Goal: Task Accomplishment & Management: Complete application form

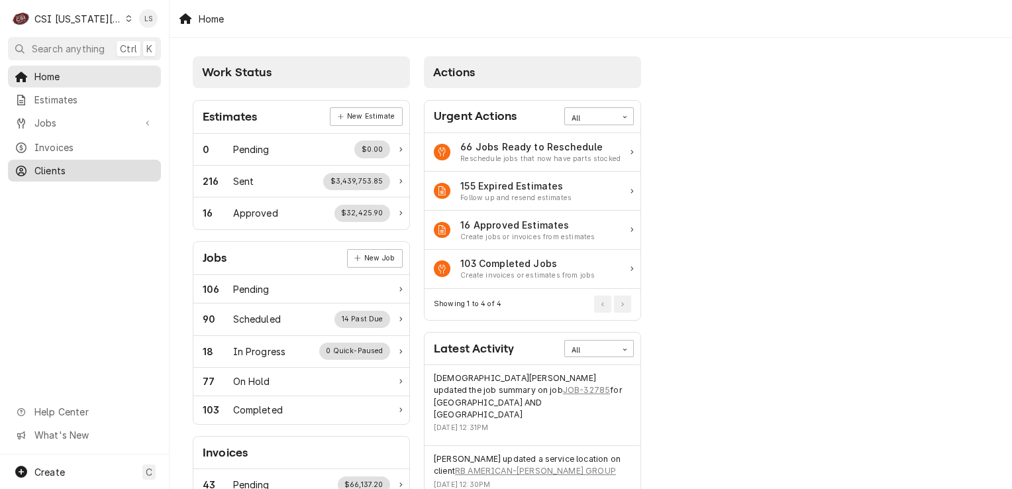
click at [65, 164] on span "Clients" at bounding box center [94, 171] width 120 height 14
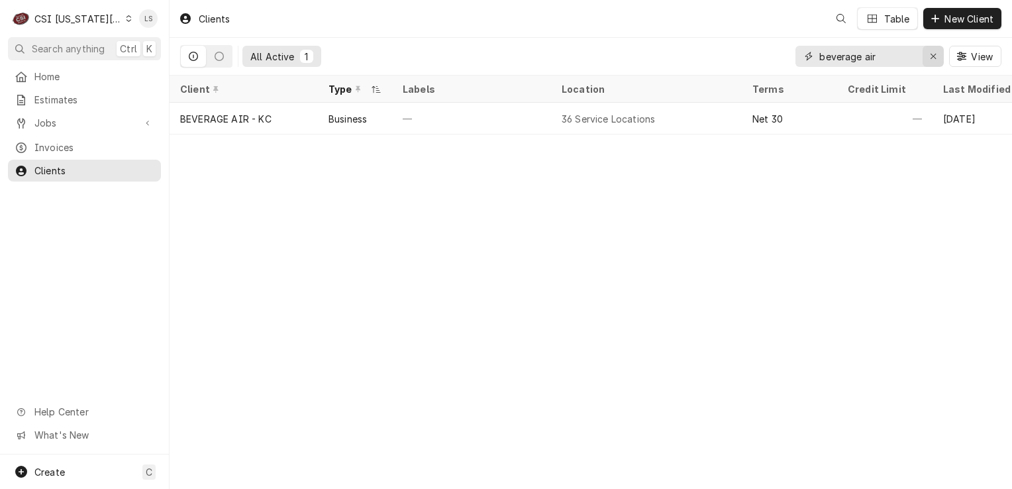
click at [932, 62] on div "Erase input" at bounding box center [932, 56] width 13 height 13
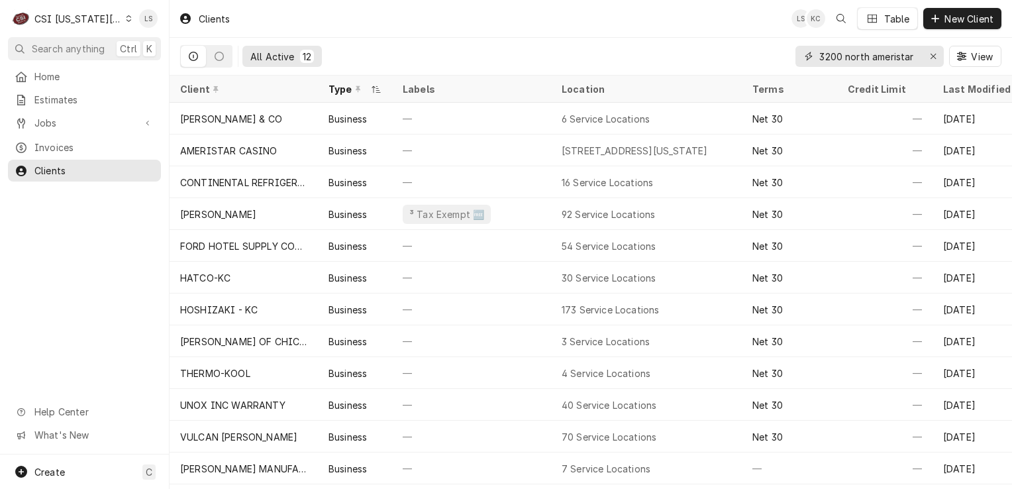
type input "3200 north ameristar"
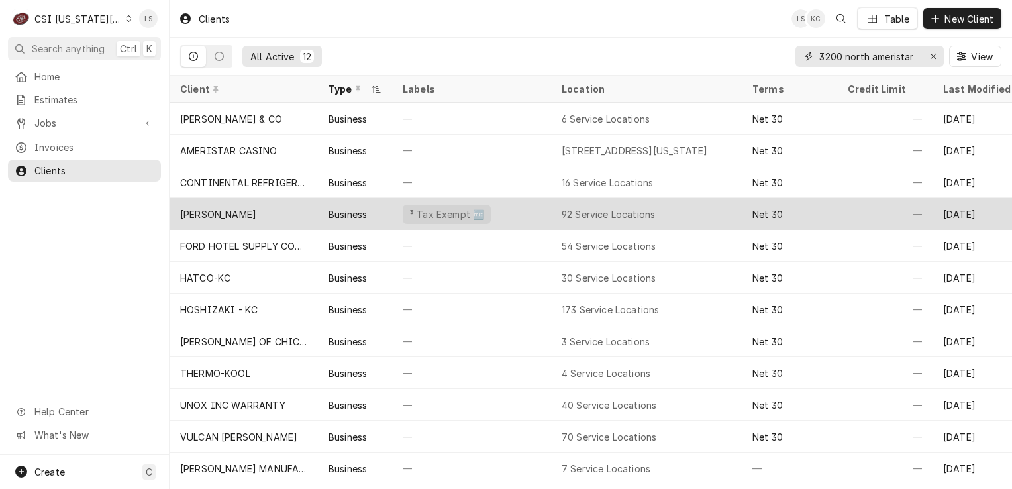
scroll to position [3, 0]
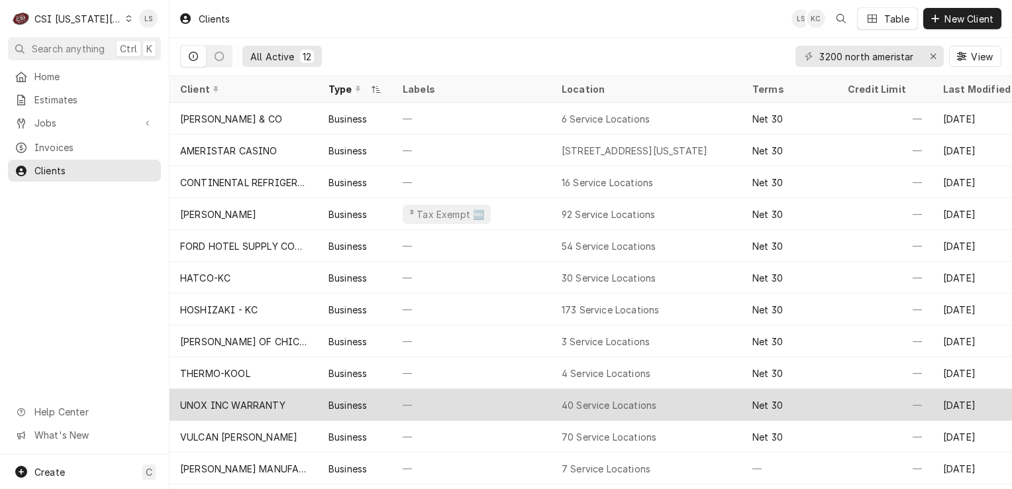
click at [320, 401] on div "Business" at bounding box center [355, 405] width 74 height 32
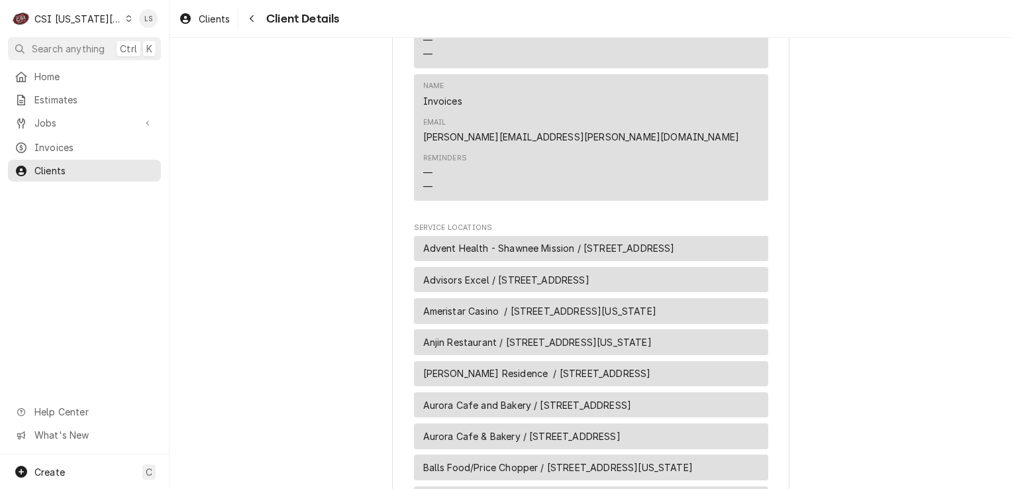
scroll to position [993, 0]
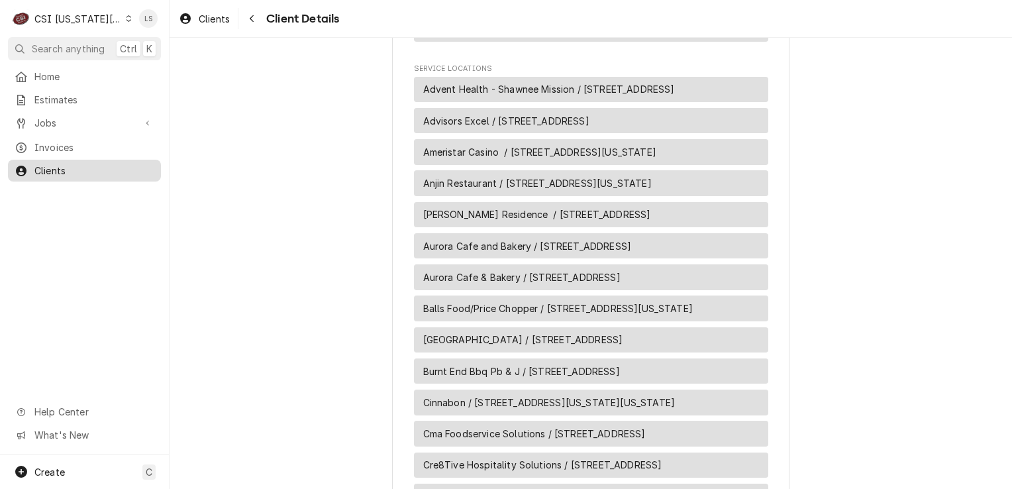
click at [93, 166] on span "Clients" at bounding box center [94, 171] width 120 height 14
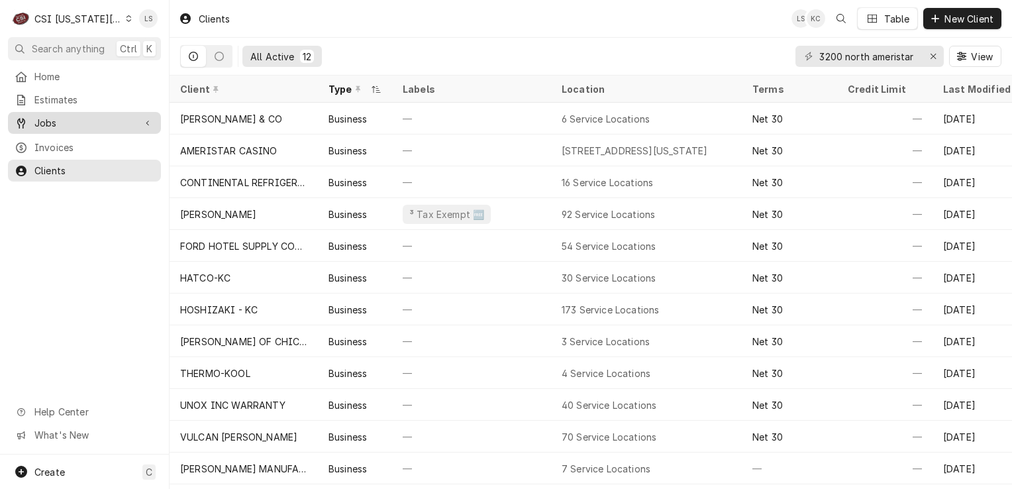
click at [60, 119] on span "Jobs" at bounding box center [84, 123] width 100 height 14
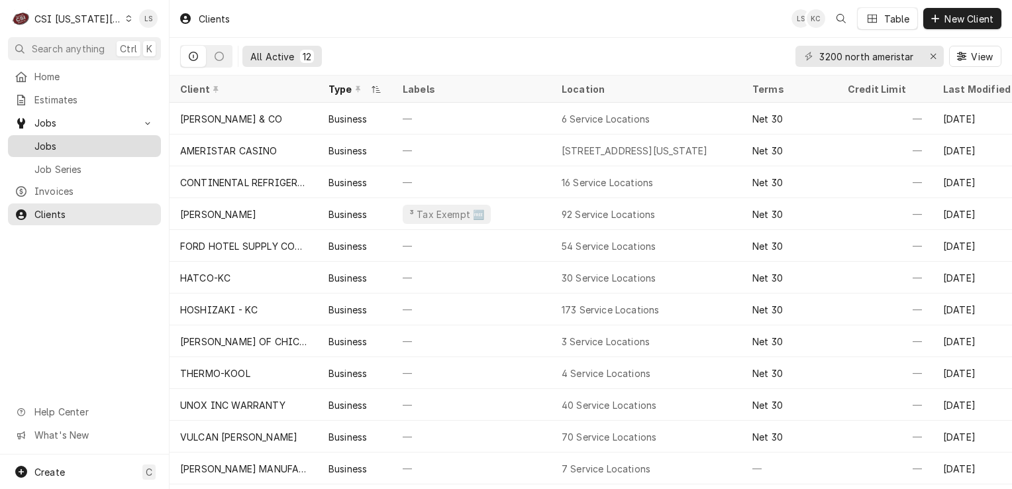
click at [60, 139] on span "Jobs" at bounding box center [94, 146] width 120 height 14
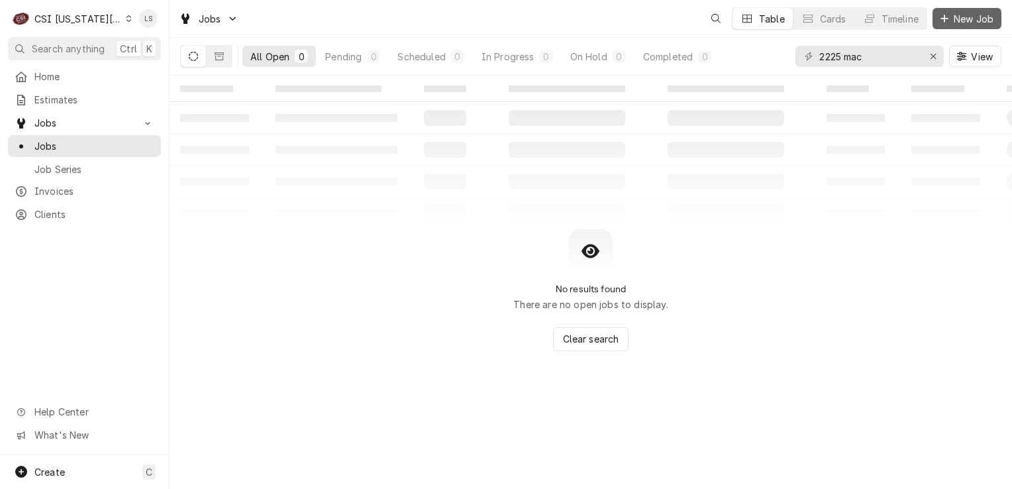
click at [962, 24] on span "New Job" at bounding box center [973, 19] width 45 height 14
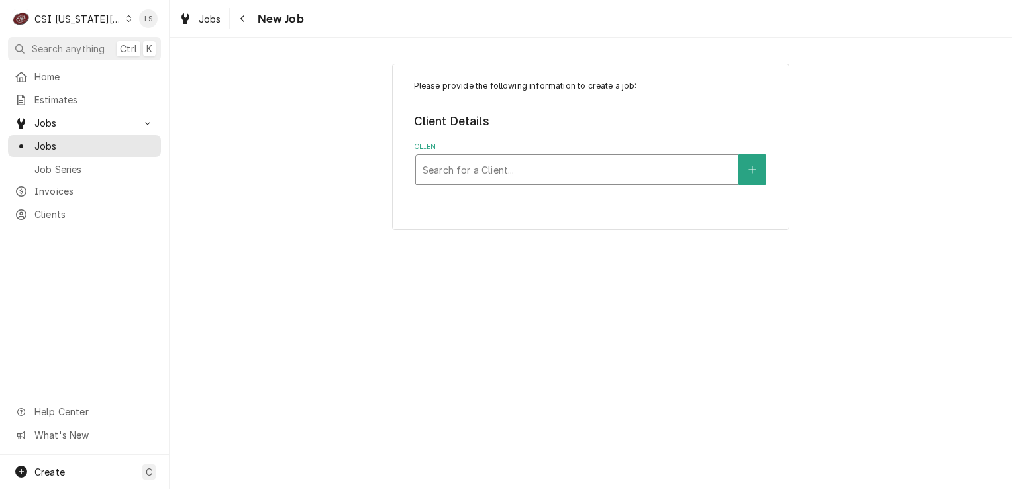
click at [452, 179] on div "Client" at bounding box center [577, 170] width 309 height 24
type input "unox"
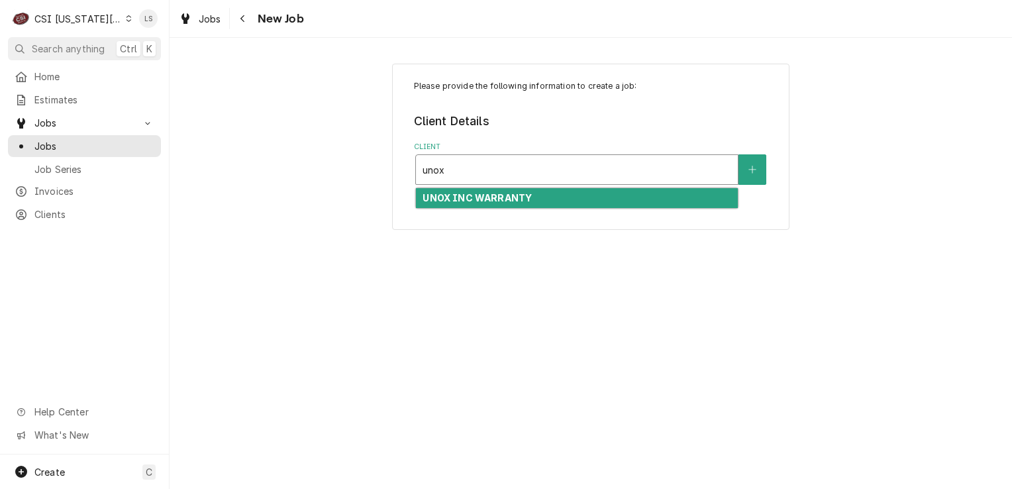
click at [480, 196] on strong "UNOX INC WARRANTY" at bounding box center [477, 197] width 109 height 11
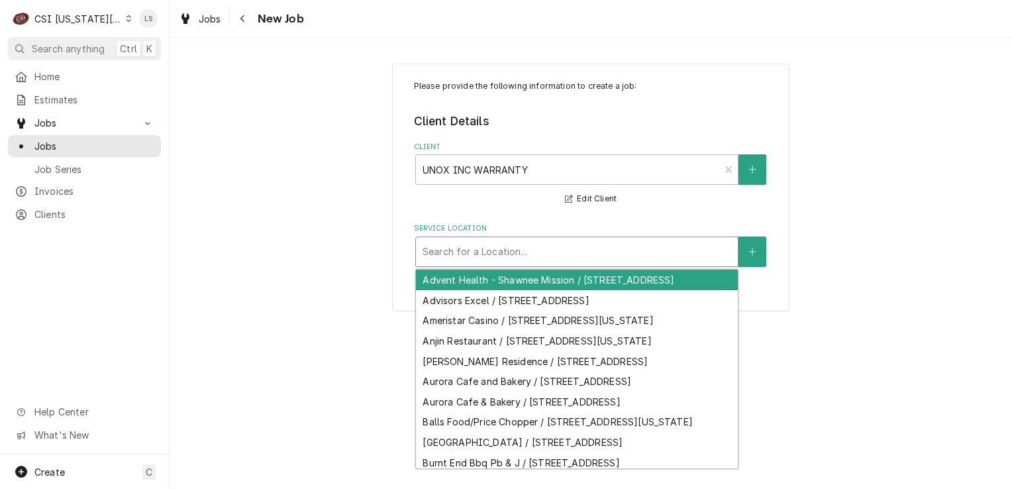
click at [479, 256] on div "Service Location" at bounding box center [577, 252] width 309 height 24
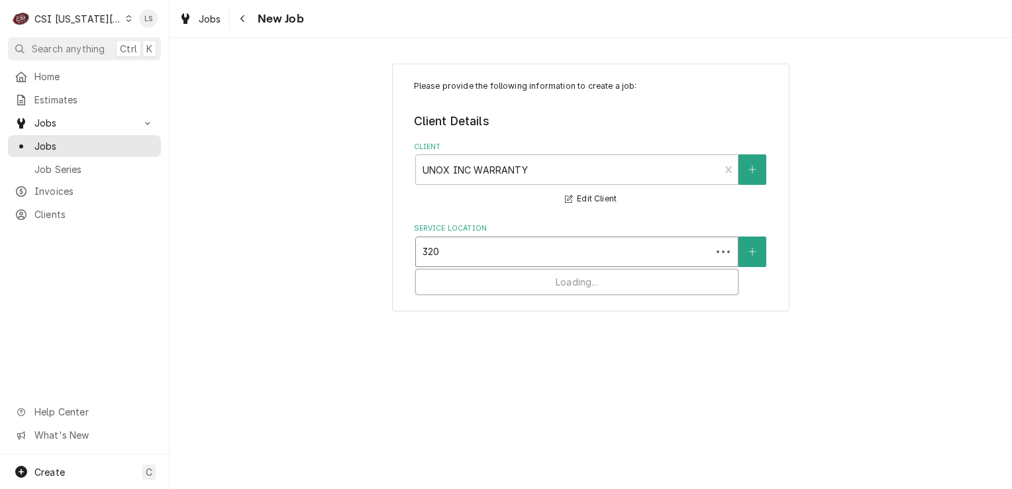
type input "3200"
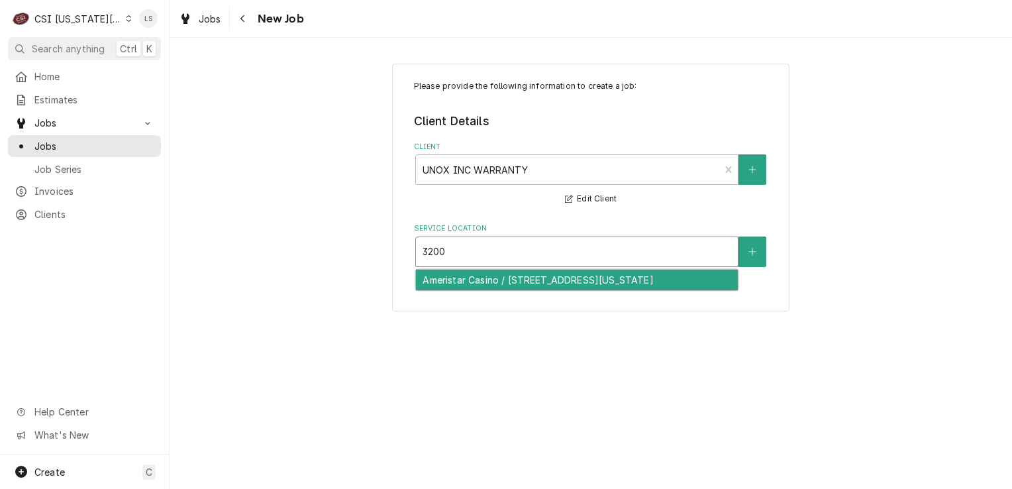
click at [507, 279] on div "Ameristar Casino / 3200 North Ameristar Dr, Kansas City, MO 64161" at bounding box center [577, 280] width 322 height 21
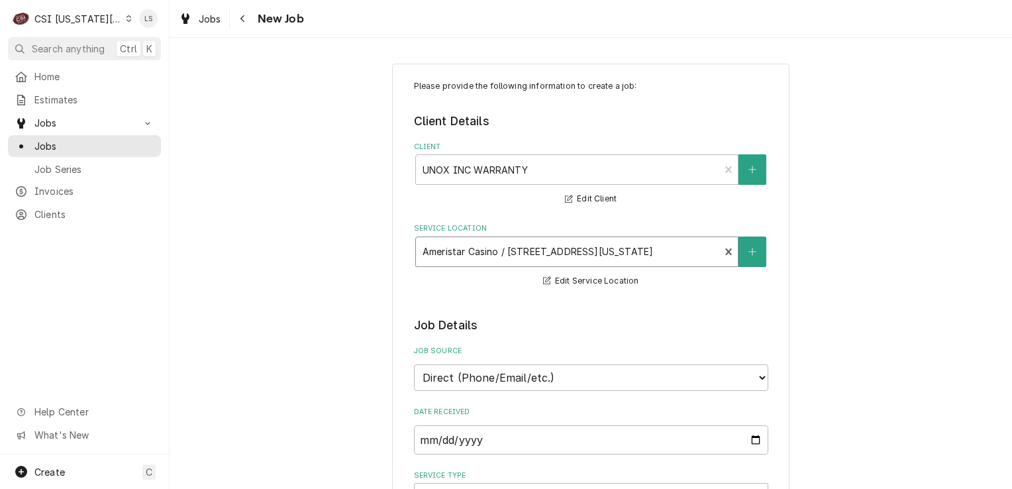
scroll to position [66, 0]
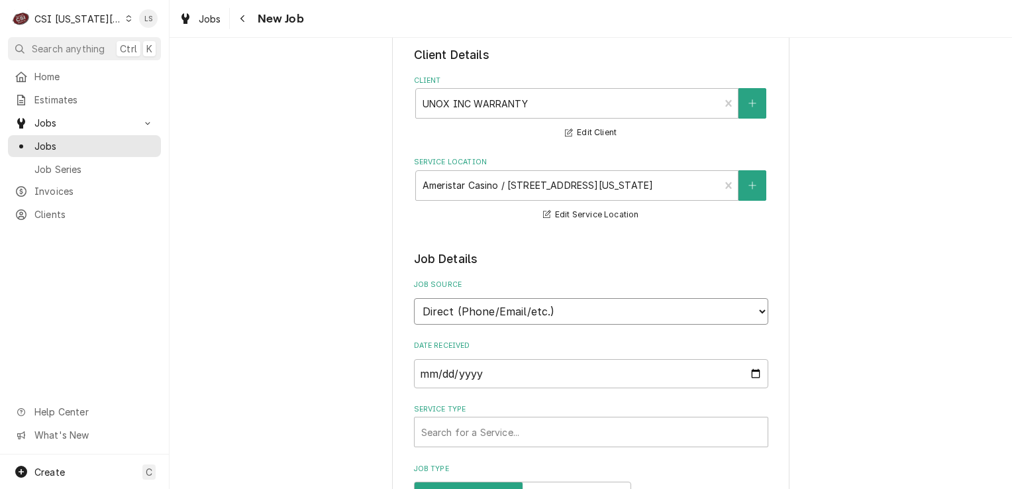
click at [444, 309] on select "Direct (Phone/Email/etc.) Service Channel Corrigo Ecotrak Other" at bounding box center [591, 311] width 354 height 26
select select "100"
click at [442, 359] on input "Job Source Name" at bounding box center [591, 373] width 354 height 29
type textarea "x"
type input "U"
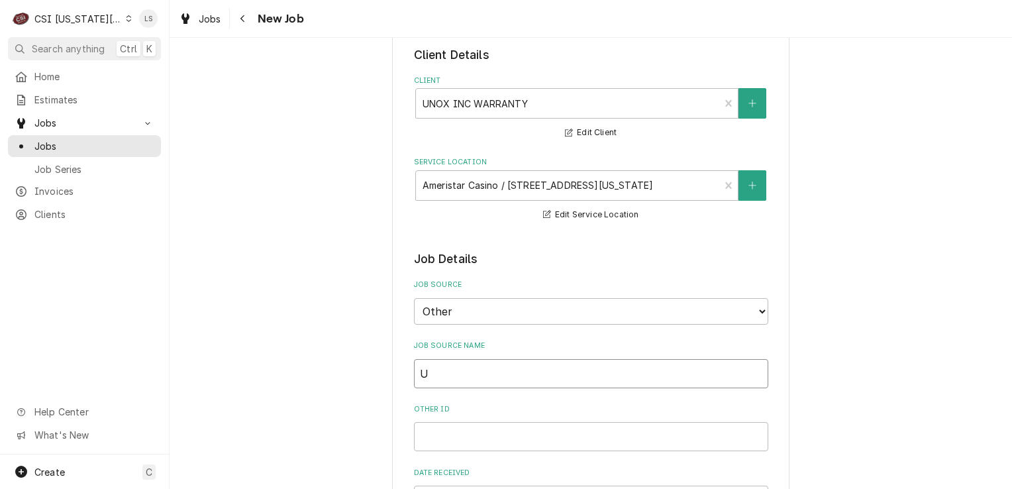
type textarea "x"
type input "Un"
type textarea "x"
type input "Uno"
type textarea "x"
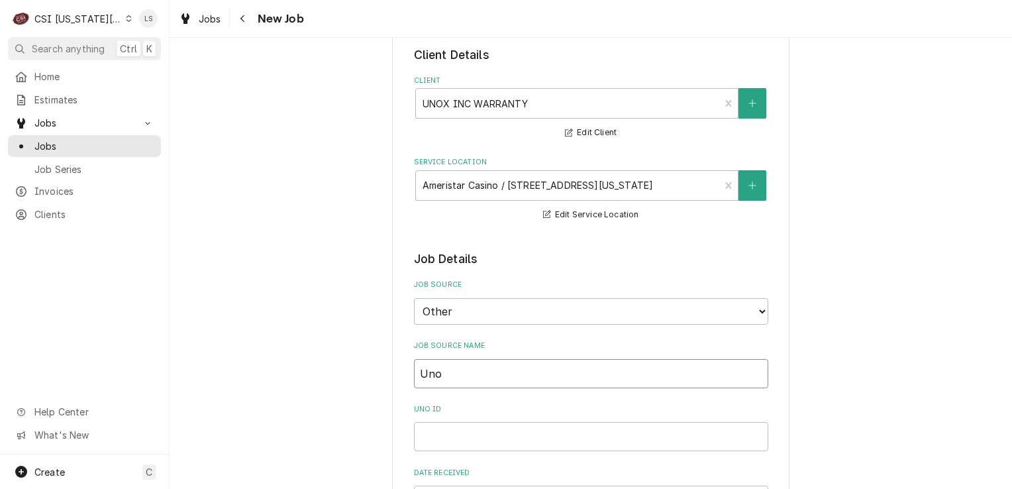
type input "Uno"
type textarea "x"
type input "Uno"
type textarea "x"
type input "Unox"
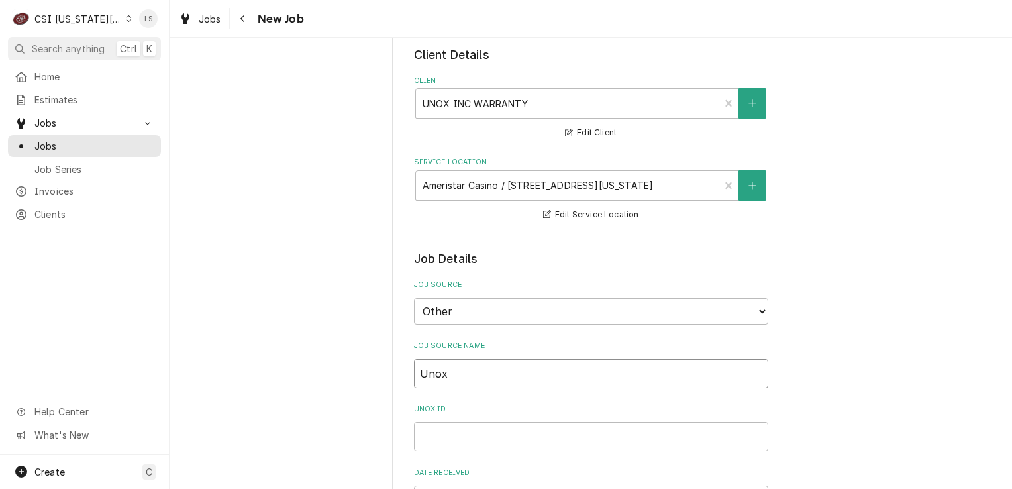
type textarea "x"
type input "Unox"
type textarea "x"
type input "Unox P"
type textarea "x"
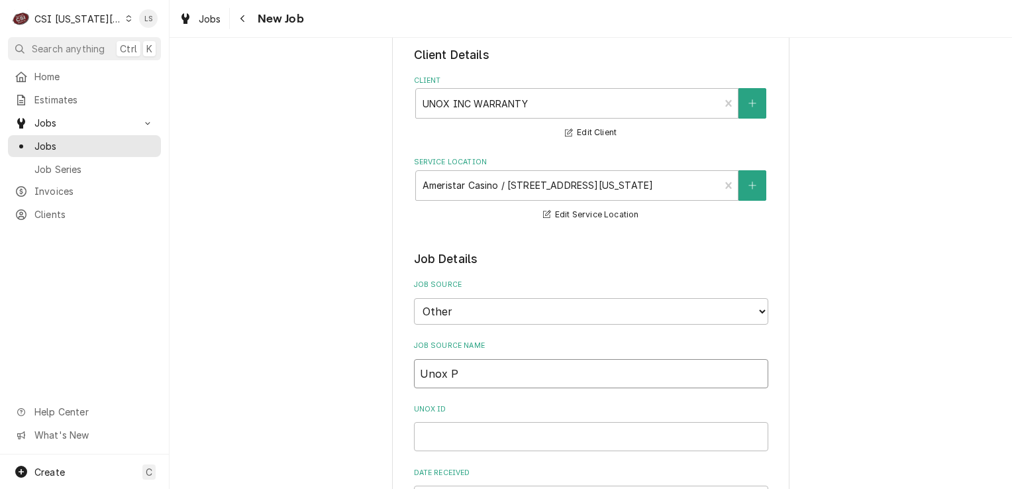
type input "Unox PO"
type textarea "x"
type input "Unox PO"
paste input "00236901"
type textarea "x"
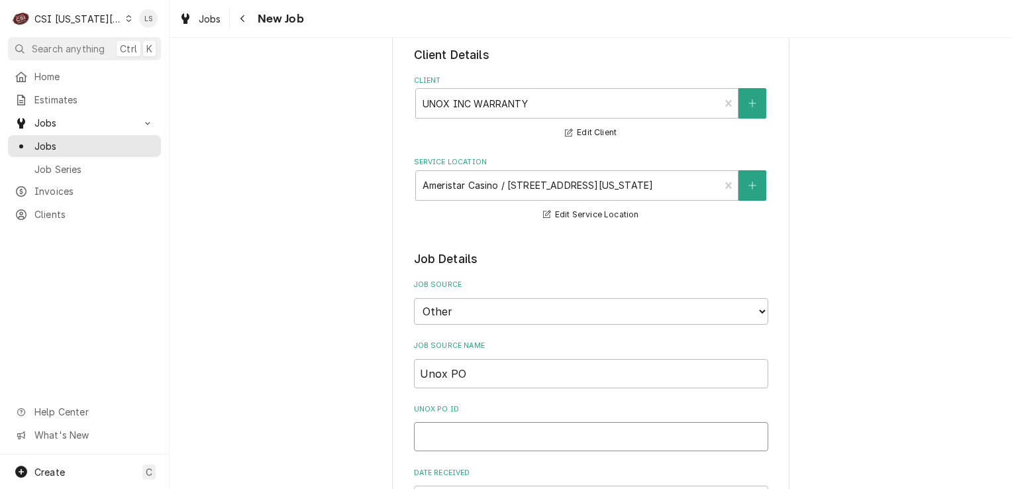
type input "00236901"
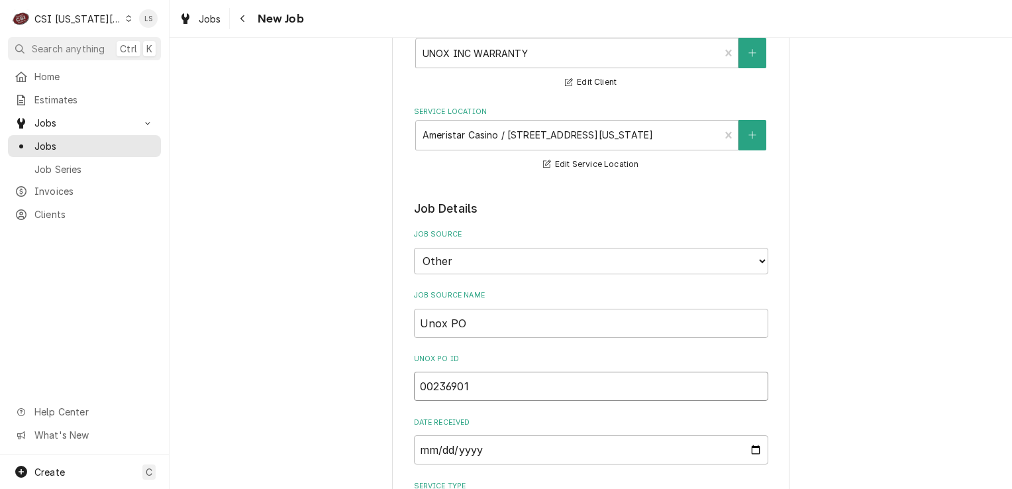
type textarea "x"
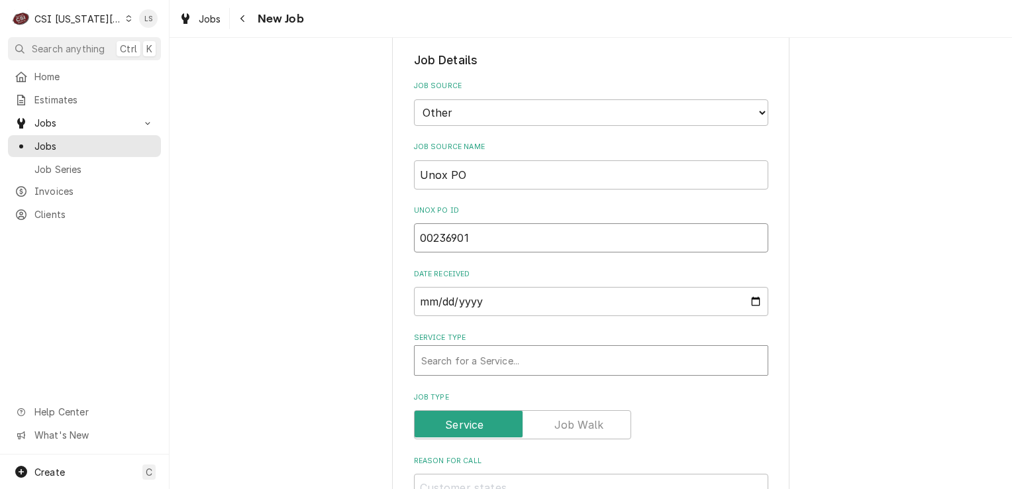
type input "00236901"
click at [491, 356] on div "Service Type" at bounding box center [591, 360] width 340 height 24
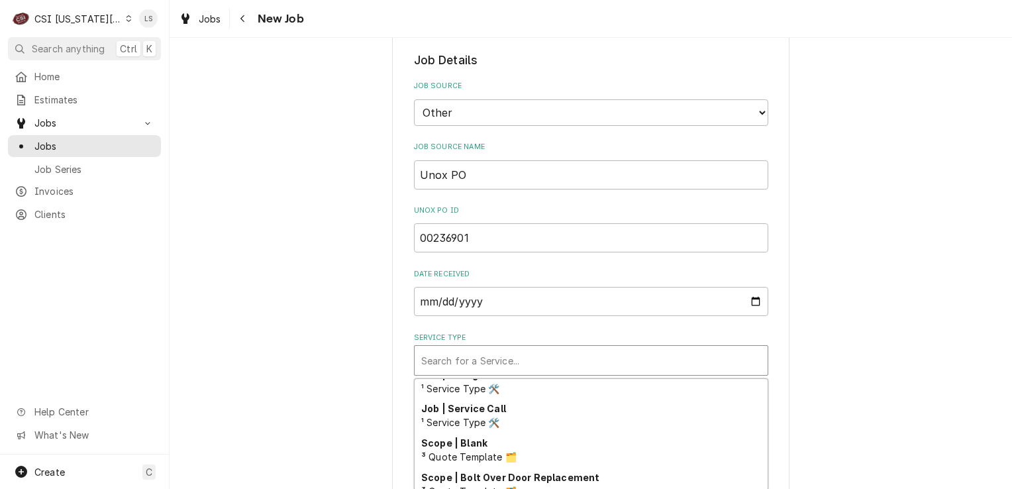
scroll to position [837, 0]
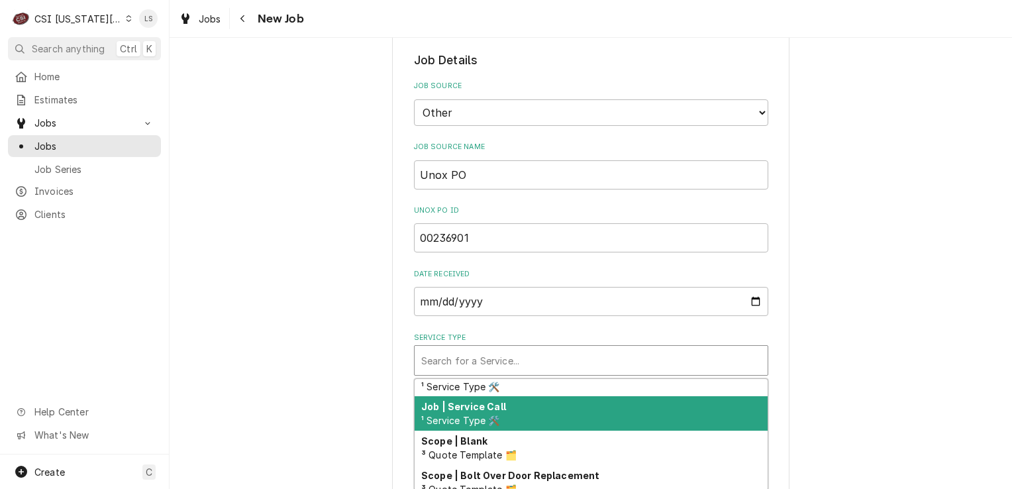
click at [514, 413] on div "Job | Service Call ¹ Service Type 🛠️" at bounding box center [591, 413] width 353 height 34
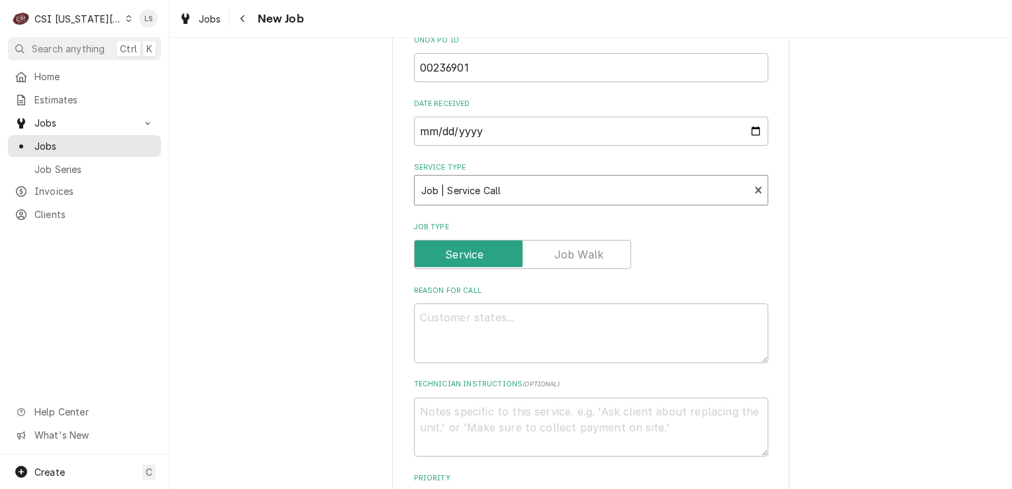
scroll to position [464, 0]
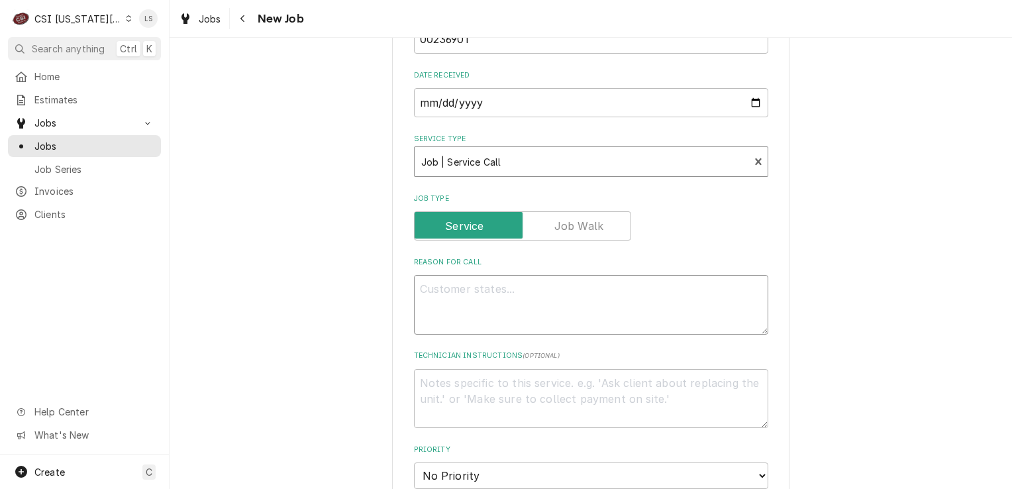
click at [509, 298] on textarea "Reason For Call" at bounding box center [591, 305] width 354 height 60
paste textarea "It is not turning on, unplugged and replugged, held start/stop button"
type textarea "x"
type textarea "It is not turning on, unplugged and replugged, held start/stop button"
type textarea "x"
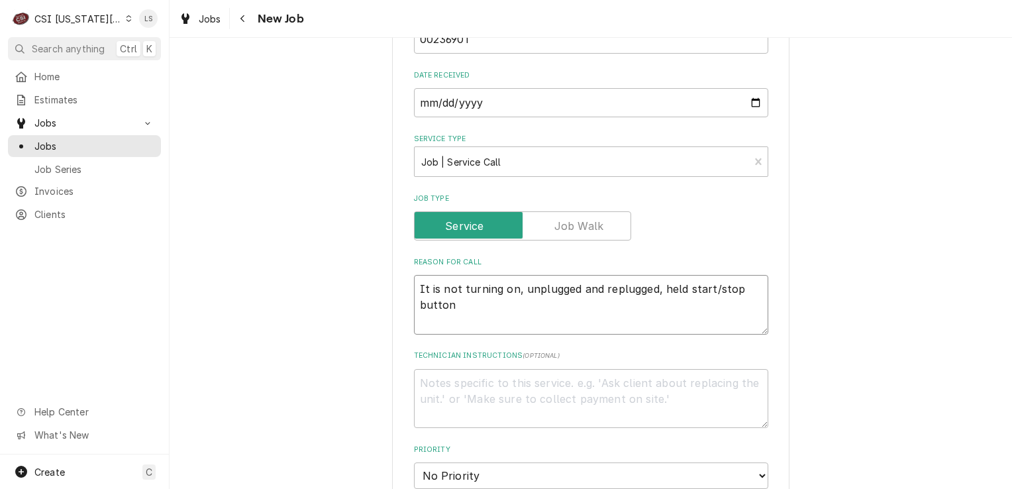
type textarea "It is not turning on, unplugged and replugged, held start/stop button"
click at [414, 281] on textarea "It is not turning on, unplugged and replugged, held start/stop button" at bounding box center [591, 305] width 354 height 60
type textarea "x"
type textarea "CIt is not turning on, unplugged and replugged, held start/stop button"
type textarea "x"
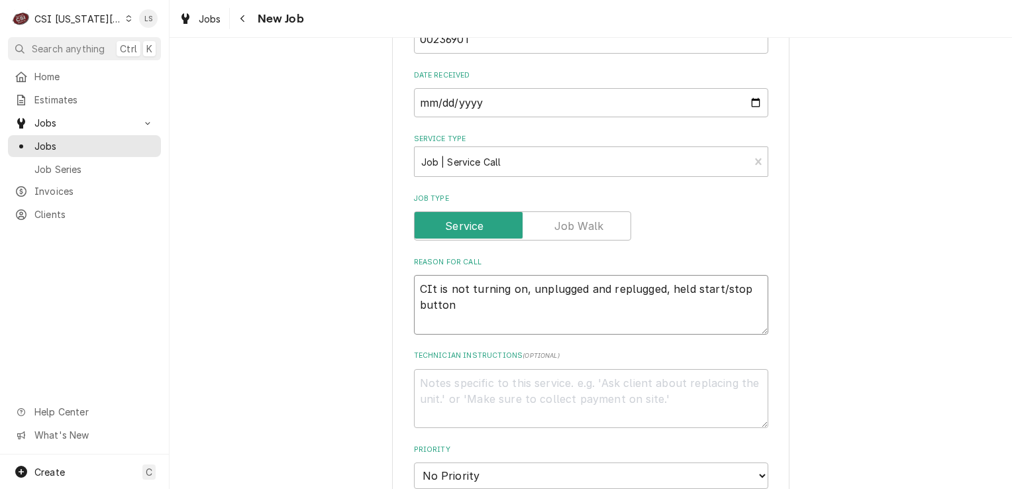
type textarea "CoIt is not turning on, unplugged and replugged, held start/stop button"
type textarea "x"
type textarea "ComIt is not turning on, unplugged and replugged, held start/stop button"
type textarea "x"
type textarea "CombIt is not turning on, unplugged and replugged, held start/stop button"
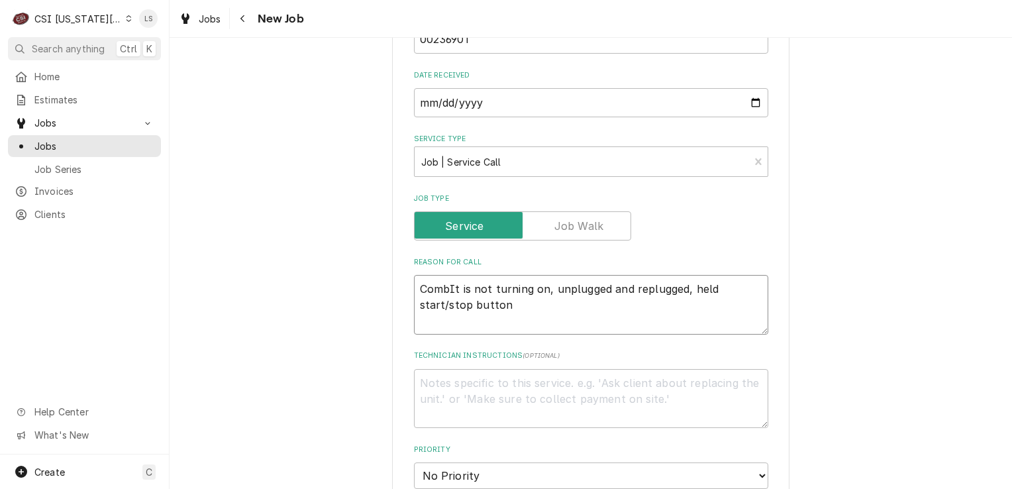
type textarea "x"
type textarea "CombiIt is not turning on, unplugged and replugged, held start/stop button"
type textarea "x"
type textarea "Combi It is not turning on, unplugged and replugged, held start/stop button"
type textarea "x"
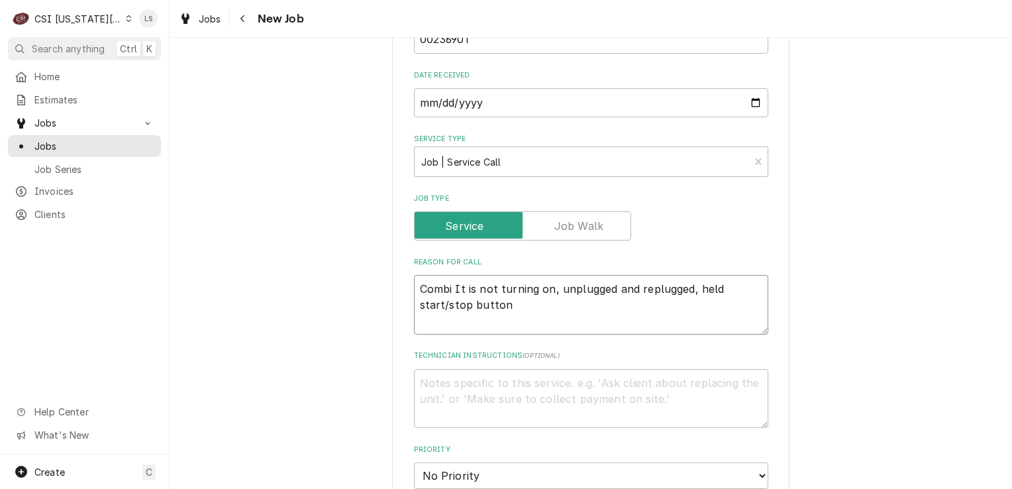
type textarea "Combi oIt is not turning on, unplugged and replugged, held start/stop button"
type textarea "x"
type textarea "Combi ovIt is not turning on, unplugged and replugged, held start/stop button"
type textarea "x"
type textarea "Combi oveIt is not turning on, unplugged and replugged, held start/stop button"
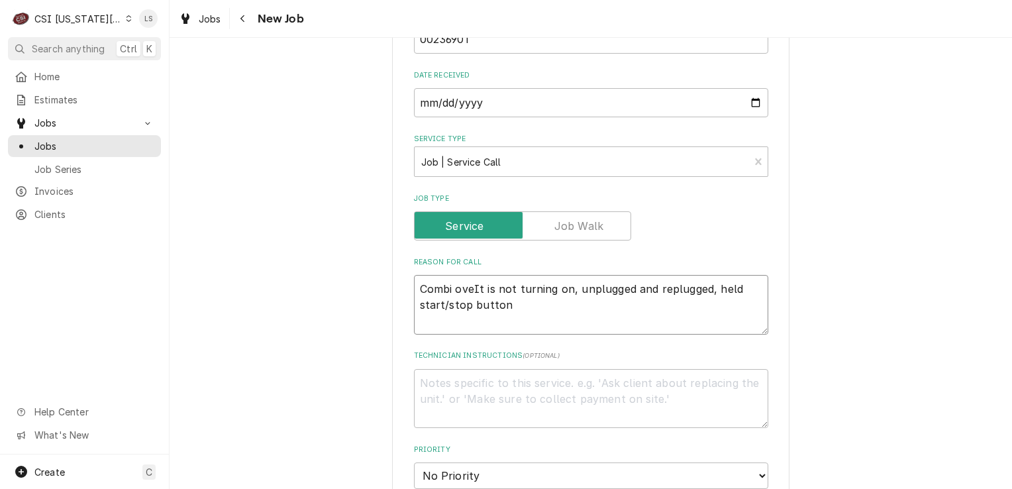
type textarea "x"
type textarea "Combi ovenIt is not turning on, unplugged and replugged, held start/stop button"
type textarea "x"
type textarea "Combi oven It is not turning on, unplugged and replugged, held start/stop button"
type textarea "x"
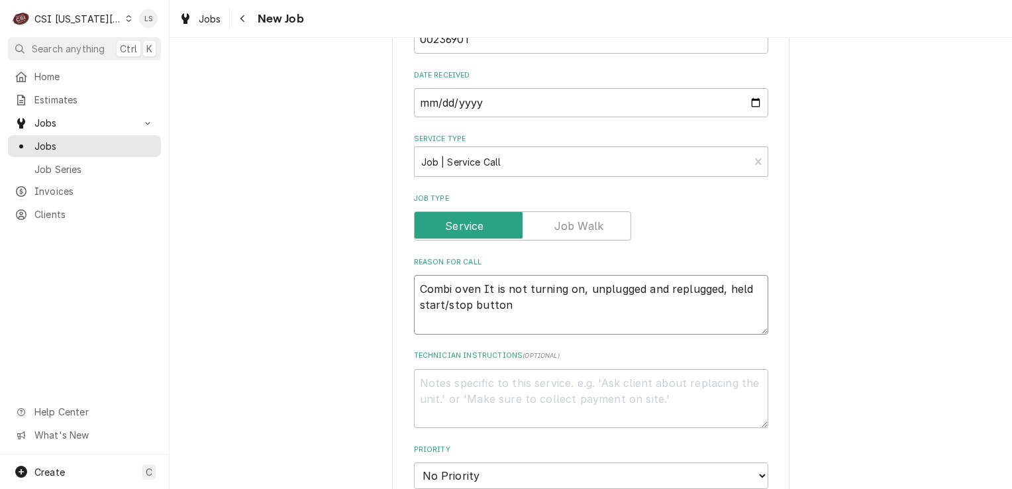
type textarea "Combi oven -It is not turning on, unplugged and replugged, held start/stop butt…"
type textarea "x"
type textarea "Combi oven - It is not turning on, unplugged and replugged, held start/stop but…"
type textarea "x"
type textarea "Combi oven - It is not turning on, unplugged and replugged, held start/stop but…"
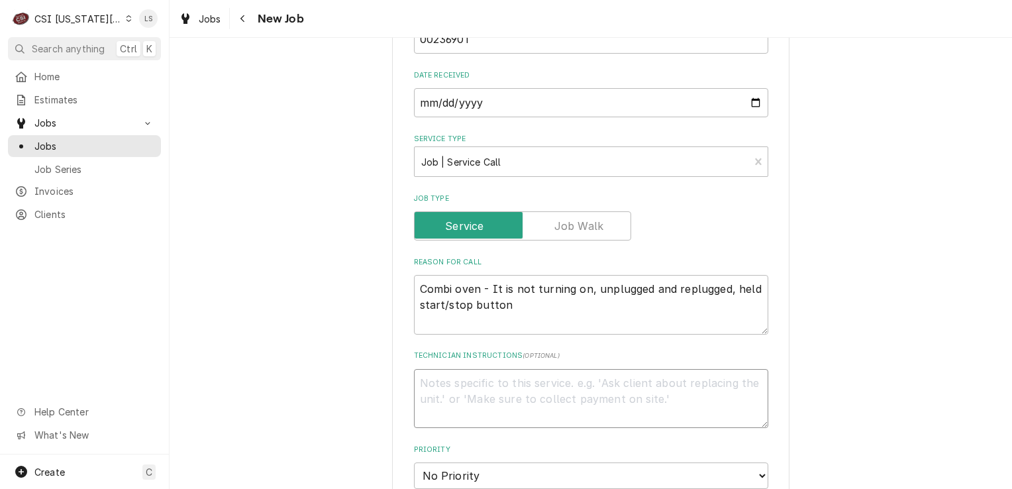
click at [460, 385] on textarea "Technician Instructions ( optional )" at bounding box center [591, 399] width 354 height 60
type textarea "x"
type textarea "C"
type textarea "x"
type textarea "Cu"
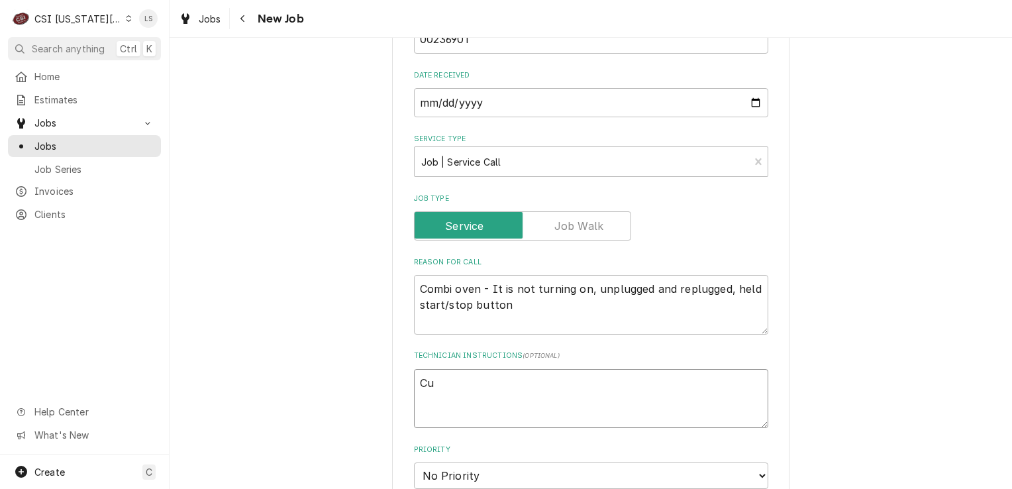
type textarea "x"
type textarea "Cus"
type textarea "x"
type textarea "Cust"
type textarea "x"
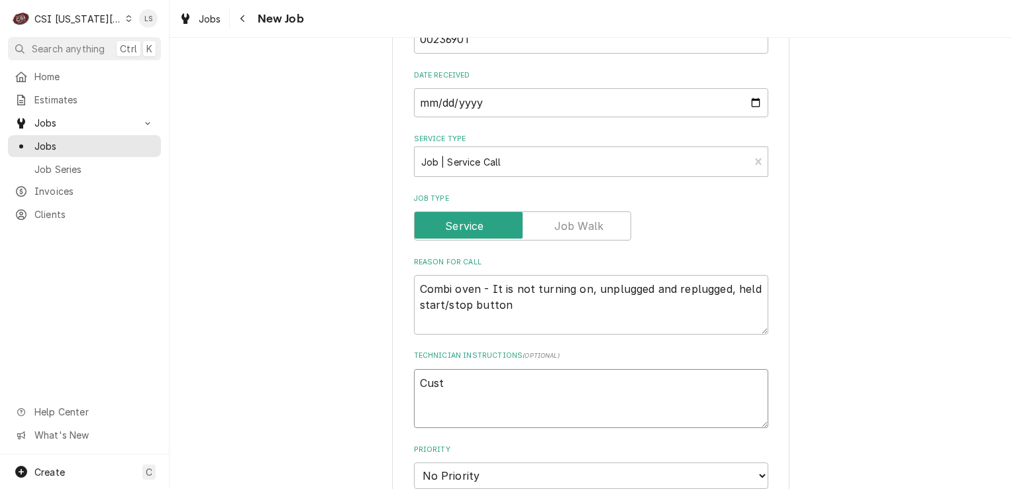
type textarea "Custo"
type textarea "x"
type textarea "Custom"
type textarea "x"
type textarea "Custome"
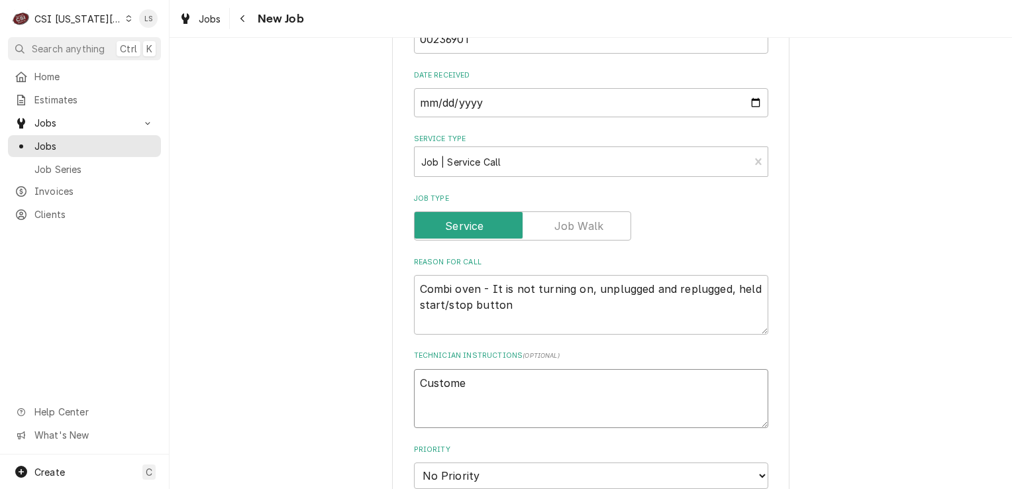
type textarea "x"
type textarea "Customer"
type textarea "x"
type textarea "Customer"
type textarea "x"
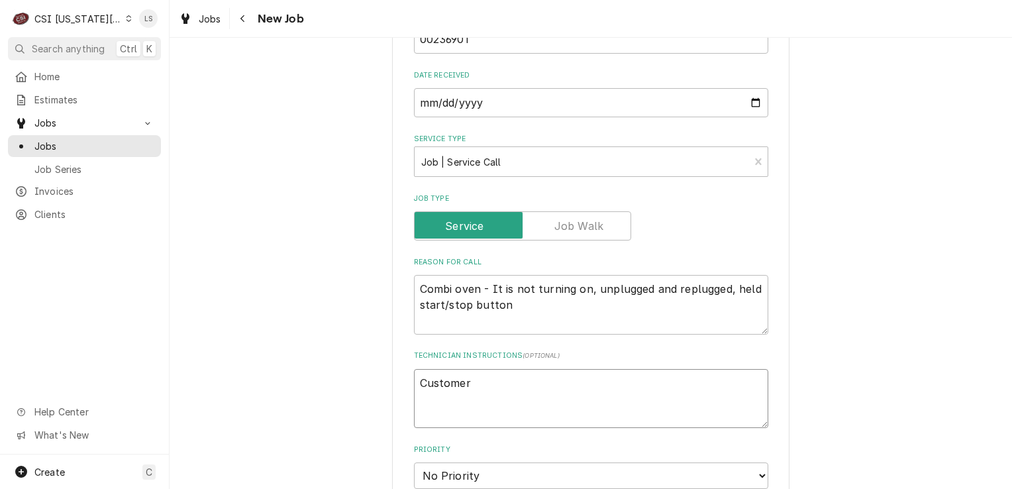
type textarea "Customer h"
type textarea "x"
type textarea "Customer ha"
type textarea "x"
type textarea "Customer has"
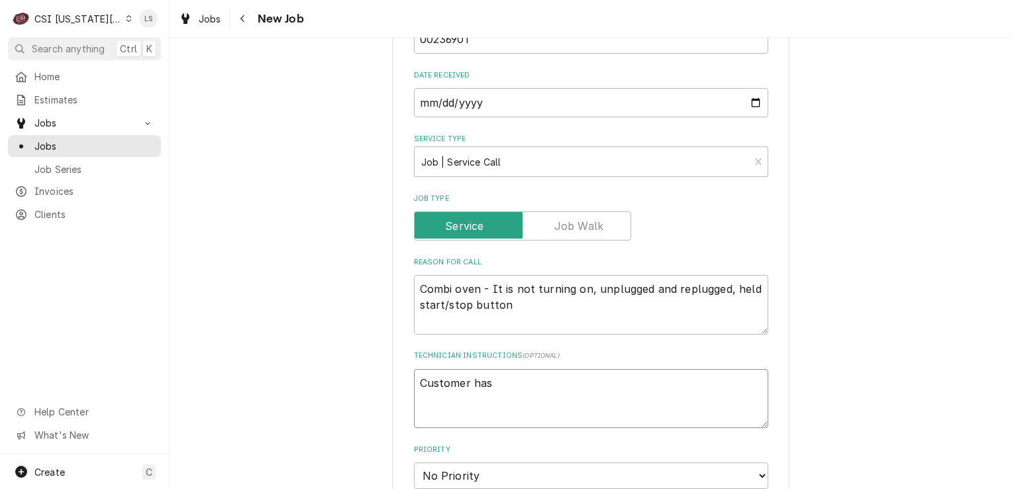
type textarea "x"
type textarea "Customer has"
type textarea "x"
type textarea "Customer has n"
type textarea "x"
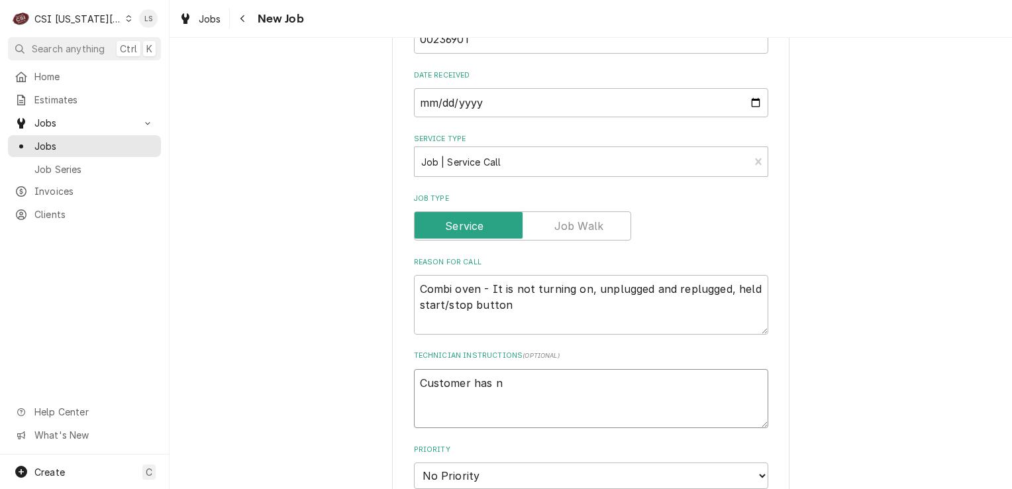
type textarea "Customer has ne"
type textarea "x"
type textarea "Customer has net"
type textarea "x"
type textarea "Customer has net"
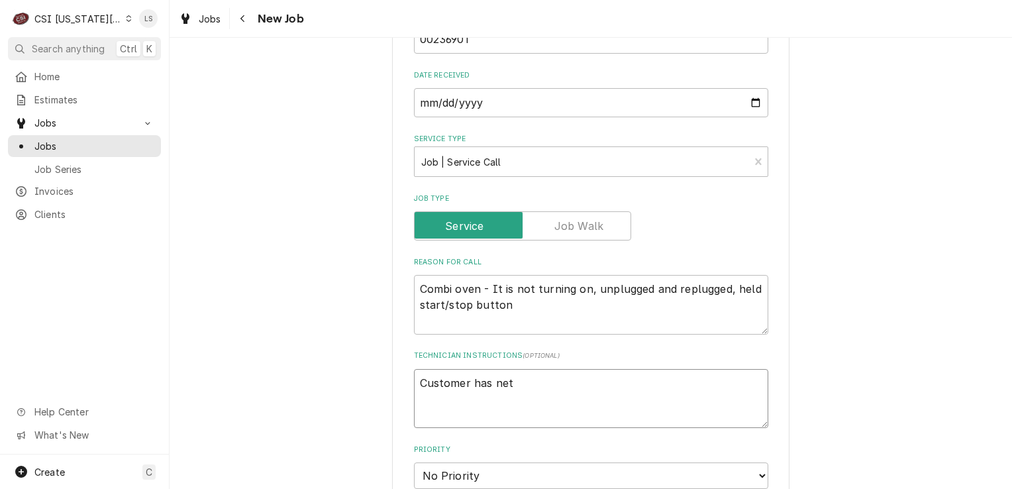
type textarea "x"
type textarea "Customer has net t"
type textarea "x"
type textarea "Customer has net te"
type textarea "x"
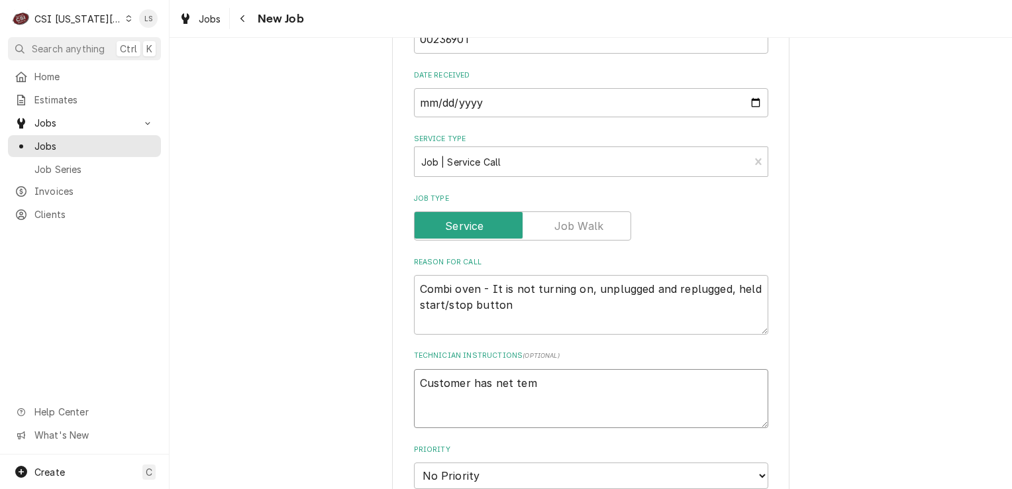
type textarea "Customer has net temr"
type textarea "x"
type textarea "Customer has net temrs"
type textarea "x"
type textarea "Customer has net temrs w"
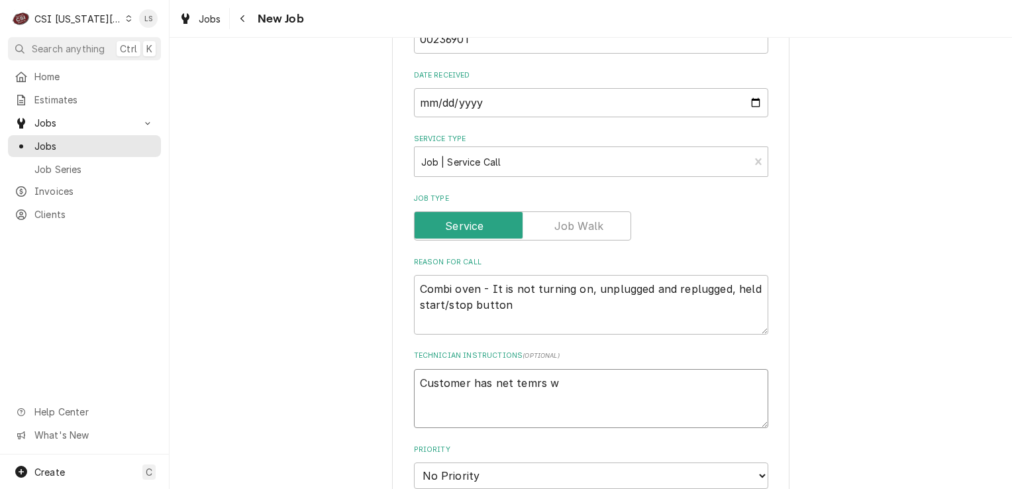
type textarea "x"
type textarea "Customer has net temrs wi"
type textarea "x"
type textarea "Customer has net temrs wit"
type textarea "x"
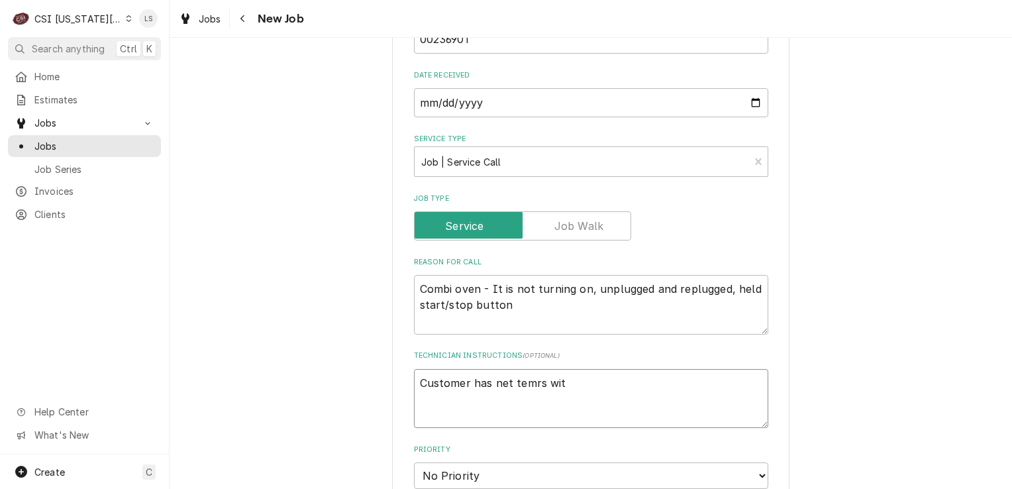
type textarea "Customer has net temrs with"
type textarea "x"
type textarea "Customer has net temrs with"
type textarea "x"
type textarea "Customer has net temrs with u"
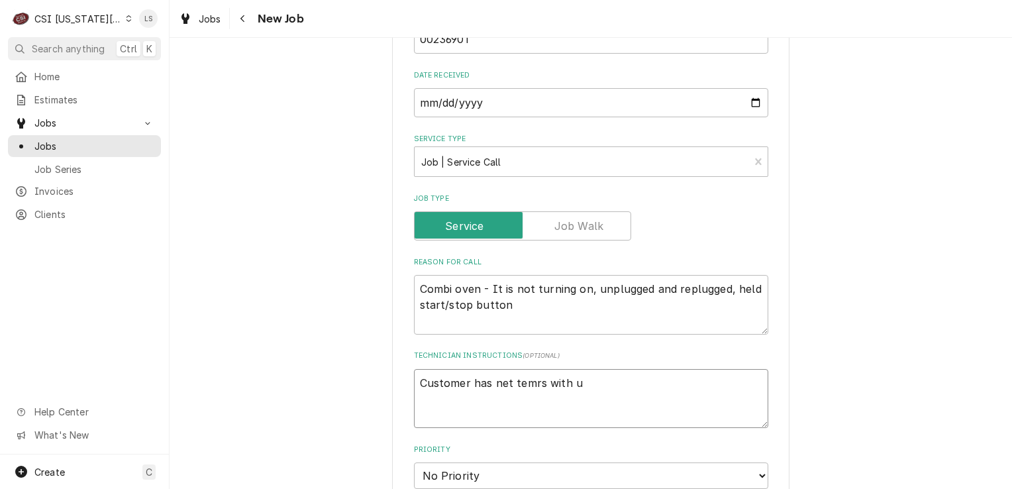
type textarea "x"
type textarea "Customer has net temrs with us"
type textarea "x"
type textarea "Customer has net temrs with us"
type textarea "x"
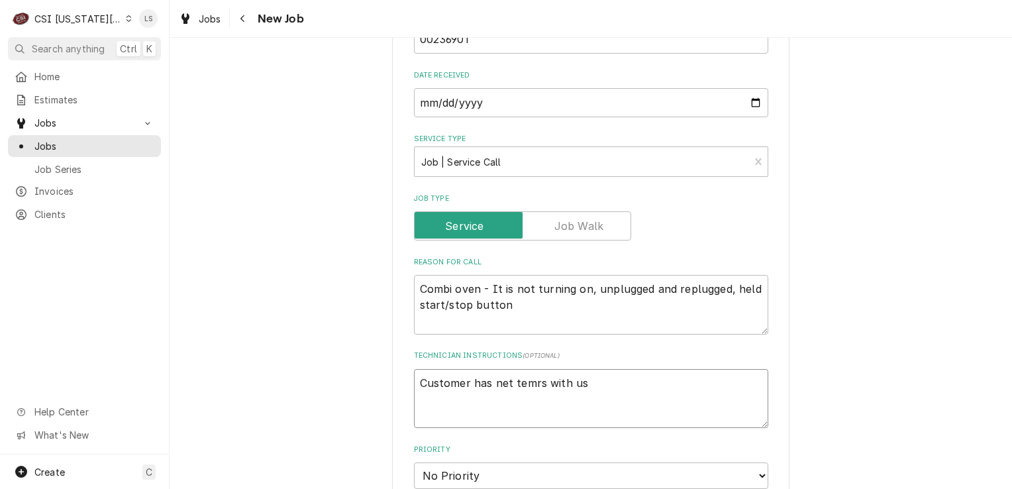
type textarea "Customer has net temrs with us -"
type textarea "x"
type textarea "Customer has net temrs with us -"
type textarea "x"
type textarea "Customer has net temrs with us - 9"
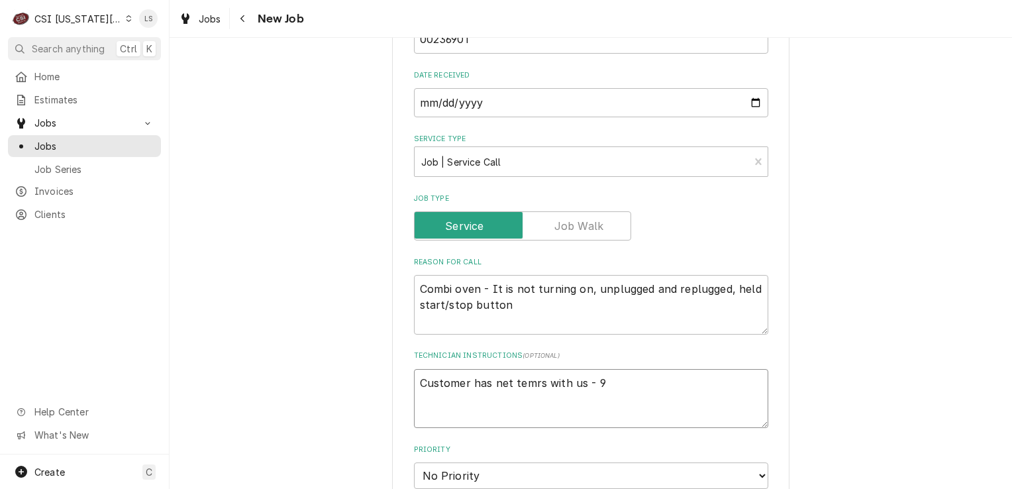
type textarea "x"
type textarea "Customer has net temrs with us - 9/"
type textarea "x"
type textarea "Customer has net temrs with us - 9/1"
type textarea "x"
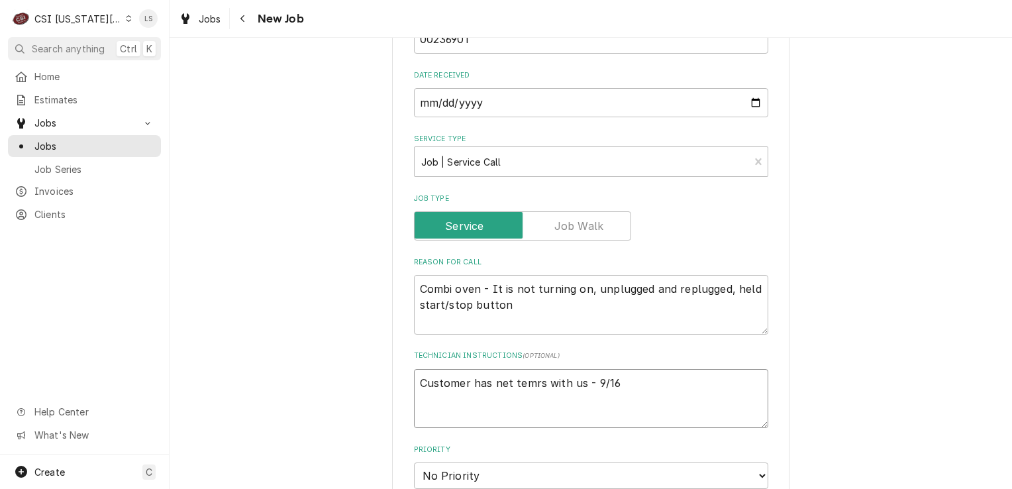
type textarea "Customer has net temrs with us - 9/16"
type textarea "x"
type textarea "Customer has net temrs with us - 9/16 -"
type textarea "x"
type textarea "Customer has net temrs with us - 9/16 -"
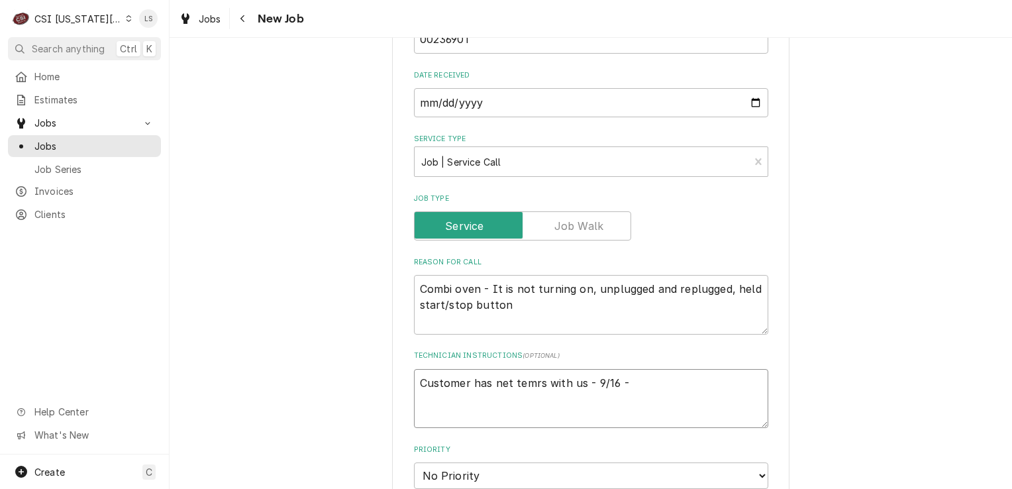
type textarea "x"
type textarea "Customer has net temrs with us - 9/16 - L"
type textarea "x"
type textarea "Customer has net temrs with us - 9/16 - LS"
type textarea "x"
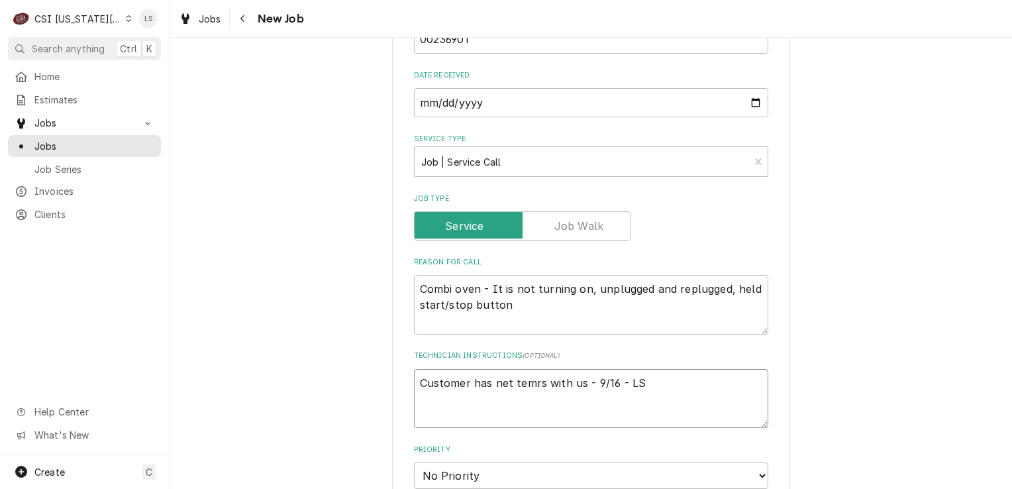
type textarea "Customer has net terms with us - 9/16 - LS"
click at [424, 410] on textarea "Customer has net terms with us - 9/16 - LS" at bounding box center [591, 399] width 354 height 60
click at [632, 377] on textarea "Customer has net terms with us - 9/16 - LS" at bounding box center [591, 399] width 354 height 60
type textarea "x"
type textarea "Customer has net terms with us - 9/16 - LS"
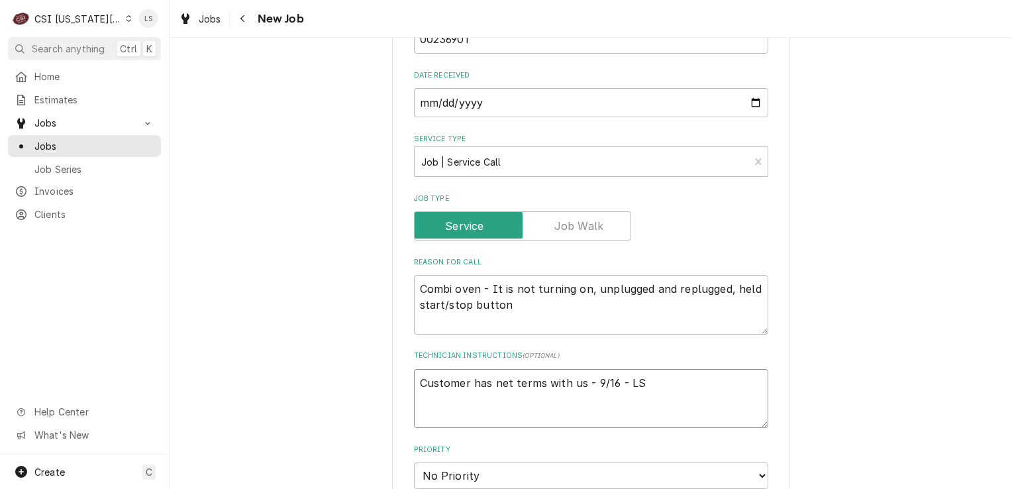
type textarea "x"
type textarea "Customer has net terms with us - 9/16 - LS"
type textarea "x"
type textarea "Customer has net terms with us - 9/16 - LS"
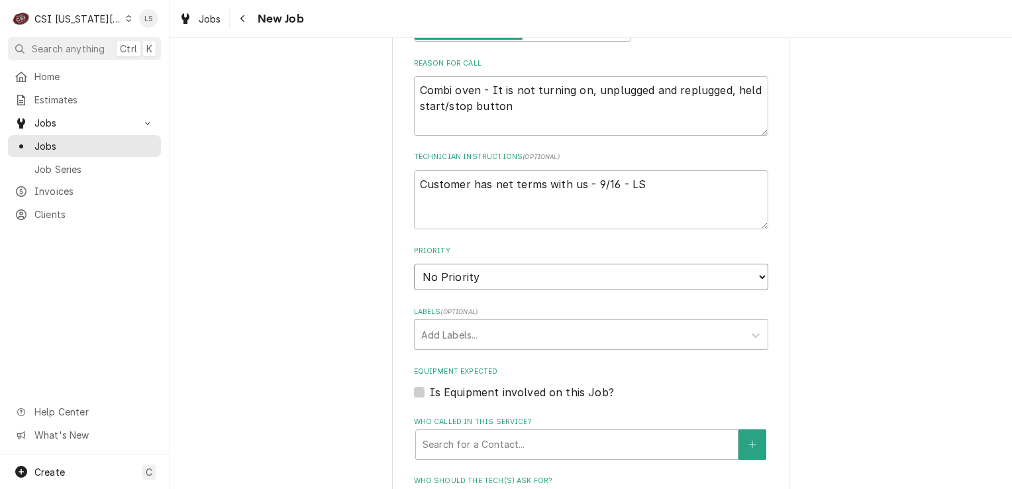
click at [435, 277] on select "No Priority Urgent High Medium Low" at bounding box center [591, 277] width 354 height 26
select select "2"
click at [414, 264] on select "No Priority Urgent High Medium Low" at bounding box center [591, 277] width 354 height 26
type textarea "x"
drag, startPoint x: 434, startPoint y: 274, endPoint x: 434, endPoint y: 287, distance: 12.6
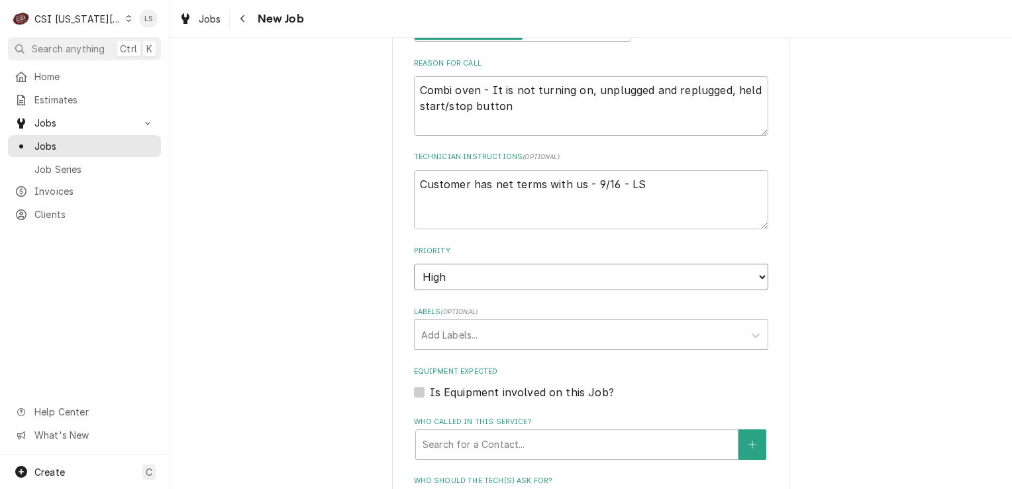
click at [434, 274] on select "No Priority Urgent High Medium Low" at bounding box center [591, 277] width 354 height 26
select select "4"
click at [414, 264] on select "No Priority Urgent High Medium Low" at bounding box center [591, 277] width 354 height 26
click at [447, 332] on div "Labels" at bounding box center [579, 335] width 316 height 24
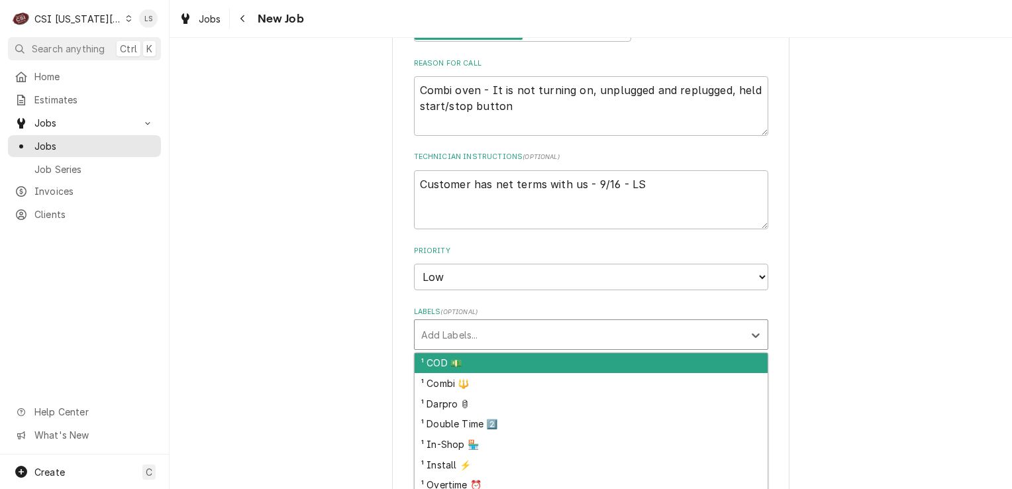
type textarea "x"
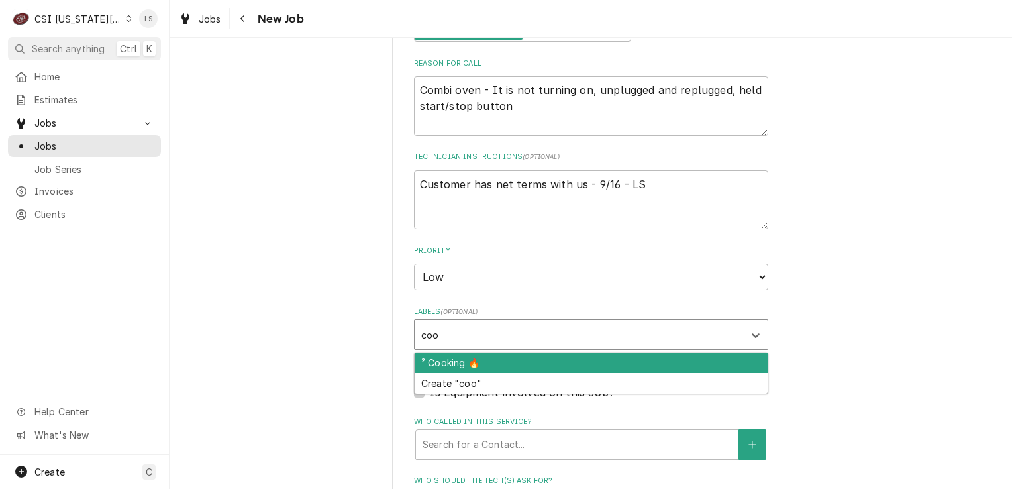
type input "cook"
type textarea "x"
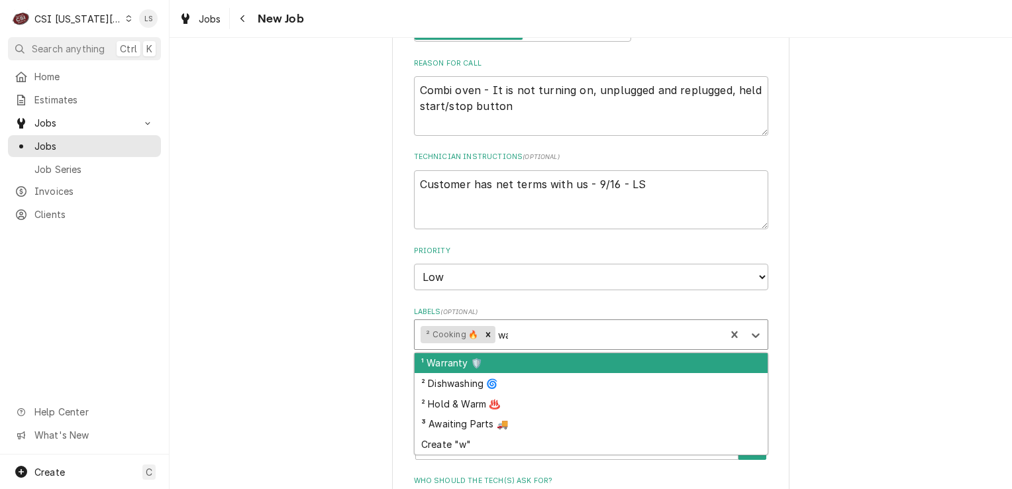
type input "war"
type textarea "x"
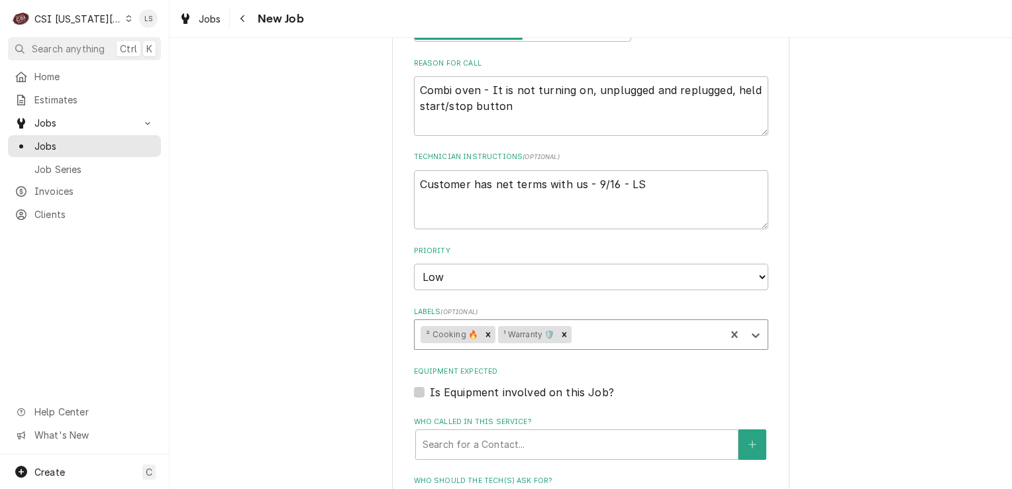
type textarea "x"
click at [430, 389] on label "Is Equipment involved on this Job?" at bounding box center [522, 392] width 184 height 16
click at [430, 389] on input "Equipment Expected" at bounding box center [607, 398] width 354 height 29
checkbox input "true"
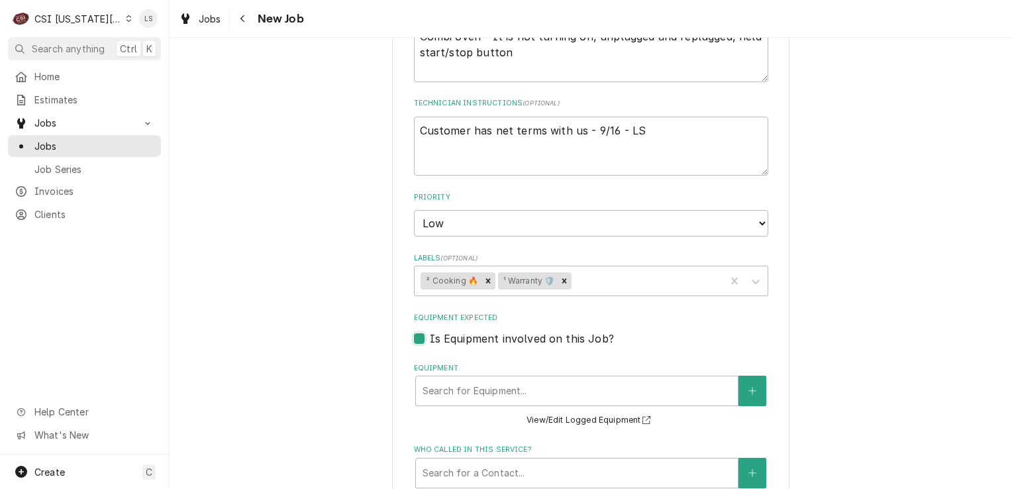
scroll to position [795, 0]
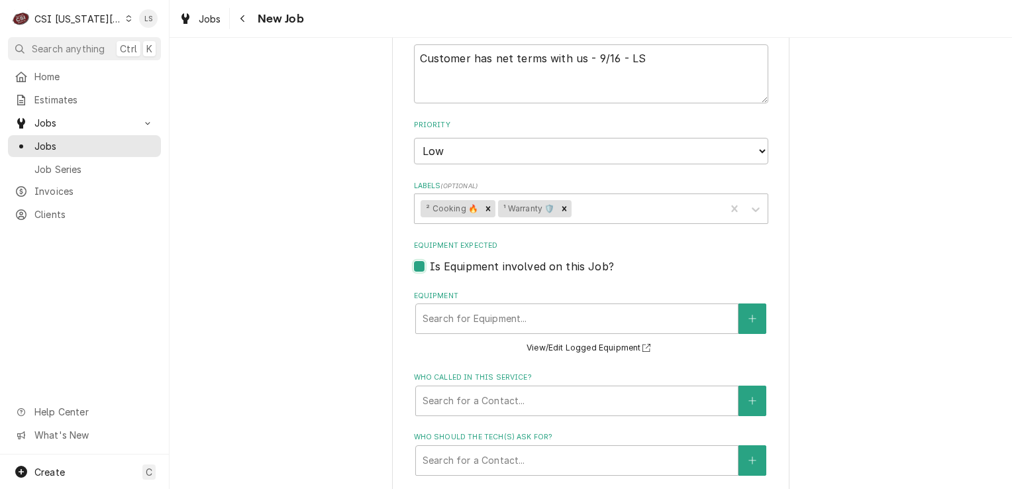
type textarea "x"
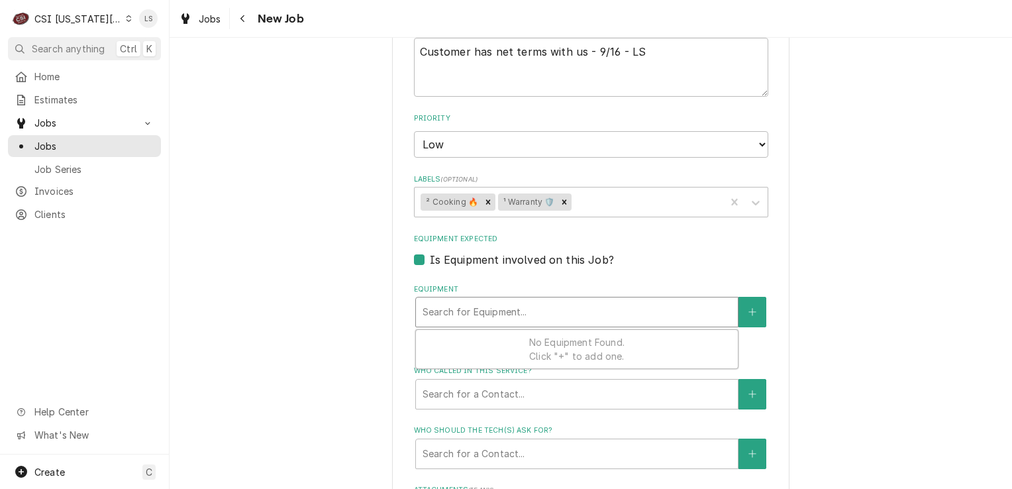
click at [485, 311] on div "Equipment" at bounding box center [577, 312] width 309 height 24
click at [748, 309] on icon "Create New Equipment" at bounding box center [752, 311] width 8 height 9
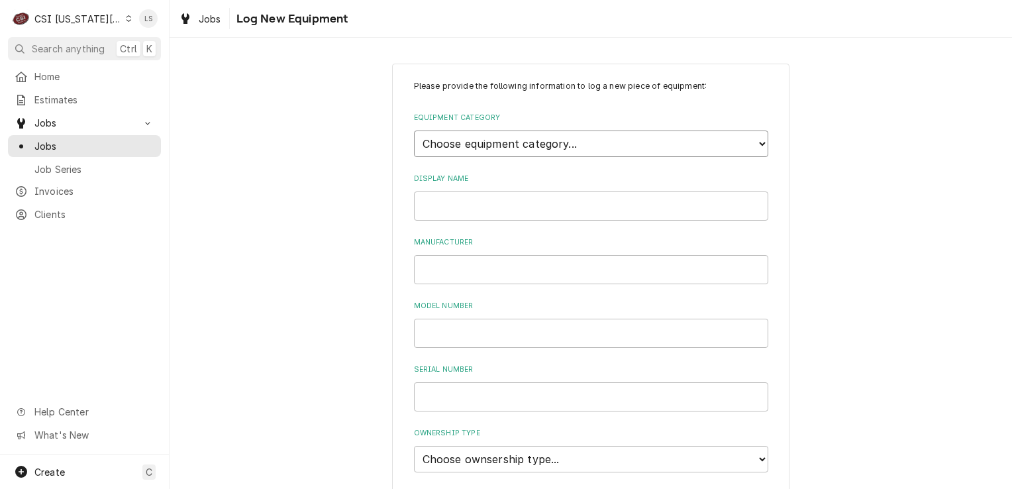
click at [556, 147] on select "Choose equipment category... Cooking Equipment Fryers Ice Machines Ovens and Ra…" at bounding box center [591, 143] width 354 height 26
select select "4"
click at [414, 130] on select "Choose equipment category... Cooking Equipment Fryers Ice Machines Ovens and Ra…" at bounding box center [591, 143] width 354 height 26
click at [438, 258] on input "Display Name" at bounding box center [591, 266] width 354 height 29
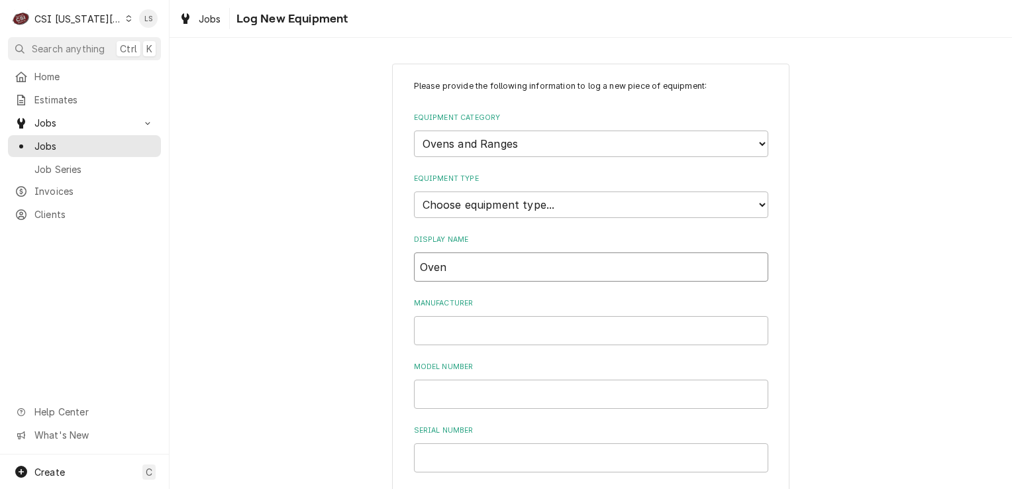
type input "Oven"
click at [436, 332] on input "Manufacturer" at bounding box center [591, 330] width 354 height 29
type input "Unox"
paste input "XAVL-2021-GPLS"
type input "XAVL-2021-GPLS"
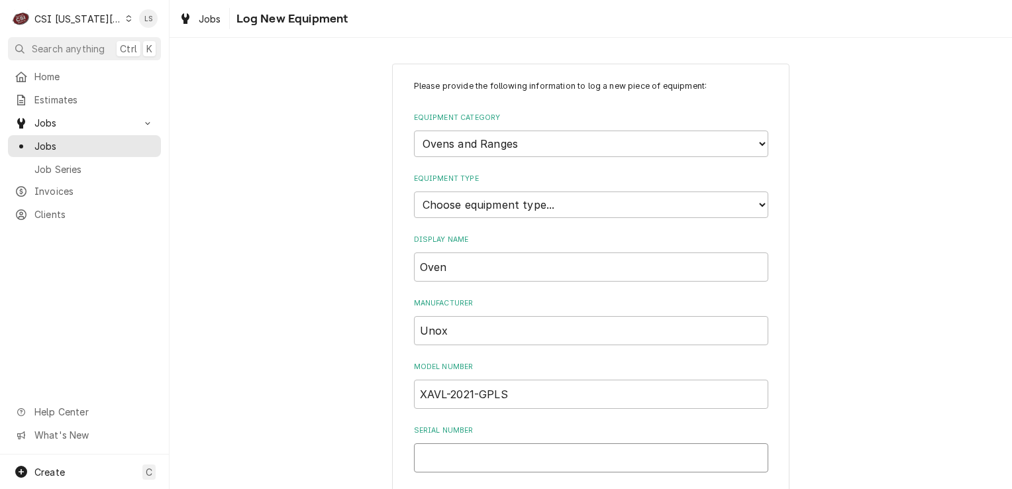
paste input "2024D0034306 - XAVL-2021-GPLS"
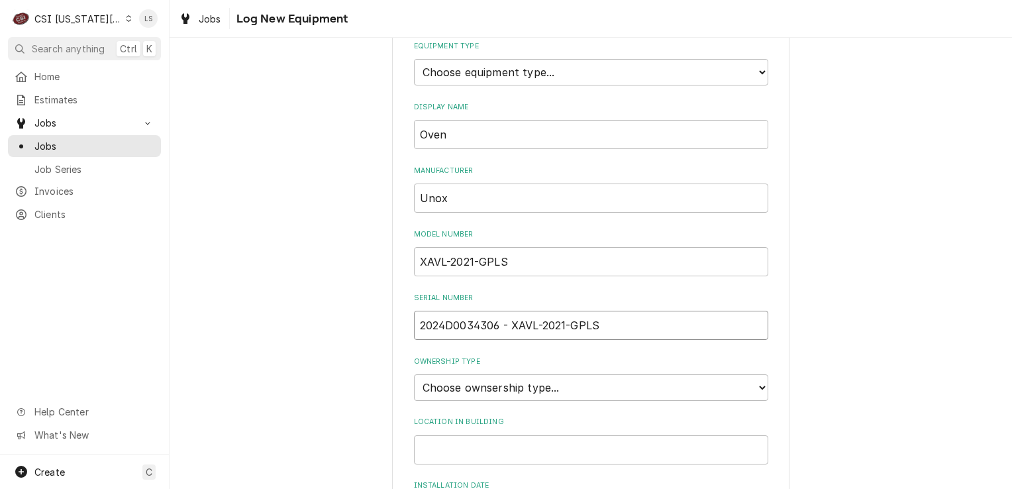
scroll to position [397, 0]
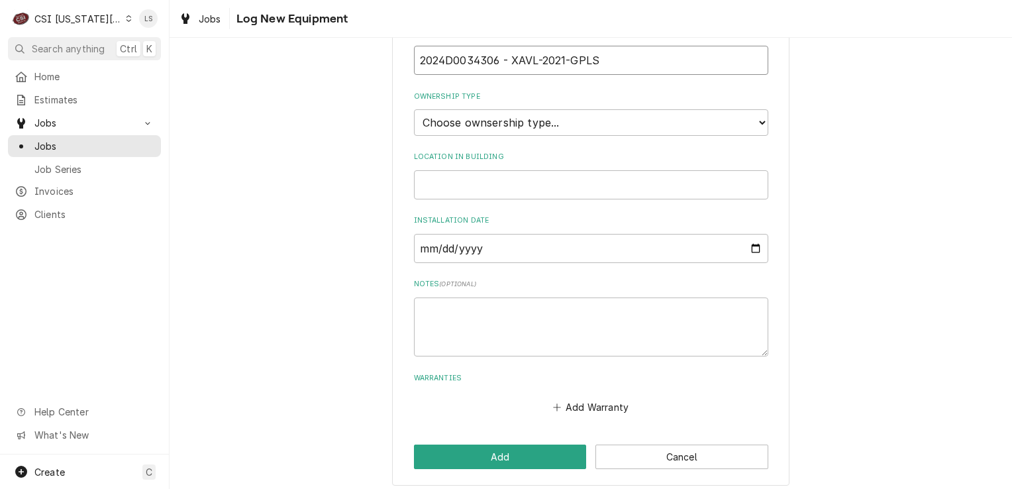
type input "2024D0034306 - XAVL-2021-GPLS"
click at [438, 126] on select "Choose ownsership type... Unknown Owned Leased Rented" at bounding box center [591, 122] width 354 height 26
select select "1"
click at [414, 109] on select "Choose ownsership type... Unknown Owned Leased Rented" at bounding box center [591, 122] width 354 height 26
click at [507, 447] on button "Add" at bounding box center [500, 456] width 173 height 25
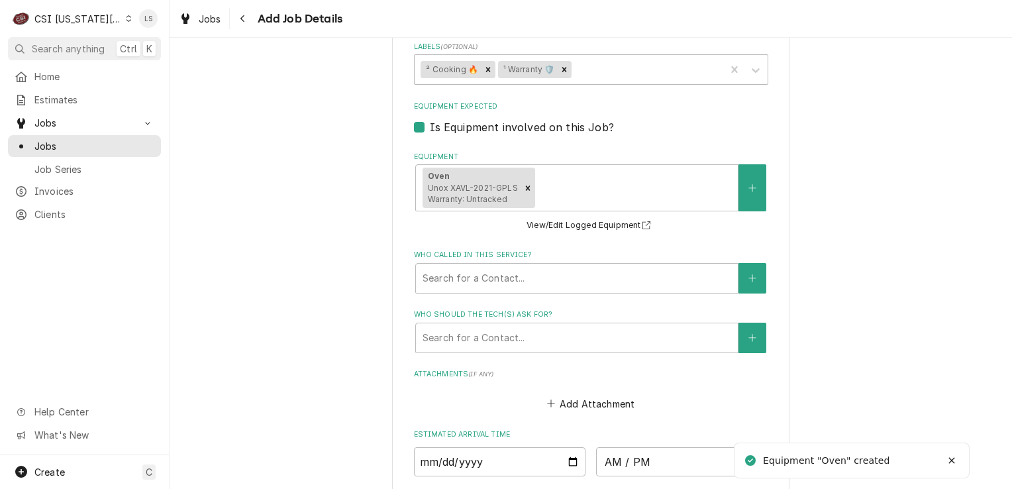
scroll to position [993, 0]
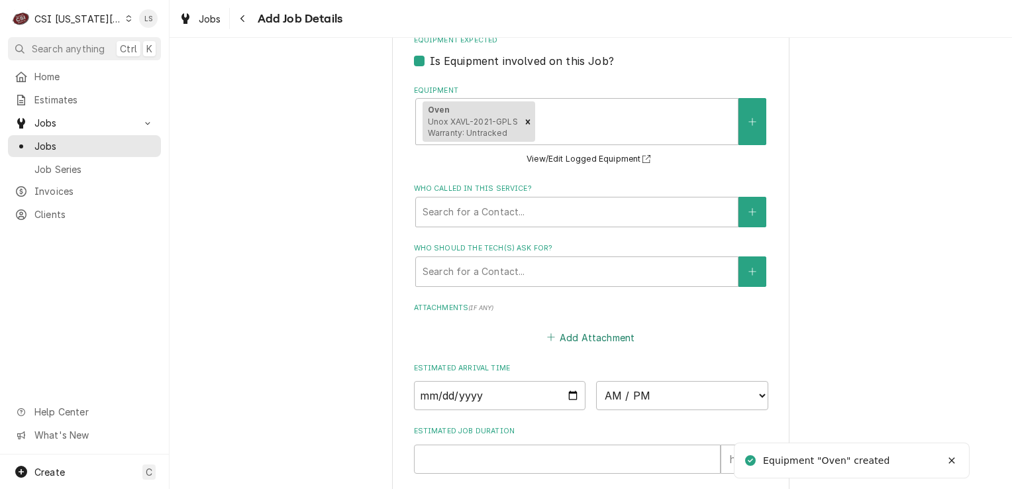
click at [570, 340] on button "Add Attachment" at bounding box center [590, 337] width 93 height 19
type textarea "x"
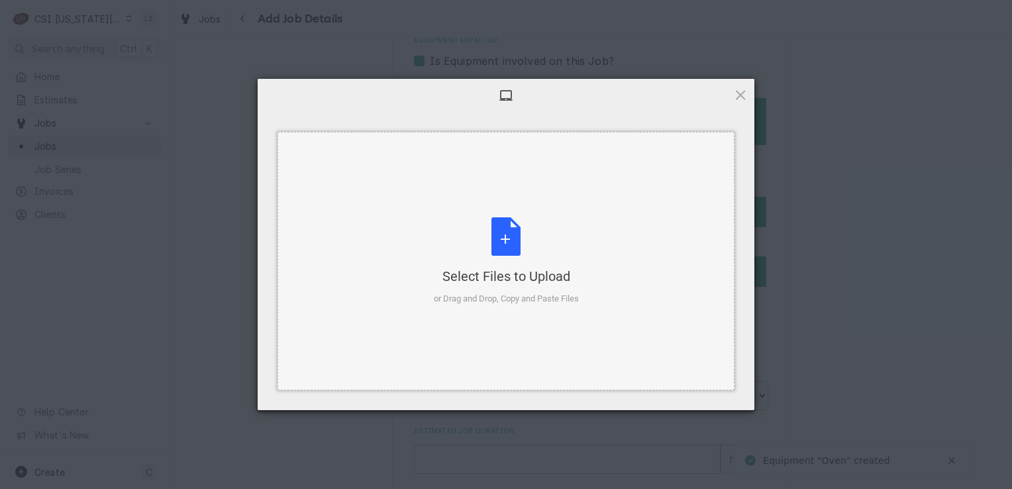
click at [477, 221] on div "Select Files to Upload or Drag and Drop, Copy and Paste Files" at bounding box center [506, 261] width 145 height 88
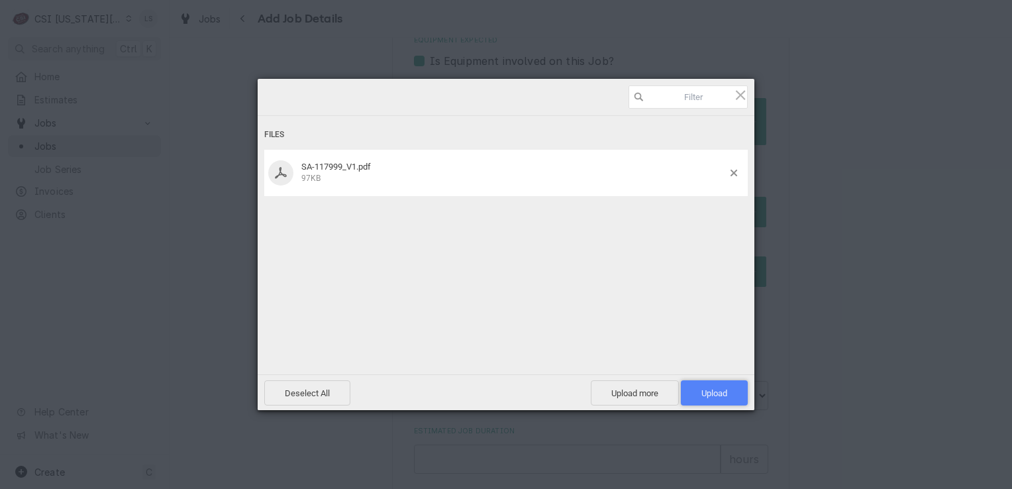
click at [699, 387] on span "Upload 1" at bounding box center [714, 392] width 67 height 25
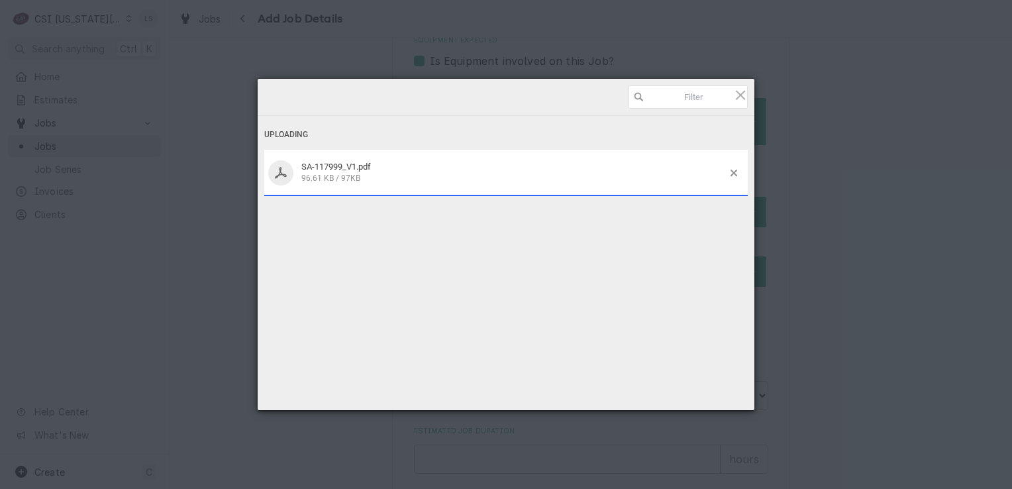
type textarea "x"
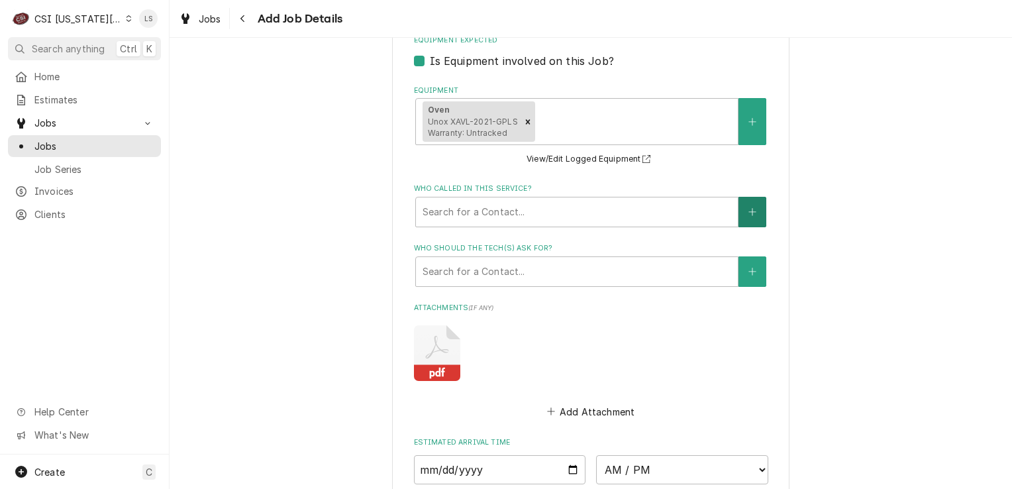
click at [738, 211] on button "Who called in this service?" at bounding box center [752, 212] width 28 height 30
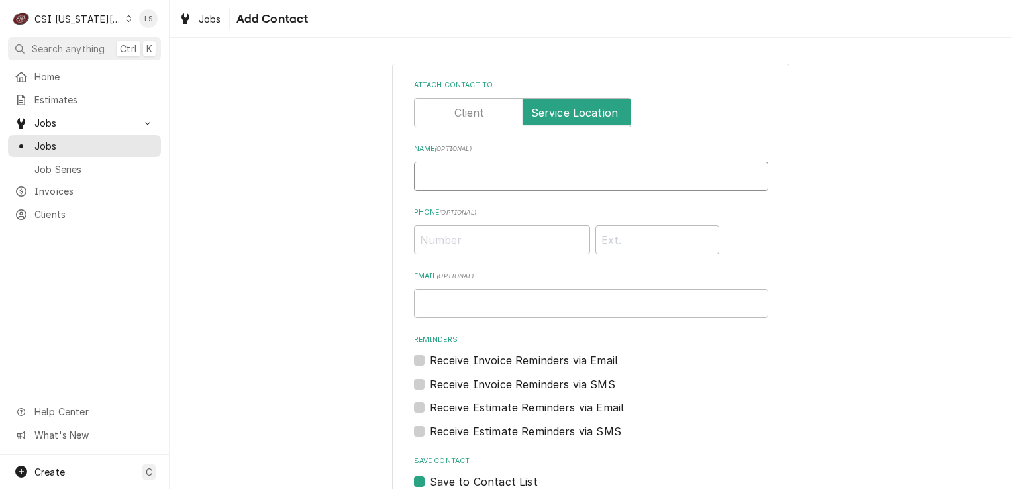
click at [503, 187] on input "Name ( optional )" at bounding box center [591, 176] width 354 height 29
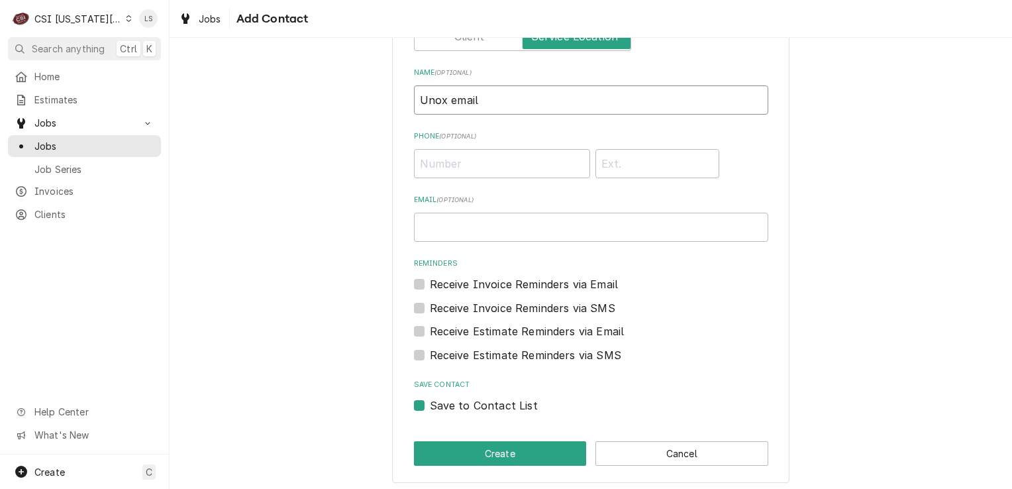
scroll to position [80, 0]
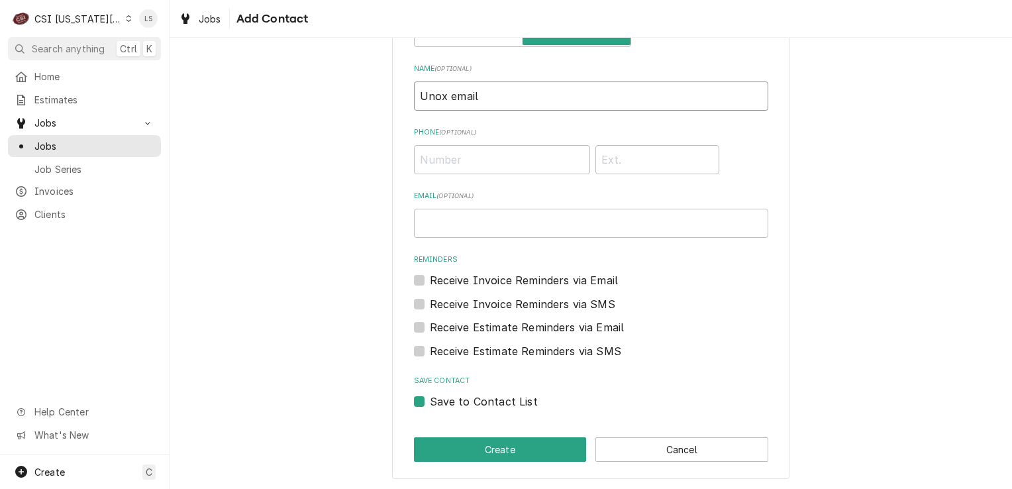
type input "Unox email"
click at [430, 403] on label "Save to Contact List" at bounding box center [484, 401] width 108 height 16
click at [430, 403] on input "Save to Contact List" at bounding box center [607, 407] width 354 height 29
checkbox input "false"
drag, startPoint x: 443, startPoint y: 444, endPoint x: 546, endPoint y: 488, distance: 111.8
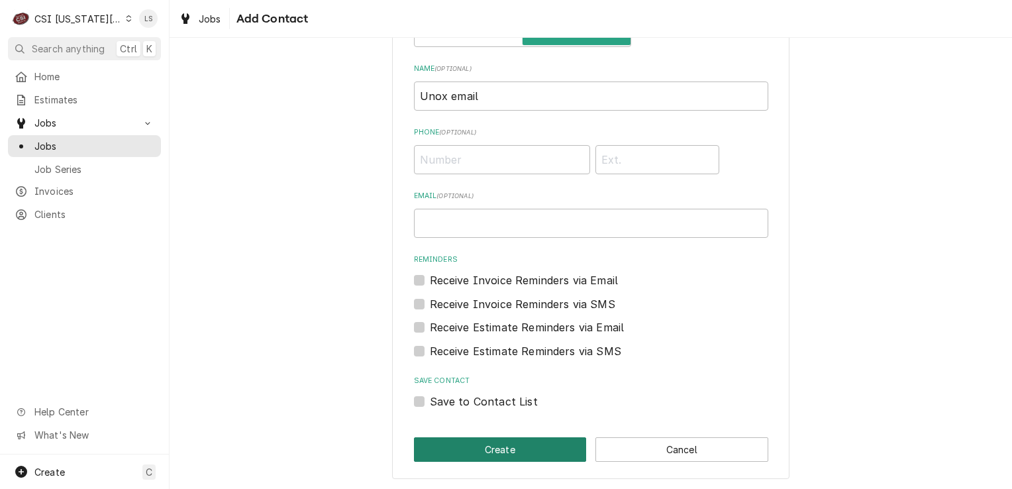
click at [444, 444] on button "Create" at bounding box center [500, 449] width 173 height 25
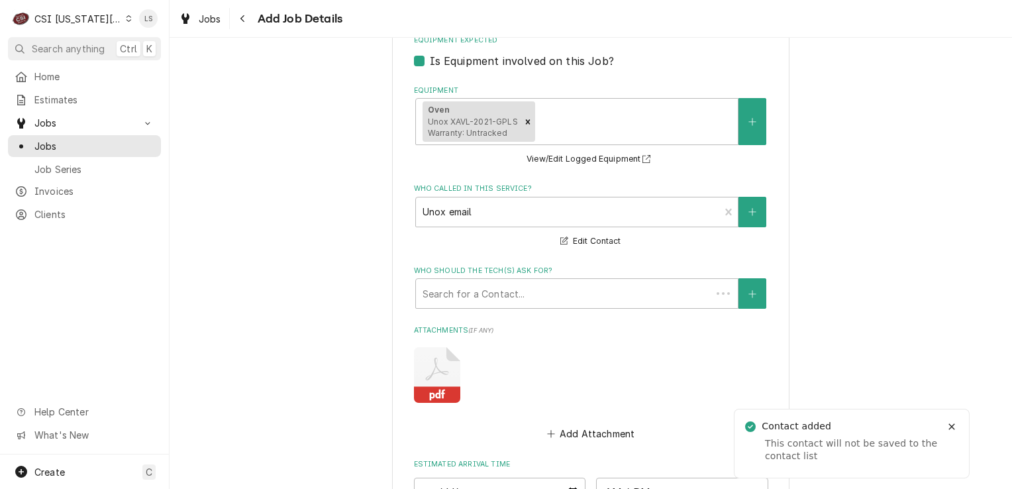
scroll to position [977, 0]
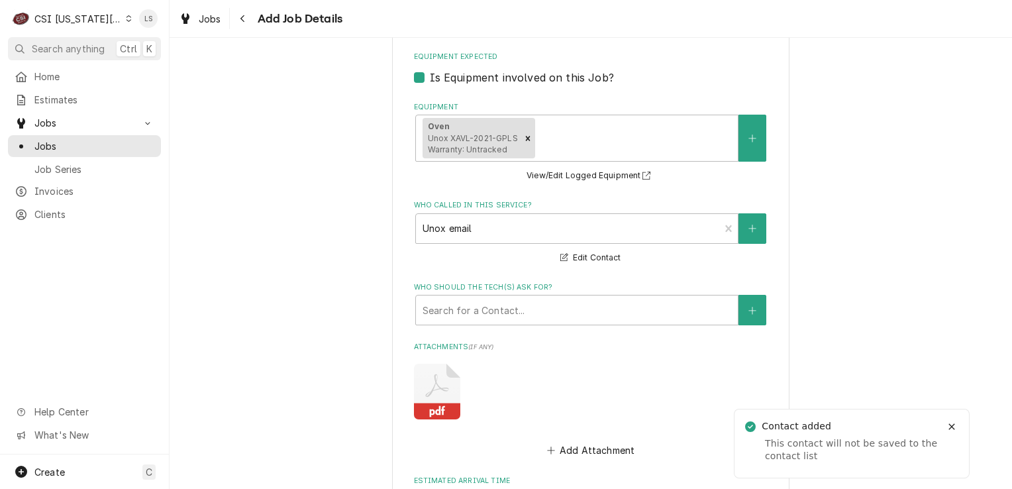
type textarea "x"
click at [481, 309] on div "Who should the tech(s) ask for?" at bounding box center [577, 310] width 309 height 24
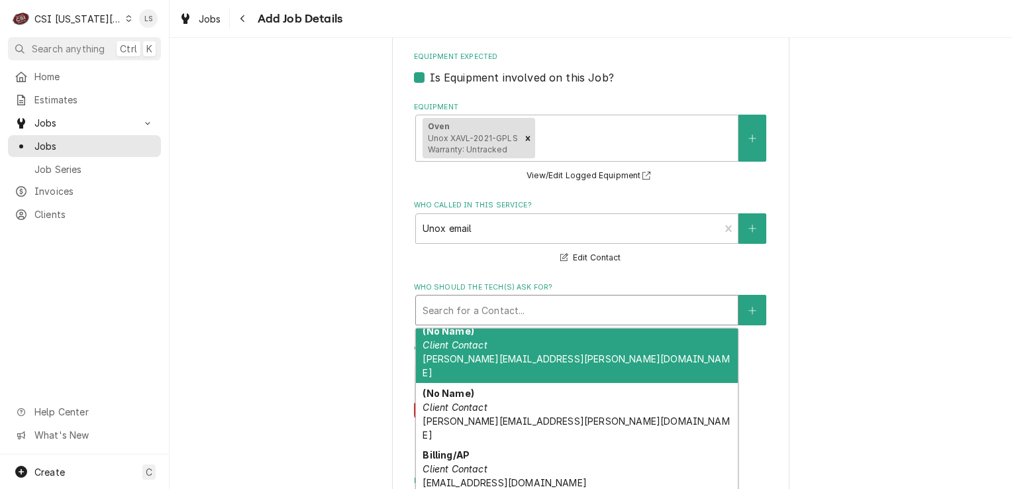
scroll to position [0, 0]
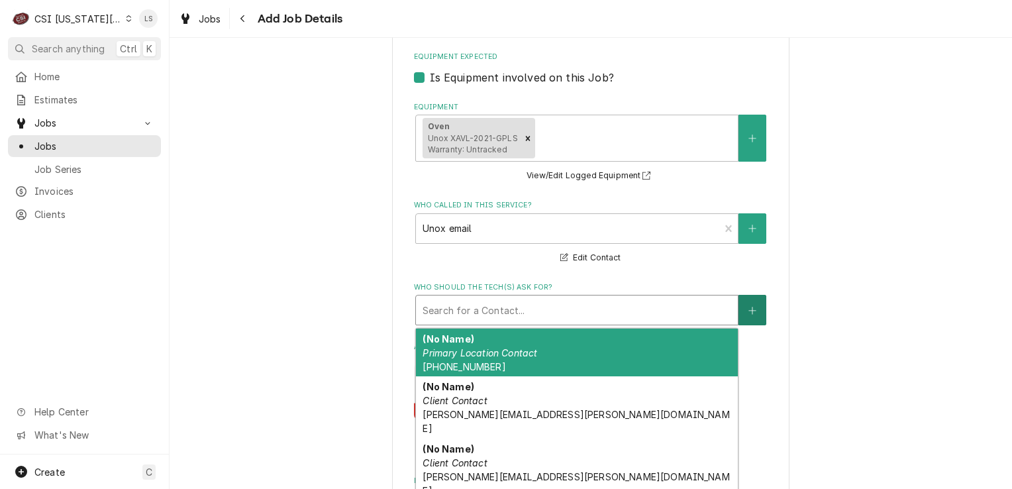
click at [750, 308] on icon "Create New Contact" at bounding box center [752, 310] width 8 height 9
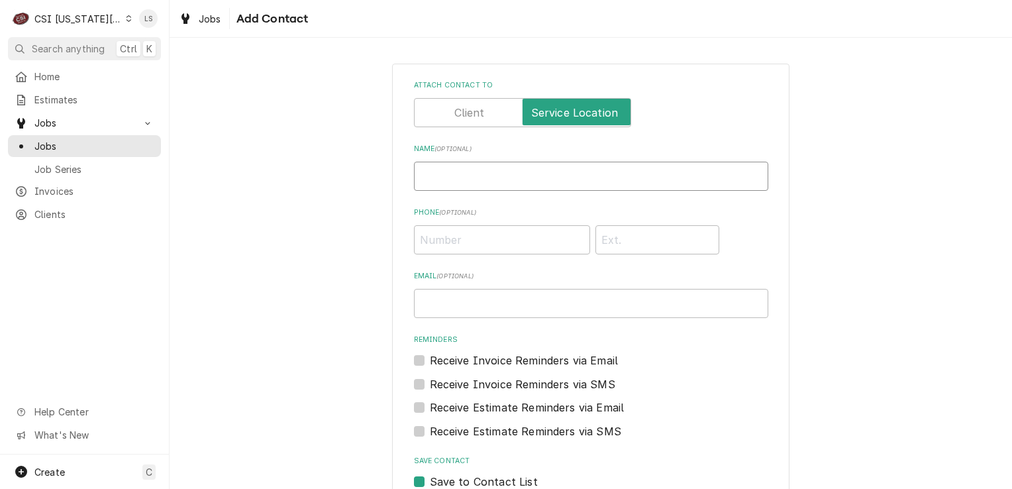
click at [571, 183] on input "Name ( optional )" at bounding box center [591, 176] width 354 height 29
type input "B Sanchez"
paste input "(816) 517-7050"
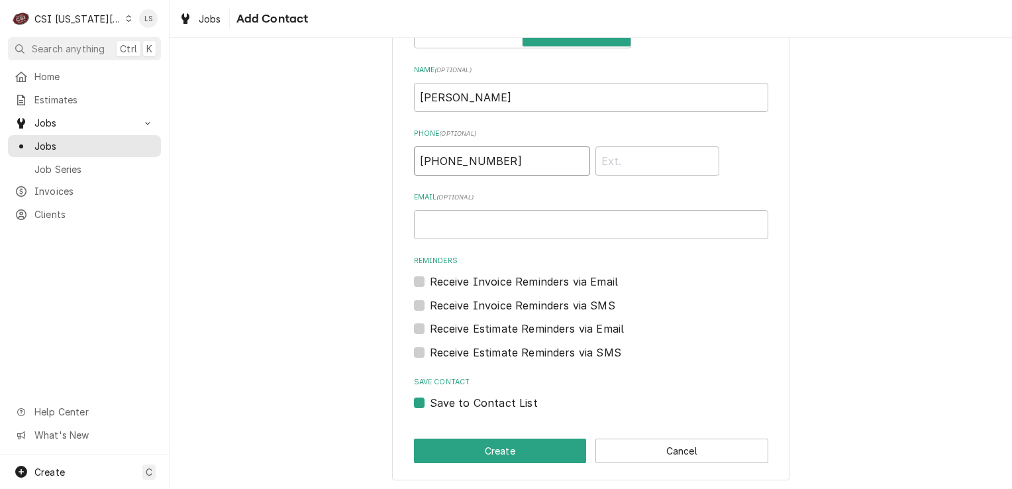
scroll to position [80, 0]
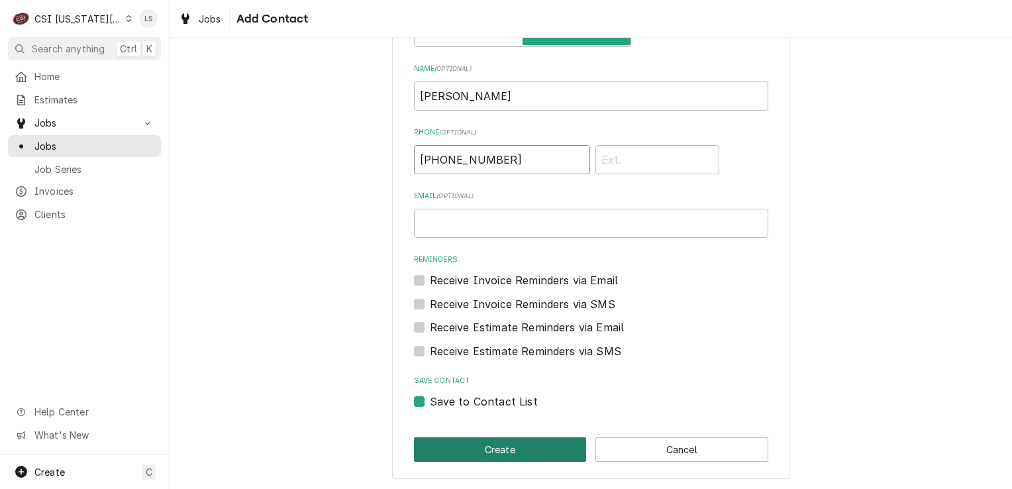
type input "(816) 517-7050"
click at [505, 444] on button "Create" at bounding box center [500, 449] width 173 height 25
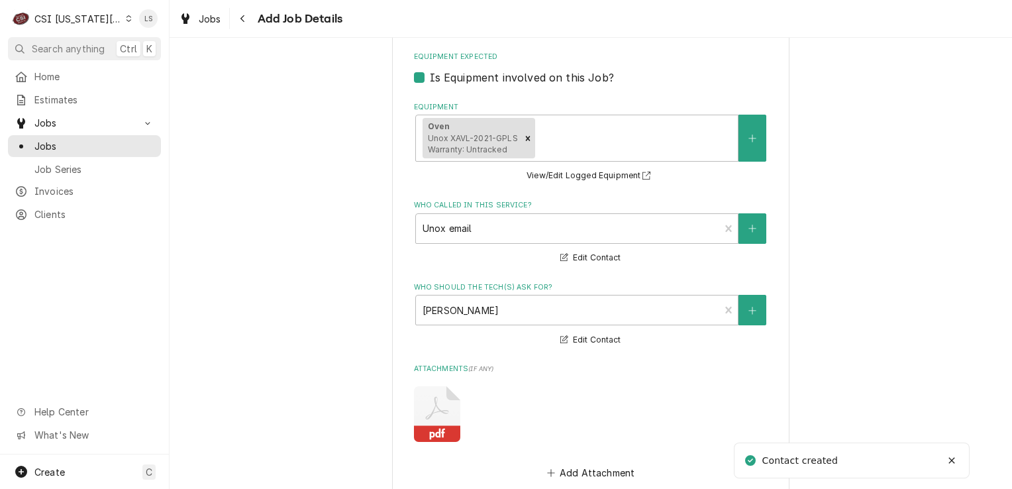
scroll to position [1242, 0]
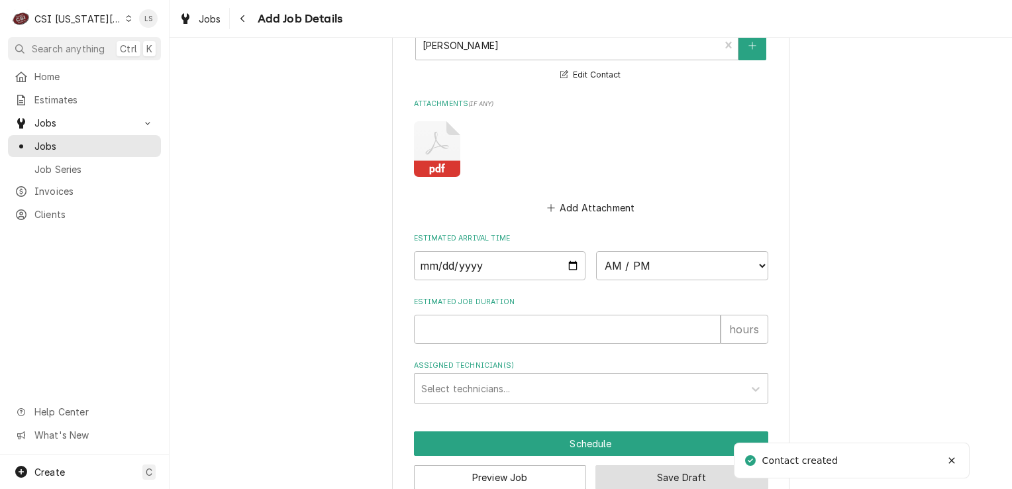
click at [652, 465] on button "Save Draft" at bounding box center [681, 477] width 173 height 25
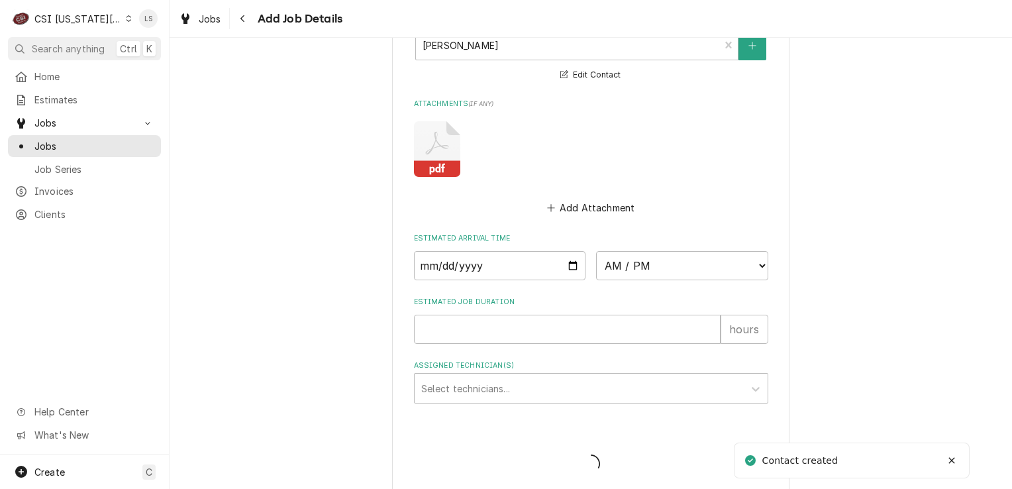
type textarea "x"
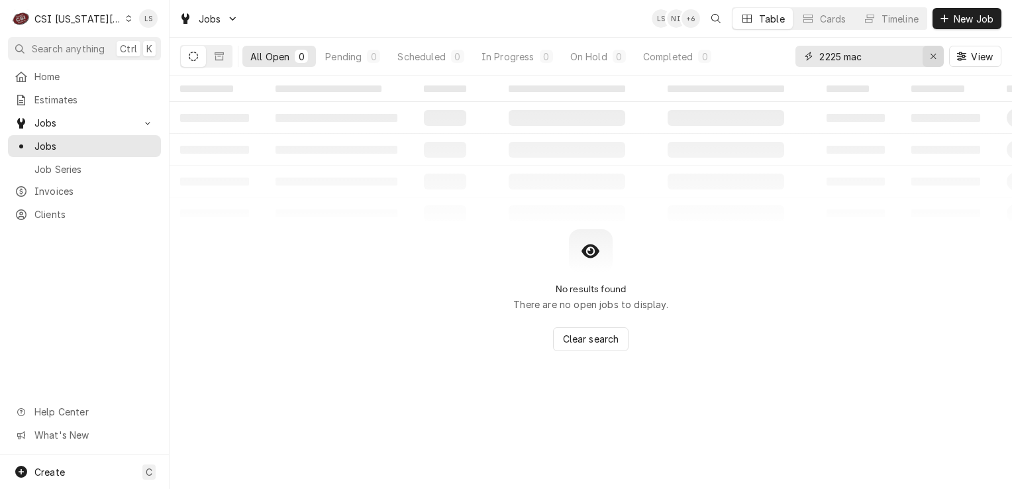
click at [927, 63] on button "Erase input" at bounding box center [933, 56] width 21 height 21
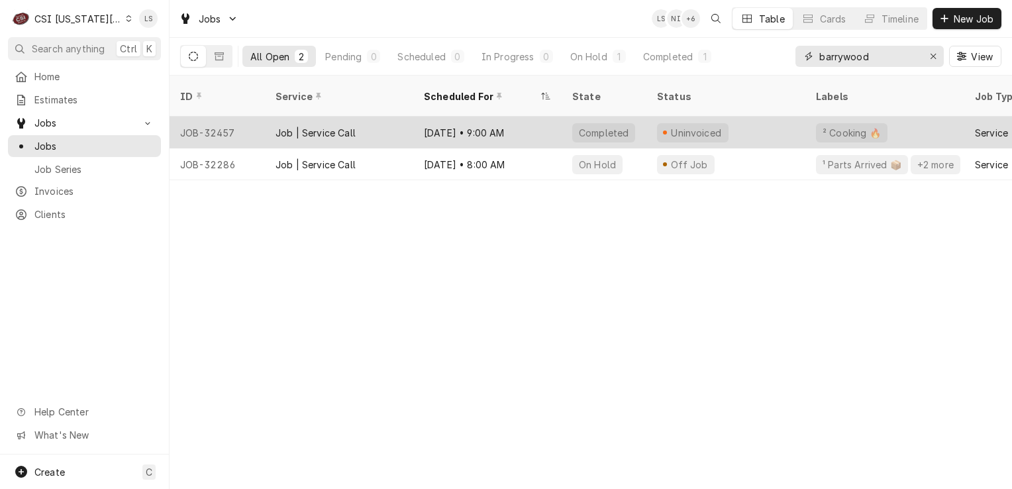
type input "barrywood"
click at [230, 117] on div "JOB-32457" at bounding box center [217, 133] width 95 height 32
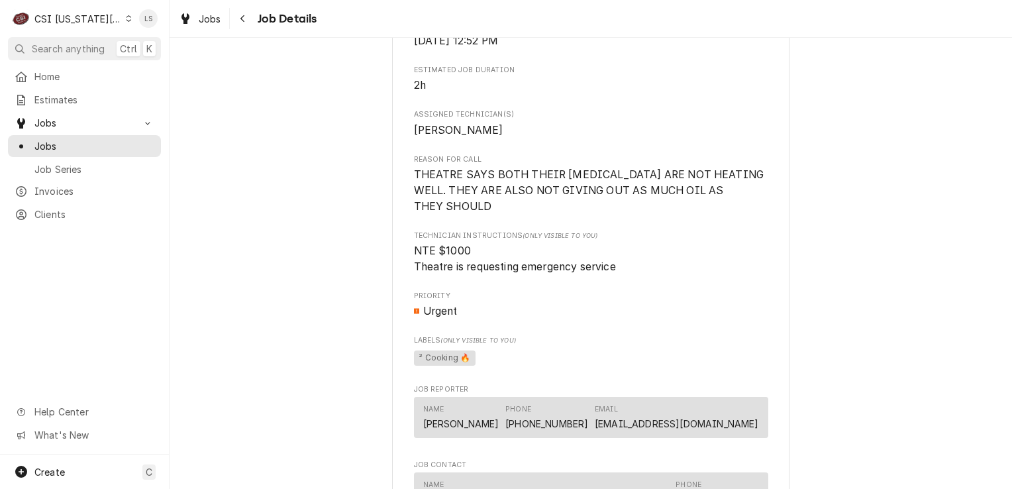
scroll to position [397, 0]
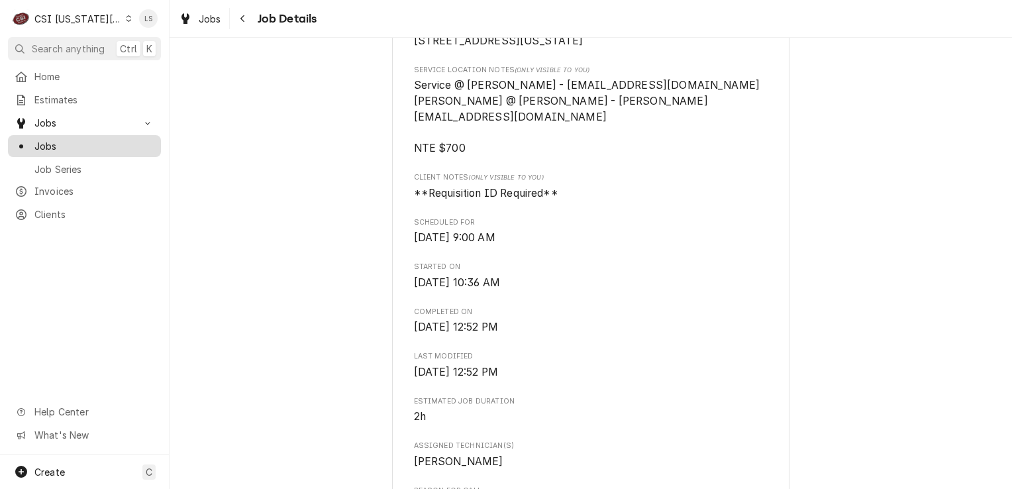
click at [85, 144] on span "Jobs" at bounding box center [94, 146] width 120 height 14
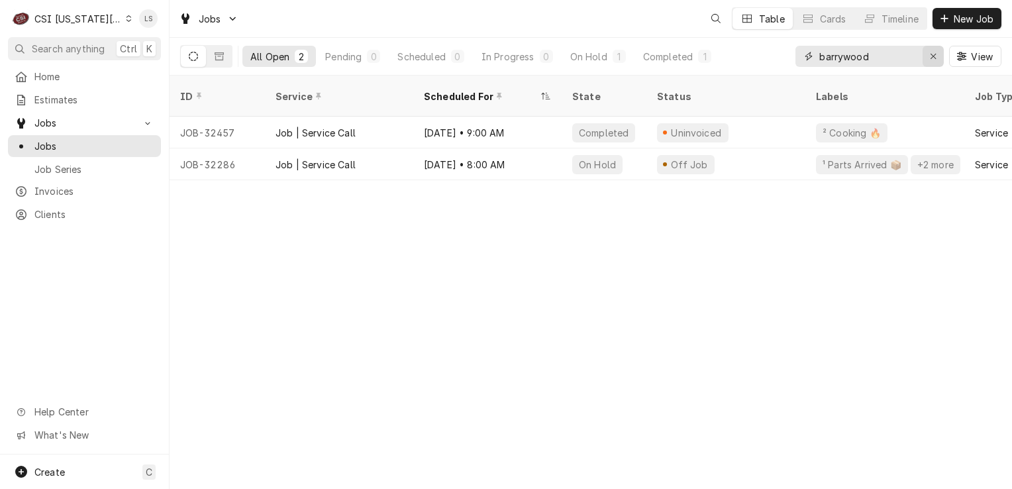
click at [927, 55] on div "Erase input" at bounding box center [932, 56] width 13 height 13
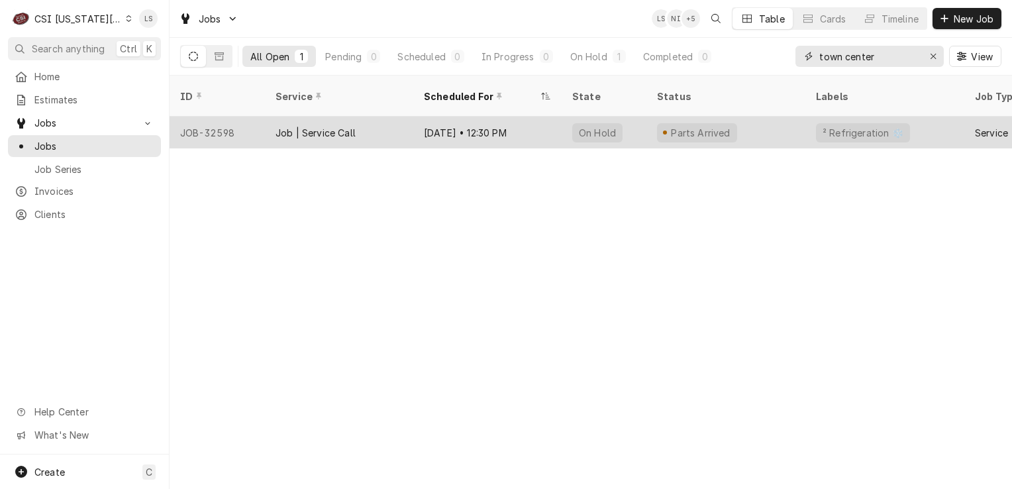
type input "town center"
click at [205, 117] on div "JOB-32598" at bounding box center [217, 133] width 95 height 32
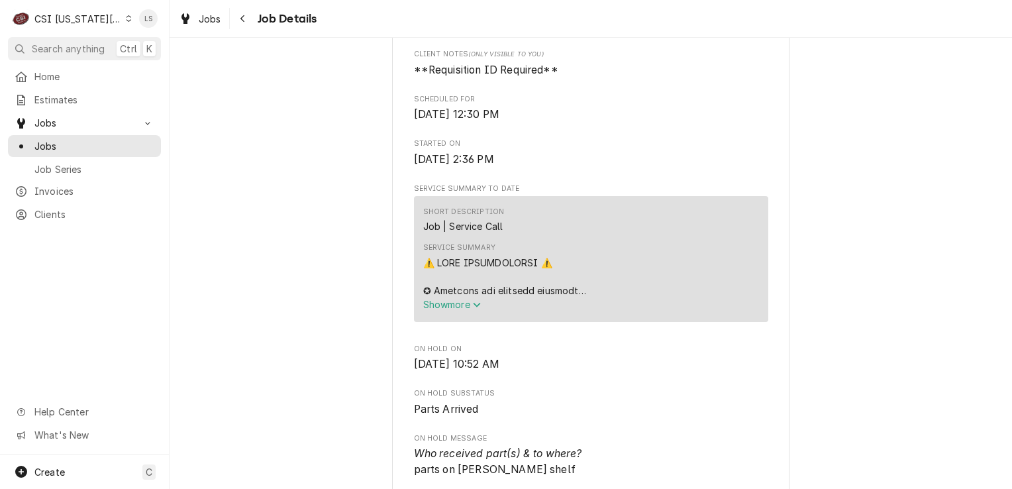
scroll to position [530, 0]
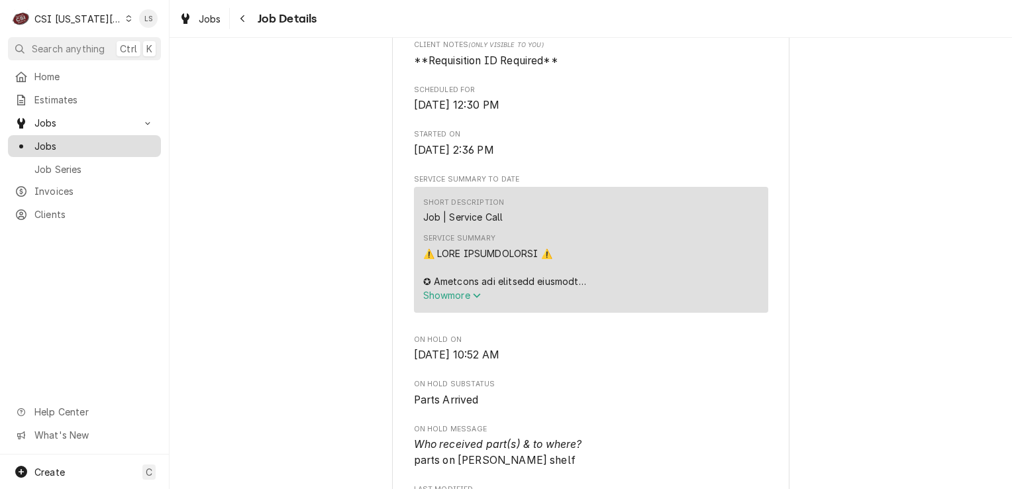
click at [111, 146] on span "Jobs" at bounding box center [94, 146] width 120 height 14
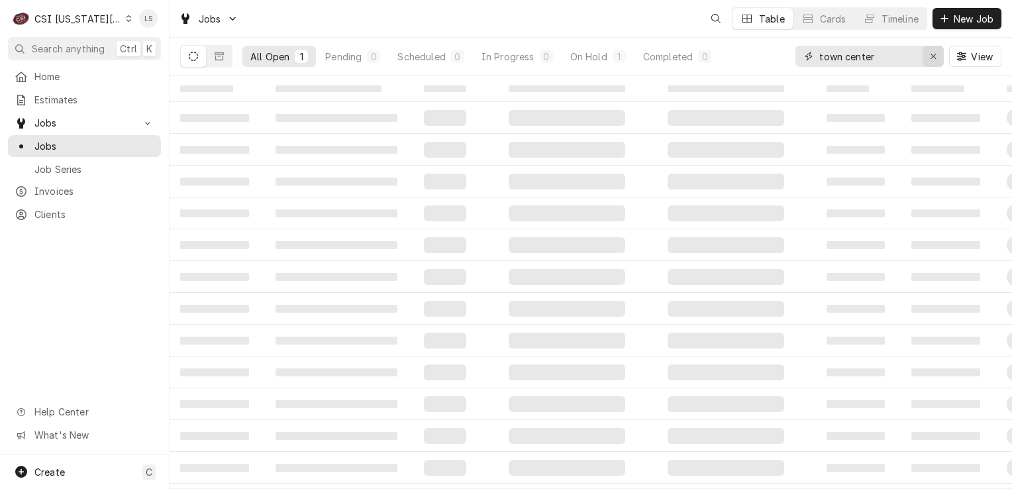
click at [928, 57] on div "Erase input" at bounding box center [932, 56] width 13 height 13
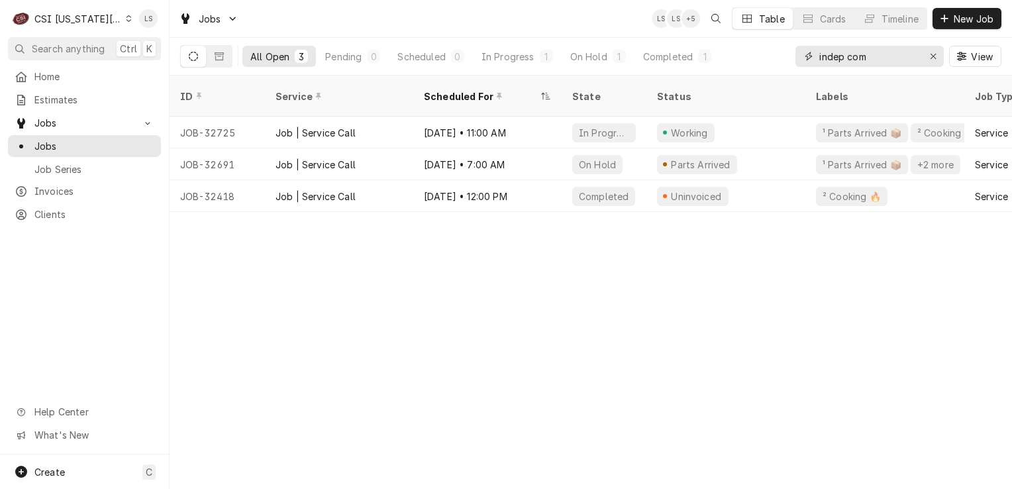
type input "indep com"
click at [217, 58] on icon "Dynamic Content Wrapper" at bounding box center [219, 56] width 9 height 9
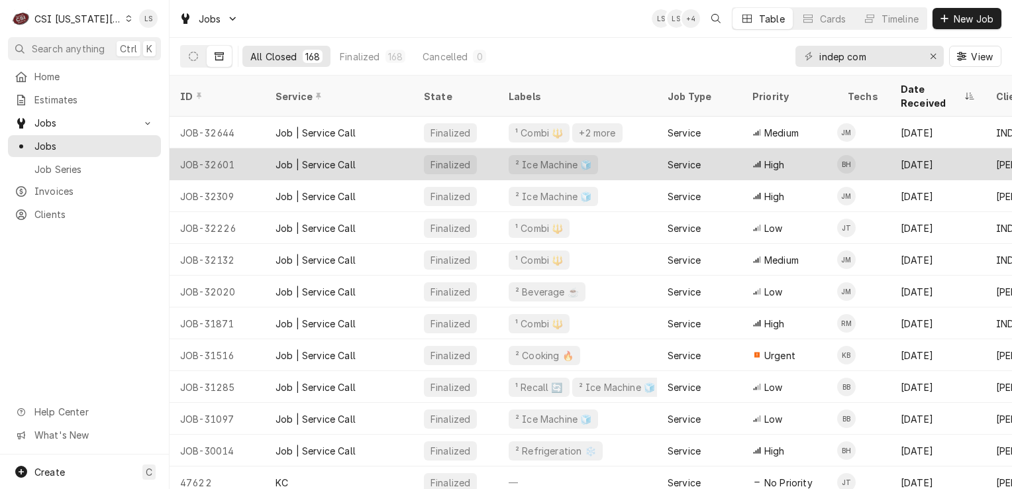
click at [270, 149] on div "Job | Service Call" at bounding box center [339, 164] width 148 height 32
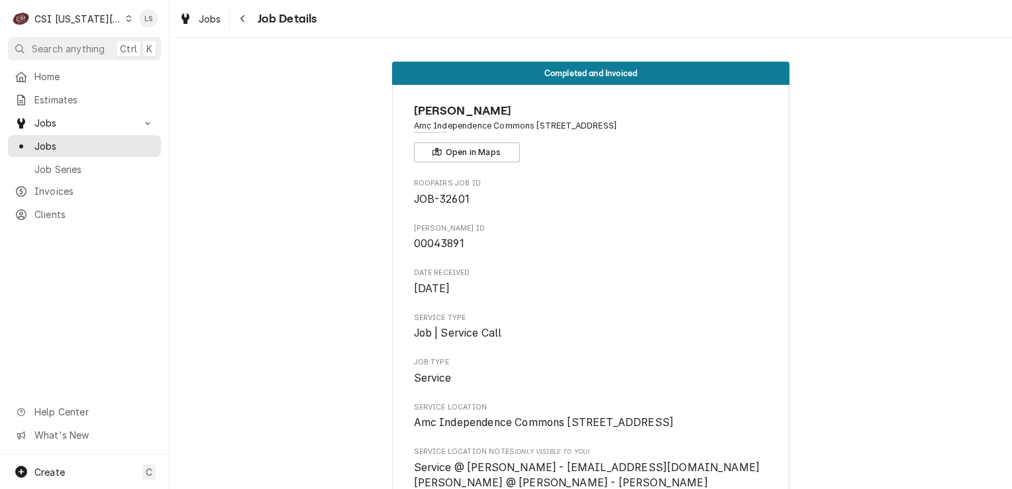
scroll to position [464, 0]
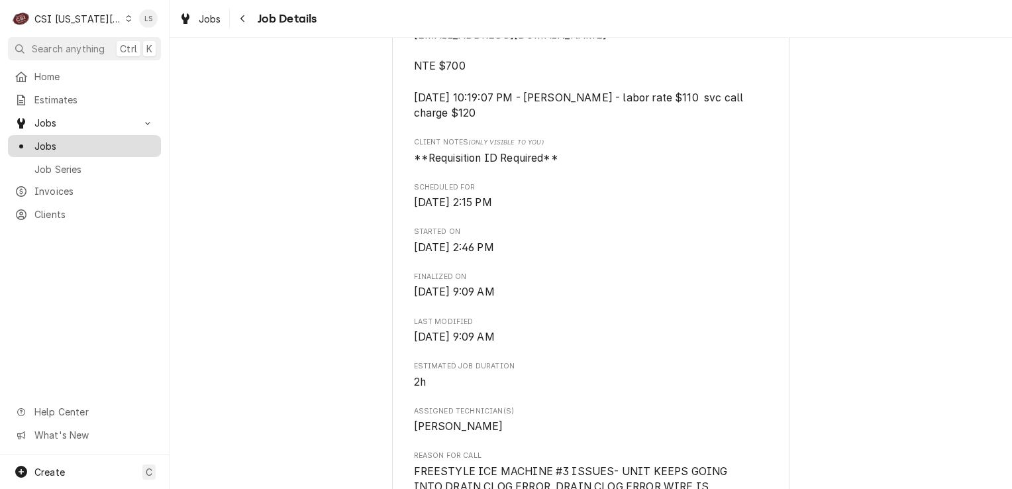
click at [75, 142] on span "Jobs" at bounding box center [94, 146] width 120 height 14
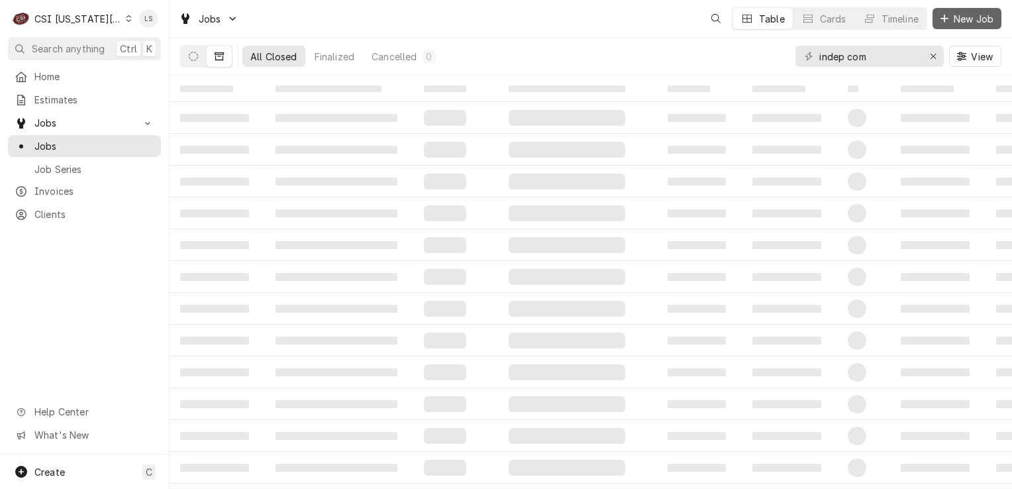
click at [960, 15] on span "New Job" at bounding box center [973, 19] width 45 height 14
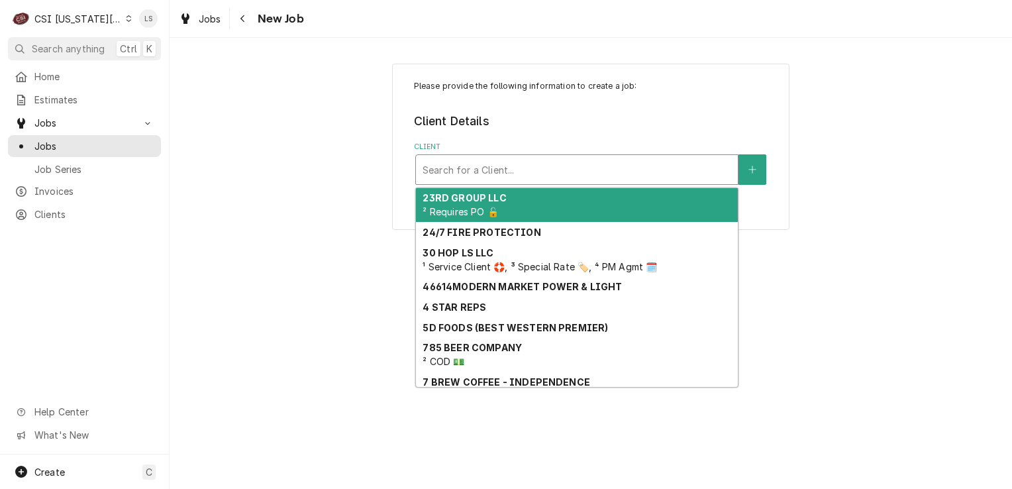
click at [490, 171] on div "Client" at bounding box center [577, 170] width 309 height 24
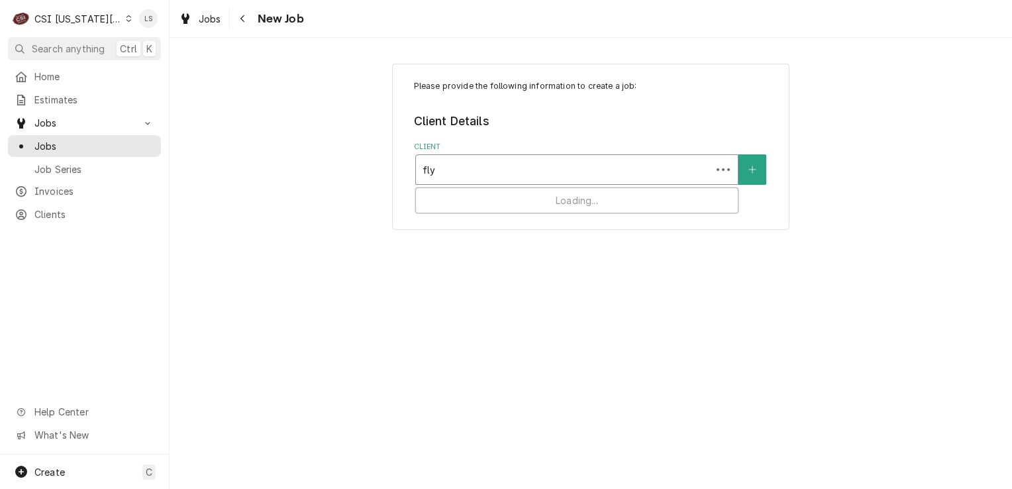
type input "flyn"
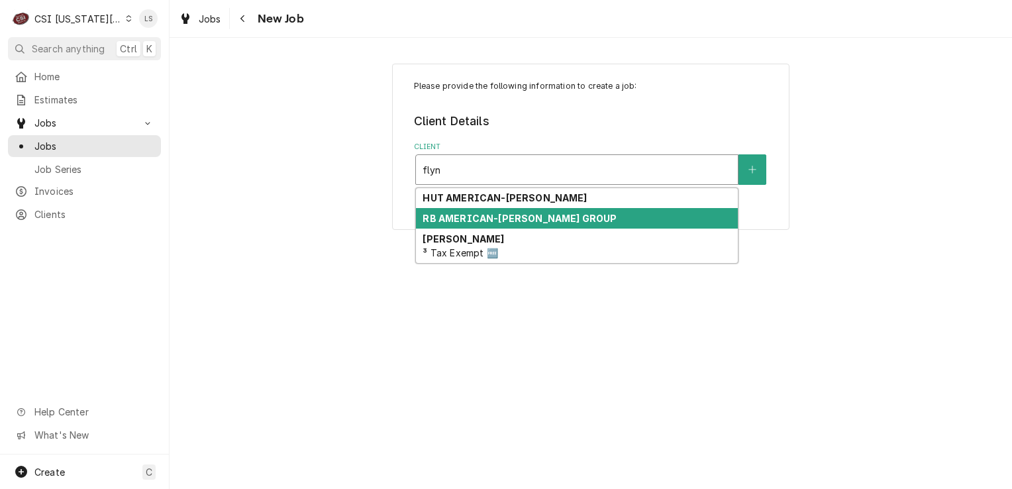
click at [494, 213] on strong "RB AMERICAN-[PERSON_NAME] GROUP" at bounding box center [520, 218] width 194 height 11
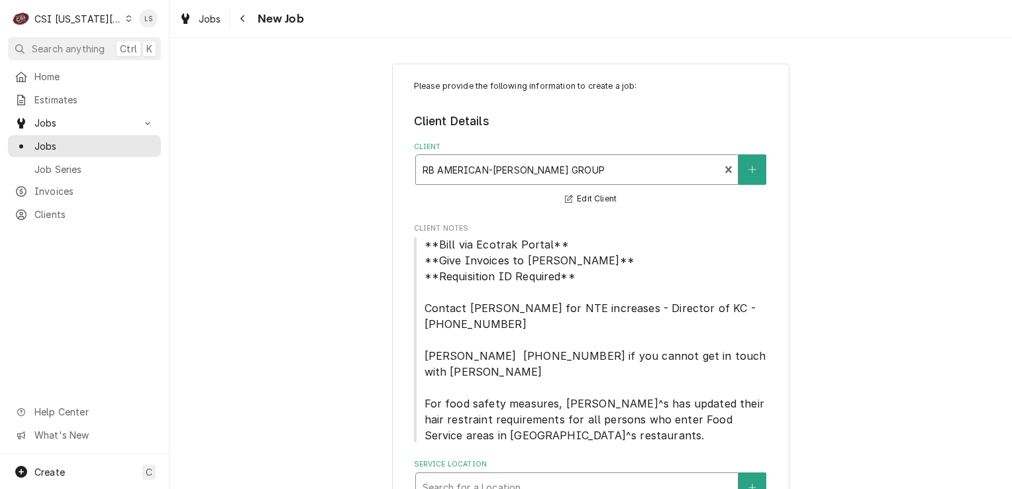
click at [636, 475] on div "Service Location" at bounding box center [577, 487] width 309 height 24
type input "1500 n"
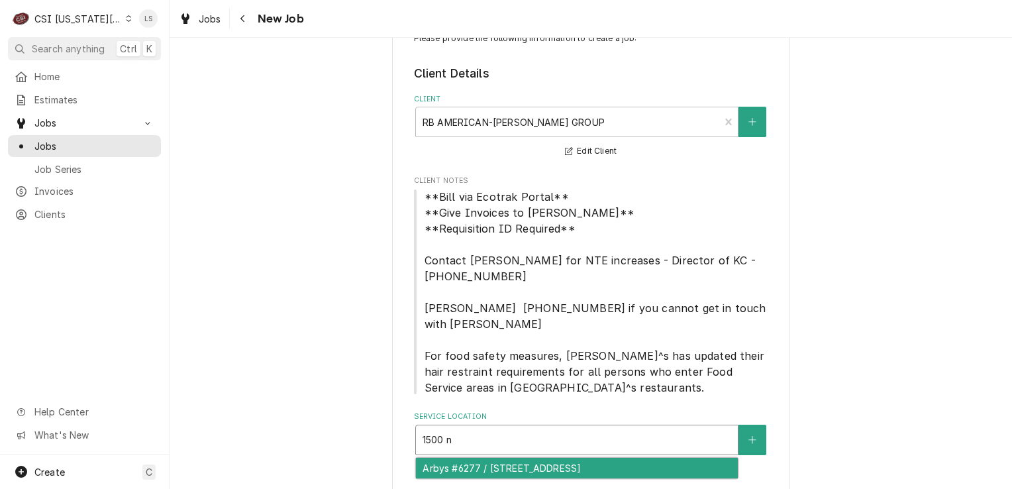
scroll to position [53, 0]
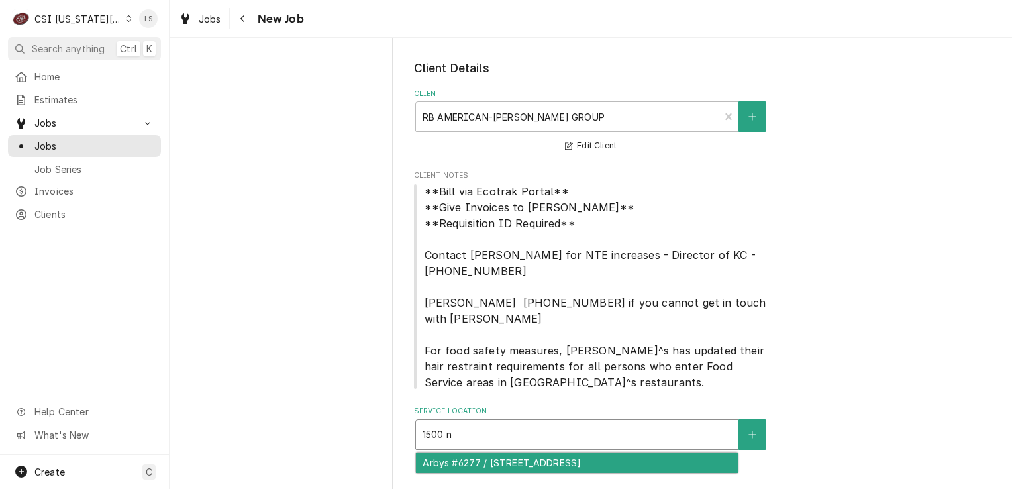
click at [568, 452] on div "Arbys #6277 / 1500 N 291 Hwy, Harrisonville, MO 64701" at bounding box center [577, 462] width 322 height 21
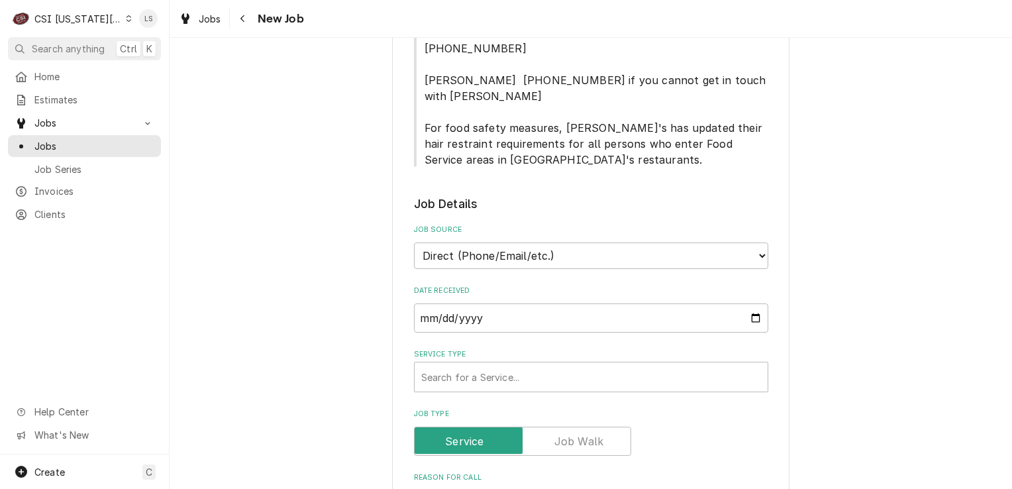
scroll to position [530, 0]
click at [439, 242] on select "Direct (Phone/Email/etc.) Service Channel Corrigo Ecotrak Other" at bounding box center [591, 255] width 354 height 26
select select "3"
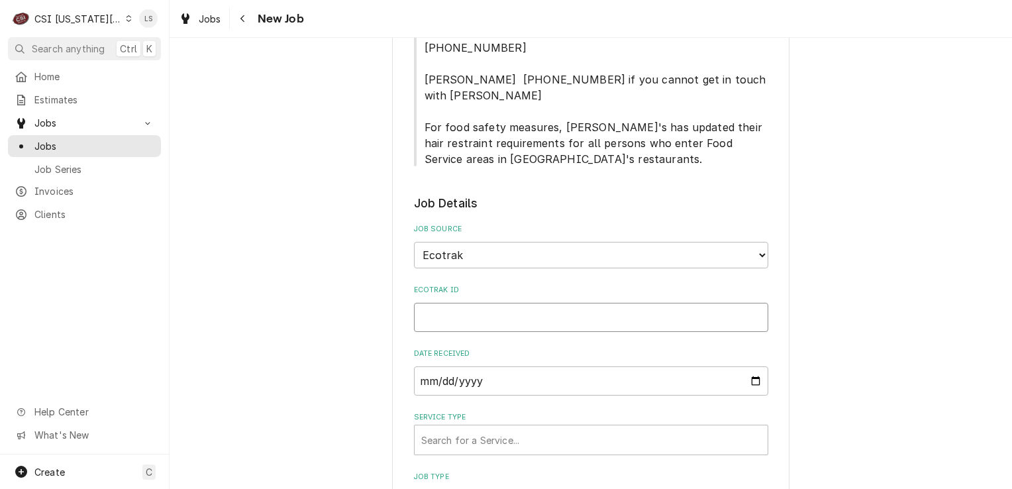
click at [435, 303] on input "Ecotrak ID" at bounding box center [591, 317] width 354 height 29
paste input "3898269"
type textarea "x"
type input "3898269"
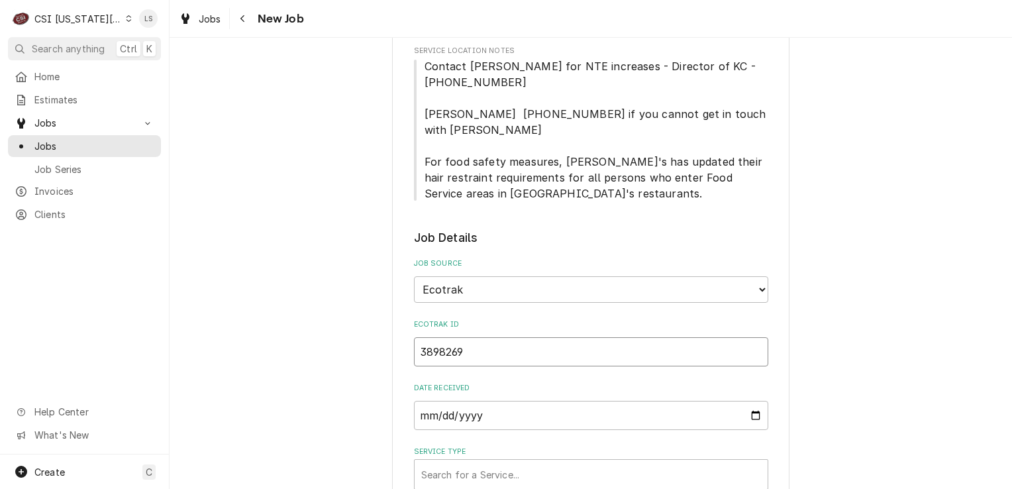
type textarea "x"
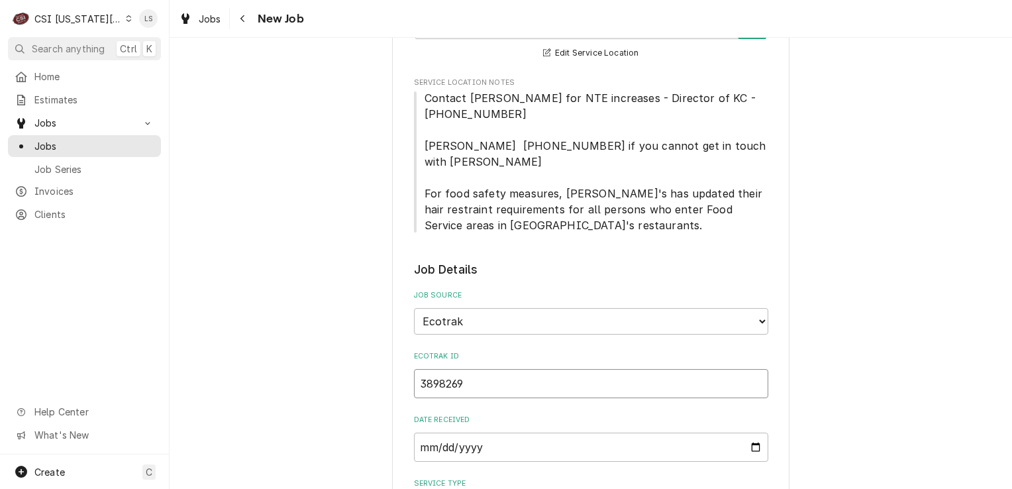
scroll to position [464, 0]
type input "3898269"
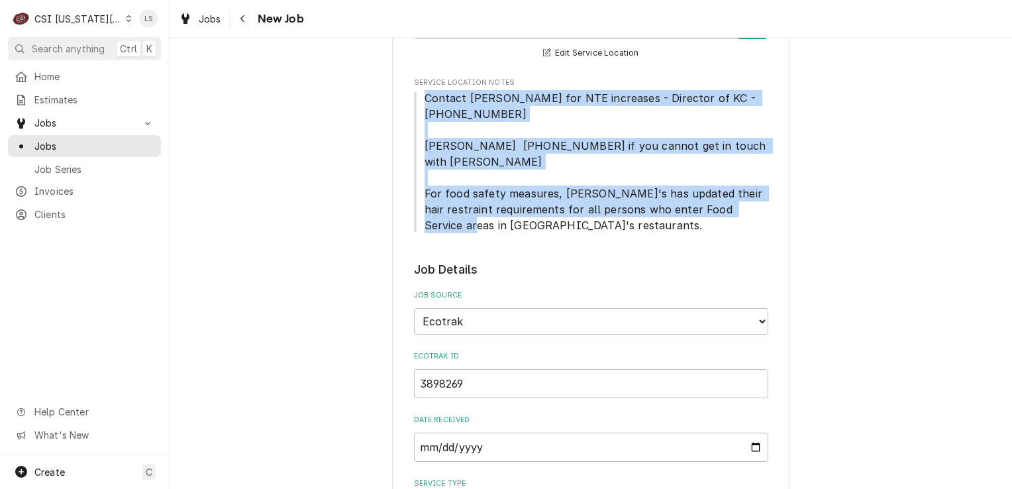
drag, startPoint x: 517, startPoint y: 191, endPoint x: 399, endPoint y: 79, distance: 162.1
copy span "Contact Brandon Johnson for NTE increases - Director of KC - 816-723-7062 Matt …"
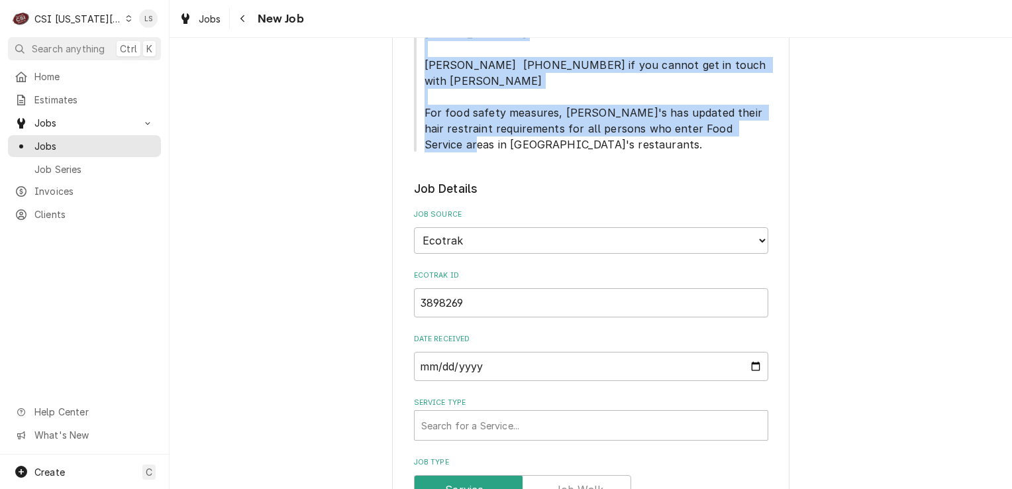
scroll to position [596, 0]
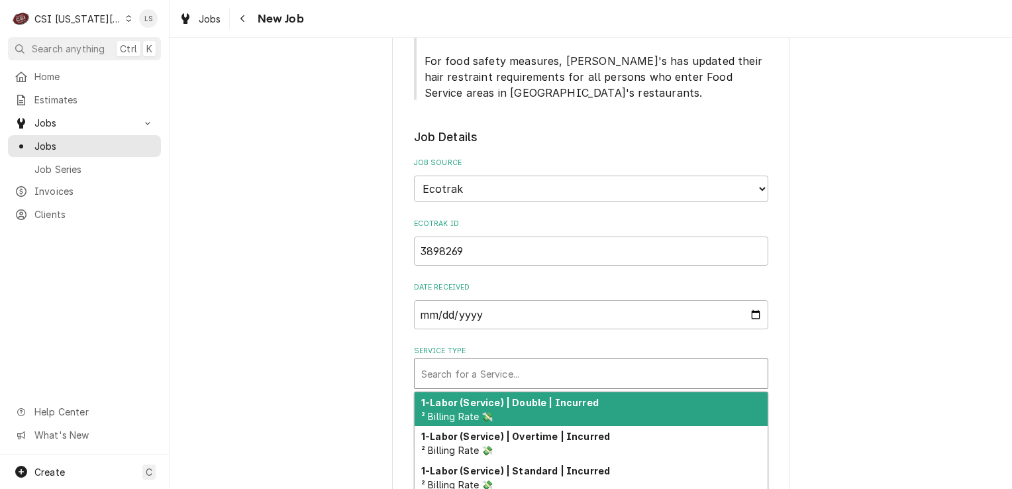
click at [466, 362] on div "Service Type" at bounding box center [591, 374] width 340 height 24
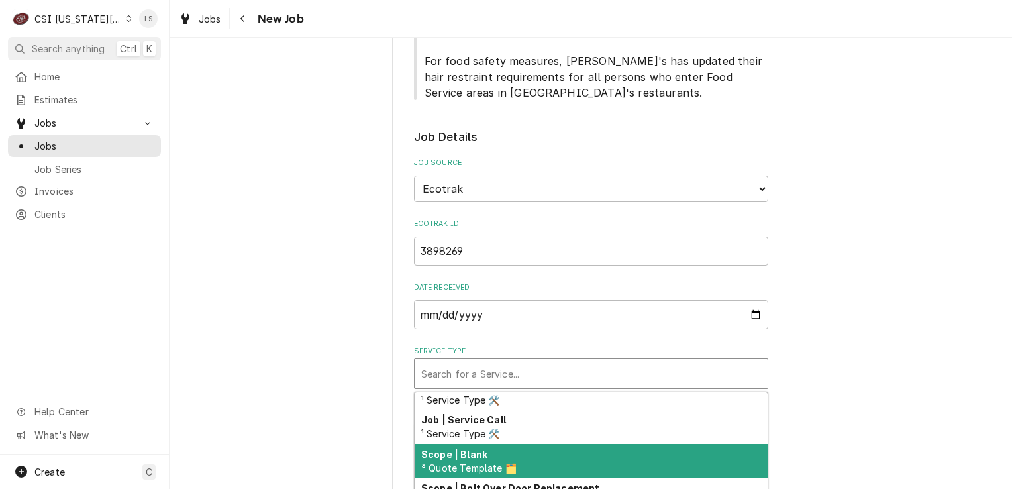
scroll to position [819, 0]
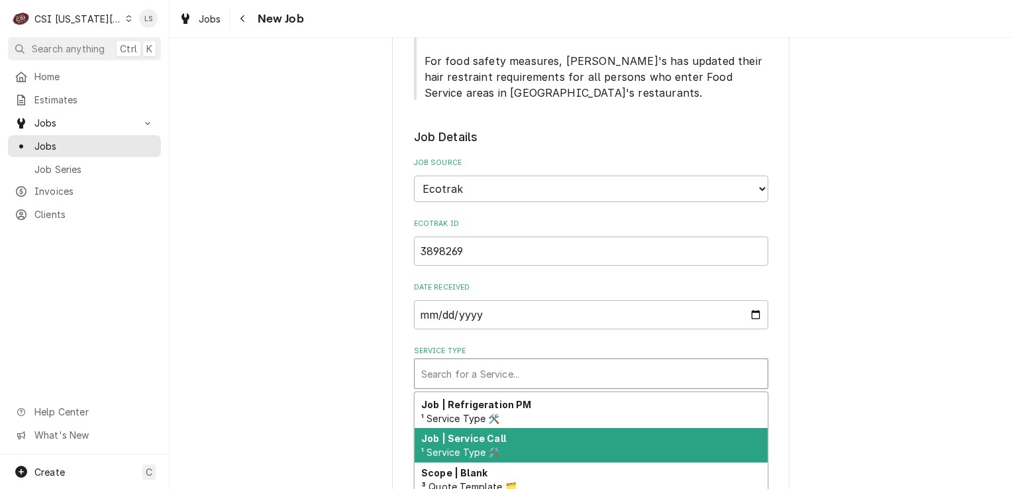
click at [493, 446] on span "¹ Service Type 🛠️" at bounding box center [460, 451] width 79 height 11
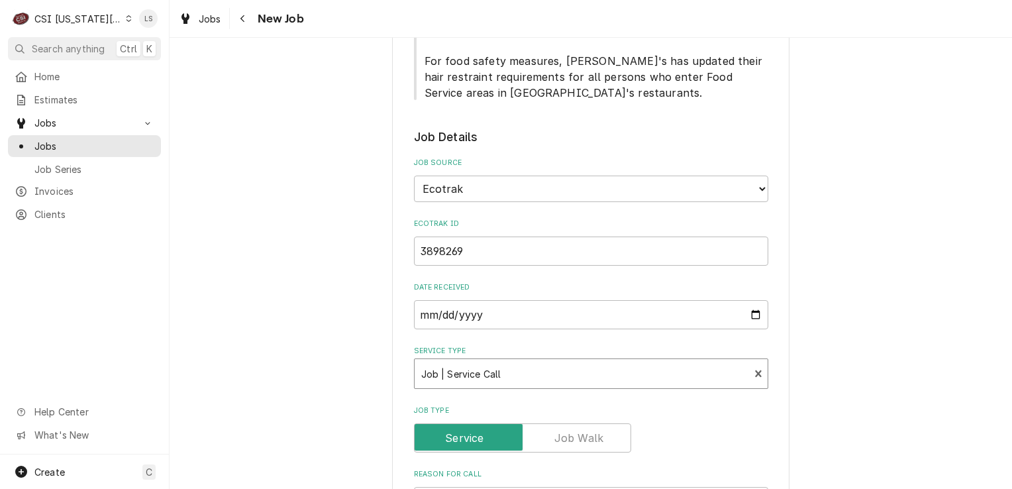
scroll to position [861, 0]
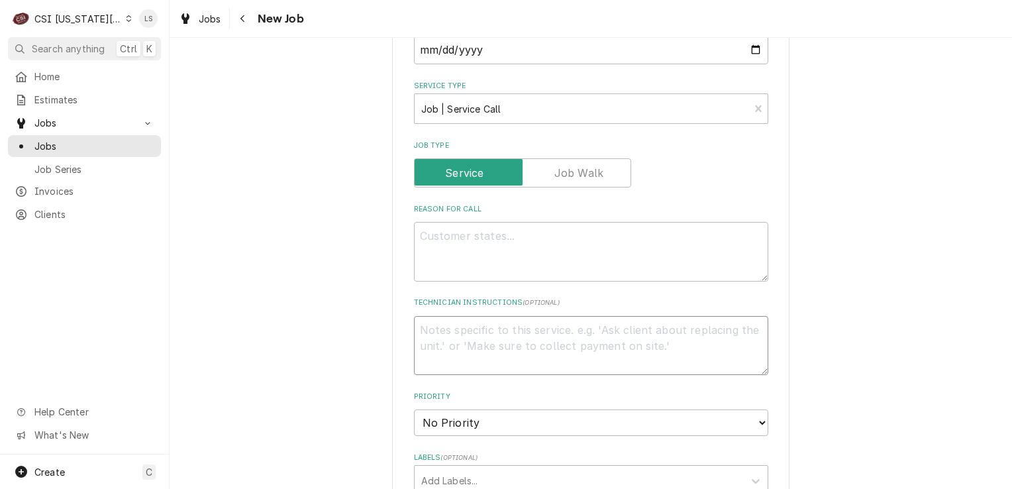
paste textarea "Contact Brandon Johnson for NTE increases - Director of KC - 816-723-7062 Matt …"
type textarea "x"
type textarea "Contact Brandon Johnson for NTE increases - Director of KC - 816-723-7062 Matt …"
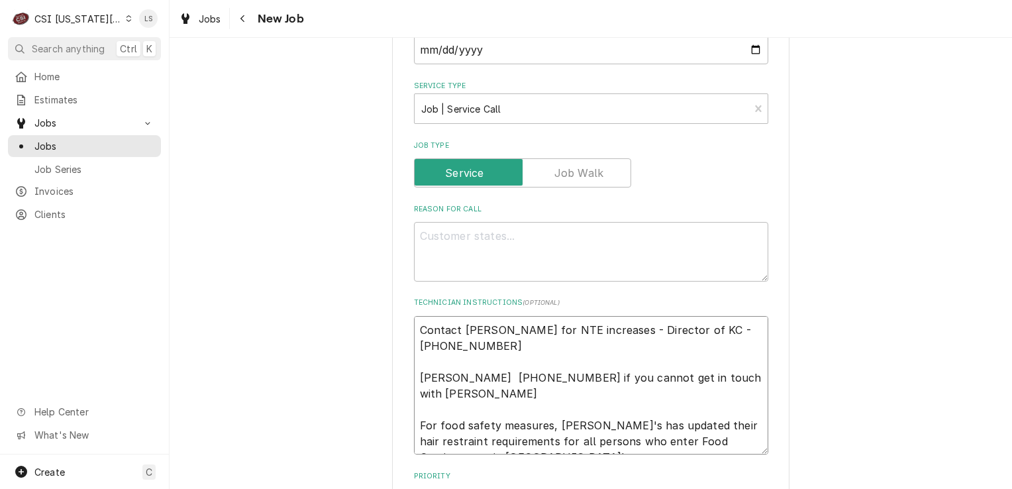
type textarea "x"
type textarea "Contact Brandon Johnson for NTE increases - Director of KC - 816-723-7062 Matt …"
paste textarea "Fryer started doing this when trying to filter"
type textarea "x"
type textarea "Fryer started doing this when trying to filter"
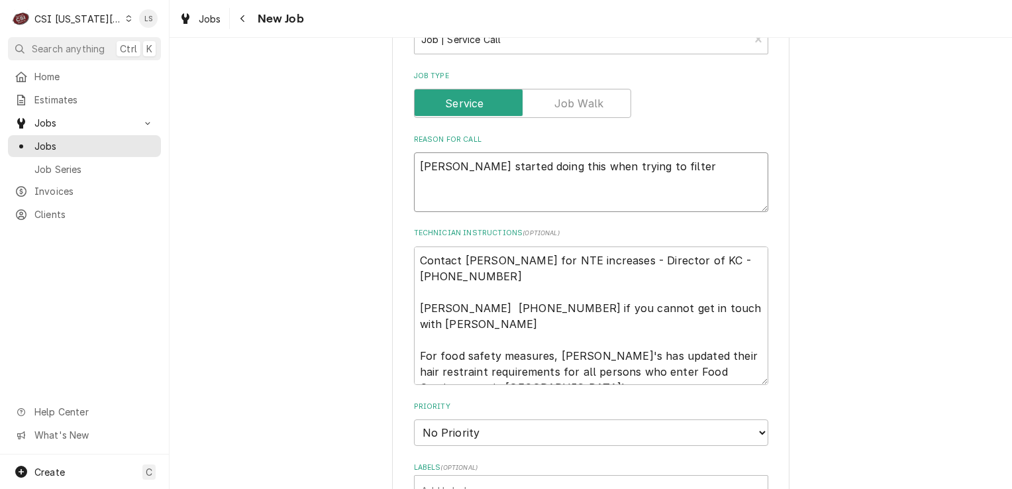
scroll to position [1060, 0]
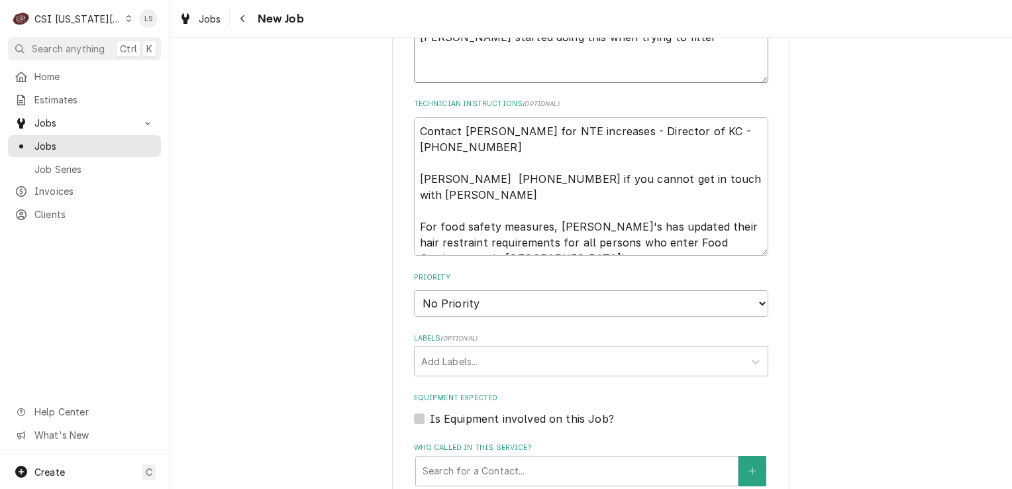
type textarea "x"
type textarea "Fryer started doing this when trying to filter"
click at [469, 290] on select "No Priority Urgent High Medium Low" at bounding box center [591, 303] width 354 height 26
select select "4"
click at [414, 290] on select "No Priority Urgent High Medium Low" at bounding box center [591, 303] width 354 height 26
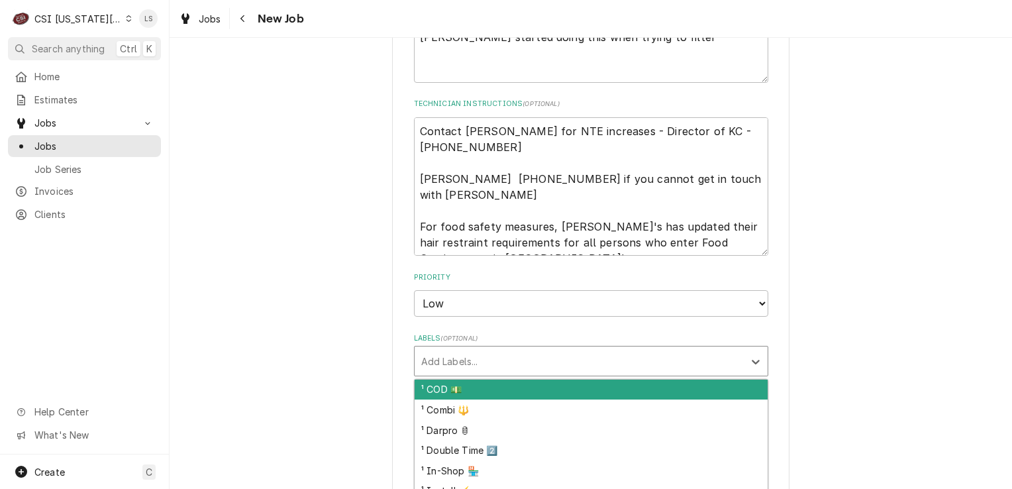
drag, startPoint x: 429, startPoint y: 326, endPoint x: 445, endPoint y: 328, distance: 15.9
click at [445, 349] on div "Labels" at bounding box center [579, 361] width 316 height 24
type textarea "x"
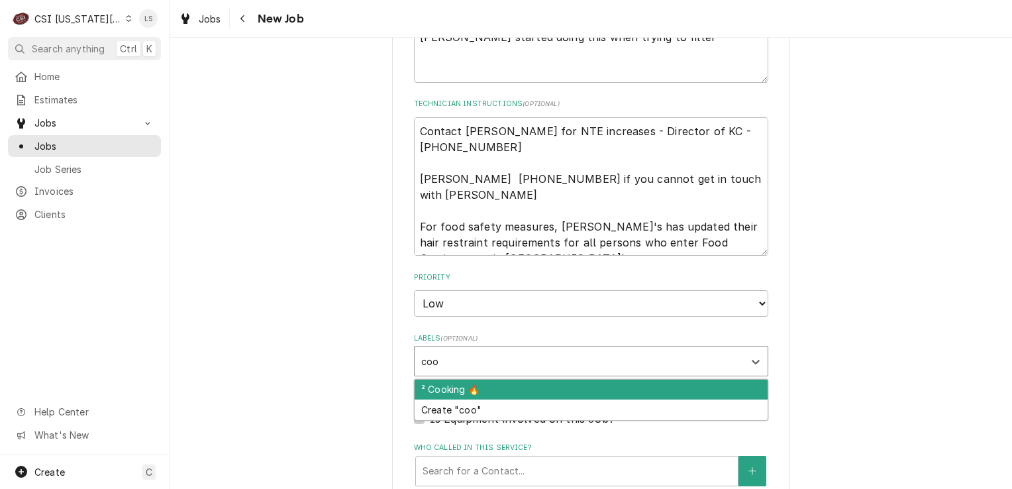
type input "cook"
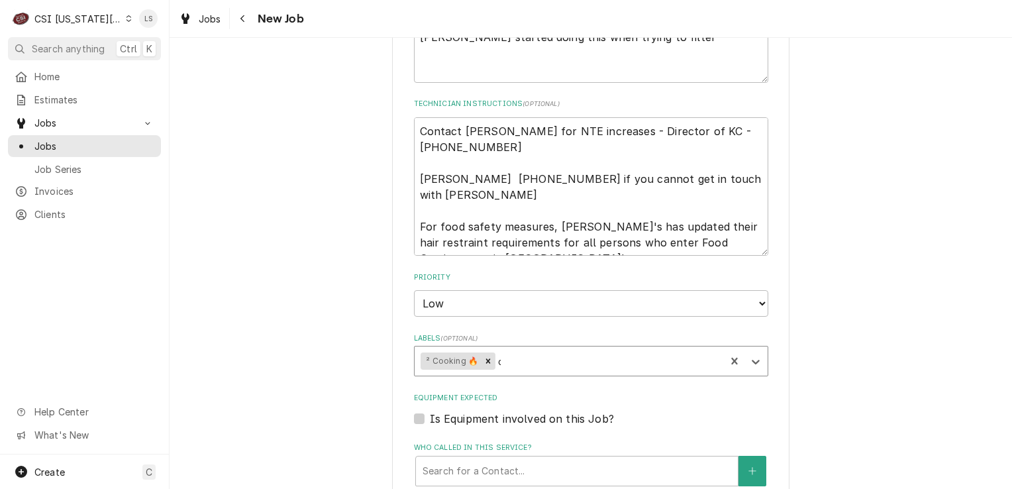
type textarea "x"
click at [430, 411] on label "Is Equipment involved on this Job?" at bounding box center [522, 419] width 184 height 16
click at [430, 411] on input "Equipment Expected" at bounding box center [607, 425] width 354 height 29
checkbox input "true"
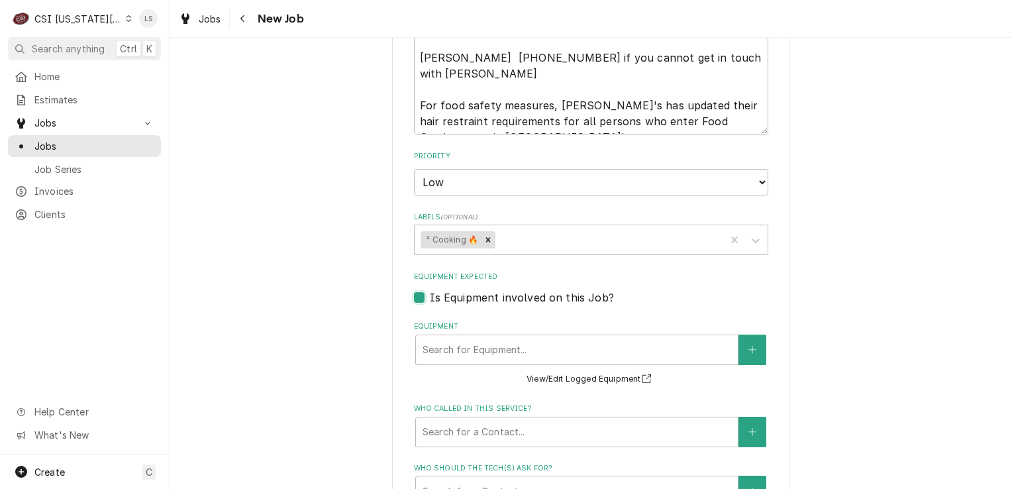
scroll to position [1192, 0]
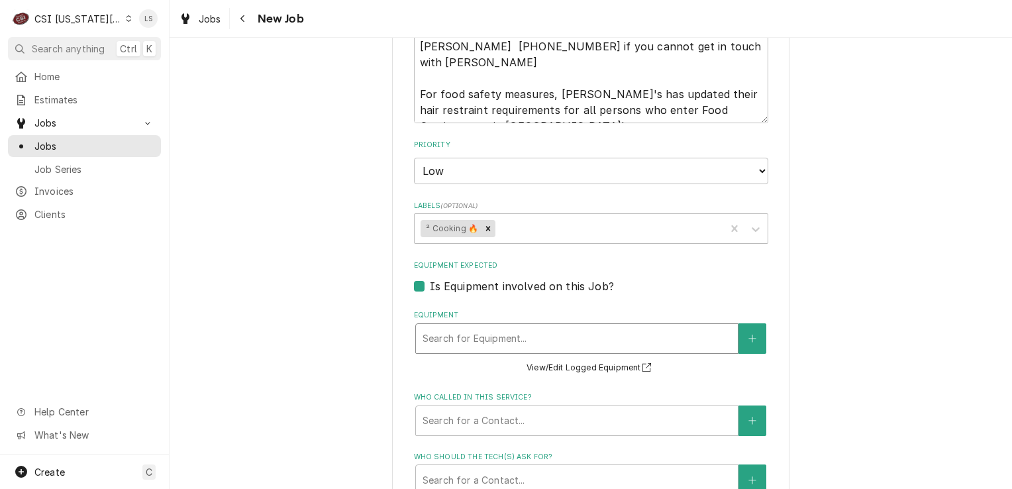
click at [465, 326] on div "Equipment" at bounding box center [577, 338] width 309 height 24
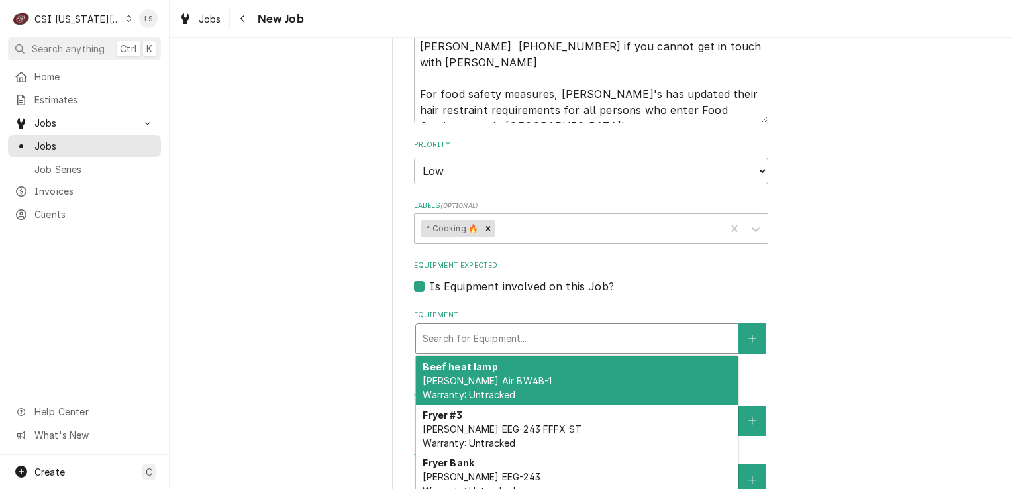
type textarea "x"
type input "h"
type textarea "x"
type input "he"
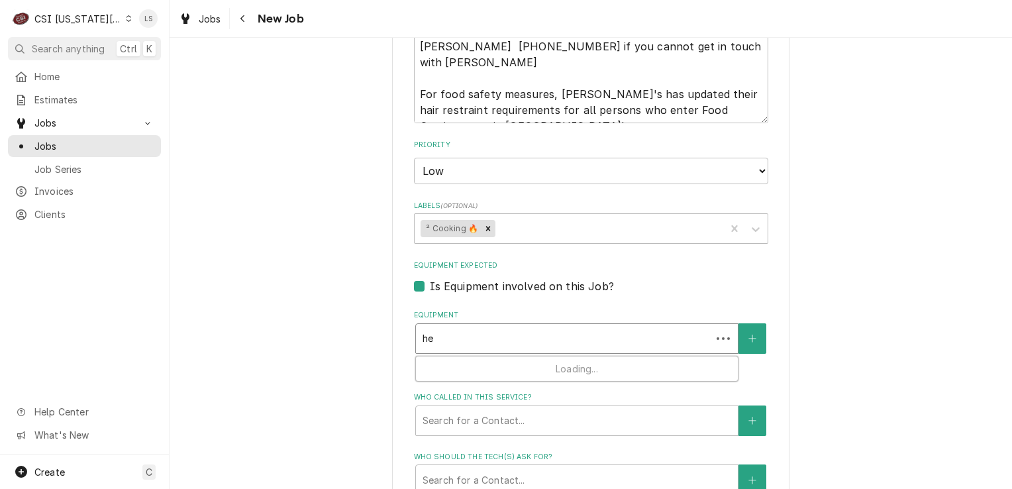
type textarea "x"
type input "hen"
type textarea "x"
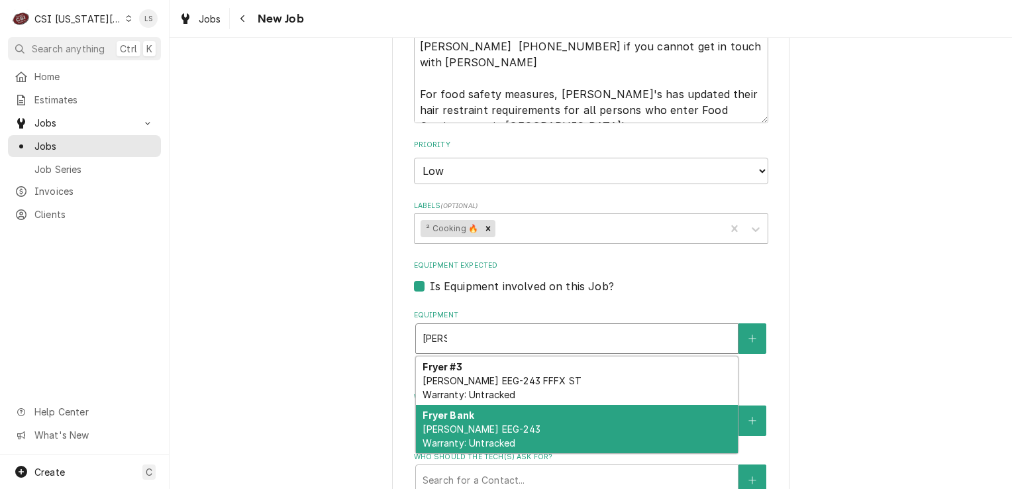
type input "henn"
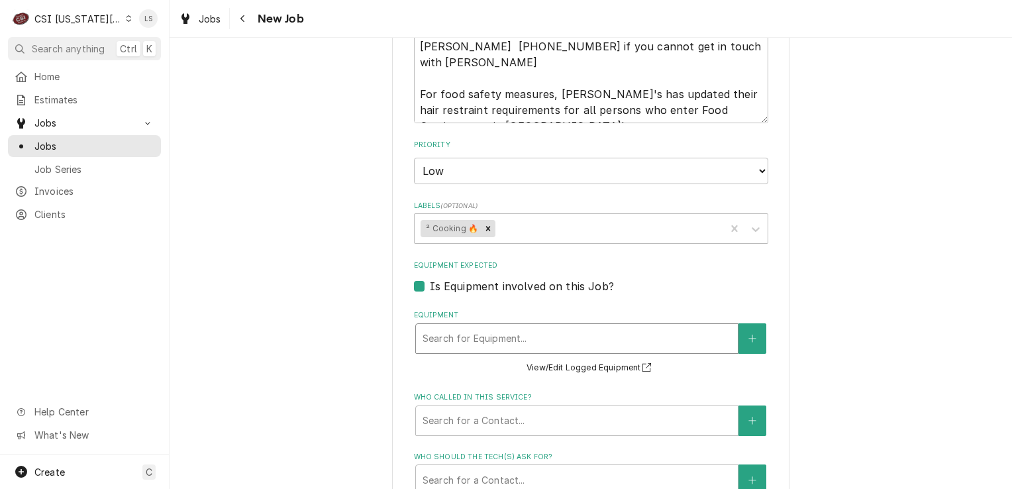
type textarea "x"
type input "h"
type textarea "x"
type input "he"
type textarea "x"
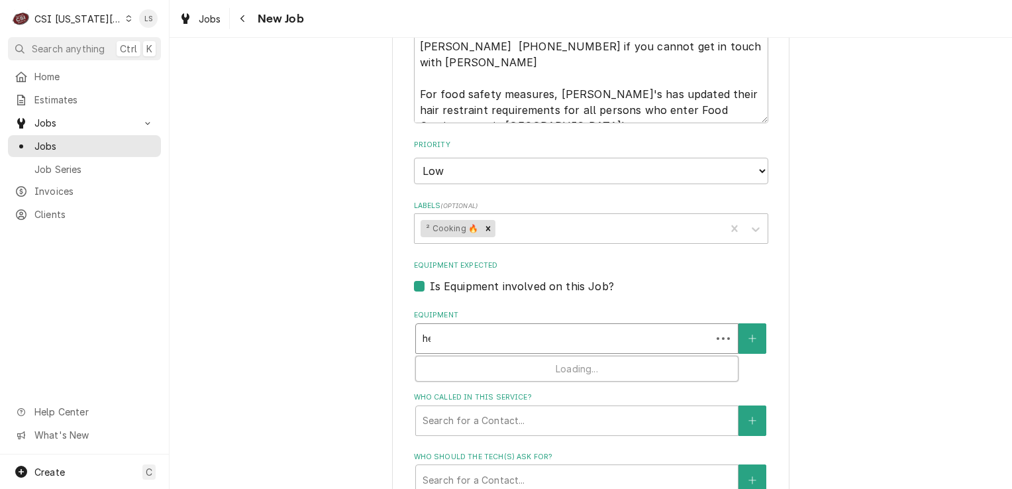
type input "hen"
type textarea "x"
type input "henn"
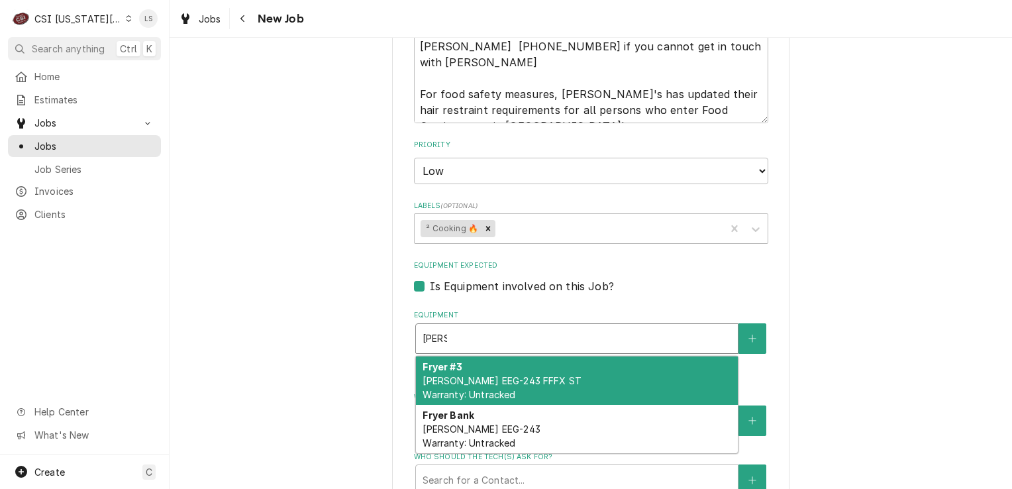
click at [507, 356] on div "Fryer #3 Henny Penny EEG-243 FFFX ST Warranty: Untracked" at bounding box center [577, 380] width 322 height 48
type textarea "x"
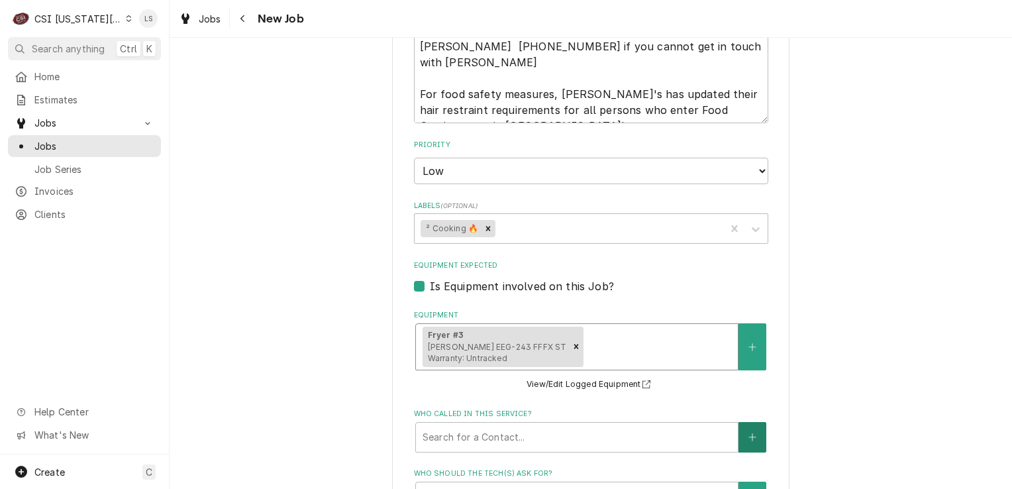
click at [741, 422] on button "Who called in this service?" at bounding box center [752, 437] width 28 height 30
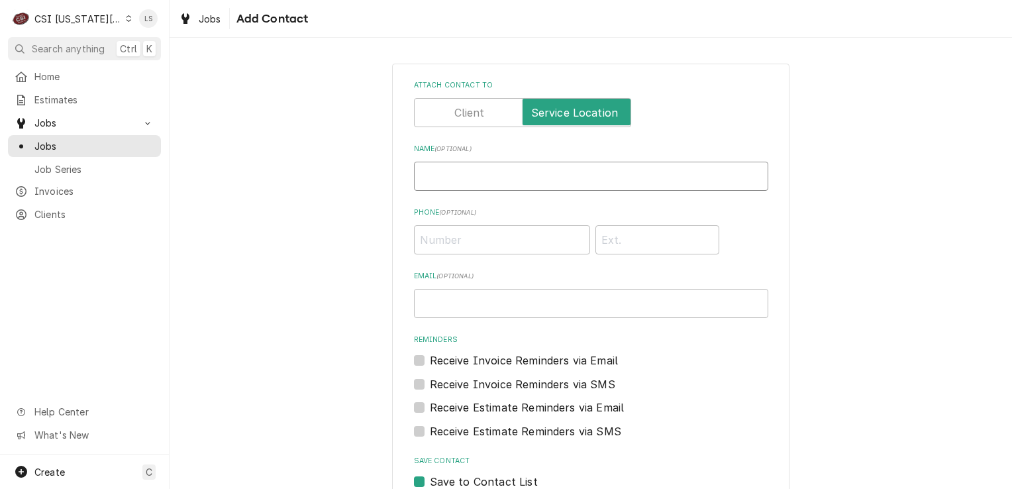
click at [419, 170] on input "Name ( optional )" at bounding box center [591, 176] width 354 height 29
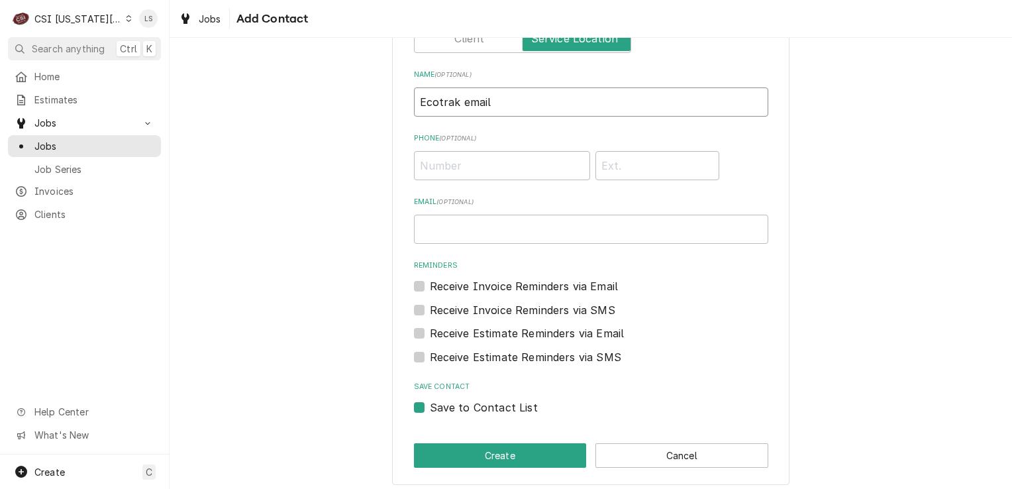
scroll to position [80, 0]
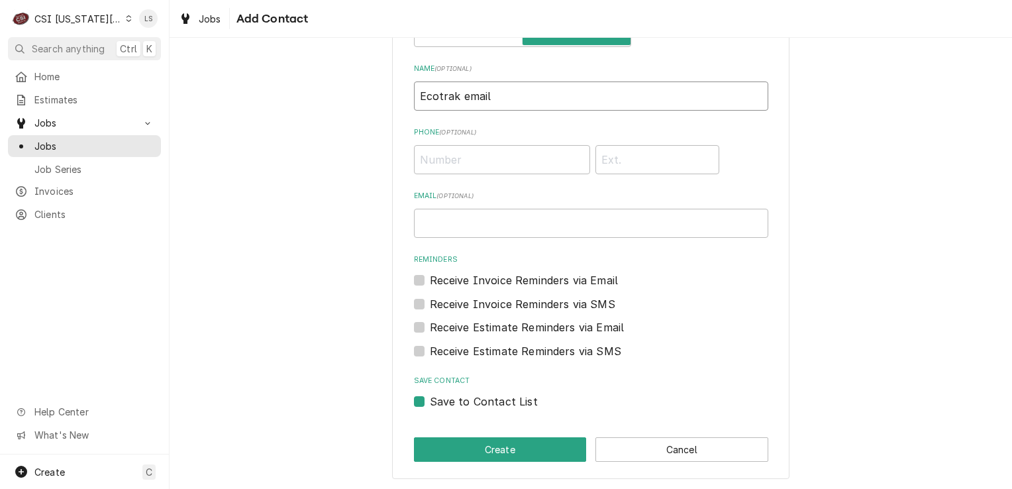
type input "Ecotrak email"
click at [430, 398] on label "Save to Contact List" at bounding box center [484, 401] width 108 height 16
click at [430, 398] on input "Save to Contact List" at bounding box center [607, 407] width 354 height 29
checkbox input "false"
click at [458, 458] on button "Create" at bounding box center [500, 449] width 173 height 25
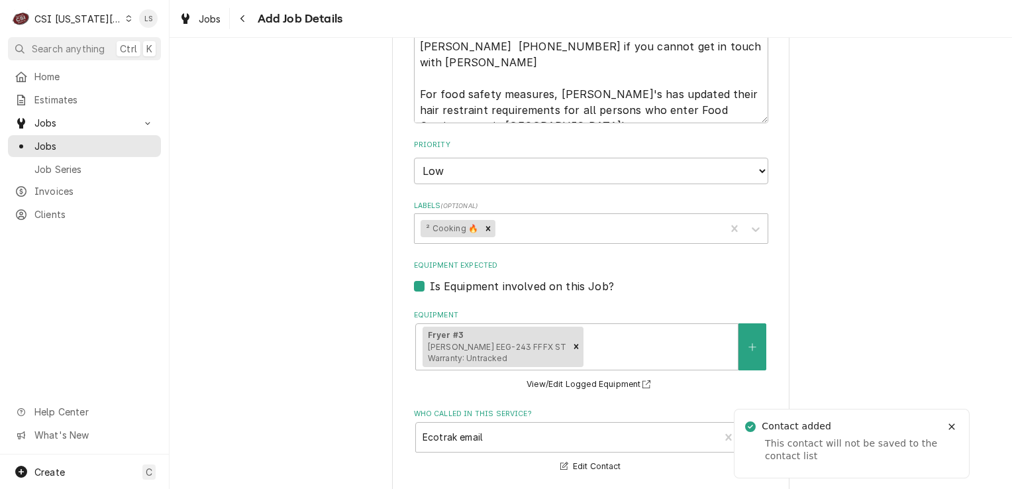
type textarea "x"
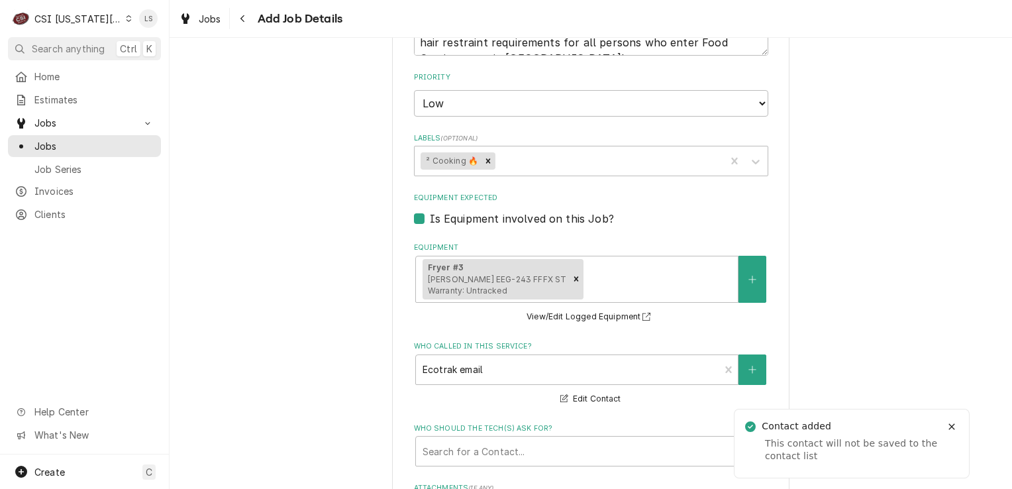
scroll to position [1391, 0]
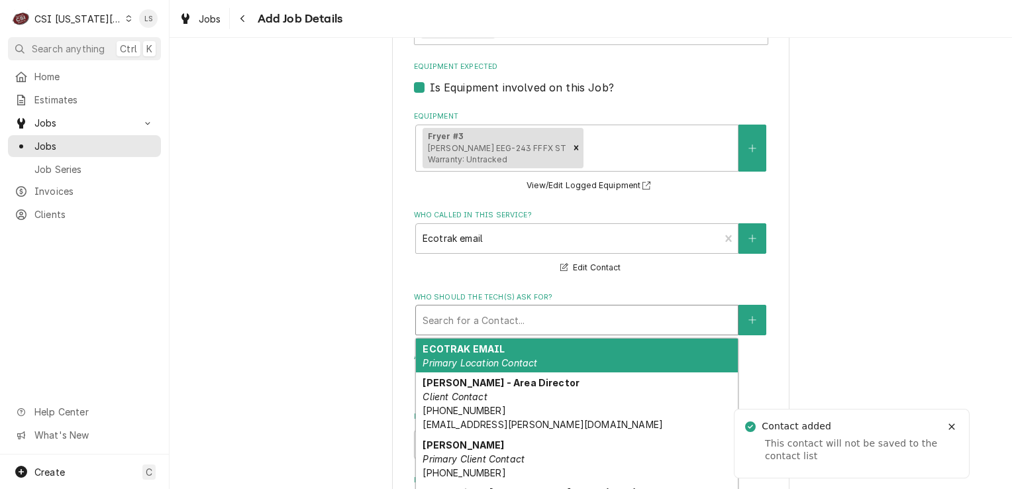
click at [498, 308] on div "Who should the tech(s) ask for?" at bounding box center [577, 320] width 309 height 24
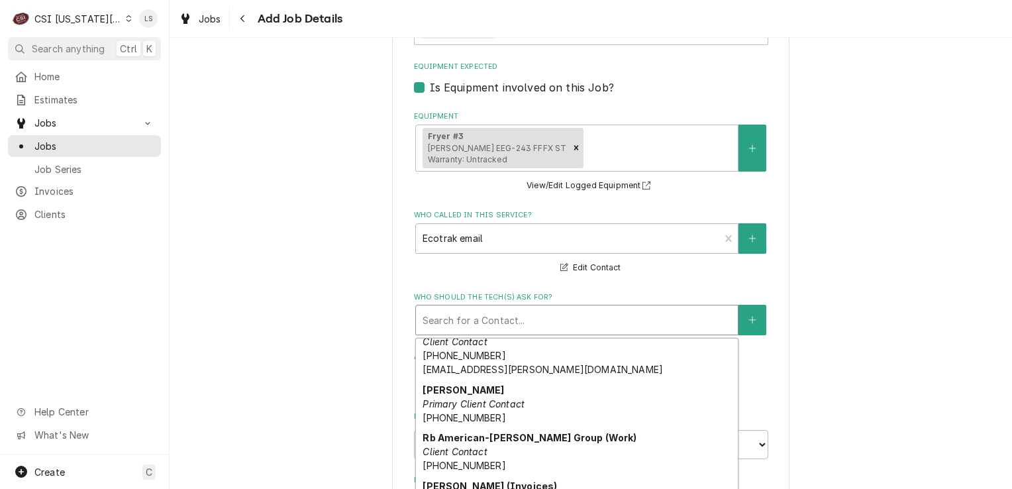
scroll to position [0, 0]
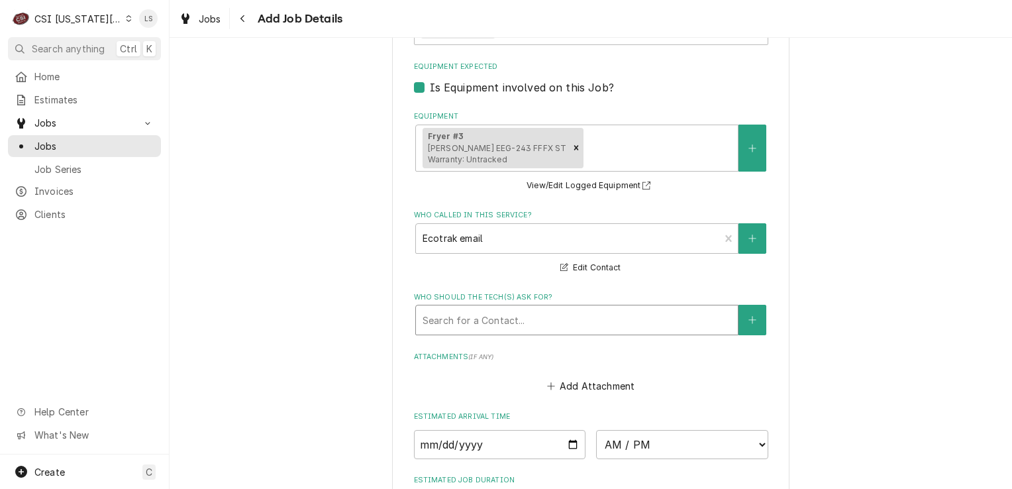
click at [730, 305] on div "Search for a Contact..." at bounding box center [577, 319] width 322 height 29
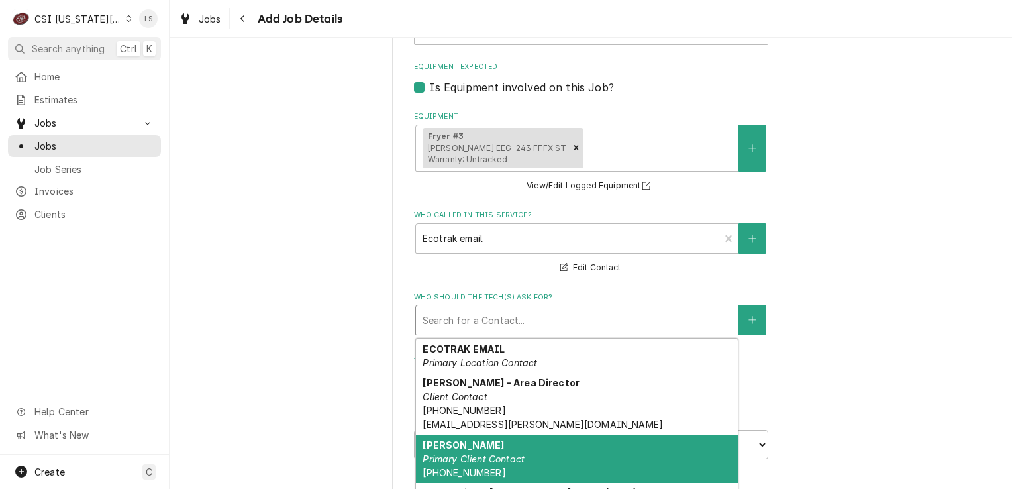
scroll to position [55, 0]
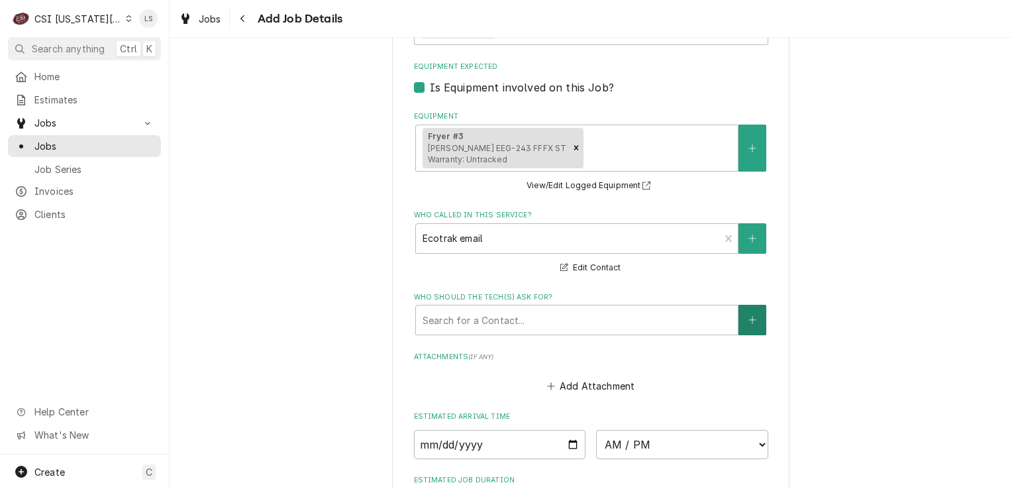
click at [752, 305] on button "Who should the tech(s) ask for?" at bounding box center [752, 320] width 28 height 30
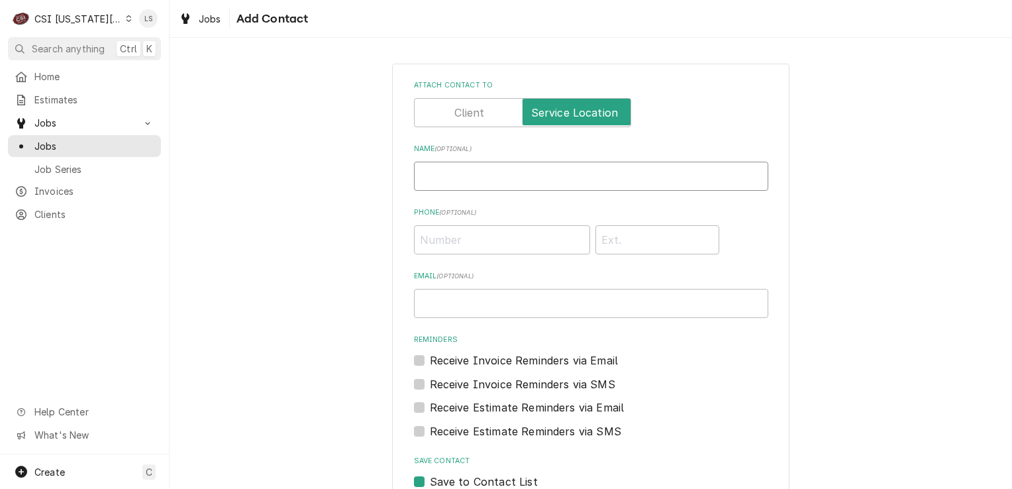
click at [509, 177] on input "Name ( optional )" at bounding box center [591, 176] width 354 height 29
type input "Work"
paste input "(816) 380-3130"
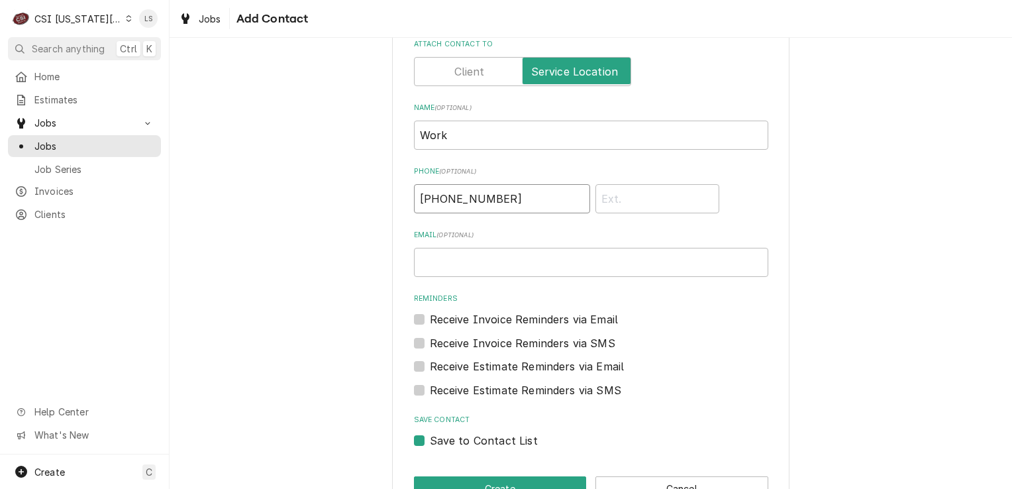
scroll to position [80, 0]
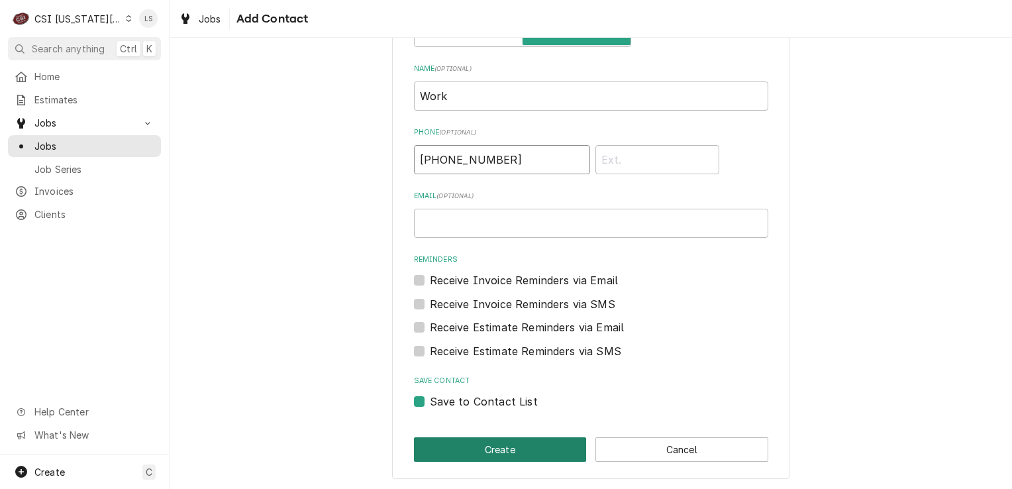
type input "(816) 380-3130"
click at [463, 446] on button "Create" at bounding box center [500, 449] width 173 height 25
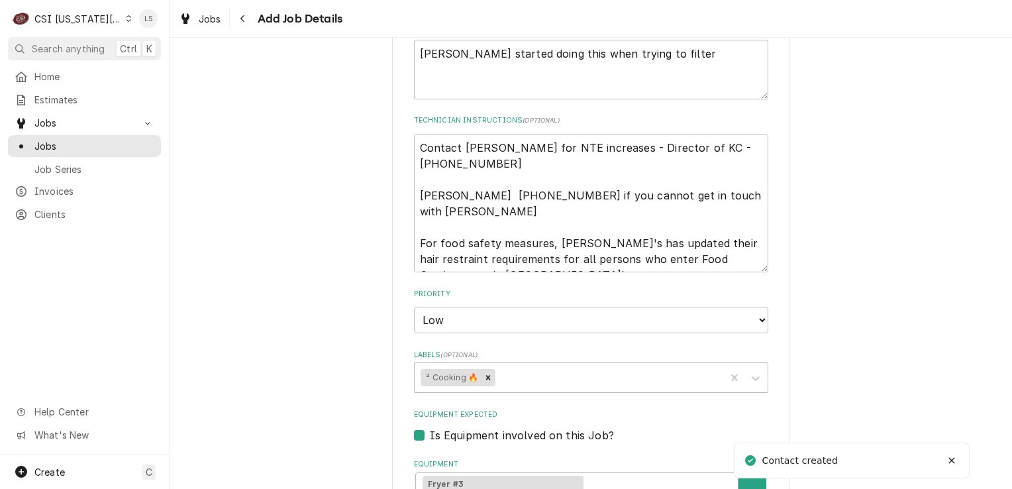
scroll to position [911, 0]
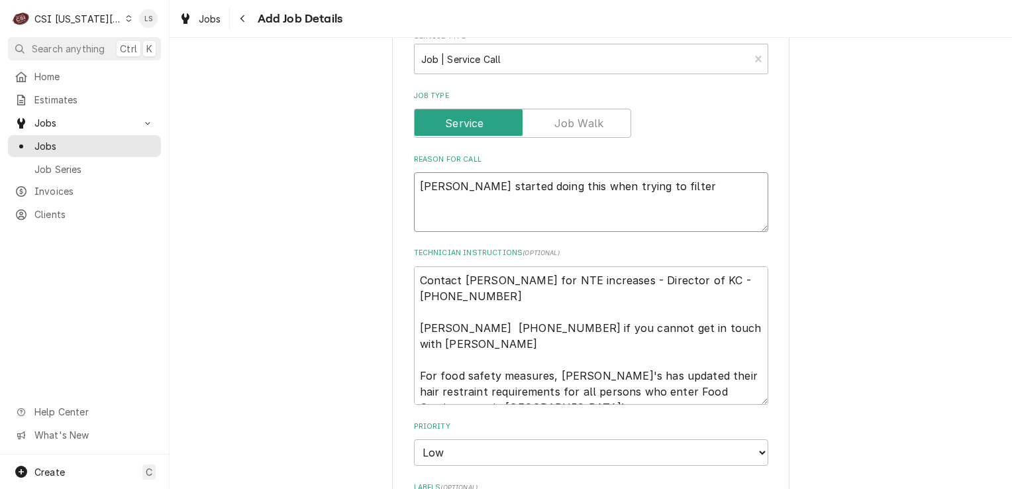
click at [638, 172] on textarea "Fryer started doing this when trying to filter" at bounding box center [591, 202] width 354 height 60
drag, startPoint x: 672, startPoint y: 160, endPoint x: 445, endPoint y: 160, distance: 227.1
click at [445, 172] on textarea "Fryer started doing this when trying to filter" at bounding box center [591, 202] width 354 height 60
click at [503, 175] on textarea "Fryer started doing this when trying to filter" at bounding box center [591, 202] width 354 height 60
drag, startPoint x: 654, startPoint y: 159, endPoint x: 479, endPoint y: 162, distance: 174.9
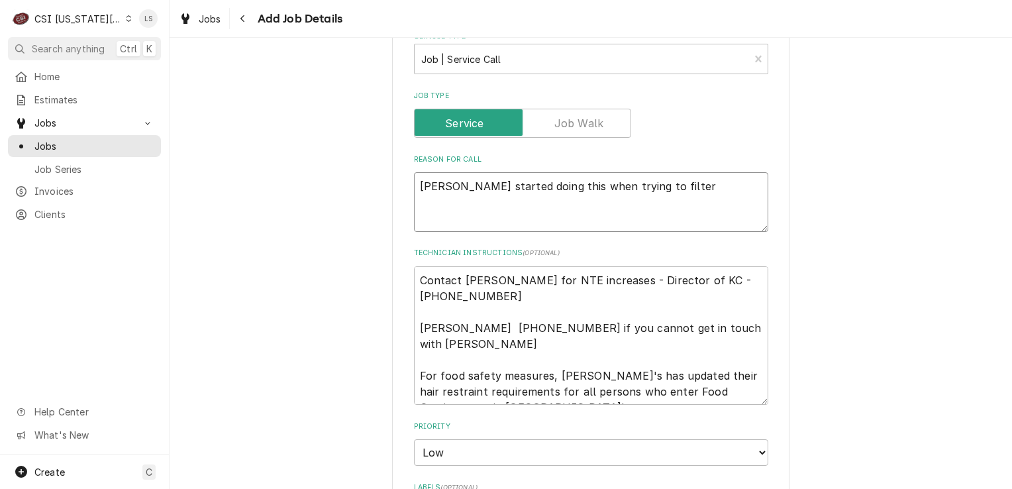
click at [452, 172] on textarea "Fryer started doing this when trying to filter" at bounding box center [591, 202] width 354 height 60
click at [482, 172] on textarea "Fryer started doing this when trying to filter" at bounding box center [591, 202] width 354 height 60
drag, startPoint x: 657, startPoint y: 155, endPoint x: 493, endPoint y: 159, distance: 163.6
click at [450, 172] on textarea "Fryer started doing this when trying to filter" at bounding box center [591, 202] width 354 height 60
type textarea "x"
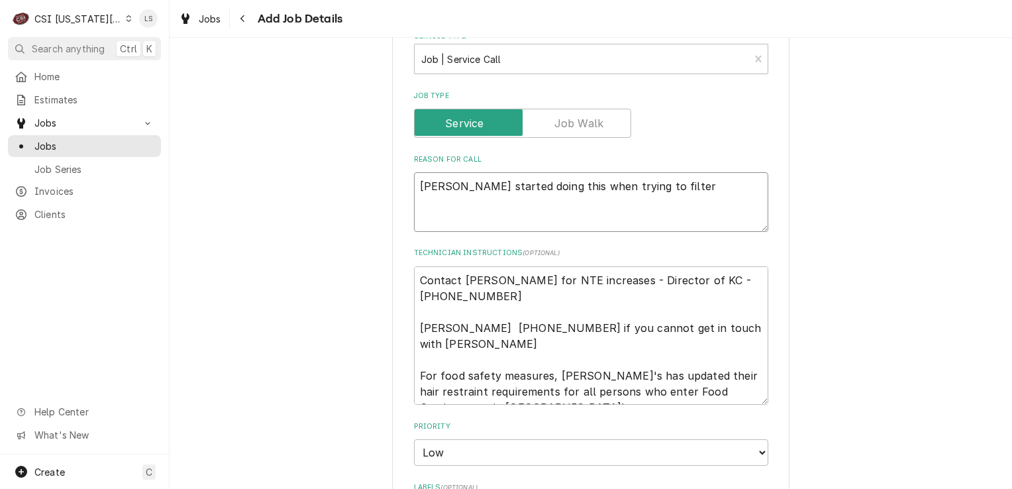
type textarea "Fryer s"
type textarea "x"
type textarea "Fryer"
type textarea "x"
type textarea "Fryer -"
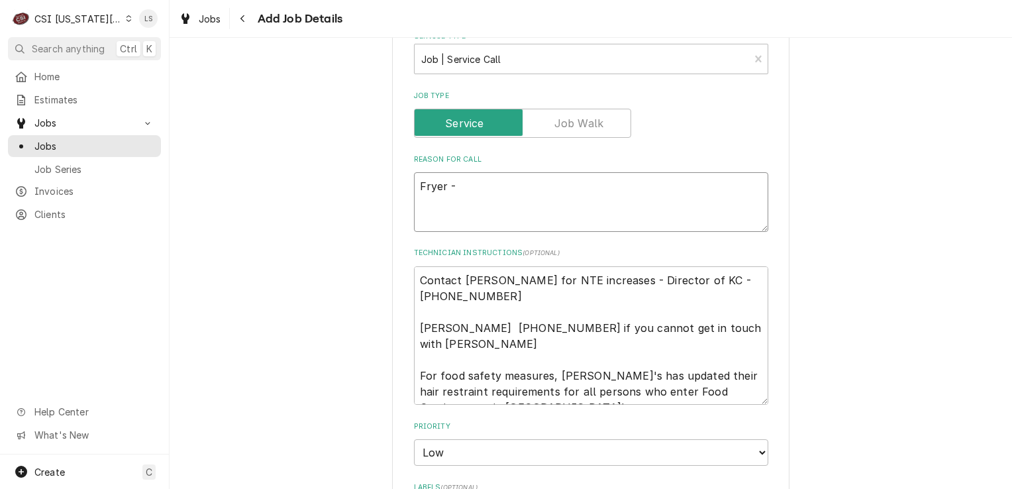
type textarea "x"
type textarea "Fryer -"
type textarea "x"
type textarea "Fryer - wh"
type textarea "x"
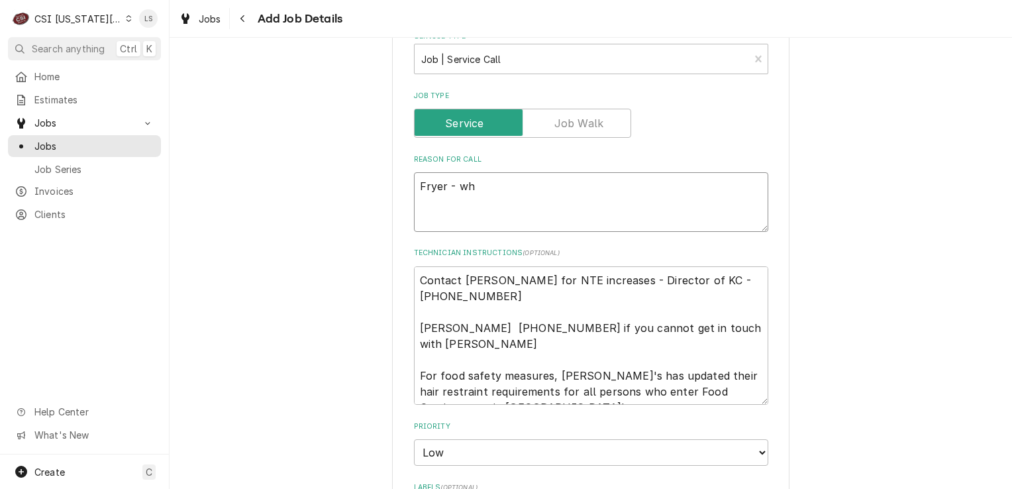
type textarea "Fryer - whe"
type textarea "x"
type textarea "Fryer - when"
type textarea "x"
type textarea "Fryer - when"
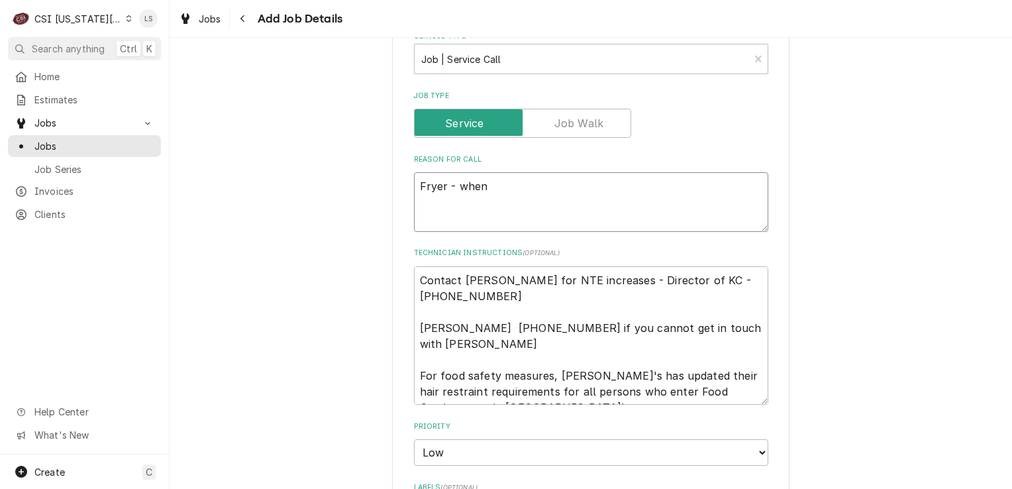
type textarea "x"
type textarea "Fryer - when f"
type textarea "x"
type textarea "Fryer - when fi"
type textarea "x"
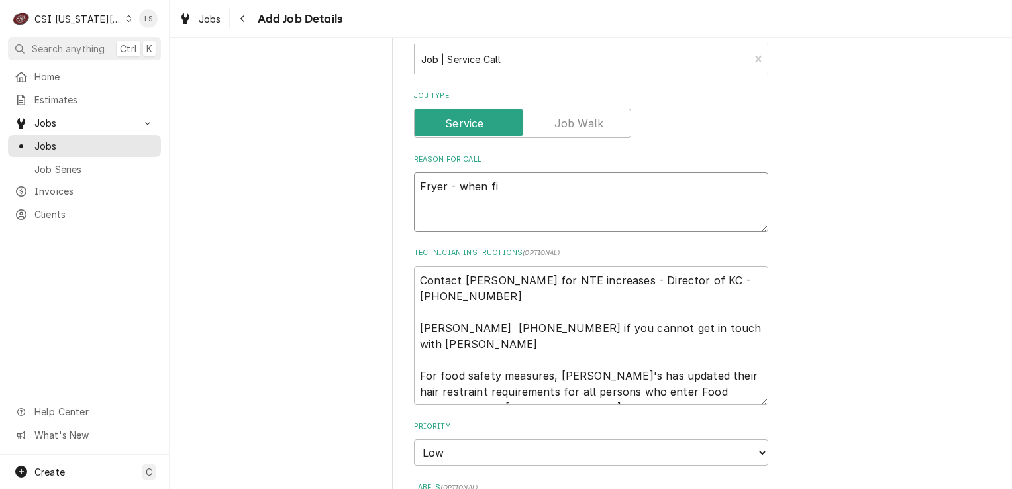
type textarea "Fryer - when fil"
type textarea "x"
type textarea "Fryer - when file"
type textarea "x"
type textarea "Fryer - when fil"
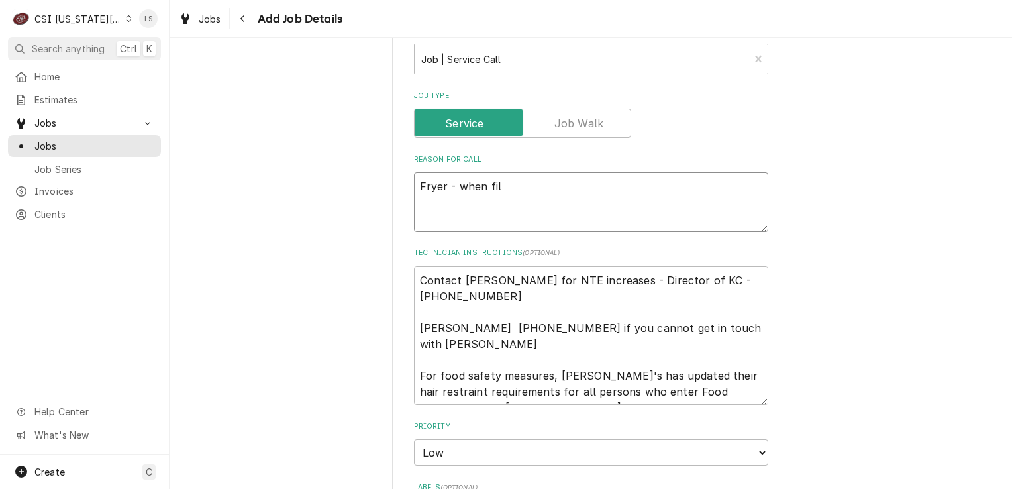
type textarea "x"
type textarea "Fryer - when filt"
type textarea "x"
type textarea "Fryer - when filte"
type textarea "x"
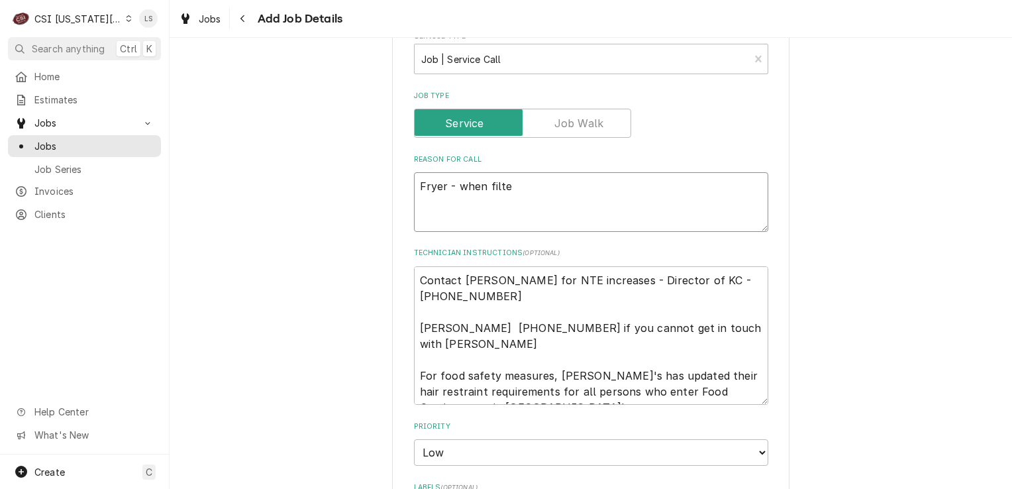
type textarea "Fryer - when filter"
type textarea "x"
type textarea "Fryer - when filteri"
type textarea "x"
type textarea "Fryer - when filterin"
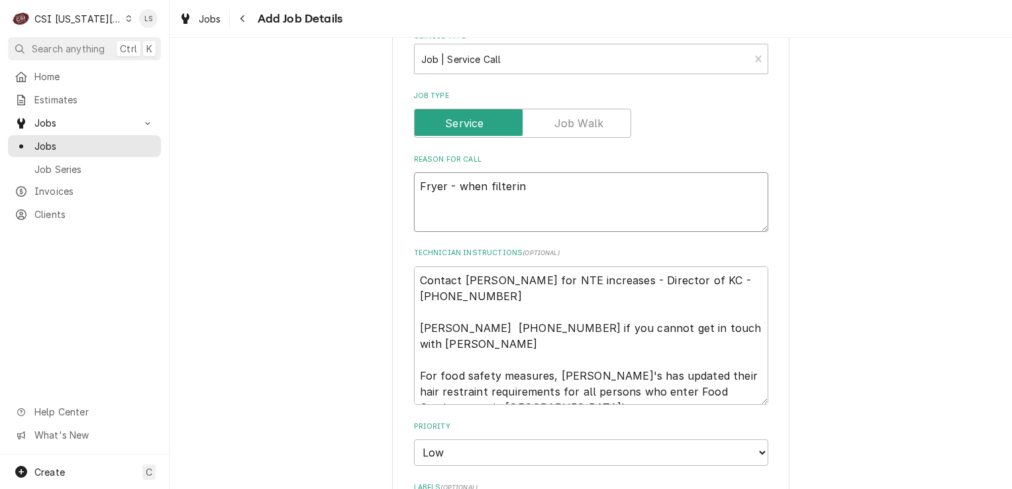
type textarea "x"
type textarea "Fryer - when filtering"
type textarea "x"
type textarea "Fryer - when filtering"
type textarea "x"
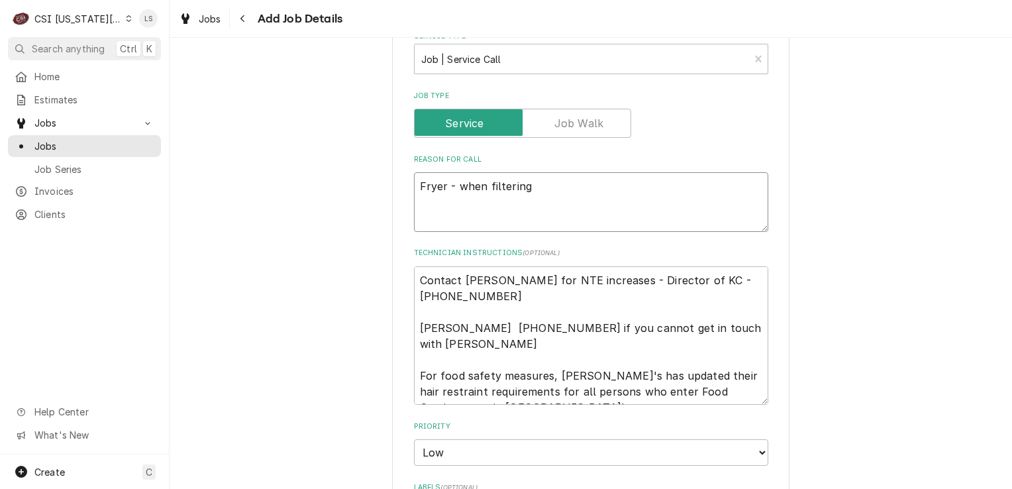
type textarea "Fryer - when filtering t"
type textarea "x"
type textarea "Fryer - when filtering the"
type textarea "x"
type textarea "Fryer - when filtering the"
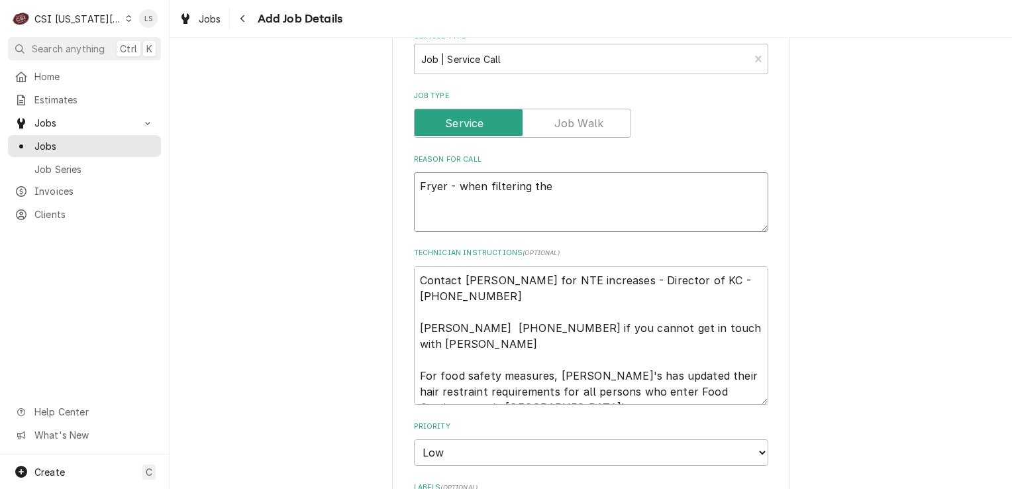
type textarea "x"
type textarea "Fryer - when filtering the o"
type textarea "x"
type textarea "Fryer - when filtering the oi"
type textarea "x"
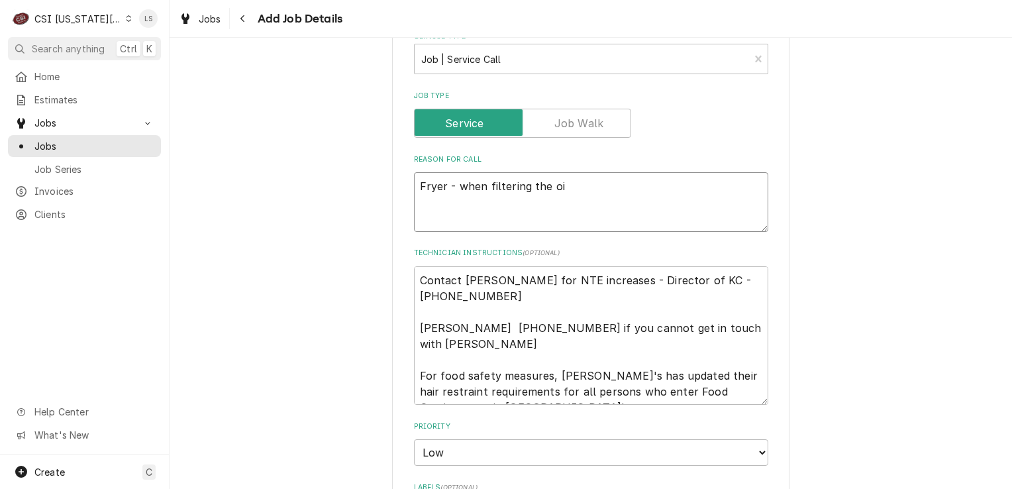
type textarea "Fryer - when filtering the oil"
type textarea "x"
type textarea "Fryer - when filtering the oil"
type textarea "x"
type textarea "Fryer - when filtering the oil f"
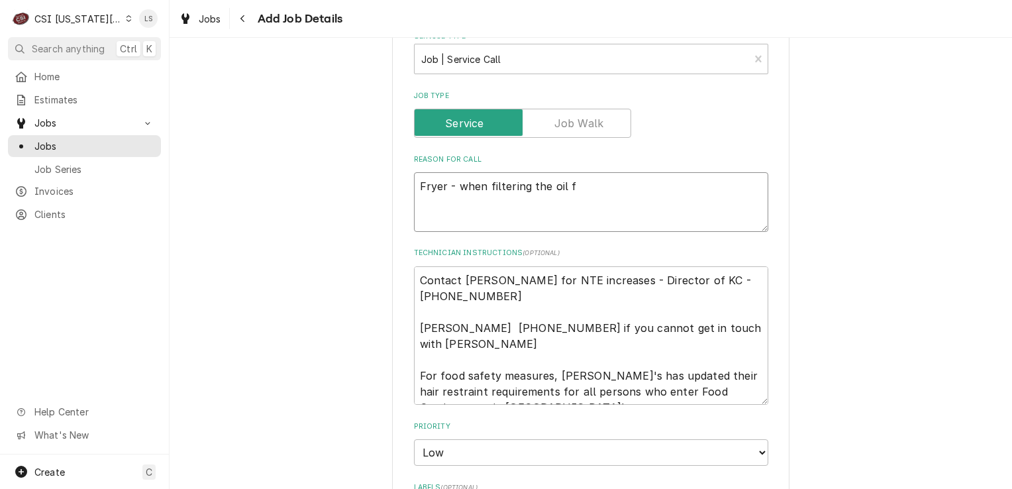
type textarea "x"
type textarea "Fryer - when filtering the oil fi"
type textarea "x"
type textarea "Fryer - when filtering the oil fil"
type textarea "x"
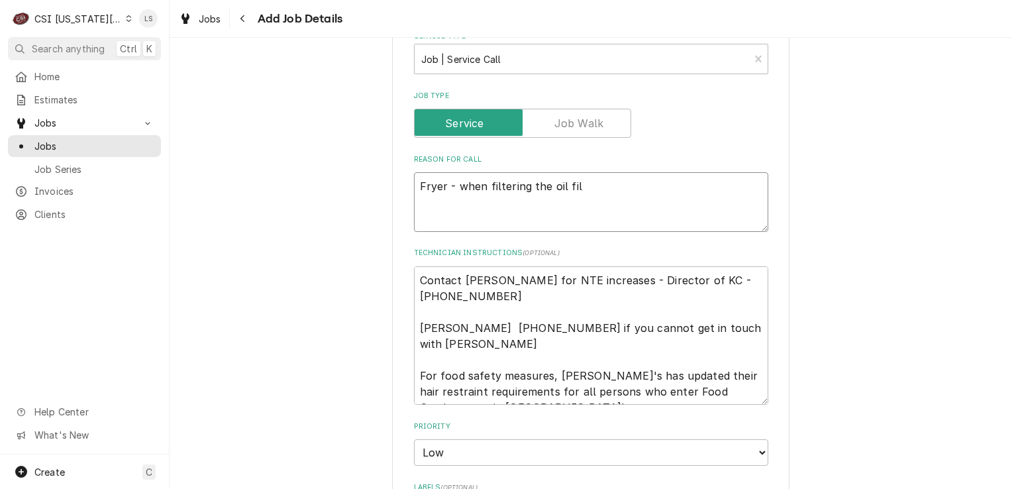
type textarea "Fryer - when filtering the oil filt"
type textarea "x"
type textarea "Fryer - when filtering the oil filte"
type textarea "x"
type textarea "Fryer - when filtering the oil filter"
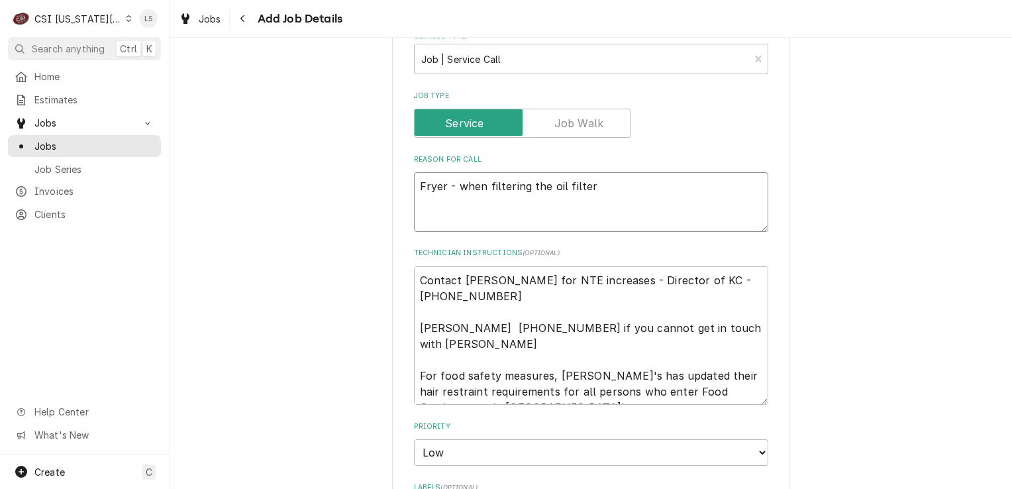
type textarea "x"
type textarea "Fryer - when filtering the oil filters"
type textarea "x"
type textarea "Fryer - when filtering the oil filters t"
type textarea "x"
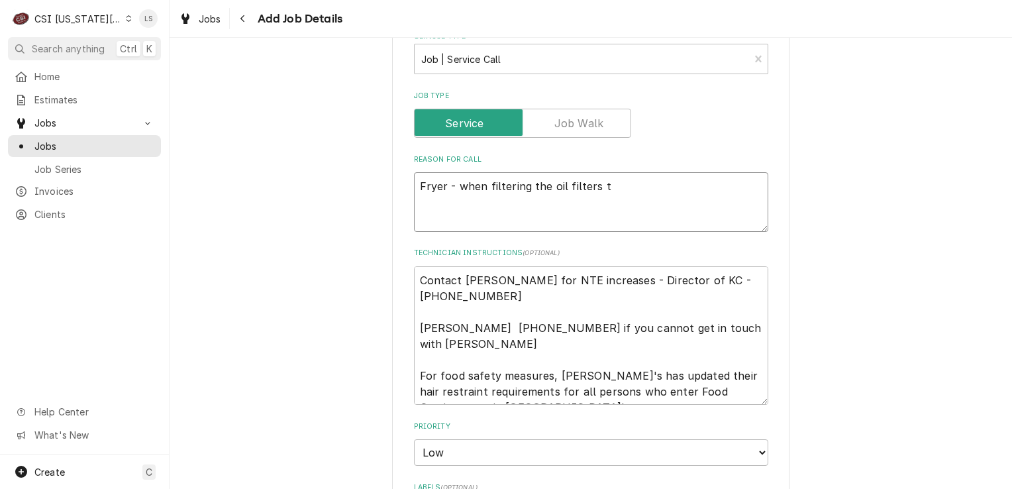
type textarea "Fryer - when filtering the oil filters tw"
type textarea "x"
type textarea "Fryer - when filtering the oil filters two"
type textarea "x"
type textarea "Fryer - when filtering the oil filters two"
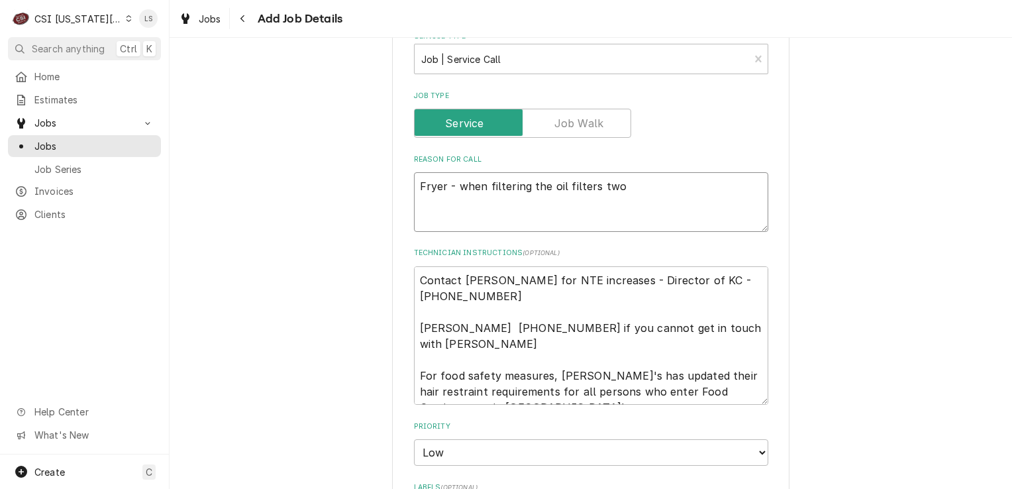
type textarea "x"
type textarea "Fryer - when filtering the oil filters two u"
type textarea "x"
type textarea "Fryer - when filtering the oil filters two un"
type textarea "x"
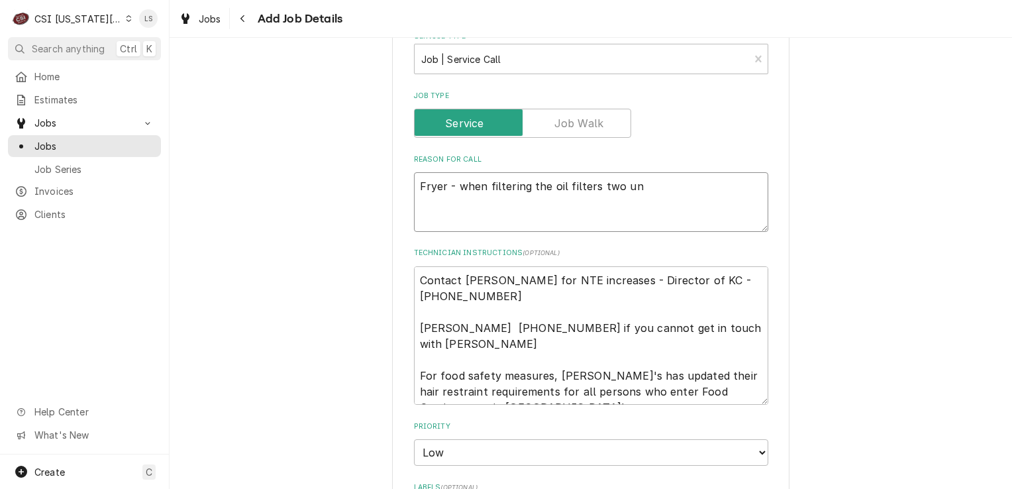
type textarea "Fryer - when filtering the oil filters two uni"
type textarea "x"
type textarea "Fryer - when filtering the oil filters two unit"
type textarea "x"
type textarea "Fryer - when filtering the oil filters two units"
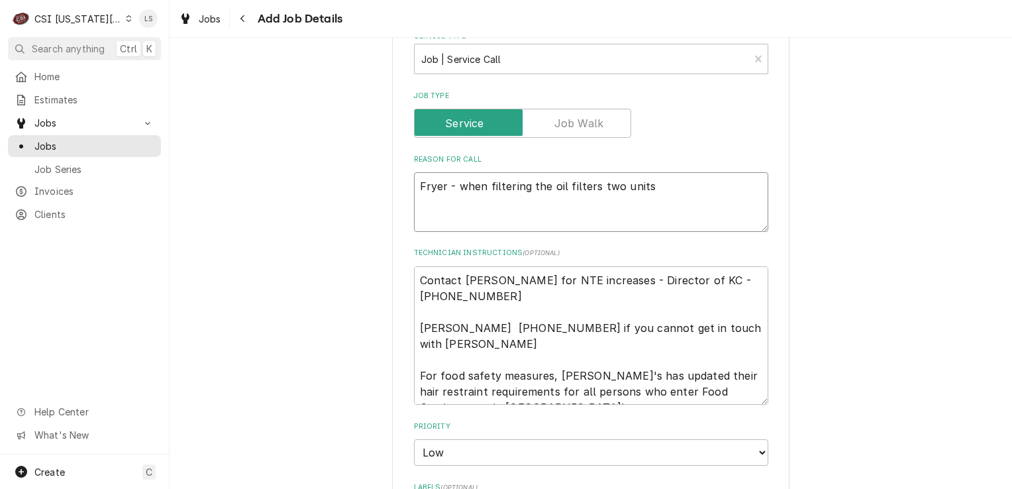
type textarea "x"
type textarea "Fryer - when filtering the oil filters two units"
type textarea "x"
type textarea "Fryer - when filtering the oil filters two units a"
type textarea "x"
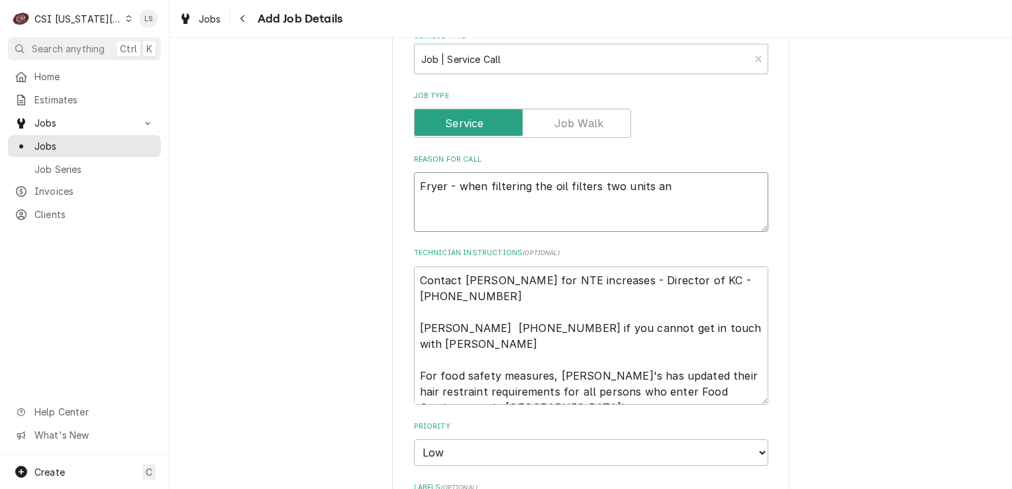
type textarea "Fryer - when filtering the oil filters two units and"
type textarea "x"
type textarea "Fryer - when filtering the oil filters two units and"
type textarea "x"
type textarea "Fryer - when filtering the oil filters two units and n"
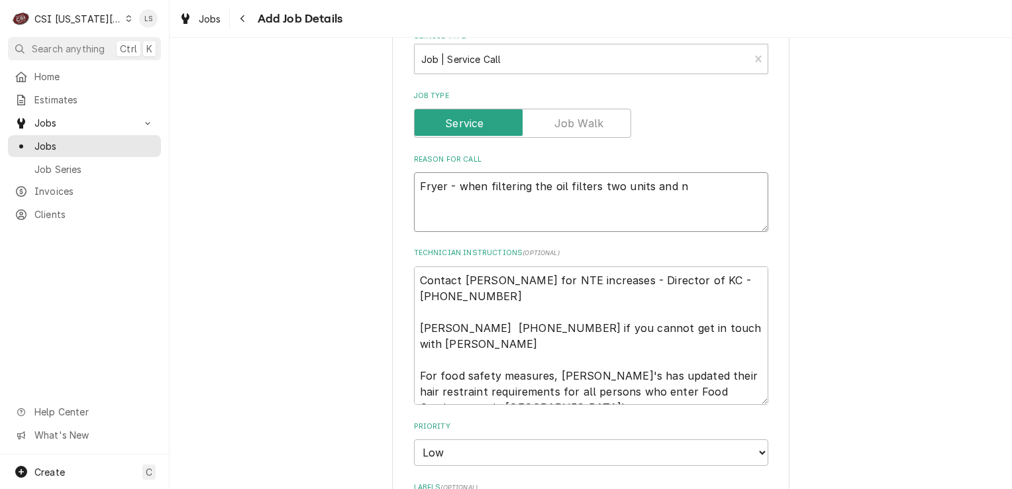
type textarea "x"
type textarea "Fryer - when filtering the oil filters two units and no"
type textarea "x"
type textarea "Fryer - when filtering the oil filters two units and not"
type textarea "x"
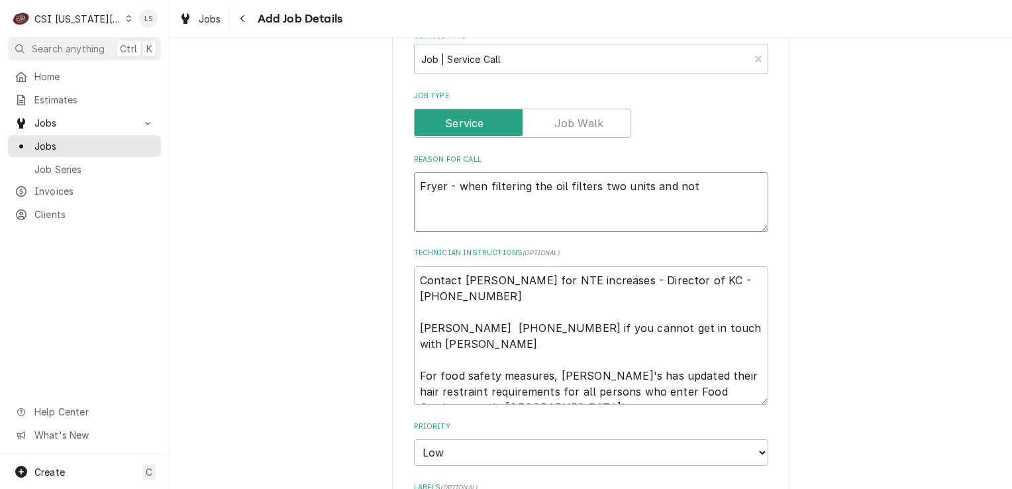
type textarea "Fryer - when filtering the oil filters two units and not j"
type textarea "x"
type textarea "Fryer - when filtering the oil filters two units and not ju"
type textarea "x"
type textarea "Fryer - when filtering the oil filters two units and not jus"
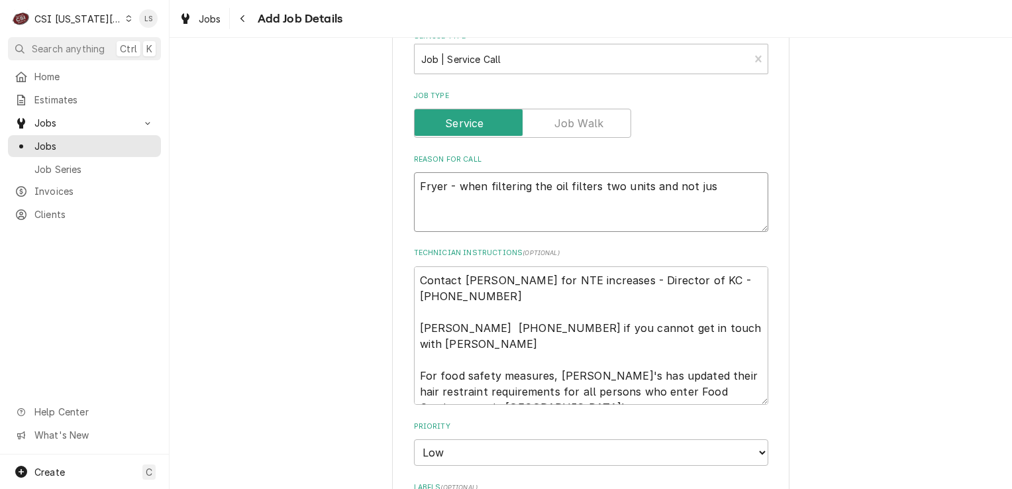
type textarea "x"
type textarea "Fryer - when filtering the oil filters two units and not just"
type textarea "x"
type textarea "Fryer - when filtering the oil filters two units and not just"
type textarea "x"
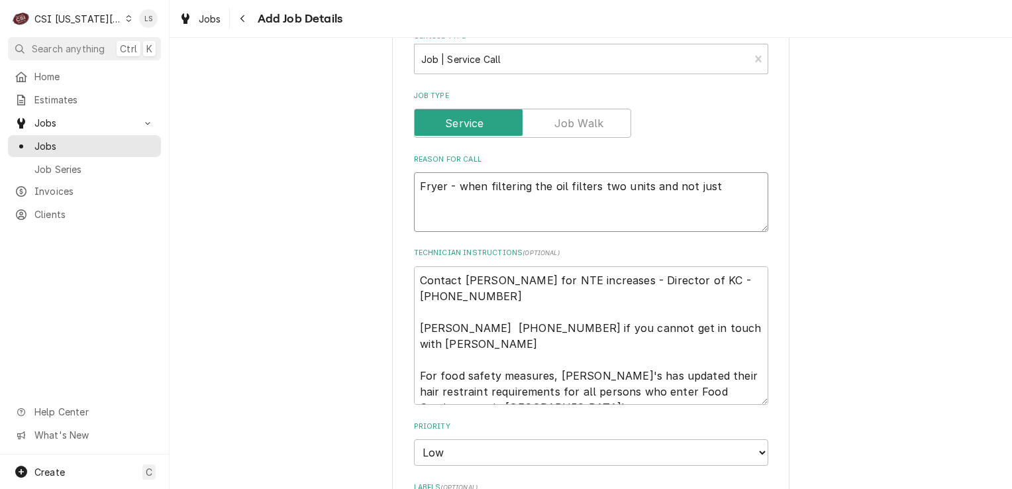
type textarea "Fryer - when filtering the oil filters two units and not just o"
type textarea "x"
type textarea "Fryer - when filtering the oil filters two units and not just on"
type textarea "x"
type textarea "Fryer - when filtering the oil filters two units and not just one"
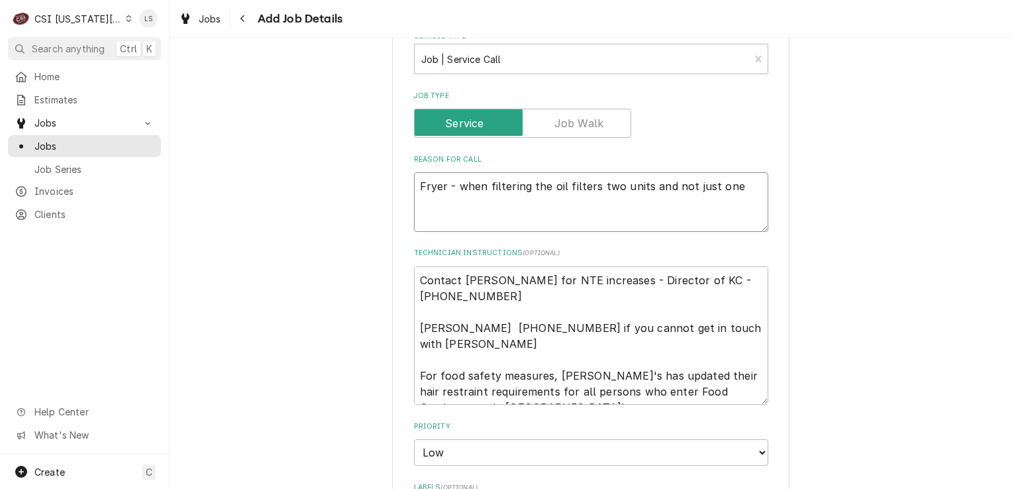
type textarea "x"
type textarea "Fryer - when filtering the oil filters two units and not just one"
type textarea "x"
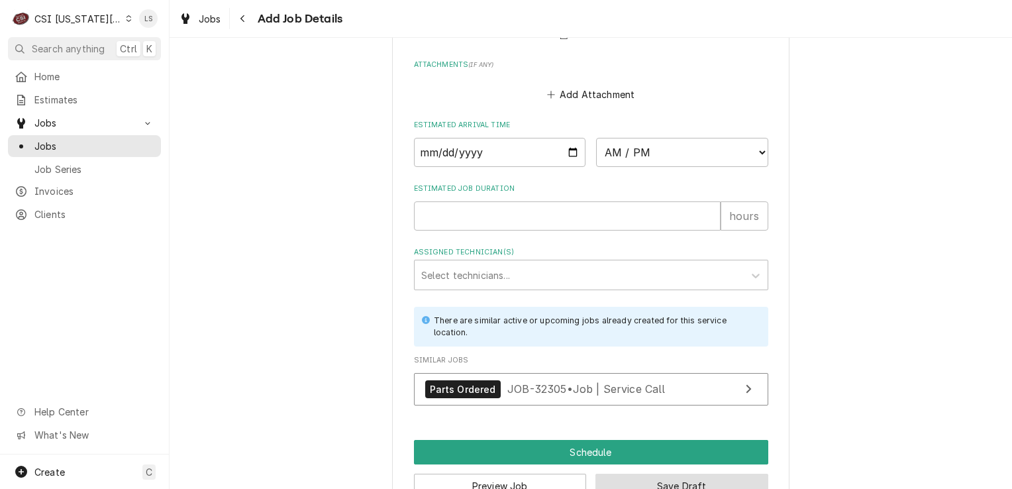
type textarea "Fryer - when filtering the oil filters two units and not just one"
click at [661, 474] on button "Save Draft" at bounding box center [681, 486] width 173 height 25
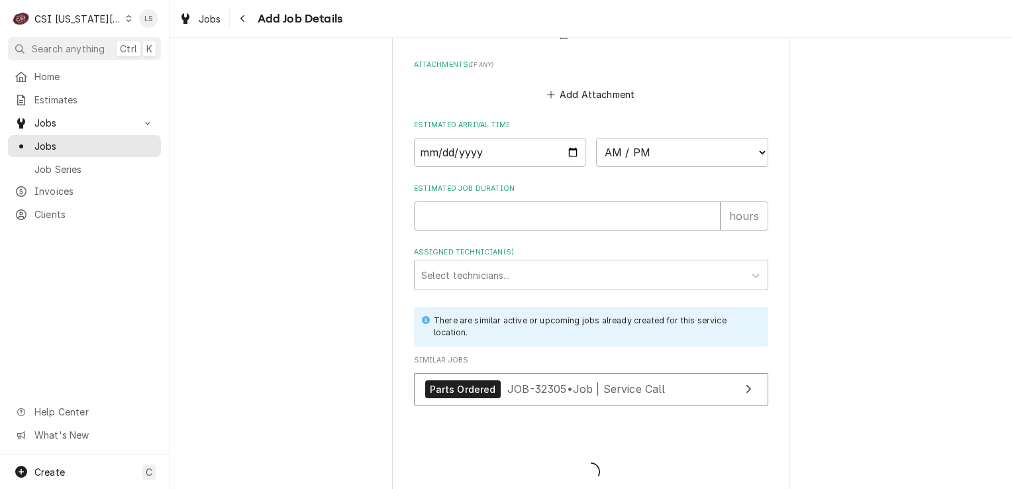
scroll to position [1693, 0]
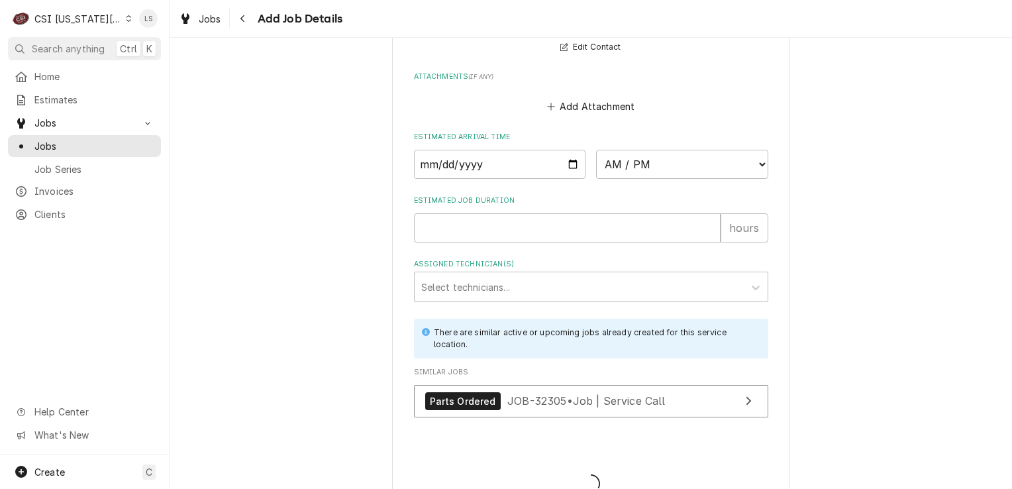
type textarea "x"
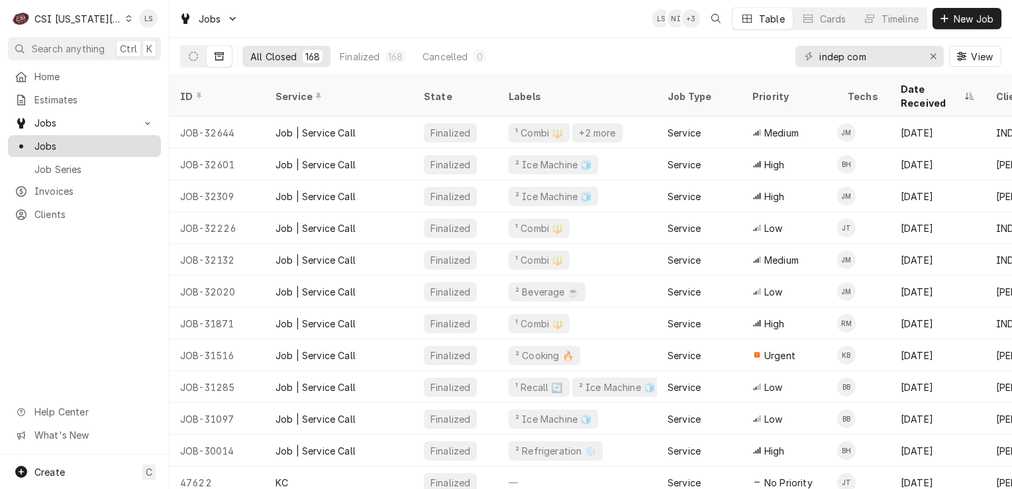
click at [82, 141] on span "Jobs" at bounding box center [94, 146] width 120 height 14
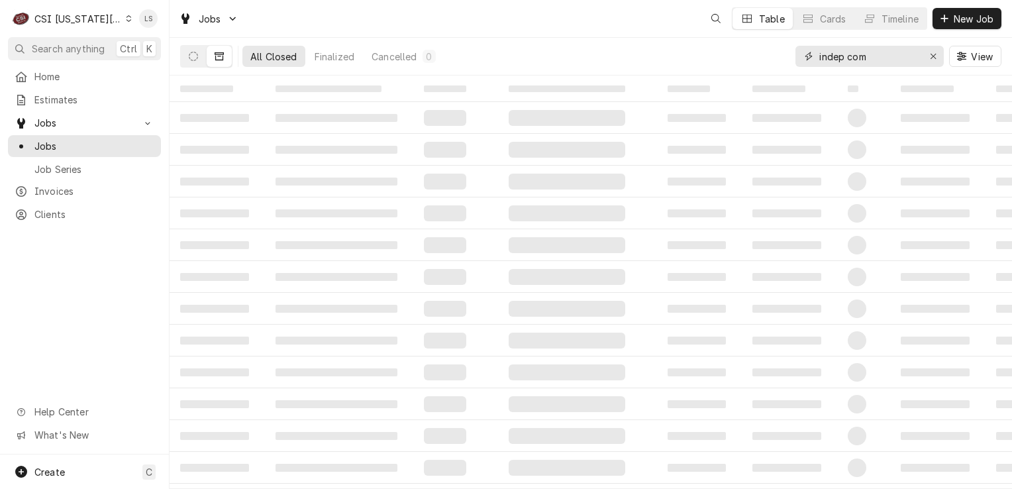
drag, startPoint x: 935, startPoint y: 54, endPoint x: 909, endPoint y: 66, distance: 29.0
click at [930, 56] on icon "Erase input" at bounding box center [933, 56] width 7 height 9
type input "1500"
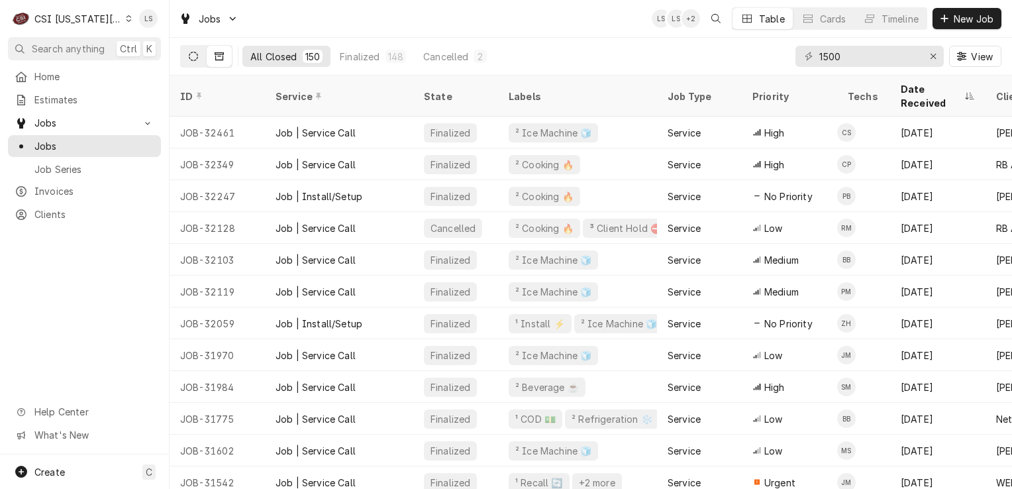
click at [193, 58] on icon "Dynamic Content Wrapper" at bounding box center [193, 56] width 9 height 9
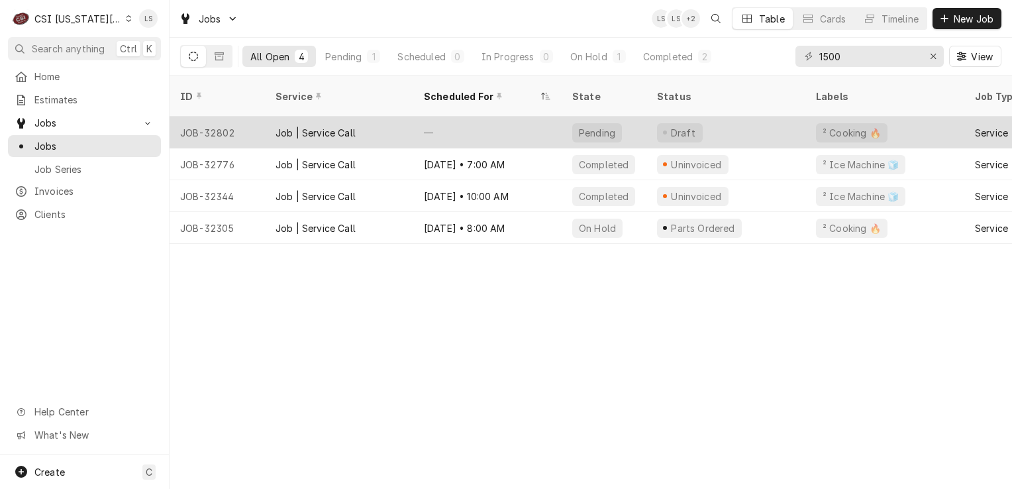
drag, startPoint x: 199, startPoint y: 115, endPoint x: 221, endPoint y: 119, distance: 22.1
click at [199, 117] on div "JOB-32802" at bounding box center [217, 133] width 95 height 32
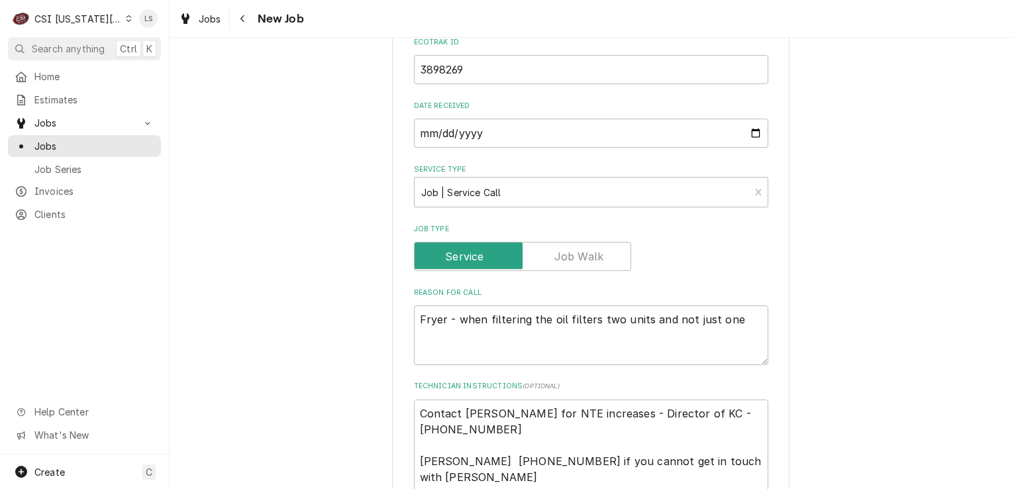
scroll to position [795, 0]
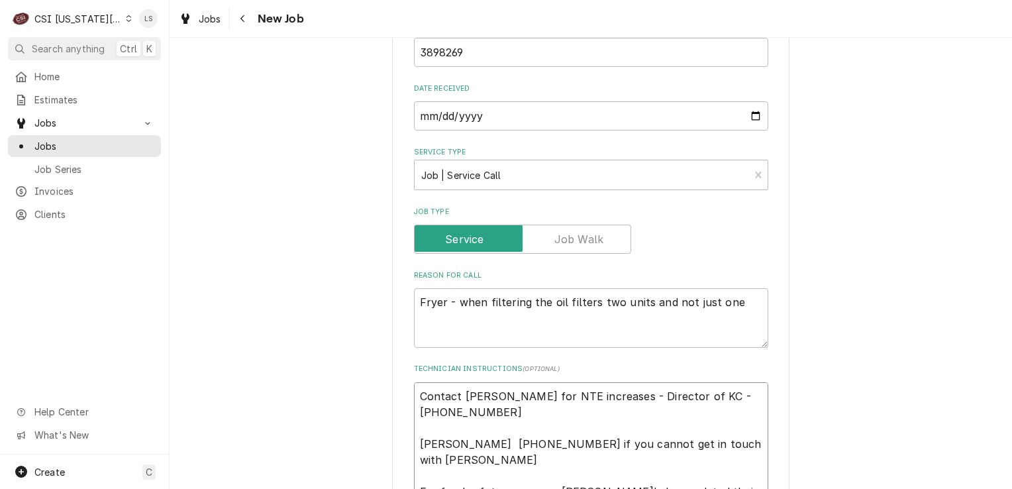
click at [415, 382] on textarea "Contact [PERSON_NAME] for NTE increases - Director of KC - [PHONE_NUMBER] [PERS…" at bounding box center [591, 451] width 354 height 139
type textarea "x"
type textarea "Contact [PERSON_NAME] for NTE increases - Director of KC - [PHONE_NUMBER] [PERS…"
type textarea "x"
type textarea "Contact Brandon Johnson for NTE increases - Director of KC - 816-723-7062 Matt …"
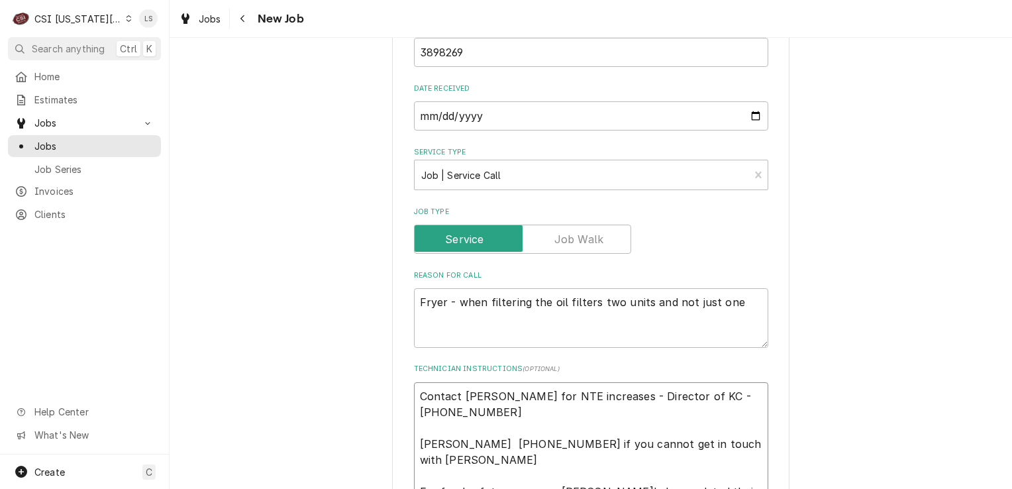
click at [415, 382] on textarea "Contact Brandon Johnson for NTE increases - Director of KC - 816-723-7062 Matt …" at bounding box center [591, 467] width 354 height 171
type textarea "x"
type textarea "N Contact Brandon Johnson for NTE increases - Director of KC - 816-723-7062 Mat…"
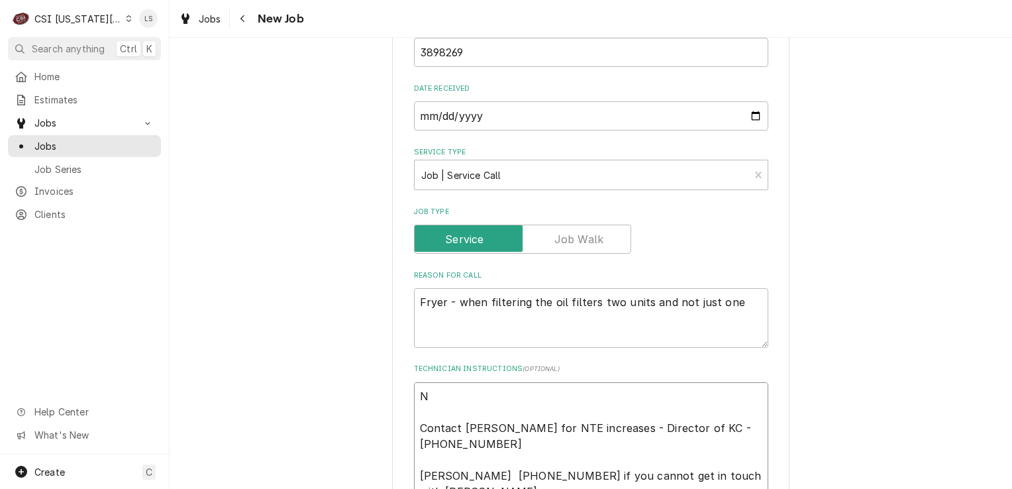
type textarea "x"
type textarea "NT Contact Brandon Johnson for NTE increases - Director of KC - 816-723-7062 Ma…"
type textarea "x"
type textarea "NTE Contact Brandon Johnson for NTE increases - Director of KC - 816-723-7062 M…"
type textarea "x"
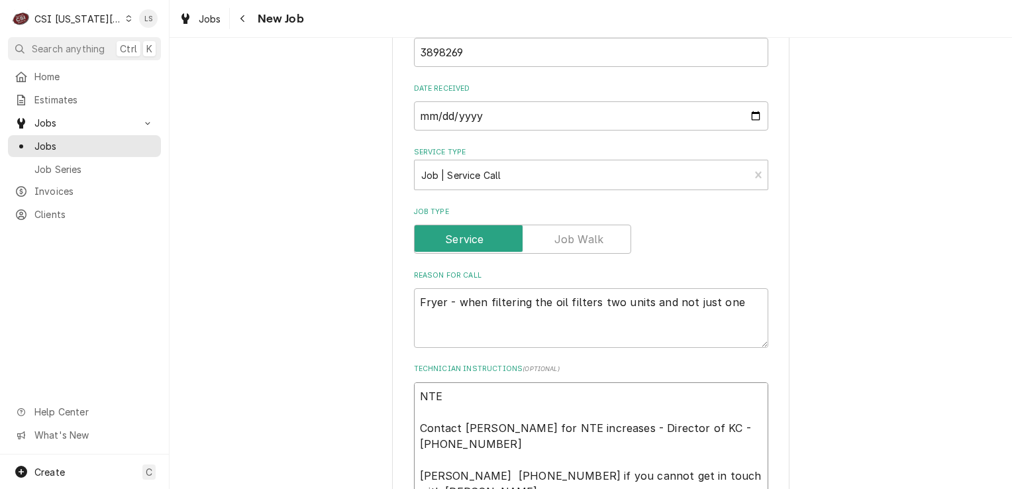
type textarea "NTE Contact Brandon Johnson for NTE increases - Director of KC - 816-723-7062 M…"
type textarea "x"
type textarea "NTE $ Contact Brandon Johnson for NTE increases - Director of KC - 816-723-7062…"
type textarea "x"
type textarea "NTE $6 Contact Brandon Johnson for NTE increases - Director of KC - 816-723-706…"
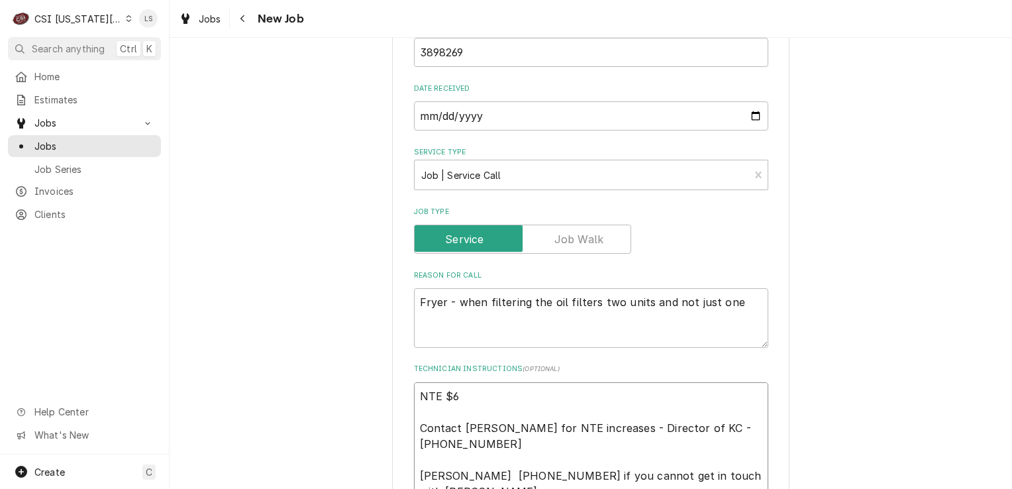
type textarea "x"
type textarea "NTE $60 Contact Brandon Johnson for NTE increases - Director of KC - 816-723-70…"
type textarea "x"
type textarea "NTE $600 Contact Brandon Johnson for NTE increases - Director of KC - 816-723-7…"
type textarea "x"
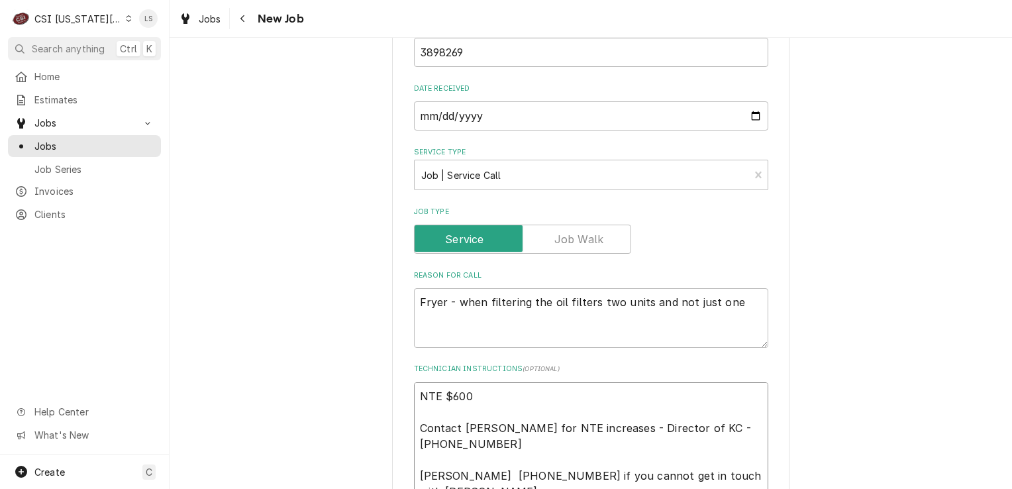
type textarea "NTE $600 Contact Brandon Johnson for NTE increases - Director of KC - 816-723-7…"
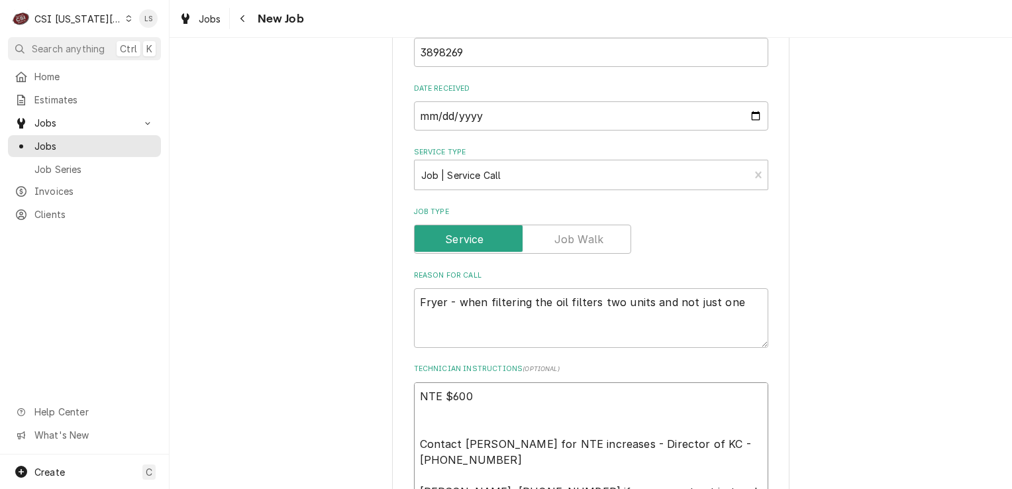
paste textarea "Priority: L3 - 24 Hours"
type textarea "x"
type textarea "NTE $600 Priority: L3 - 24 Hours Contact Brandon Johnson for NTE increases - Di…"
type textarea "x"
type textarea "NTE $600 Priority: L3 - 24 Hours Contact Brandon Johnson for NTE increases - Di…"
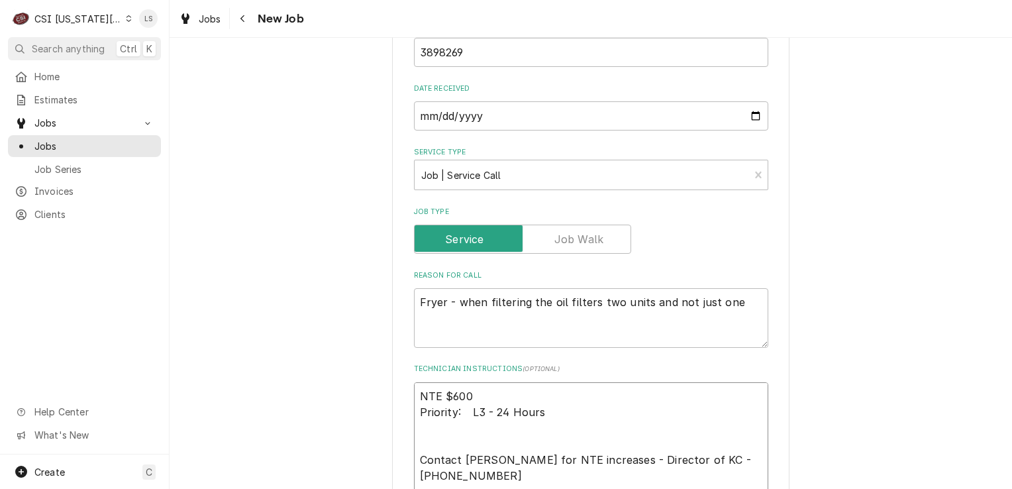
type textarea "x"
type textarea "NTE $600 Priority: L3 - 24 Hours Contact Brandon Johnson for NTE increases - Di…"
paste textarea "Overtime is NOT approved for this Work Order. Please Provide a Proposal if the …"
type textarea "x"
type textarea "NTE $600 Priority: L3 - 24 Hours Overtime is NOT approved for this Work Order. …"
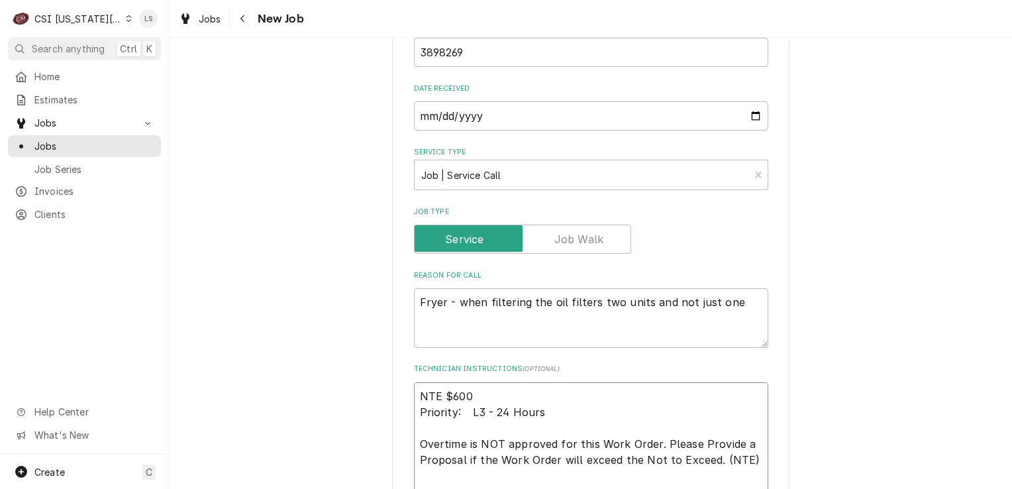
type textarea "x"
type textarea "NTE $600 Priority: L3 - 24 Hours Overtime is NOT approved for this Work Order. …"
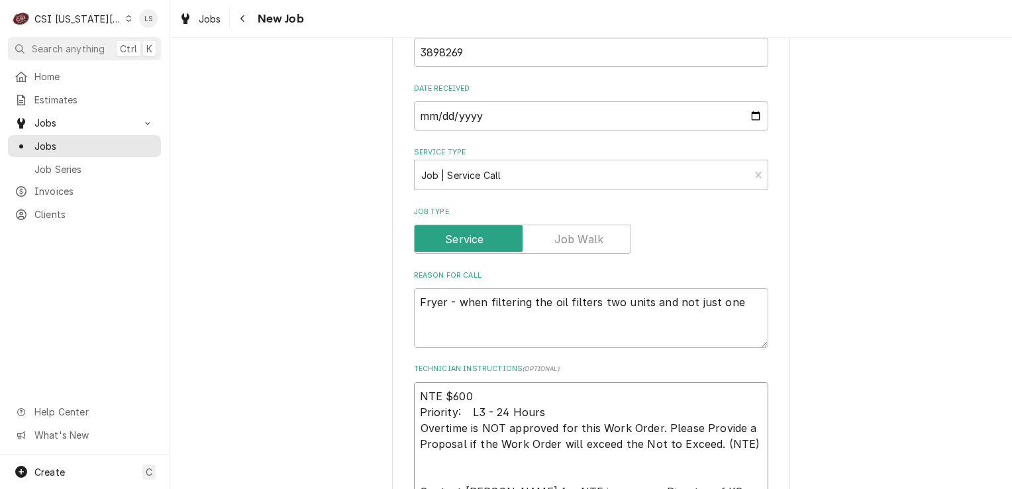
type textarea "x"
type textarea "NTE $600 Priority: L3 - 24 Hours Overtime is NOT approved for this Work Order. …"
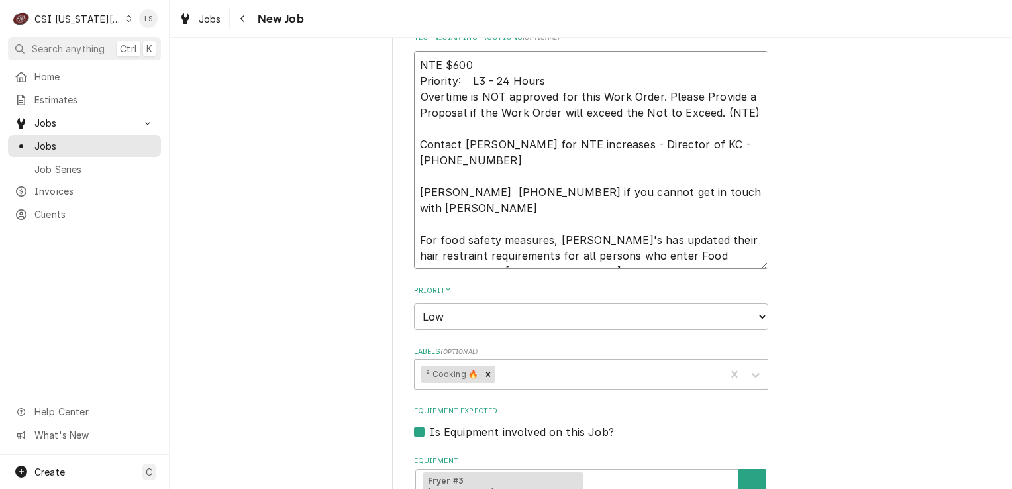
type textarea "x"
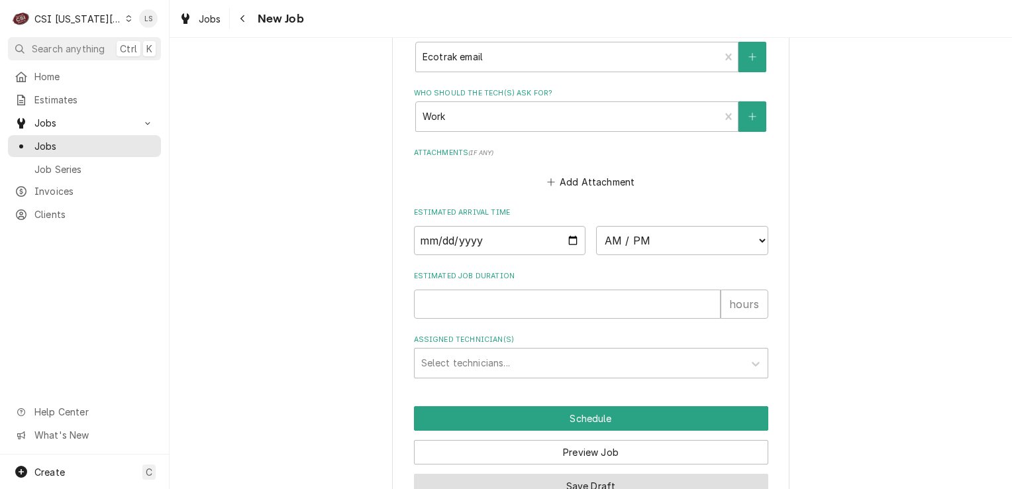
type textarea "NTE $600 Priority: L3 - 24 Hours Overtime is NOT approved for this Work Order. …"
drag, startPoint x: 598, startPoint y: 456, endPoint x: 231, endPoint y: 454, distance: 366.9
click at [596, 474] on button "Save Draft" at bounding box center [591, 486] width 354 height 25
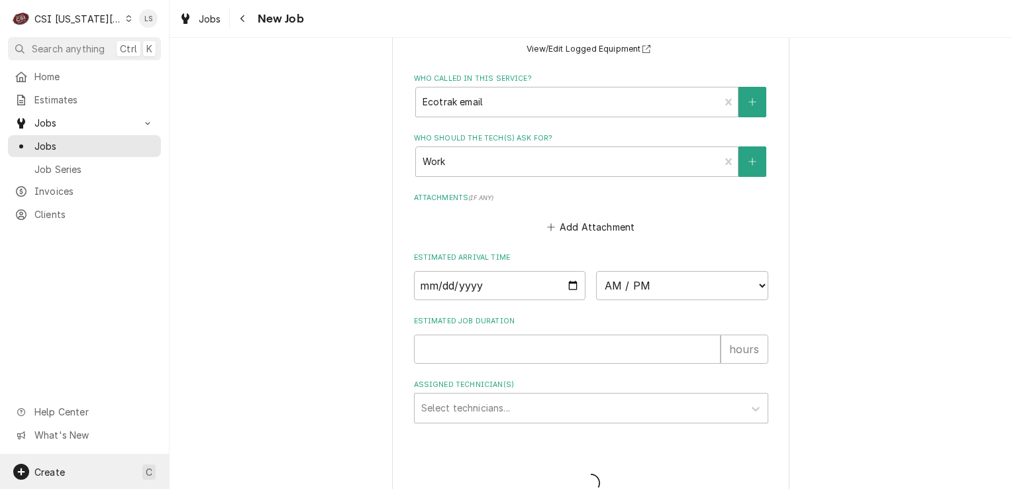
type textarea "x"
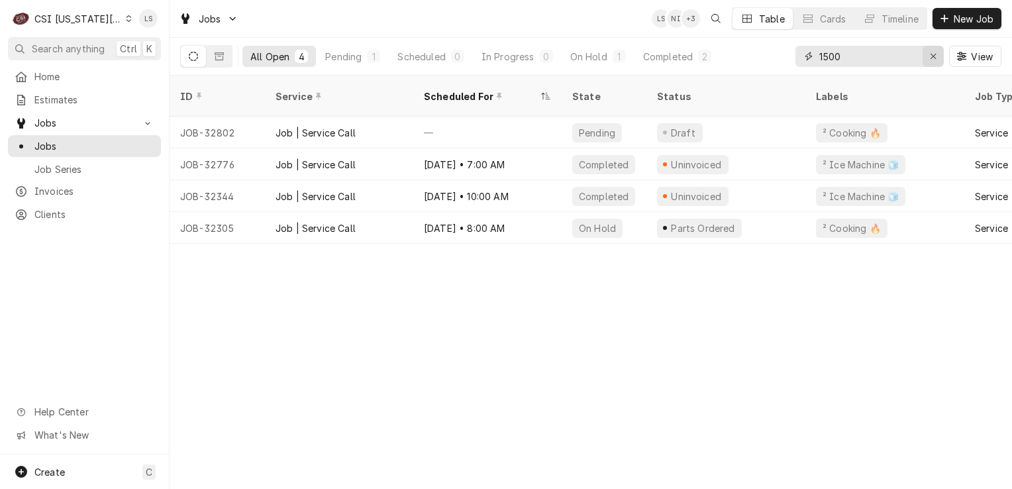
click at [928, 54] on div "Erase input" at bounding box center [932, 56] width 13 height 13
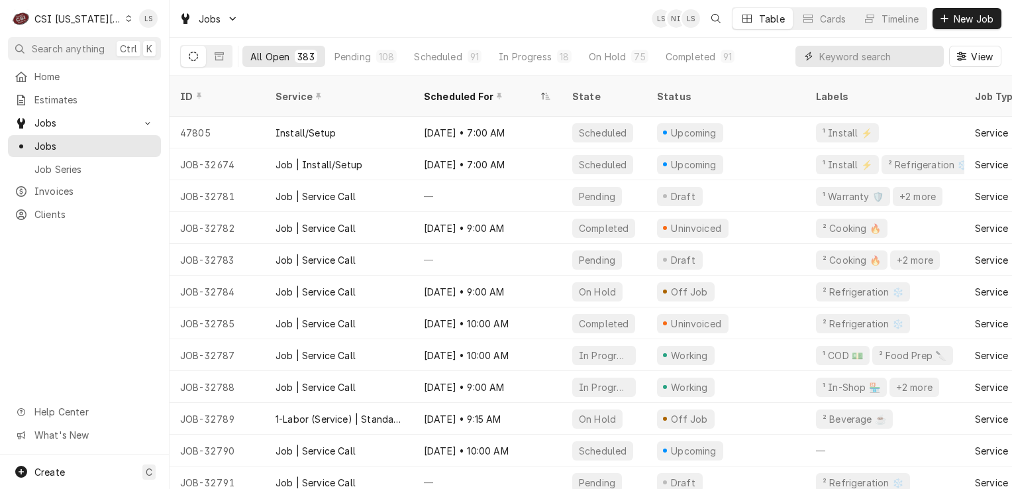
click at [898, 62] on input "Dynamic Content Wrapper" at bounding box center [878, 56] width 118 height 21
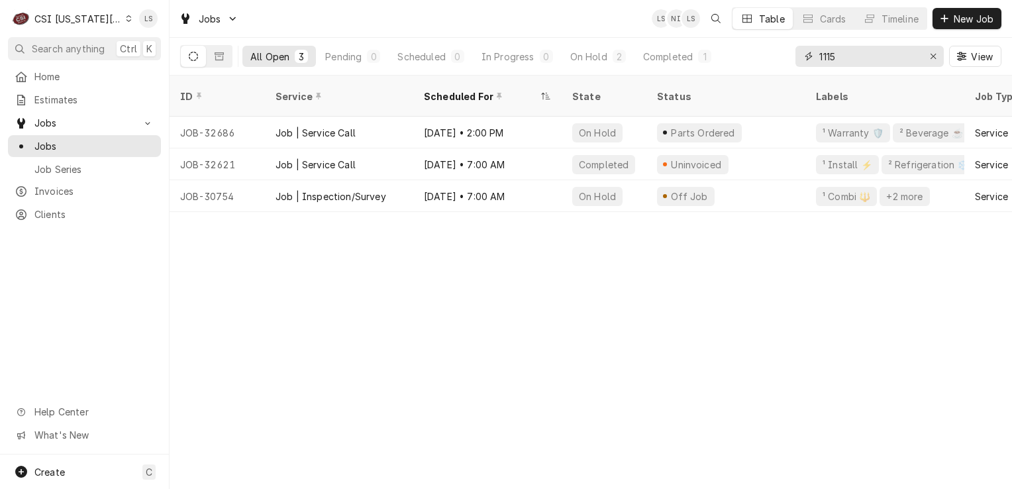
type input "1115"
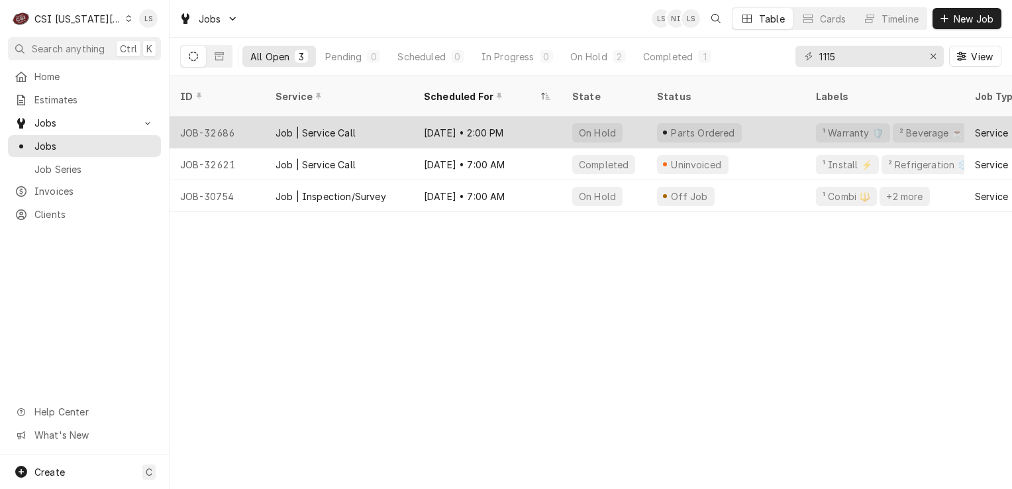
click at [209, 118] on div "JOB-32686" at bounding box center [217, 133] width 95 height 32
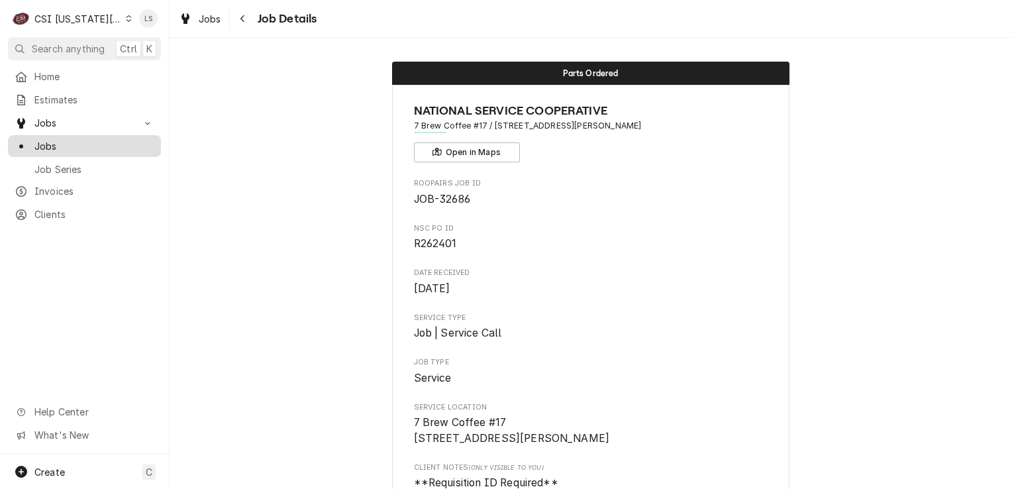
click at [63, 142] on span "Jobs" at bounding box center [94, 146] width 120 height 14
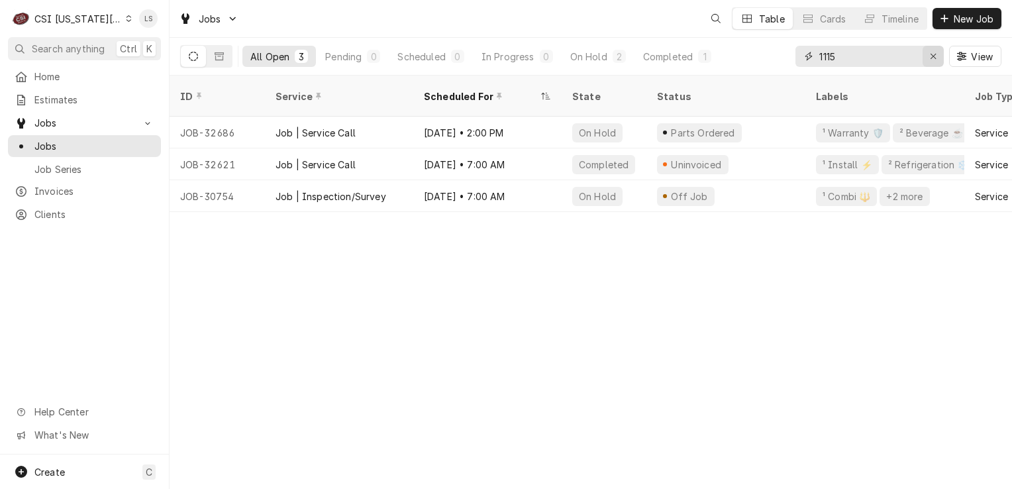
click at [932, 56] on icon "Erase input" at bounding box center [932, 56] width 5 height 5
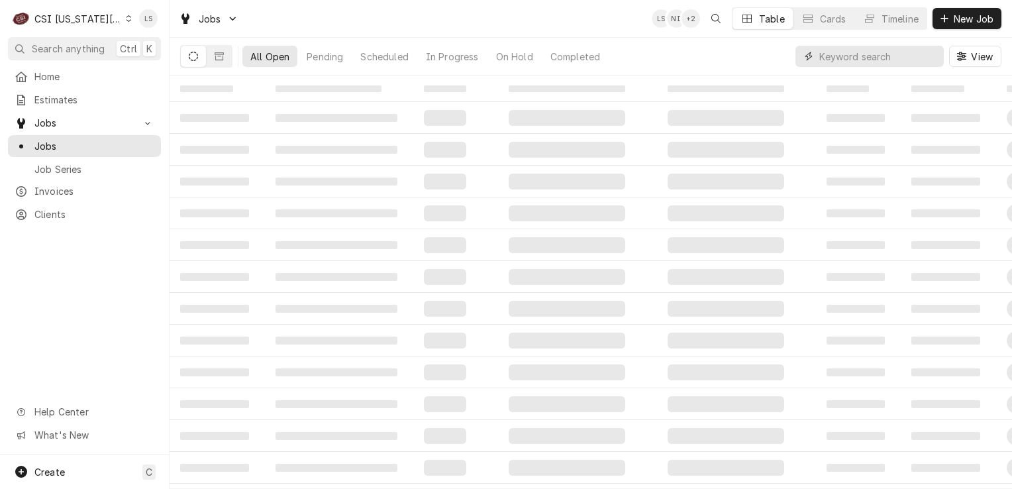
type input "6"
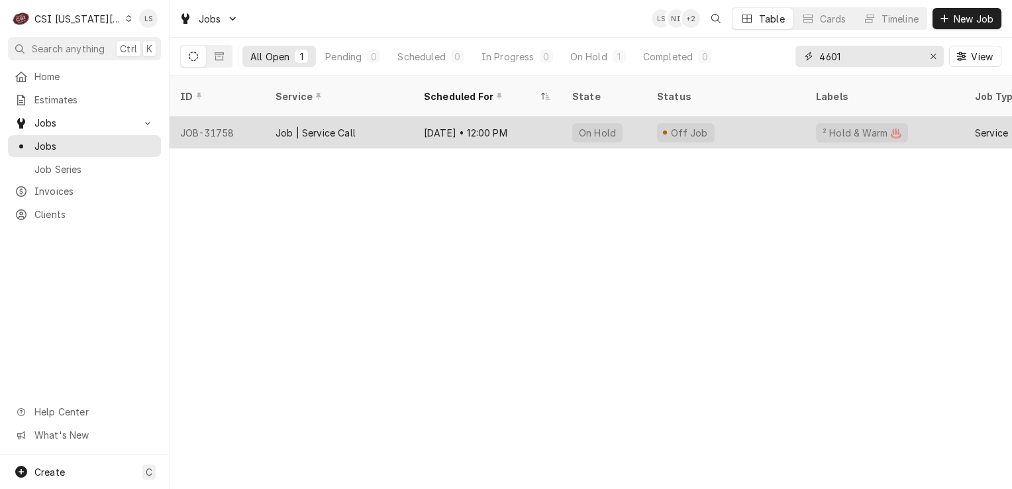
type input "4601"
click at [217, 117] on div "JOB-31758" at bounding box center [217, 133] width 95 height 32
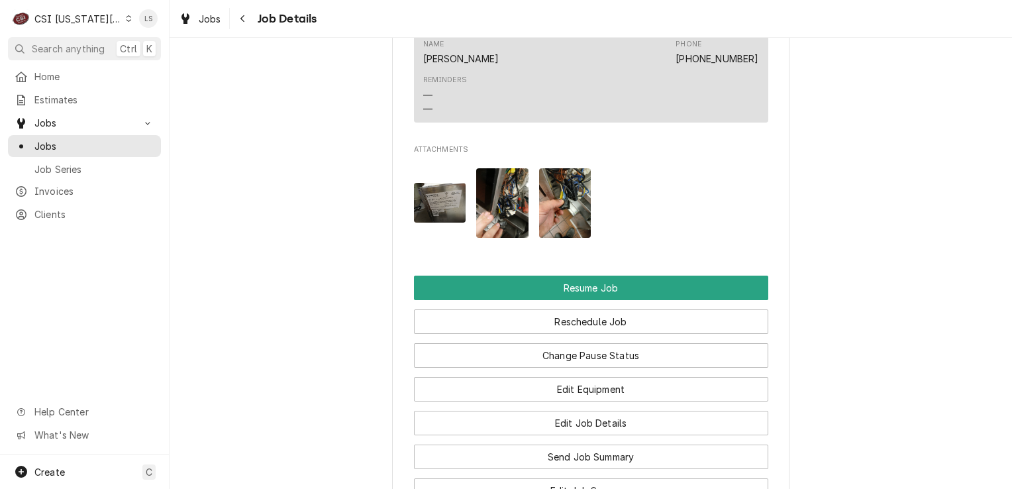
scroll to position [2318, 0]
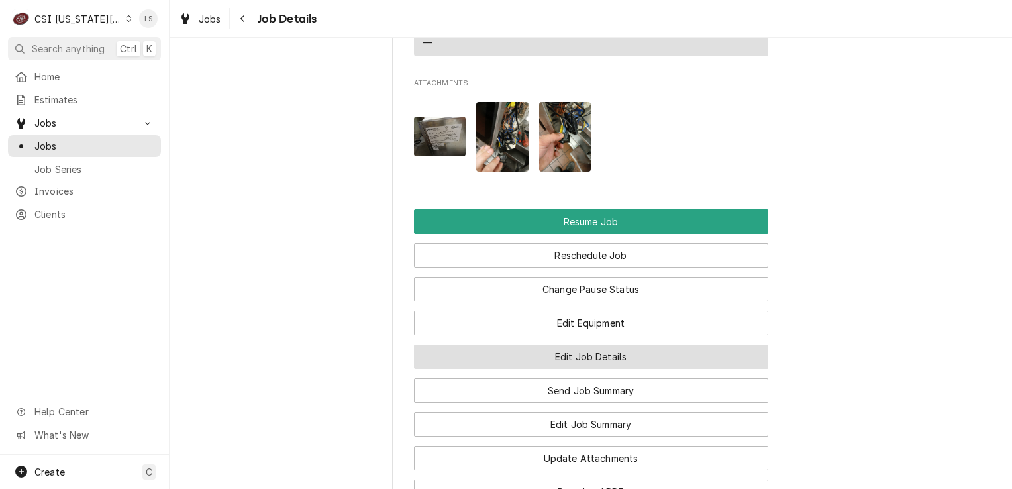
click at [607, 344] on button "Edit Job Details" at bounding box center [591, 356] width 354 height 25
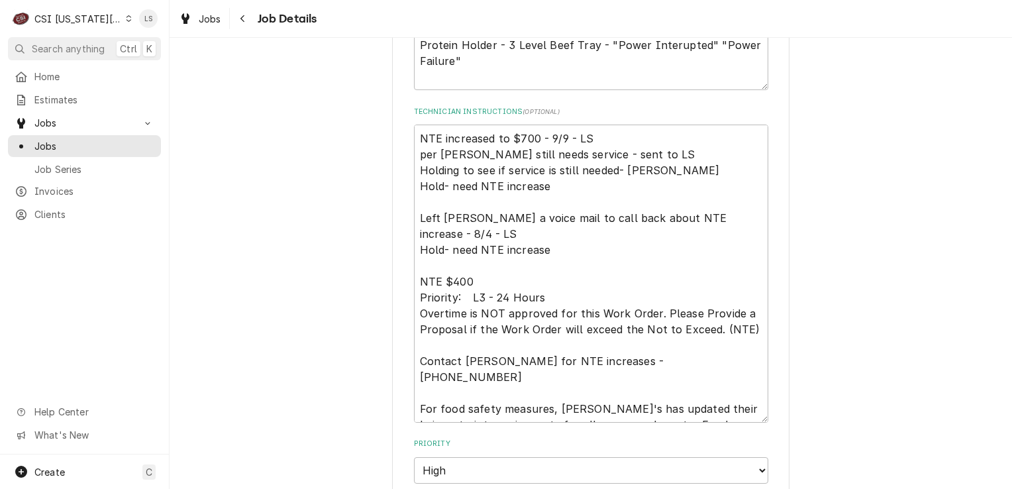
scroll to position [331, 0]
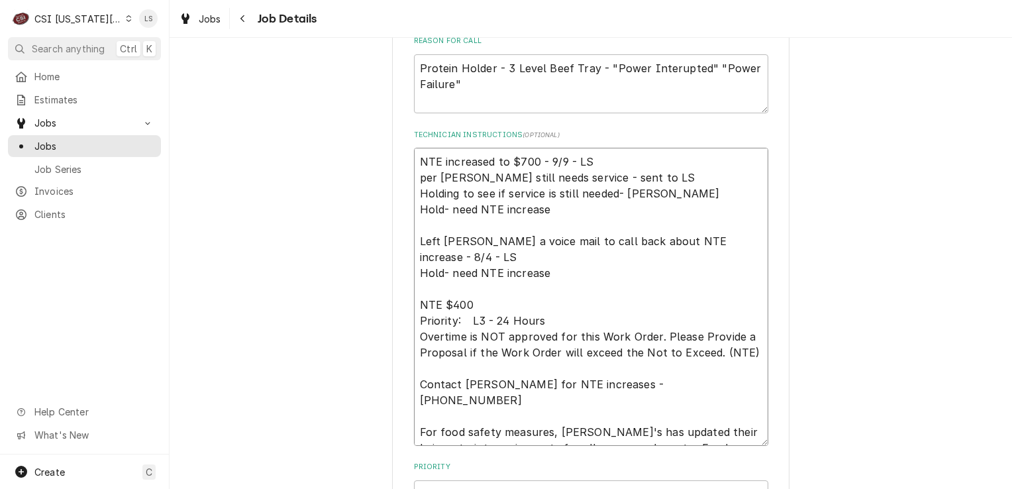
click at [417, 157] on textarea "NTE increased to $700 - 9/9 - LS per sara still needs service - sent to LS Hold…" at bounding box center [591, 297] width 354 height 298
type textarea "x"
type textarea "NTE increased to $700 - 9/9 - LS per sara still needs service - sent to LS Hold…"
type textarea "x"
type textarea "NTE increased to $700 - 9/9 - LS per sara still needs service - sent to LS Hold…"
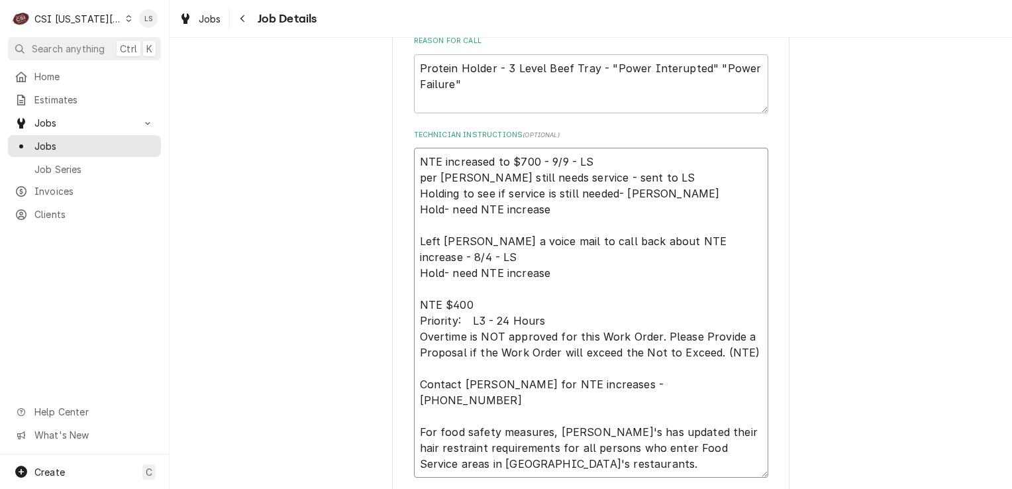
click at [417, 157] on textarea "NTE increased to $700 - 9/9 - LS per sara still needs service - sent to LS Hold…" at bounding box center [591, 313] width 354 height 330
type textarea "x"
type textarea "N NTE increased to $700 - 9/9 - LS per sara still needs service - sent to LS Ho…"
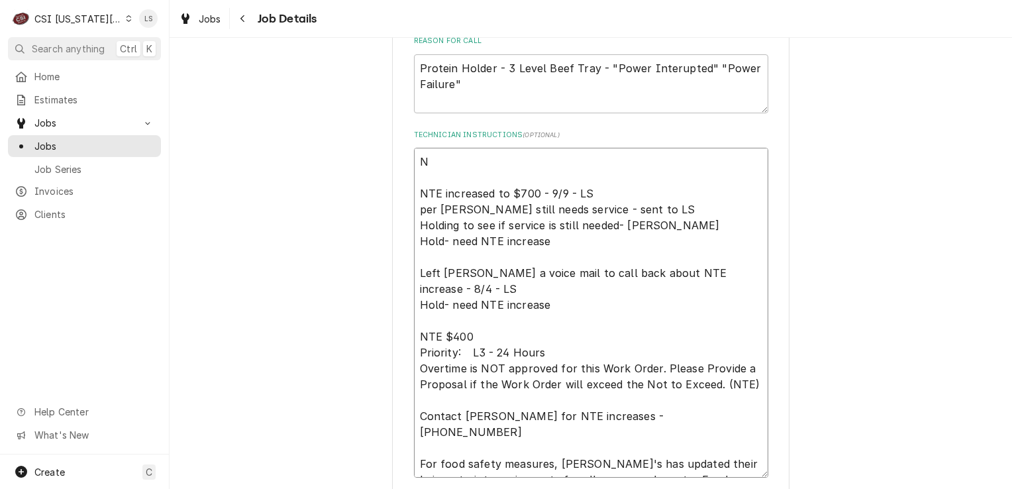
type textarea "x"
type textarea "NT NTE increased to $700 - 9/9 - LS per sara still needs service - sent to LS H…"
type textarea "x"
type textarea "NTE NTE increased to $700 - 9/9 - LS per sara still needs service - sent to LS …"
type textarea "x"
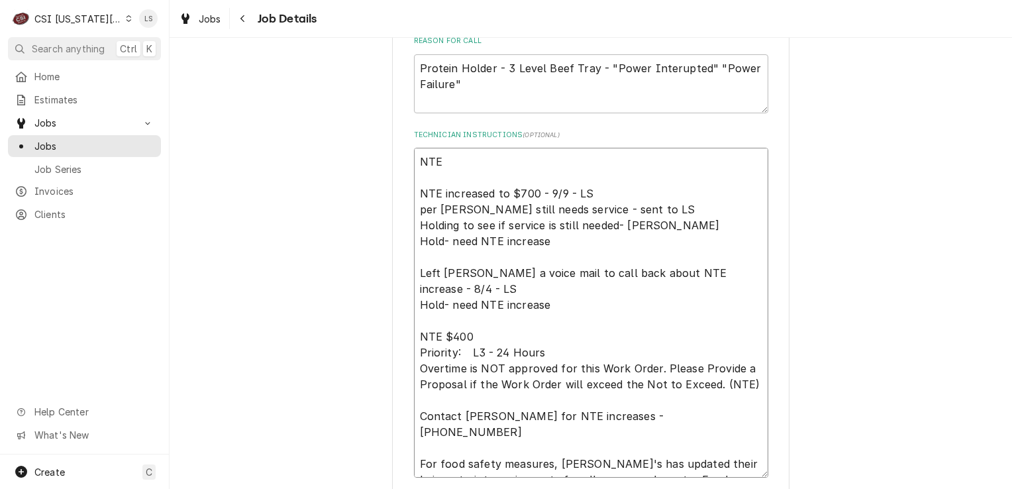
type textarea "NTE NTE increased to $700 - 9/9 - LS per sara still needs service - sent to LS …"
type textarea "x"
type textarea "NTE i NTE increased to $700 - 9/9 - LS per sara still needs service - sent to L…"
type textarea "x"
type textarea "NTE in NTE increased to $700 - 9/9 - LS per sara still needs service - sent to …"
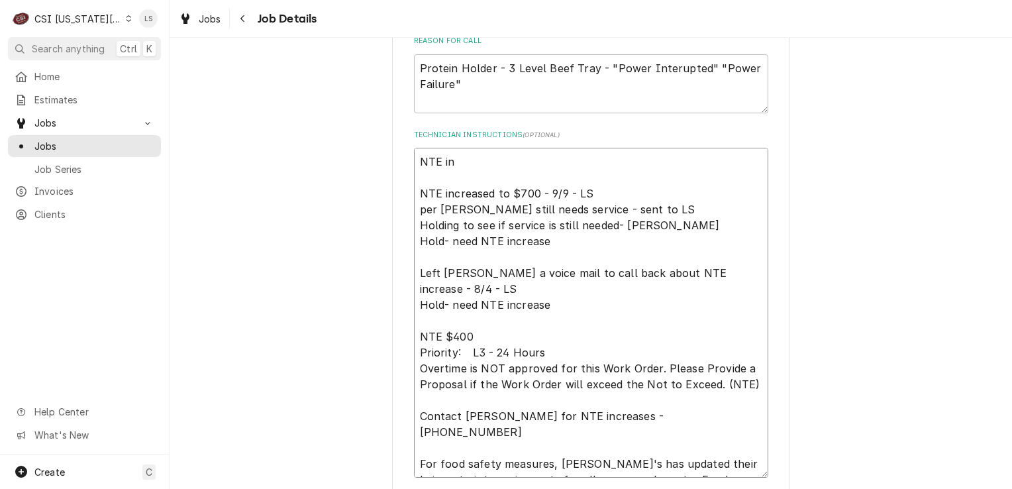
type textarea "x"
type textarea "NTE inc NTE increased to $700 - 9/9 - LS per sara still needs service - sent to…"
type textarea "x"
type textarea "NTE incr NTE increased to $700 - 9/9 - LS per sara still needs service - sent t…"
type textarea "x"
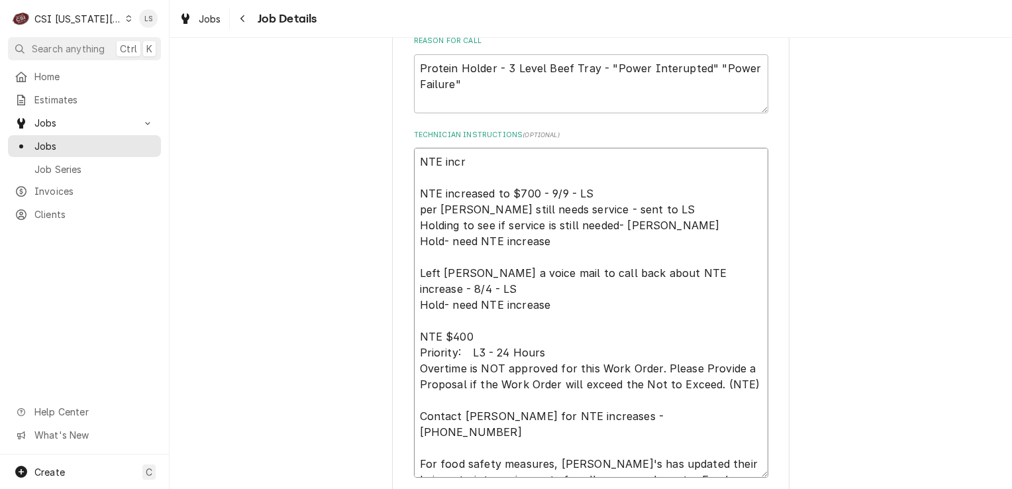
type textarea "NTE incre NTE increased to $700 - 9/9 - LS per sara still needs service - sent …"
type textarea "x"
type textarea "NTE increa NTE increased to $700 - 9/9 - LS per sara still needs service - sent…"
type textarea "x"
type textarea "NTE increas NTE increased to $700 - 9/9 - LS per sara still needs service - sen…"
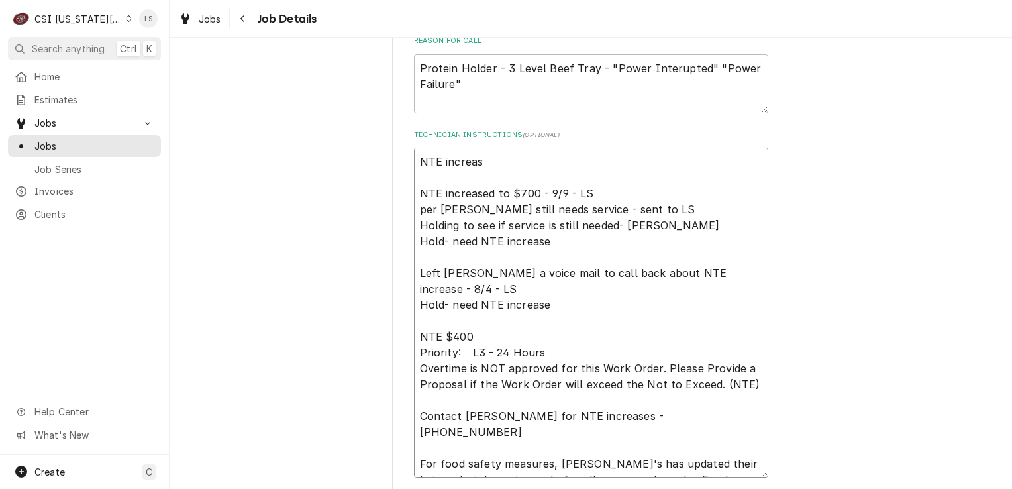
type textarea "x"
type textarea "NTE increase NTE increased to $700 - 9/9 - LS per sara still needs service - se…"
type textarea "x"
type textarea "NTE increased NTE increased to $700 - 9/9 - LS per sara still needs service - s…"
type textarea "x"
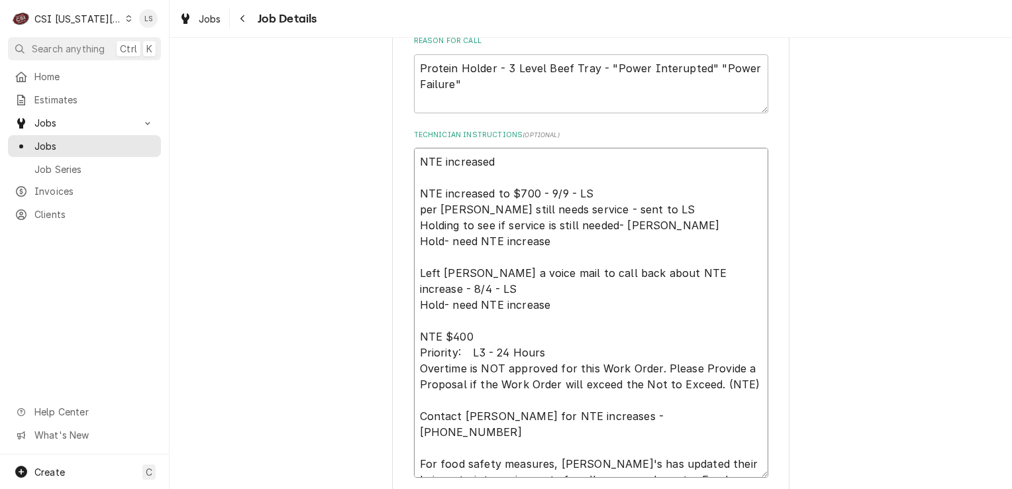
type textarea "NTE increased NTE increased to $700 - 9/9 - LS per sara still needs service - s…"
type textarea "x"
type textarea "NTE increased t NTE increased to $700 - 9/9 - LS per sara still needs service -…"
type textarea "x"
type textarea "NTE increased to NTE increased to $700 - 9/9 - LS per sara still needs service …"
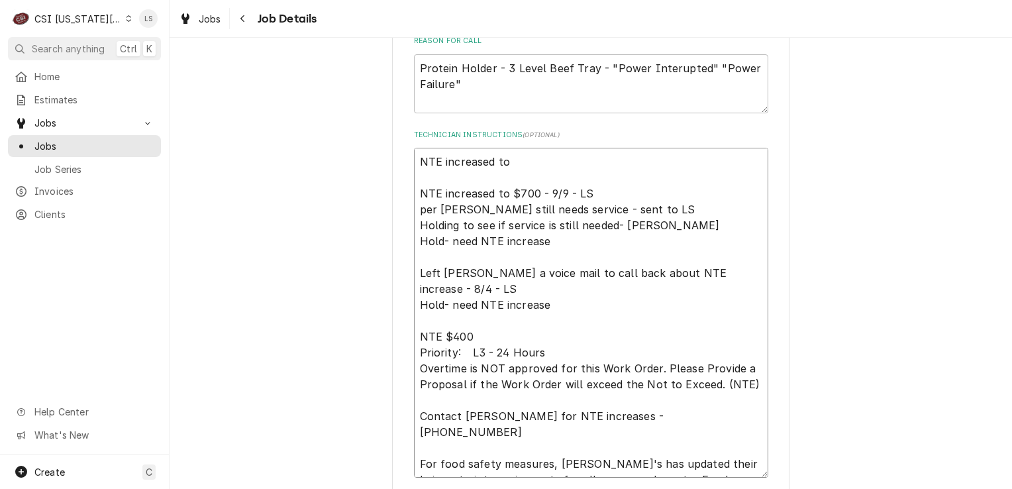
type textarea "x"
type textarea "NTE increased to NTE increased to $700 - 9/9 - LS per sara still needs service …"
type textarea "x"
type textarea "NTE increased to $ NTE increased to $700 - 9/9 - LS per sara still needs servic…"
type textarea "x"
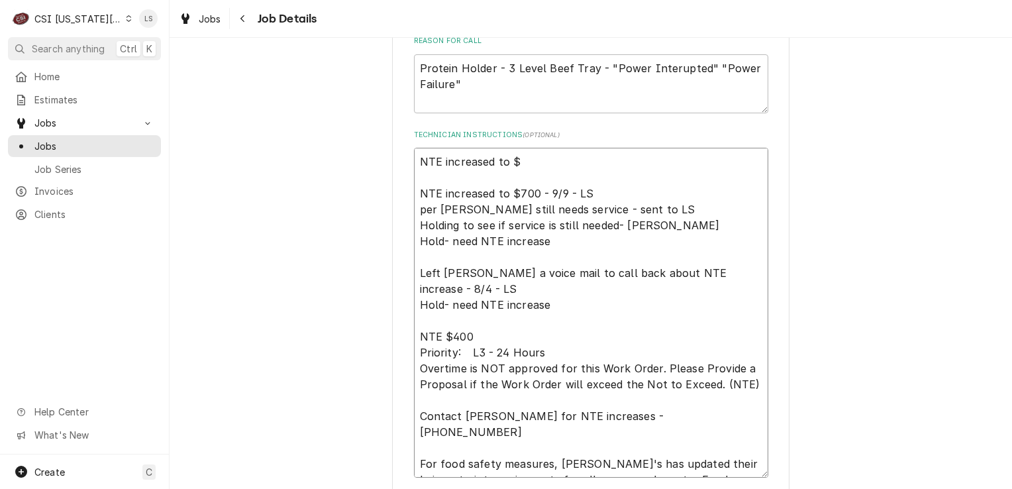
type textarea "NTE increased to $1 NTE increased to $700 - 9/9 - LS per sara still needs servi…"
type textarea "x"
type textarea "NTE increased to $16 NTE increased to $700 - 9/9 - LS per sara still needs serv…"
type textarea "x"
type textarea "NTE increased to $160 NTE increased to $700 - 9/9 - LS per sara still needs ser…"
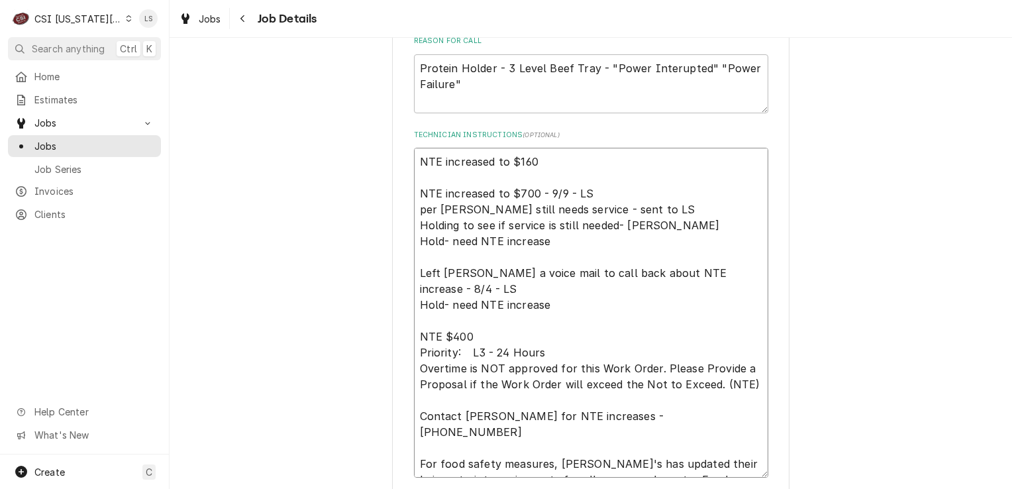
type textarea "x"
type textarea "NTE increased to $1600 NTE increased to $700 - 9/9 - LS per sara still needs se…"
type textarea "x"
type textarea "NTE increased to $1600 NTE increased to $700 - 9/9 - LS per sara still needs se…"
type textarea "x"
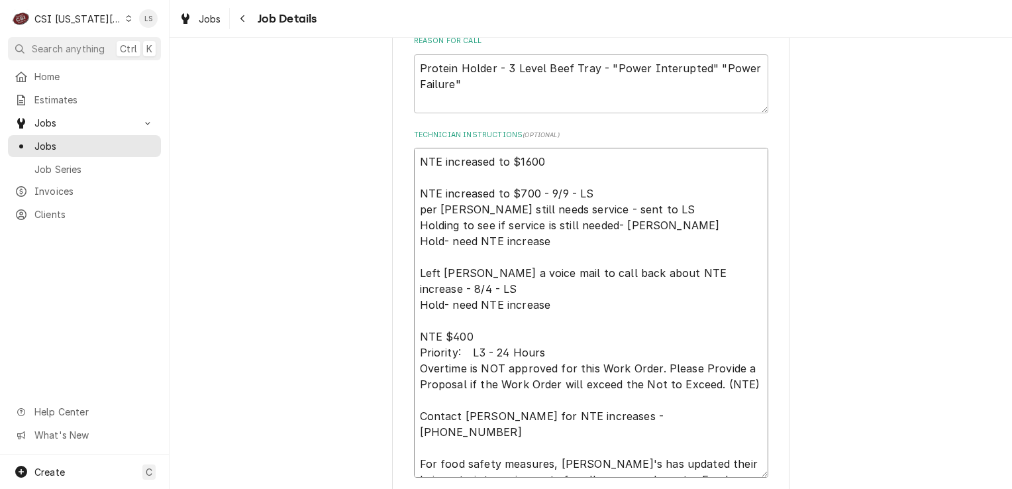
type textarea "NTE increased to $1600 - NTE increased to $700 - 9/9 - LS per sara still needs …"
type textarea "x"
type textarea "NTE increased to $1600 - NTE increased to $700 - 9/9 - LS per sara still needs …"
type textarea "x"
type textarea "NTE increased to $1600 - 9 NTE increased to $700 - 9/9 - LS per sara still need…"
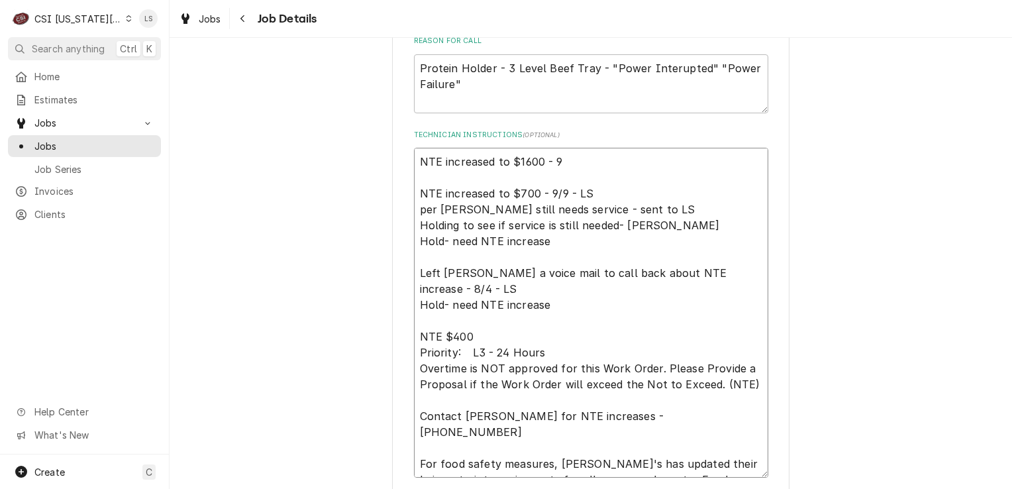
type textarea "x"
type textarea "NTE increased to $1600 - 91 NTE increased to $700 - 9/9 - LS per sara still nee…"
type textarea "x"
type textarea "NTE increased to $1600 - 9 NTE increased to $700 - 9/9 - LS per sara still need…"
type textarea "x"
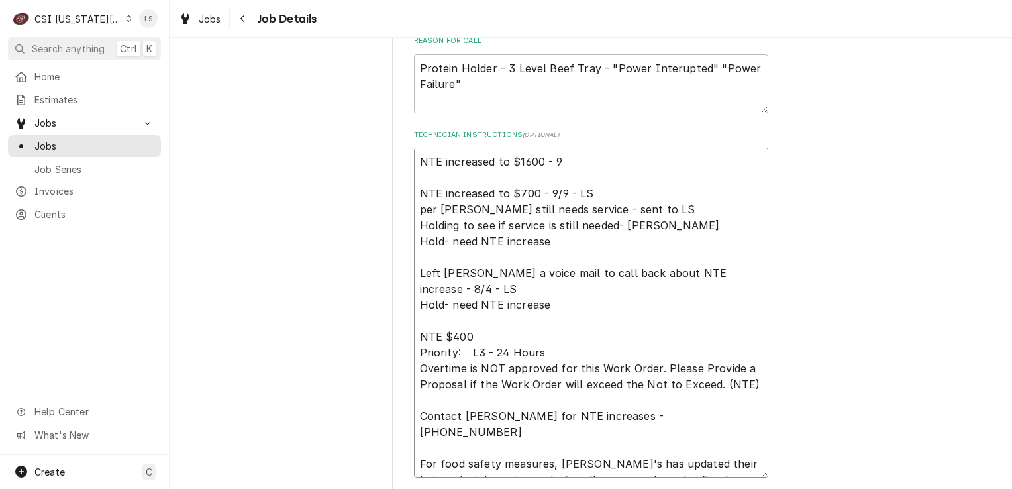
type textarea "NTE increased to $1600 - 91 NTE increased to $700 - 9/9 - LS per sara still nee…"
type textarea "x"
type textarea "NTE increased to $1600 - 9 NTE increased to $700 - 9/9 - LS per sara still need…"
type textarea "x"
type textarea "NTE increased to $1600 - 91 NTE increased to $700 - 9/9 - LS per sara still nee…"
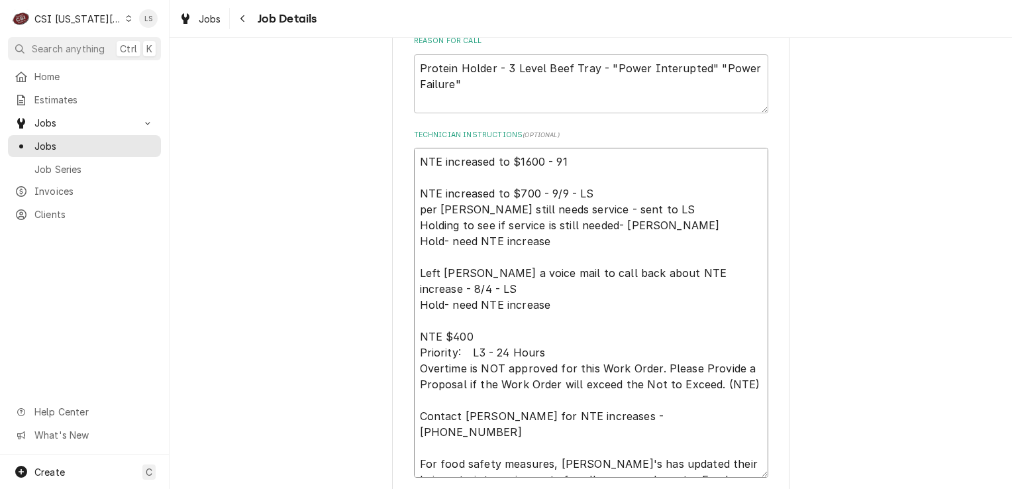
type textarea "x"
type textarea "NTE increased to $1600 - 916 NTE increased to $700 - 9/9 - LS per sara still ne…"
type textarea "x"
type textarea "NTE increased to $1600 - 91 NTE increased to $700 - 9/9 - LS per sara still nee…"
type textarea "x"
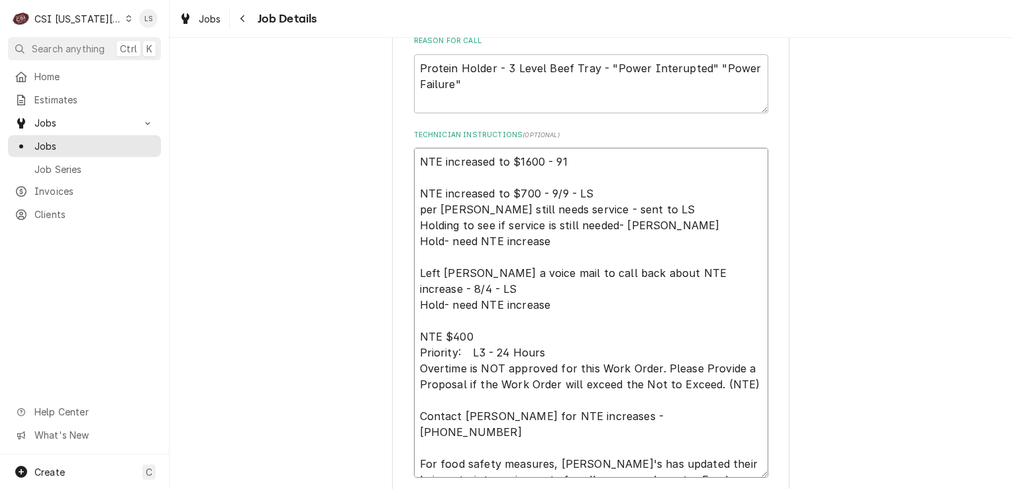
type textarea "NTE increased to $1600 - 9 NTE increased to $700 - 9/9 - LS per sara still need…"
type textarea "x"
type textarea "NTE increased to $1600 - 9/ NTE increased to $700 - 9/9 - LS per sara still nee…"
type textarea "x"
type textarea "NTE increased to $1600 - 9/1 NTE increased to $700 - 9/9 - LS per sara still ne…"
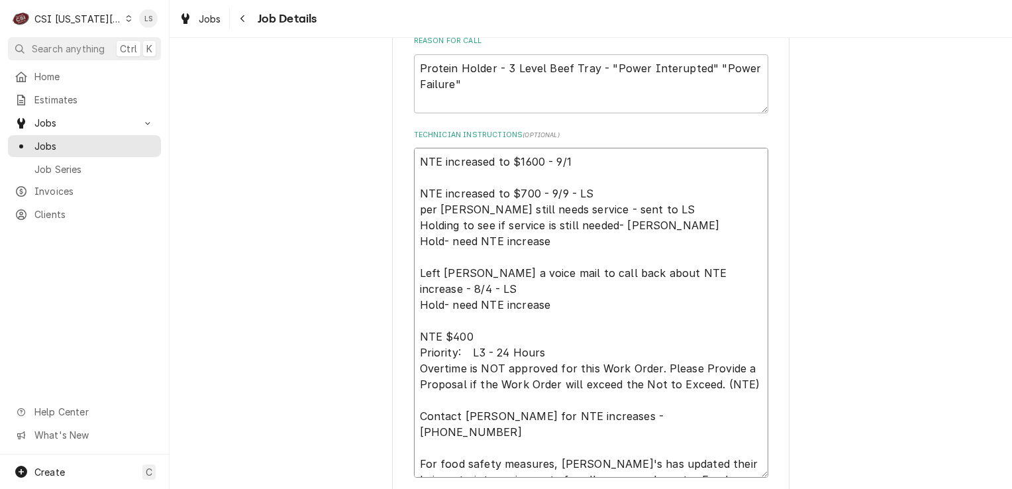
type textarea "x"
type textarea "NTE increased to $1600 - 9/16 NTE increased to $700 - 9/9 - LS per sara still n…"
type textarea "x"
type textarea "NTE increased to $1600 - 9/16 NTE increased to $700 - 9/9 - LS per sara still n…"
type textarea "x"
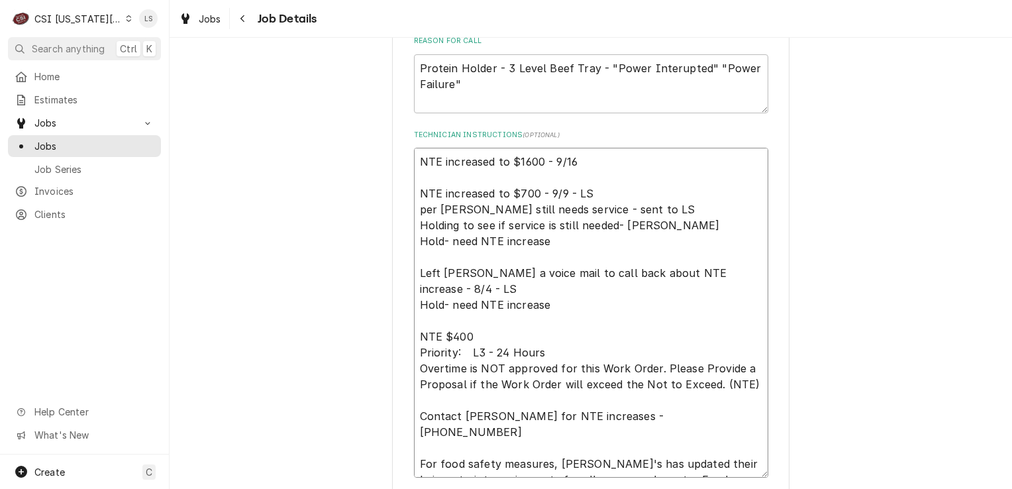
type textarea "NTE increased to $1600 - 9/16 - NTE increased to $700 - 9/9 - LS per sara still…"
type textarea "x"
type textarea "NTE increased to $1600 - 9/16 - NTE increased to $700 - 9/9 - LS per sara still…"
type textarea "x"
type textarea "NTE increased to $1600 - 9/16 - L NTE increased to $700 - 9/9 - LS per sara sti…"
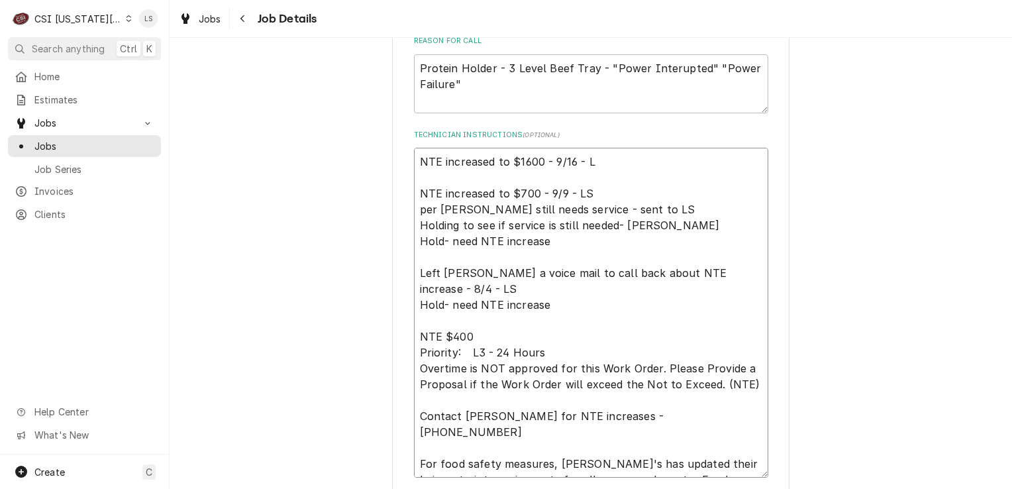
type textarea "x"
type textarea "NTE increased to $1600 - 9/16 - LS NTE increased to $700 - 9/9 - LS per sara st…"
type textarea "x"
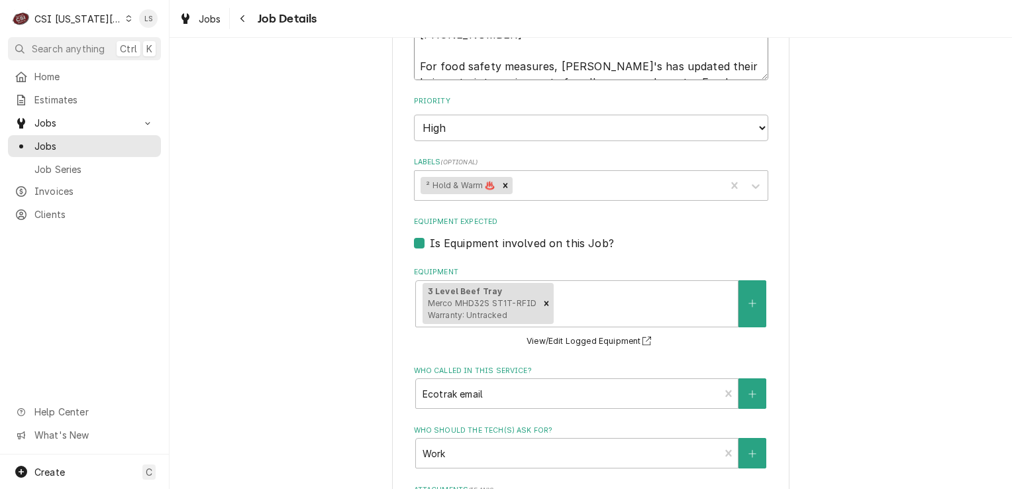
scroll to position [1113, 0]
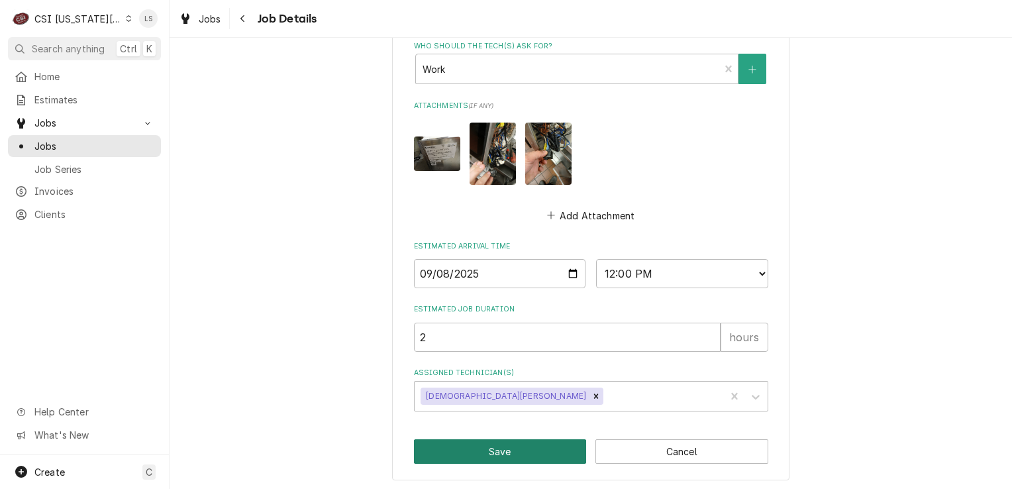
type textarea "NTE increased to $1600 - 9/16 - LS NTE increased to $700 - 9/9 - LS per sara st…"
click at [534, 454] on button "Save" at bounding box center [500, 451] width 173 height 25
type textarea "x"
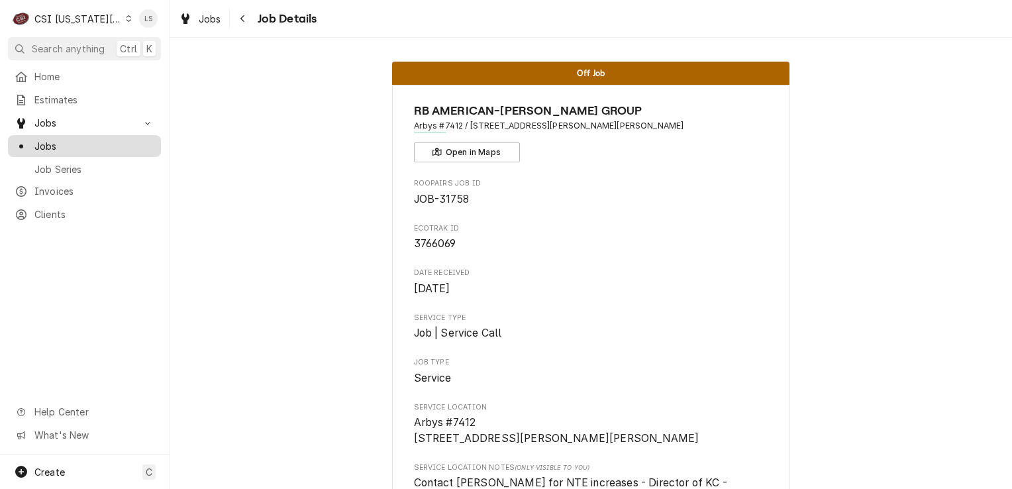
click at [66, 140] on span "Jobs" at bounding box center [94, 146] width 120 height 14
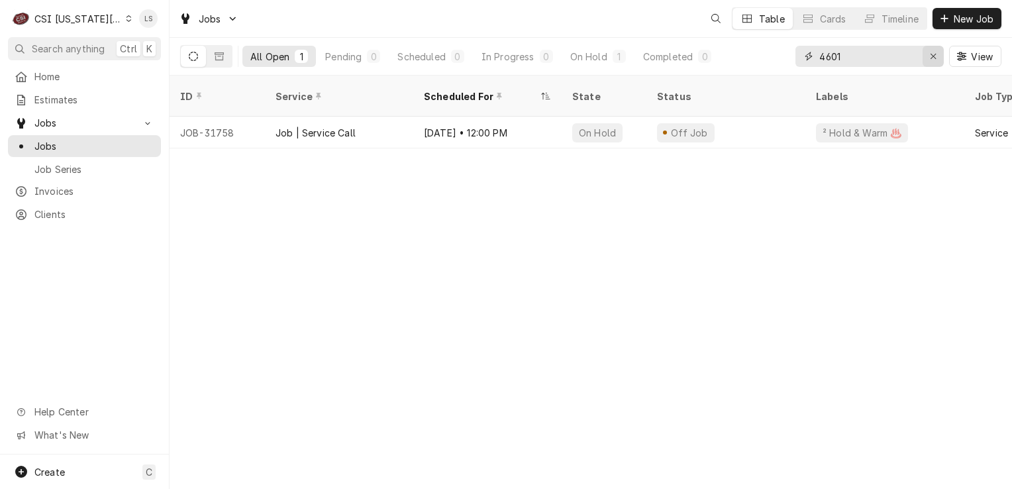
click at [939, 57] on div "Erase input" at bounding box center [932, 56] width 13 height 13
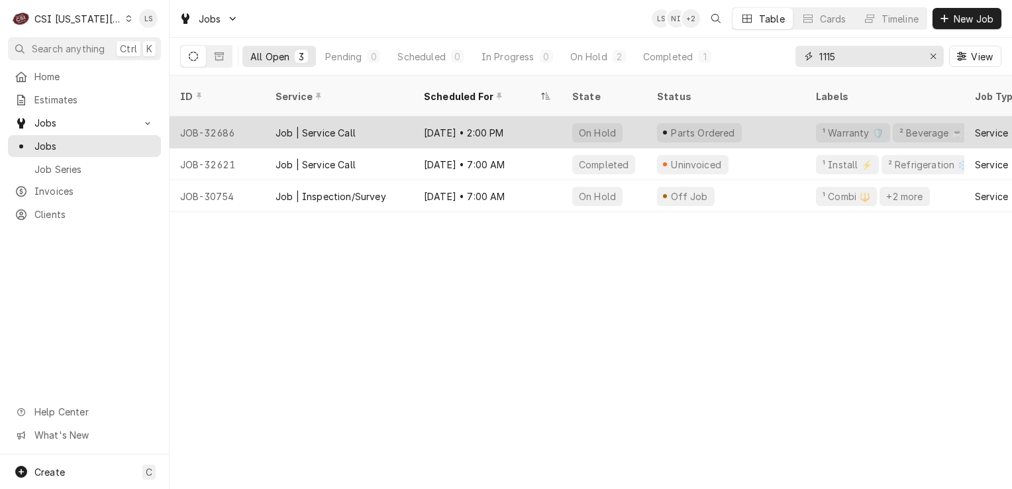
type input "1115"
click at [244, 117] on div "JOB-32686" at bounding box center [217, 133] width 95 height 32
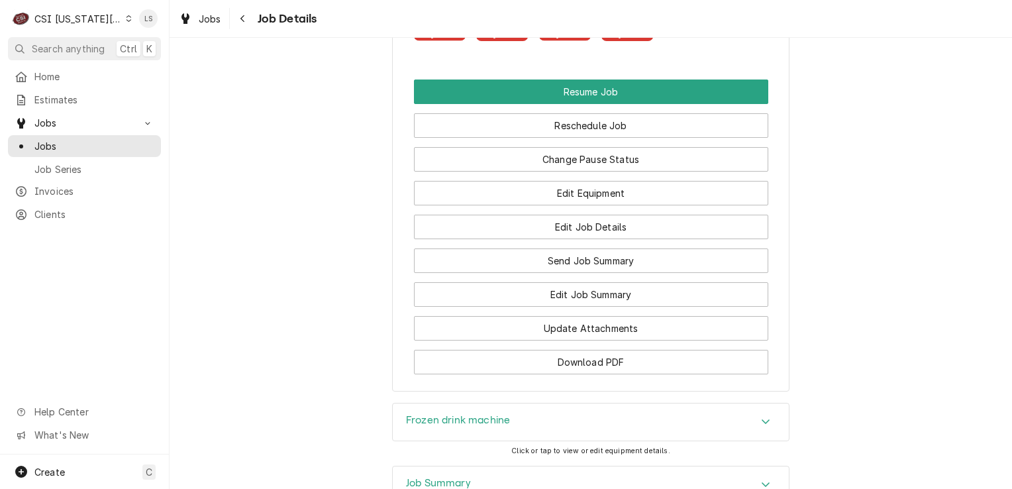
scroll to position [2624, 0]
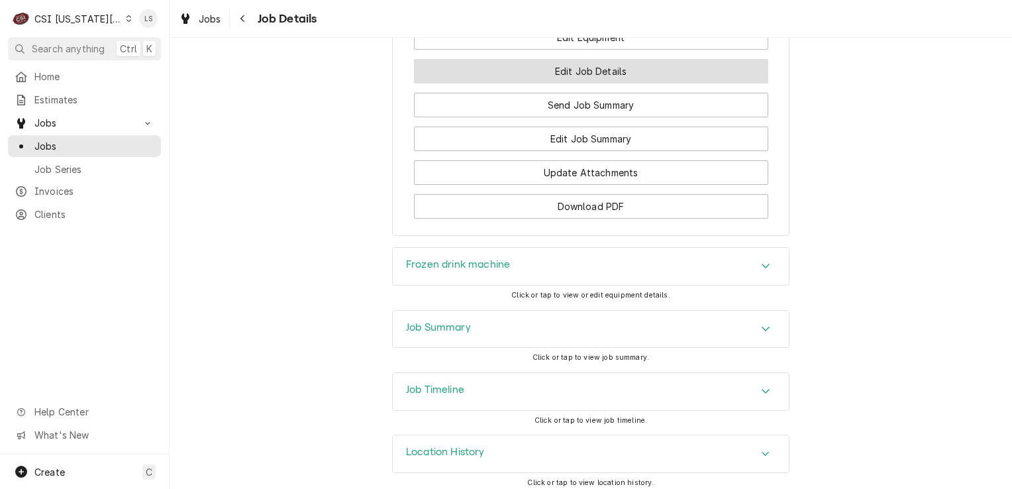
click at [614, 82] on button "Edit Job Details" at bounding box center [591, 71] width 354 height 25
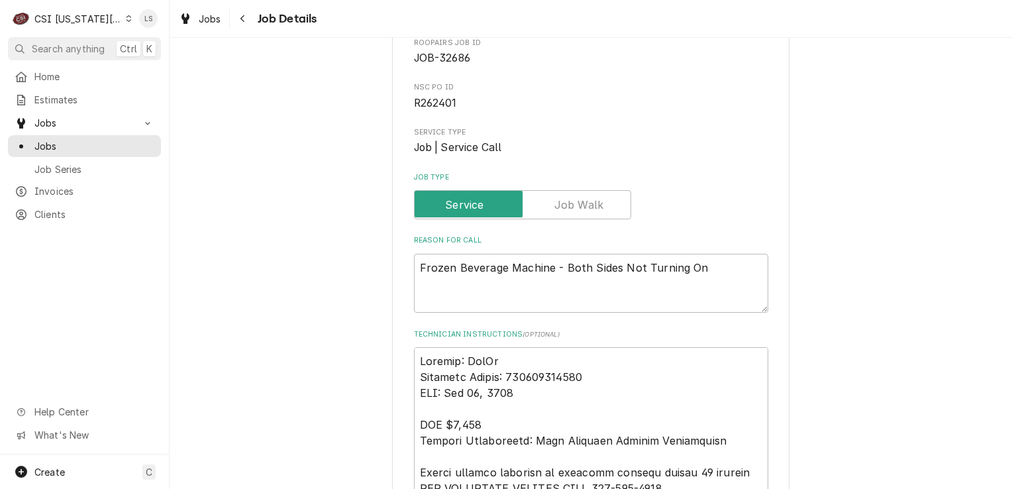
scroll to position [132, 0]
type textarea "x"
type textarea "Carrier: FedEx Tracking Number: 884381743395 ETA: [DATE] NTE $1,000 Invoice Ins…"
type textarea "x"
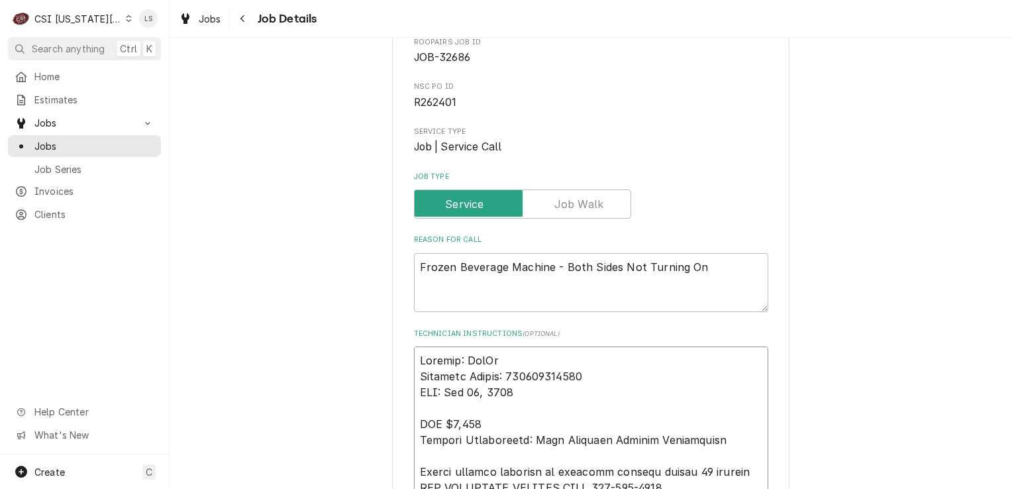
type textarea "Carrier: FedEx Tracking Number: 884381743395 ETA: [DATE] NTE $1,000 Invoice Ins…"
paste textarea "Per FedEx tracking...884381743395...part eta [DATE] before 8 pm"
type textarea "x"
type textarea "Per FedEx tracking...884381743395...part eta [DATE] before 8 pm Carrier: FedEx …"
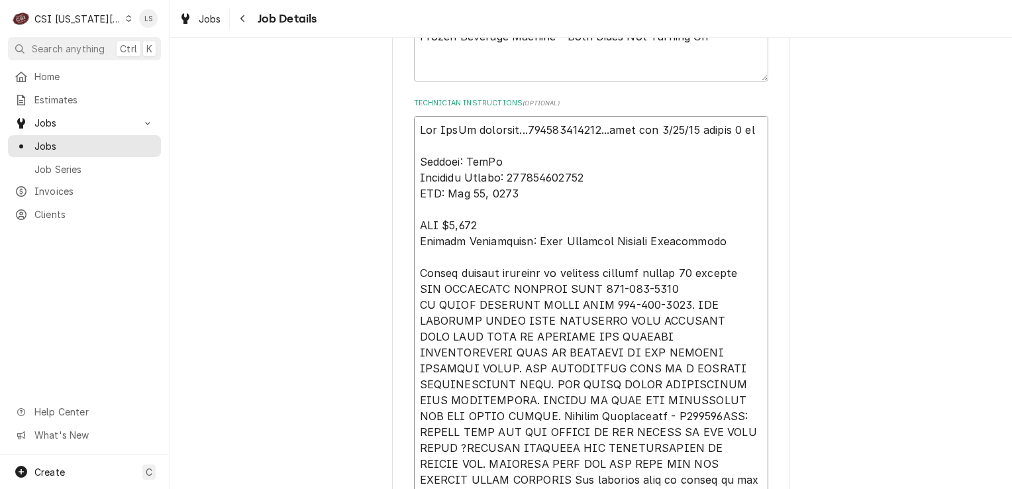
scroll to position [331, 0]
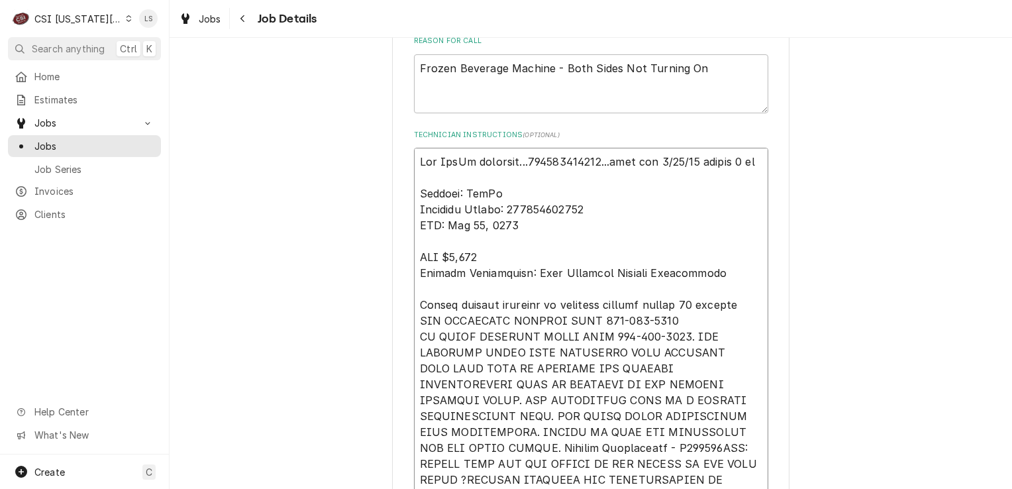
drag, startPoint x: 517, startPoint y: 242, endPoint x: 401, endPoint y: 203, distance: 121.7
type textarea "x"
type textarea "Per FedEx tracking...884381743395...part eta [DATE] before 8 pm NTE $1,000 Invo…"
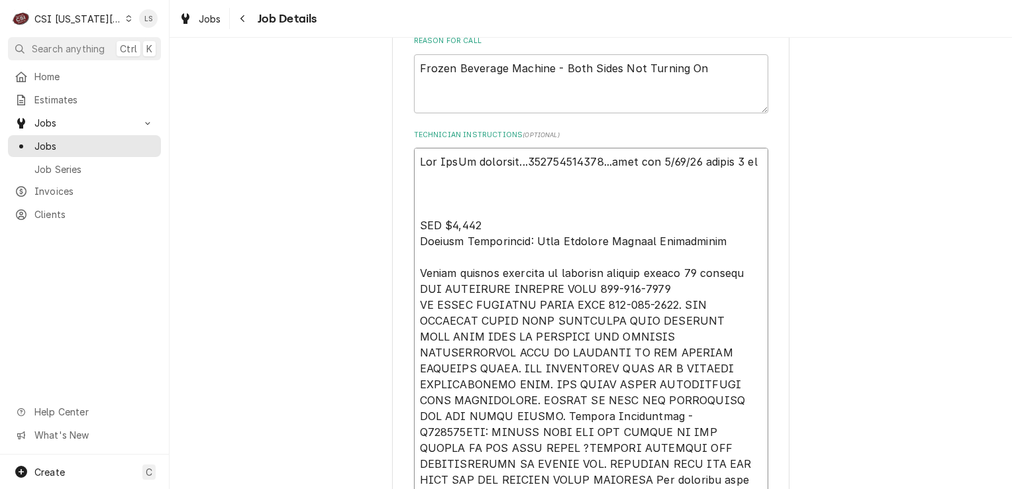
click at [414, 219] on textarea "Technician Instructions ( optional )" at bounding box center [591, 360] width 354 height 425
type textarea "x"
type textarea "Per FedEx tracking...884381743395...part eta 9/17/25 before 8 pm NTE $1,000 Inv…"
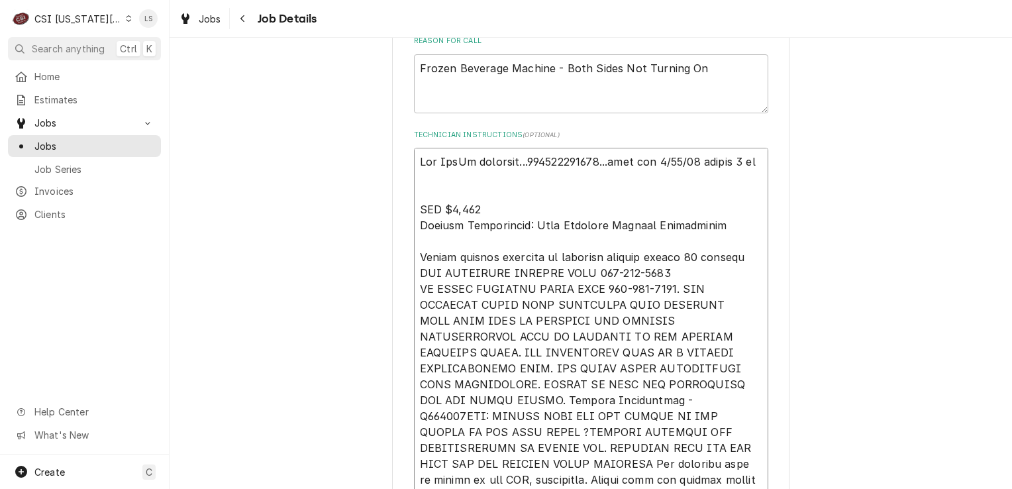
type textarea "x"
type textarea "Per FedEx tracking...884381743395...part eta 9/17/25 before 8 pm NTE $1,000 Inv…"
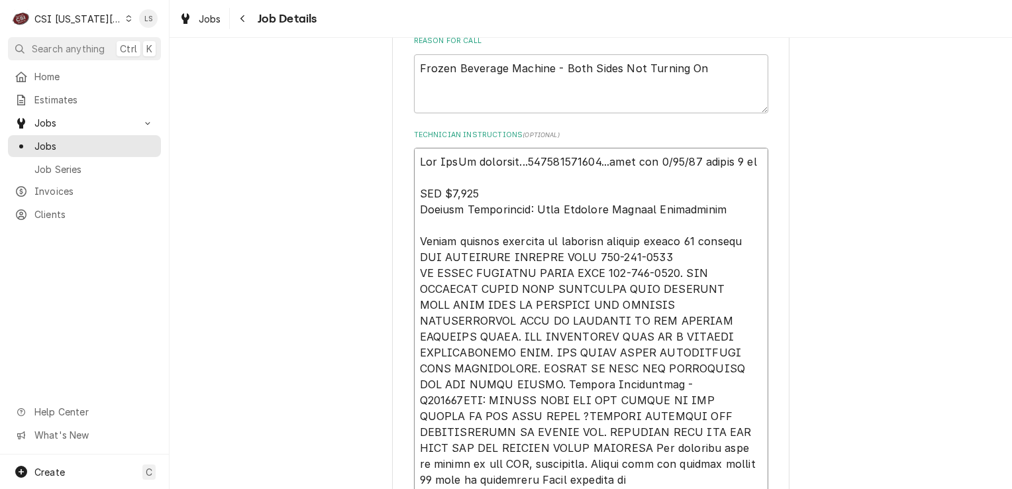
type textarea "x"
type textarea "Per FedEx tracking...884381743395...part eta 9/17/25 before 8 pm NTE $1,000 Inv…"
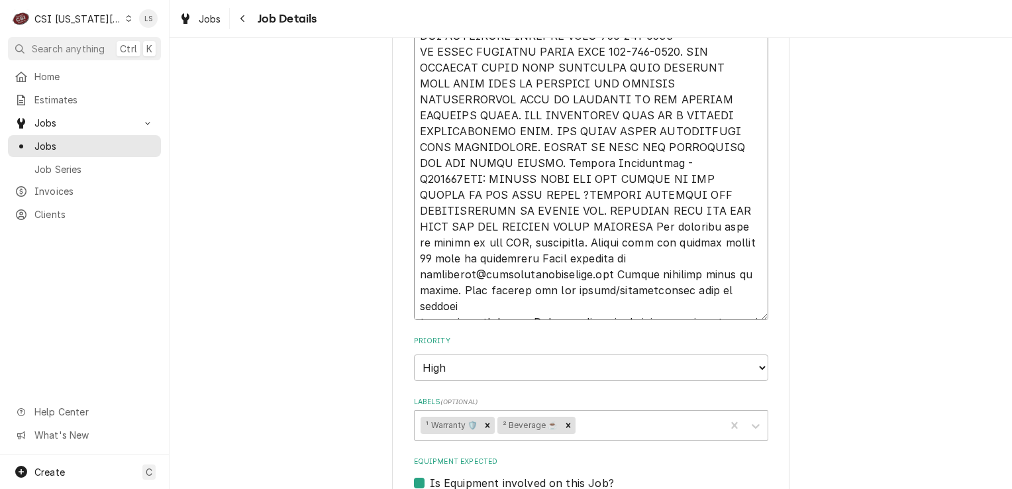
scroll to position [728, 0]
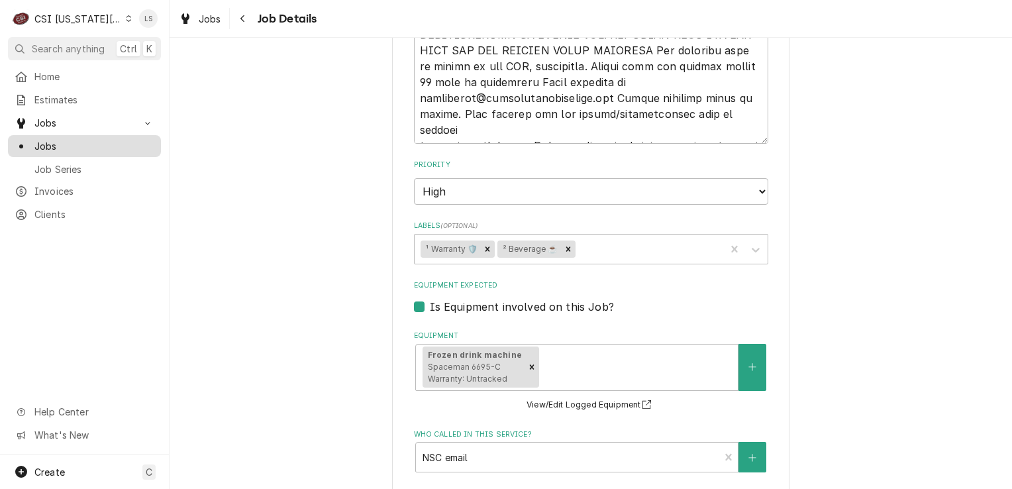
click at [64, 139] on span "Jobs" at bounding box center [94, 146] width 120 height 14
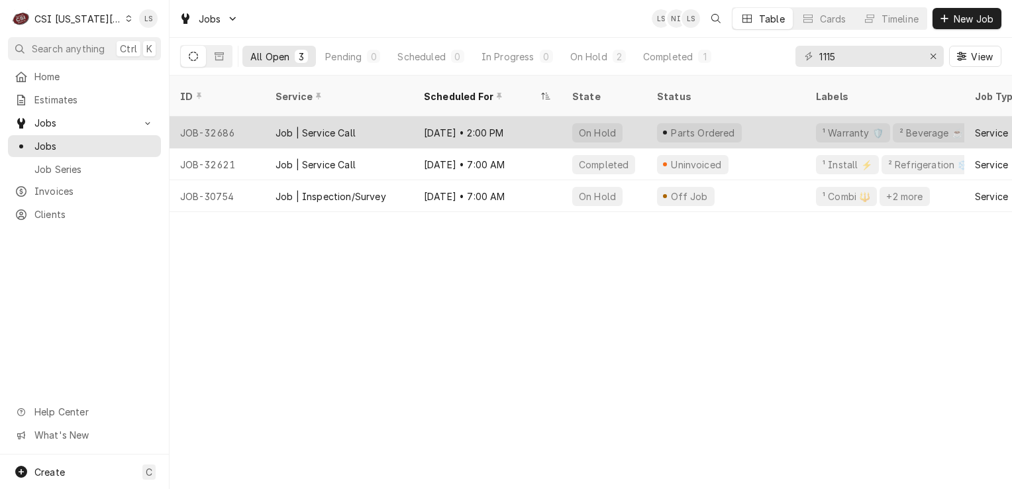
click at [217, 124] on div "JOB-32686" at bounding box center [217, 133] width 95 height 32
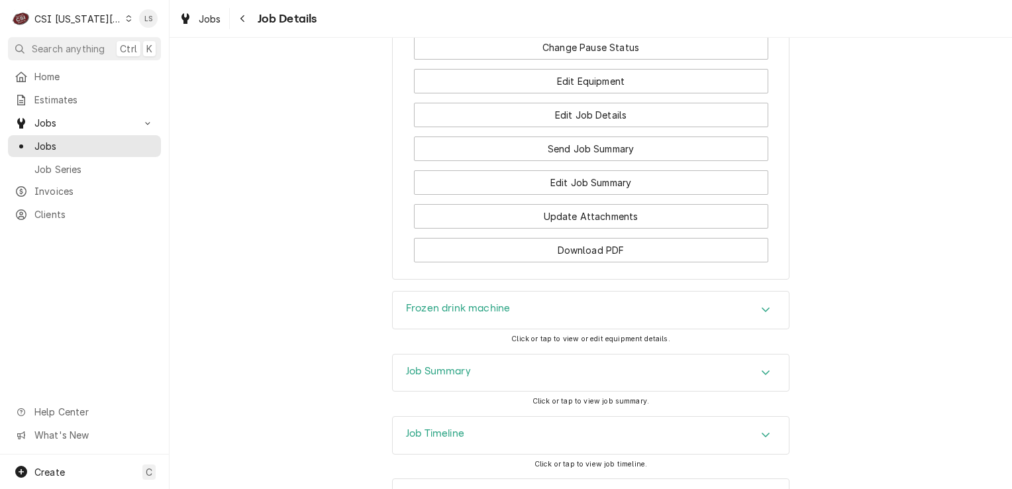
scroll to position [2511, 0]
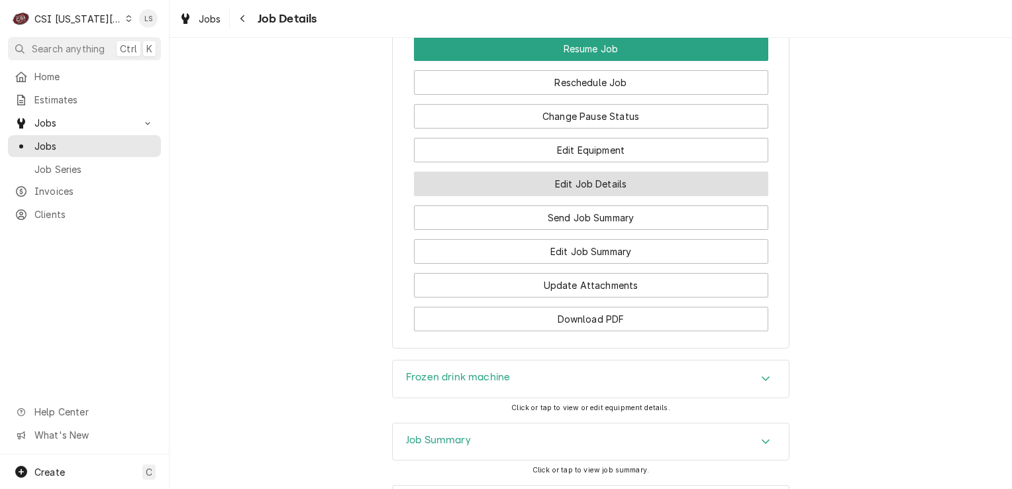
click at [574, 195] on button "Edit Job Details" at bounding box center [591, 184] width 354 height 25
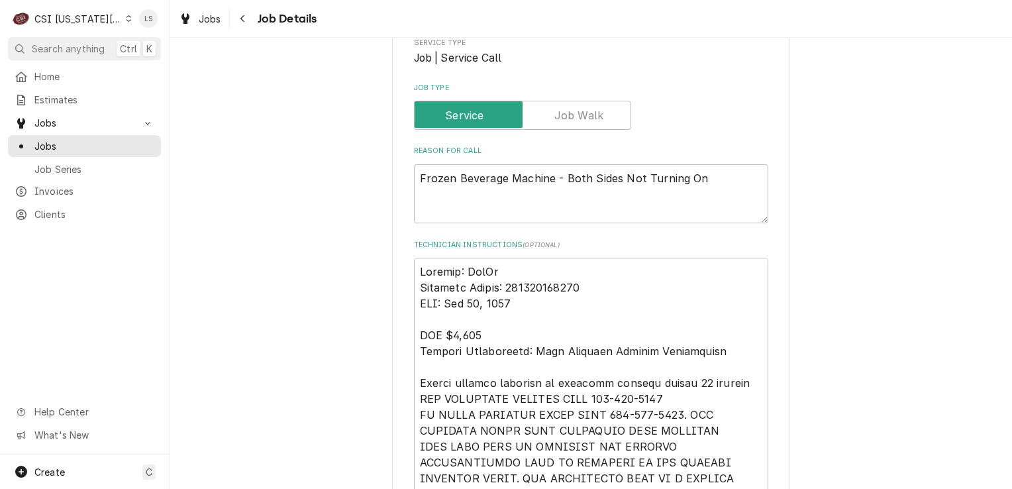
scroll to position [331, 0]
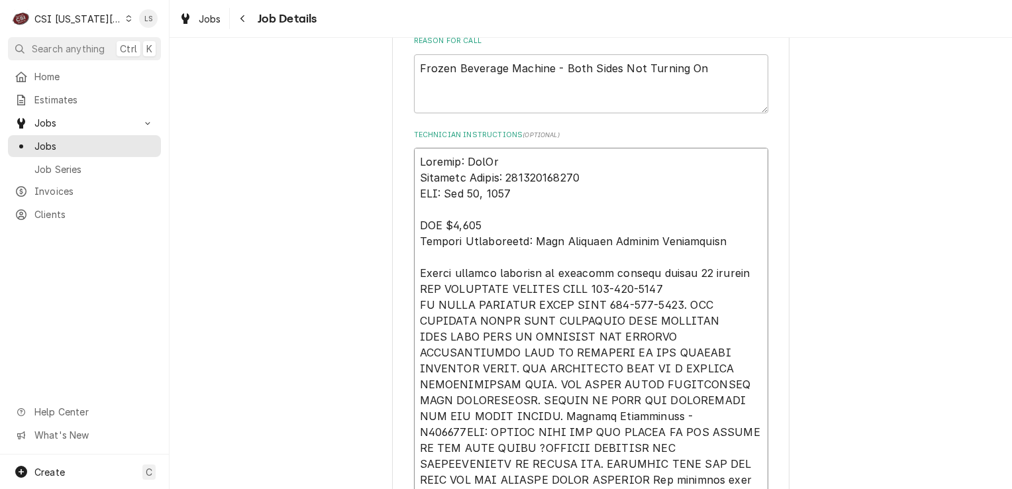
drag, startPoint x: 430, startPoint y: 185, endPoint x: 392, endPoint y: 165, distance: 42.7
type textarea "x"
type textarea "NTE $1,000 Invoice Instruction: Bill National Service Cooperative Please contac…"
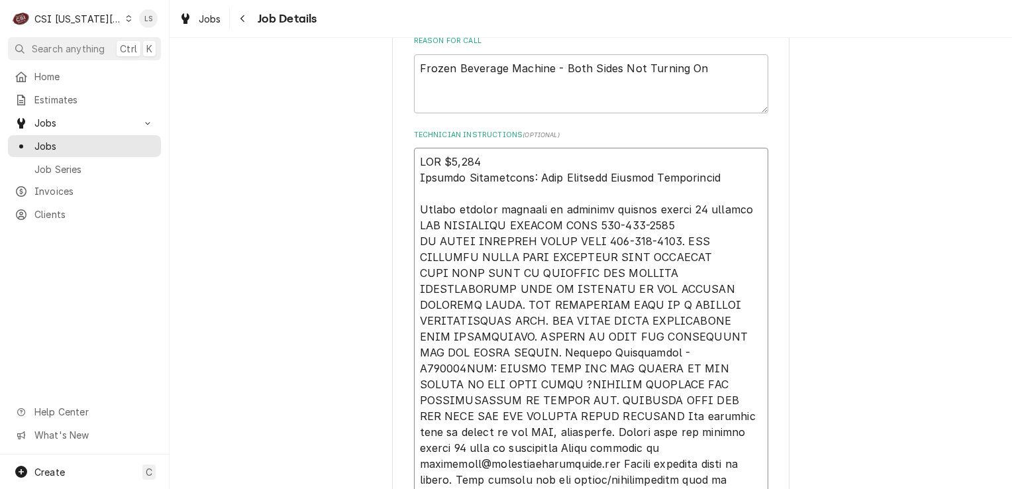
paste textarea "Per FedEx tracking...884381743395...part eta [DATE] before 8 pm"
type textarea "x"
type textarea "Per FedEx tracking...884381743395...part eta [DATE] before 8 pm NTE $1,000 Invo…"
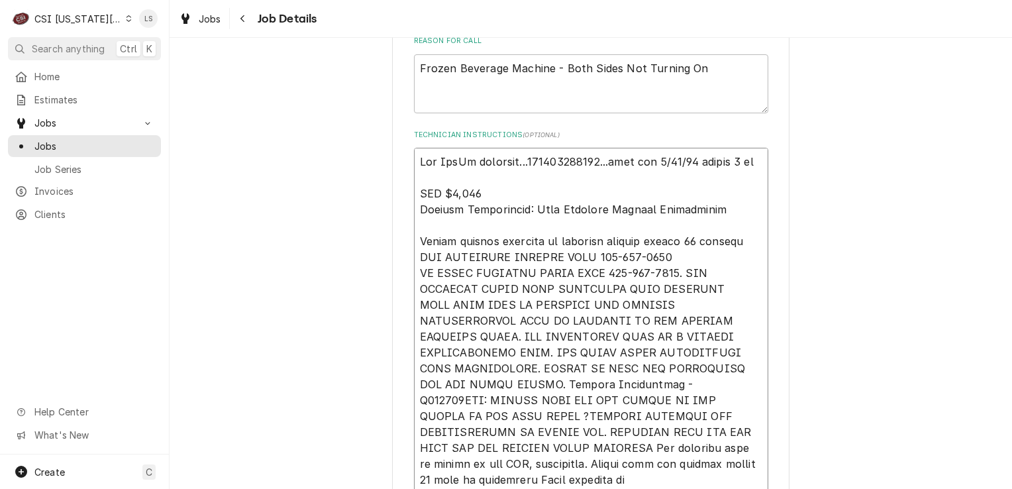
type textarea "x"
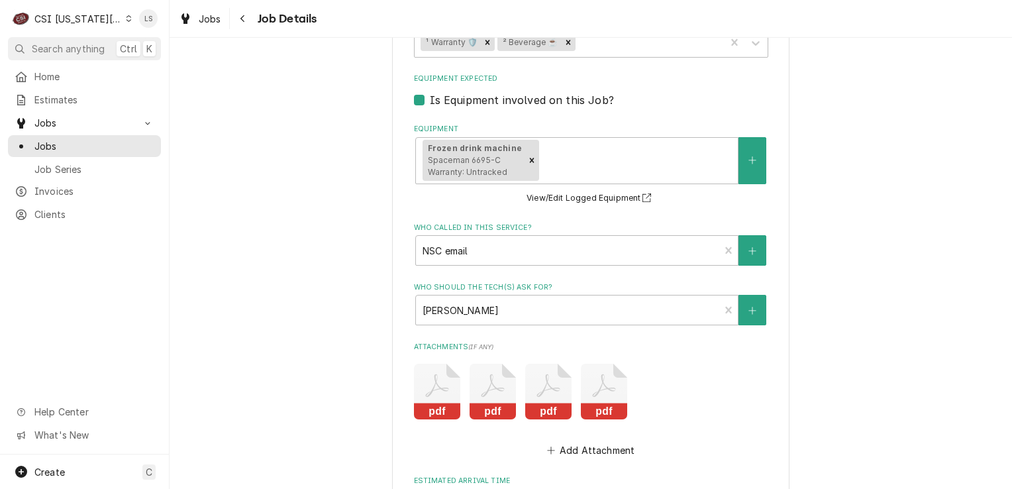
scroll to position [1170, 0]
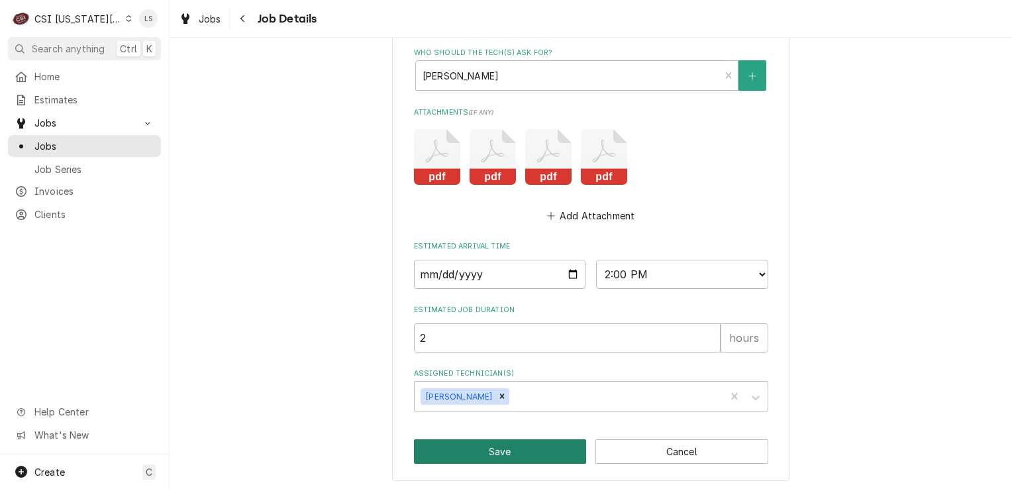
type textarea "Per FedEx tracking...884381743395...part eta [DATE] before 8 pm NTE $1,000 Invo…"
click at [546, 442] on button "Save" at bounding box center [500, 451] width 173 height 25
type textarea "x"
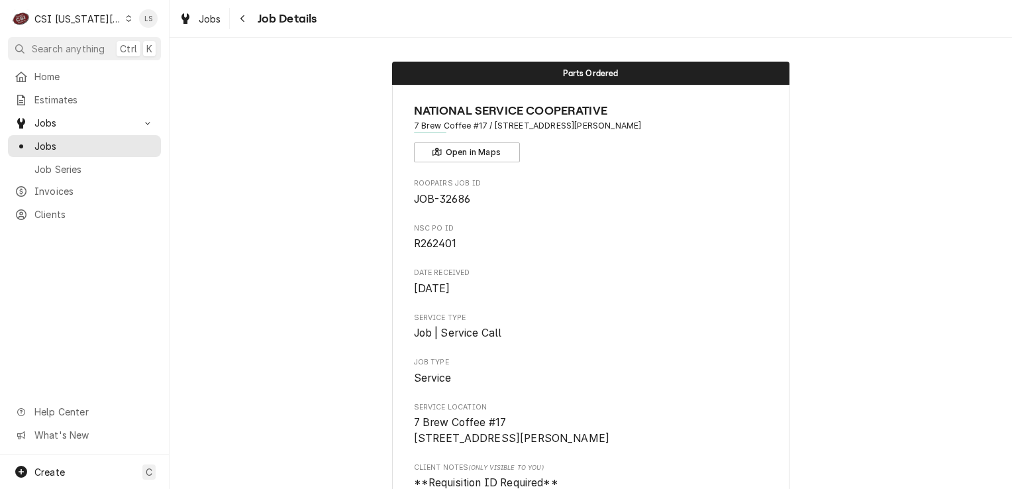
click at [126, 15] on icon "Dynamic Content Wrapper" at bounding box center [129, 18] width 6 height 7
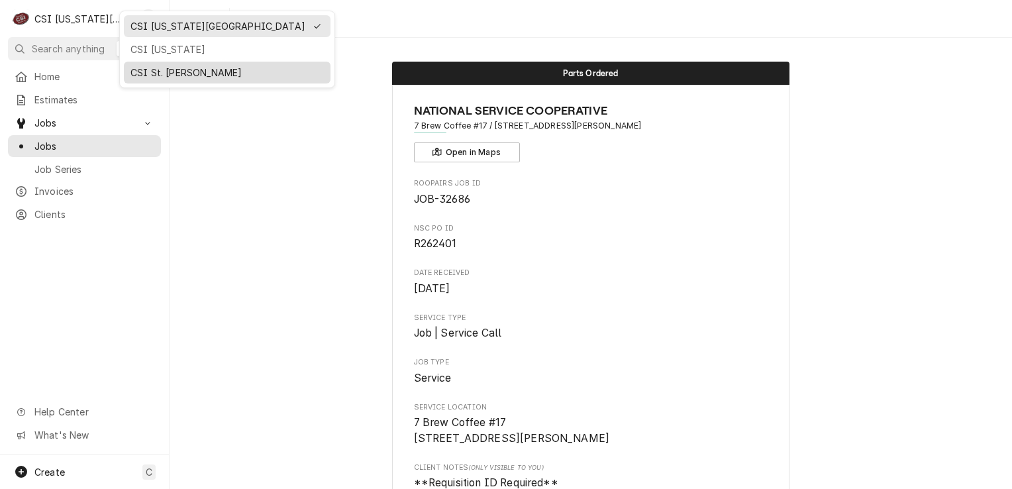
click at [158, 62] on div "CSI St. [PERSON_NAME]" at bounding box center [227, 73] width 207 height 22
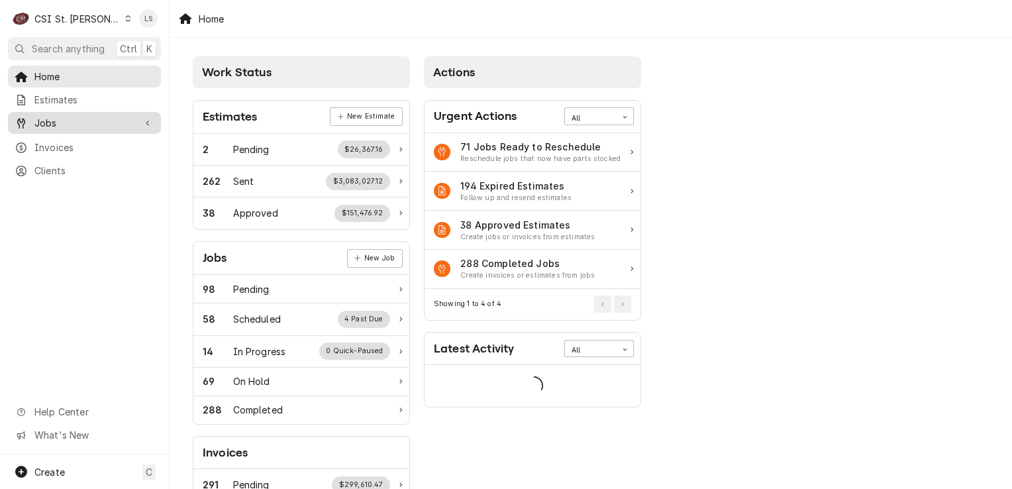
click at [54, 119] on span "Jobs" at bounding box center [84, 123] width 100 height 14
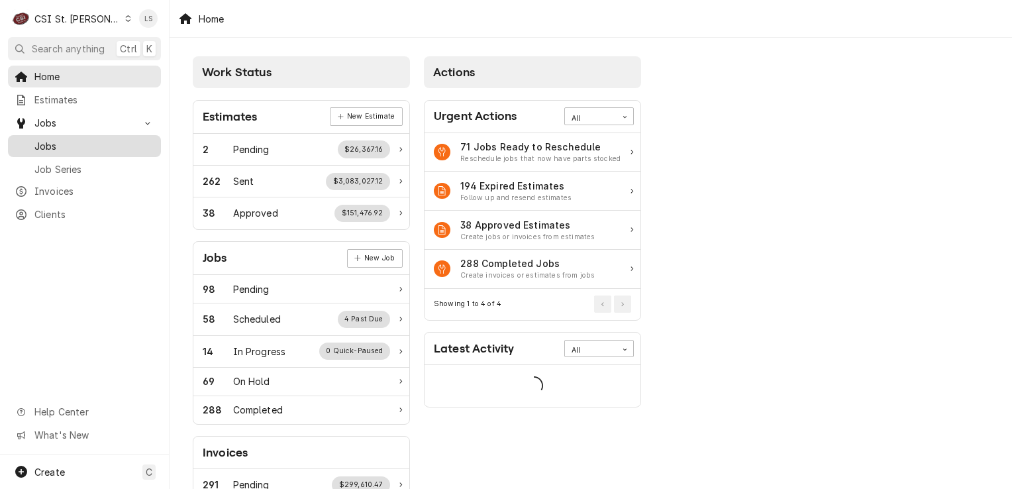
click at [62, 139] on span "Jobs" at bounding box center [94, 146] width 120 height 14
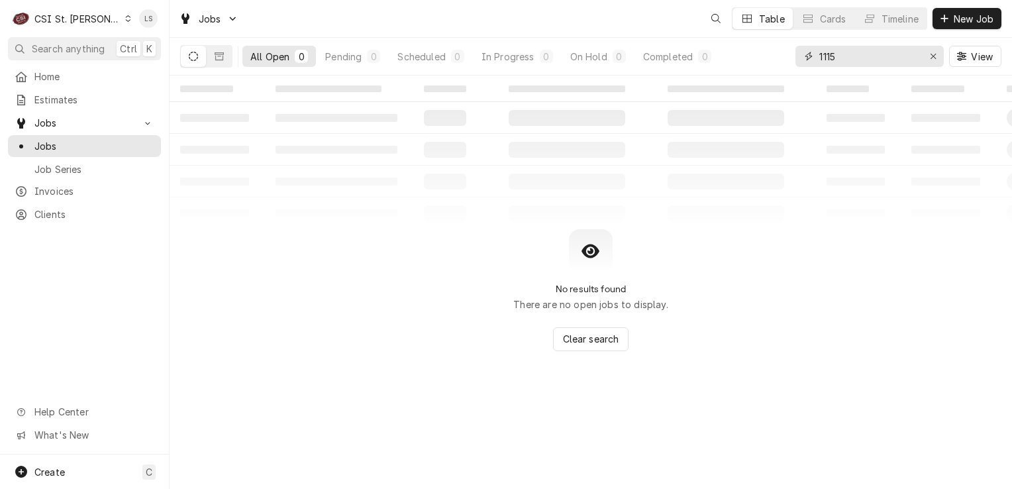
click at [928, 54] on div "Erase input" at bounding box center [932, 56] width 13 height 13
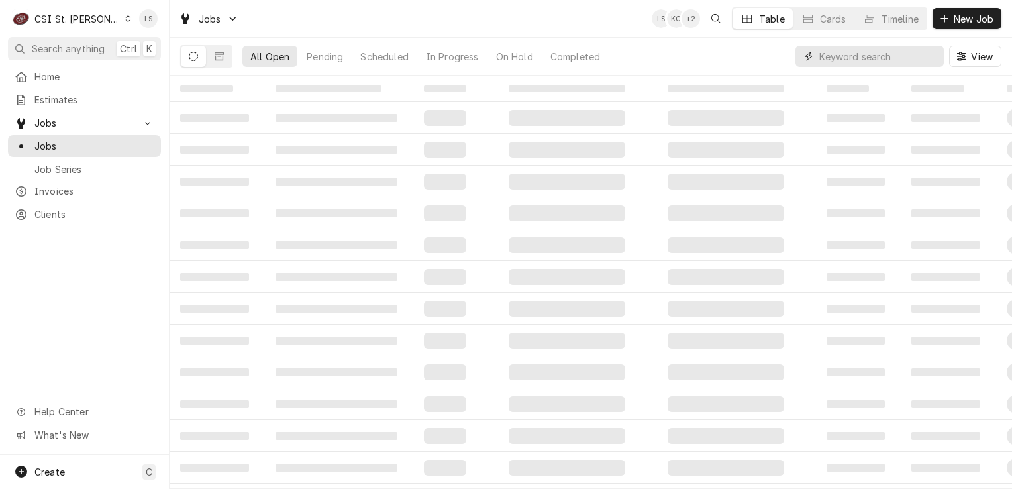
paste input "42508"
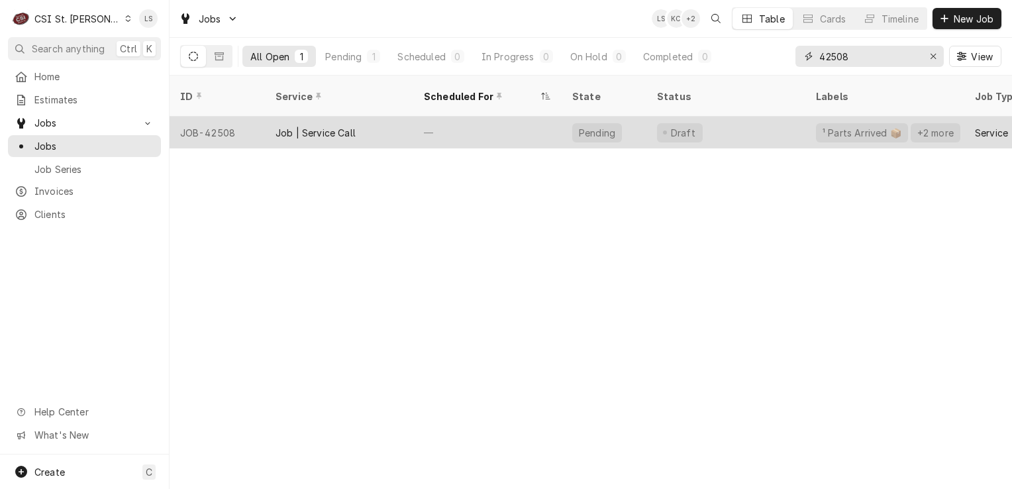
type input "42508"
click at [230, 117] on div "JOB-42508" at bounding box center [217, 133] width 95 height 32
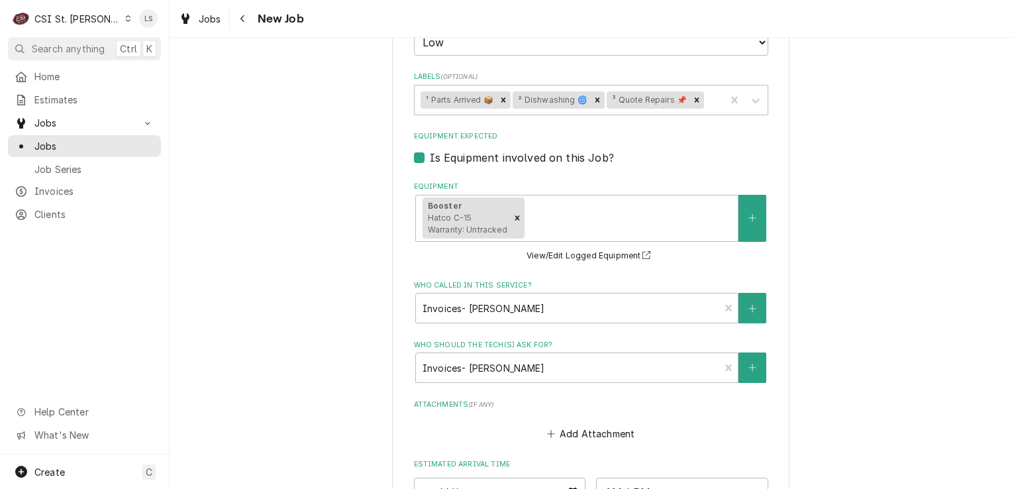
scroll to position [1060, 0]
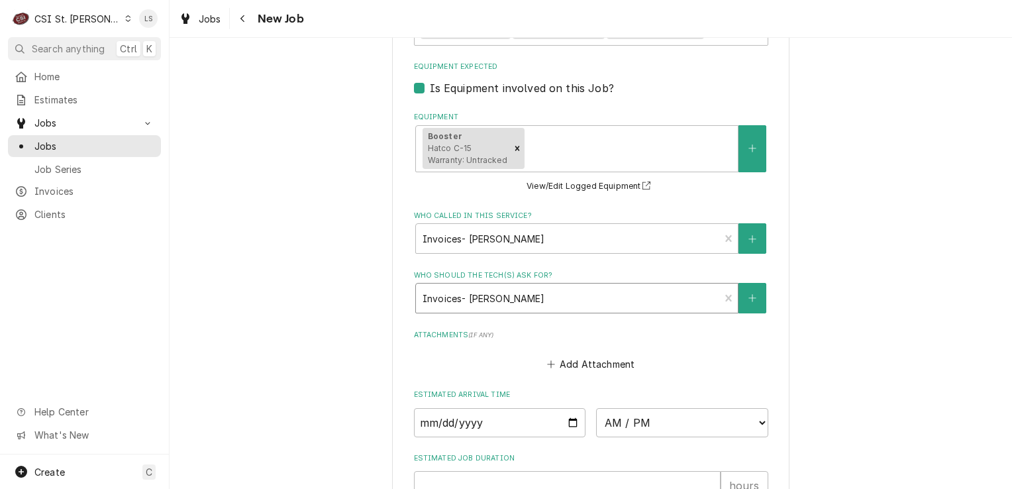
click at [532, 286] on div "Who should the tech(s) ask for?" at bounding box center [568, 298] width 291 height 24
click at [467, 286] on div "Who should the tech(s) ask for?" at bounding box center [568, 298] width 291 height 24
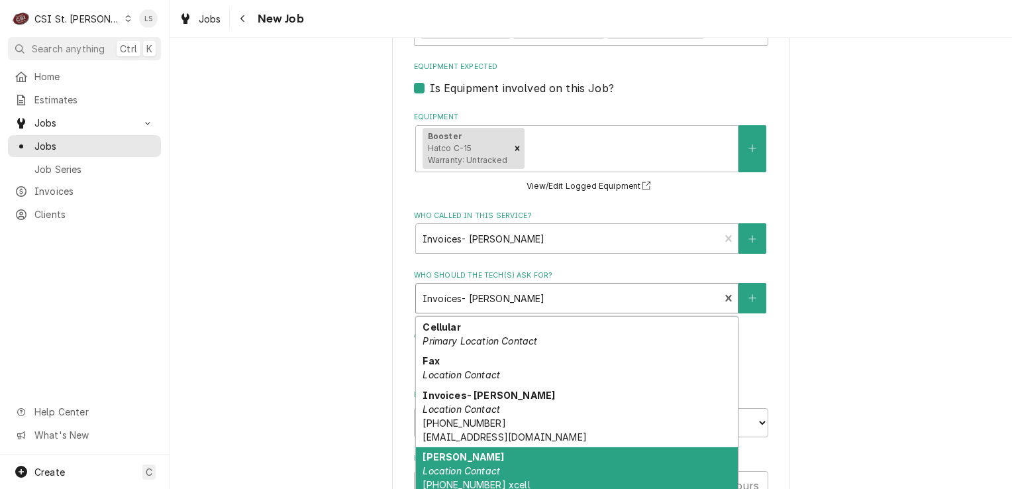
click at [528, 447] on div "[PERSON_NAME] Location Contact [PHONE_NUMBER] xcell" at bounding box center [577, 471] width 322 height 48
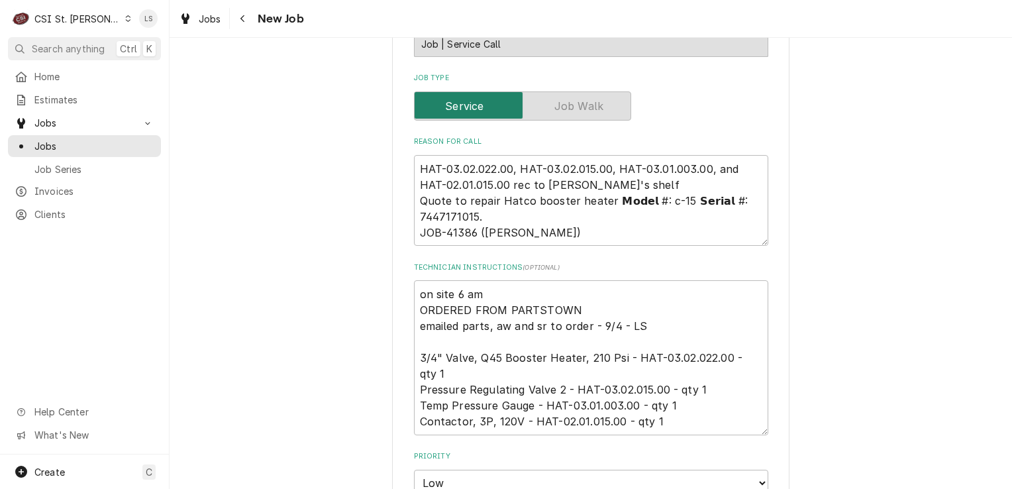
scroll to position [530, 0]
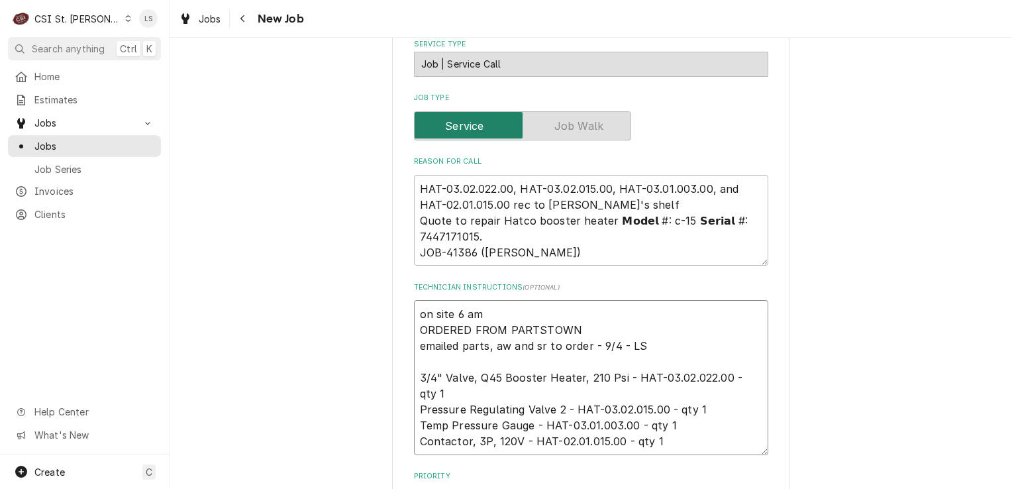
click at [414, 300] on textarea "on site 6 am ORDERED FROM PARTSTOWN emailed parts, aw and sr to order - 9/4 - L…" at bounding box center [591, 377] width 354 height 155
type textarea "x"
type textarea "on site 6 am ORDERED FROM PARTSTOWN emailed parts, aw and sr to order - 9/4 - L…"
type textarea "x"
type textarea "on site 6 am ORDERED FROM PARTSTOWN emailed parts, aw and sr to order - 9/4 - L…"
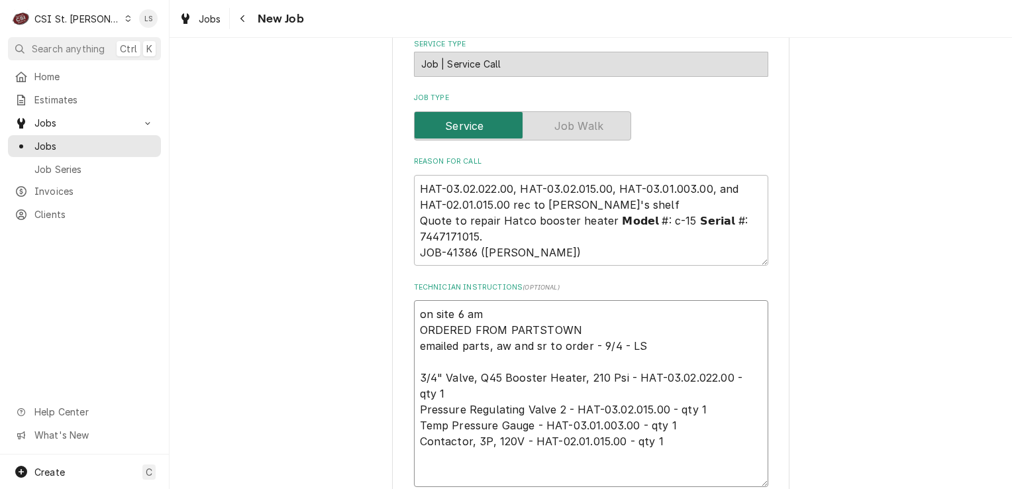
click at [421, 300] on textarea "on site 6 am ORDERED FROM PARTSTOWN emailed parts, aw and sr to order - 9/4 - L…" at bounding box center [591, 393] width 354 height 187
type textarea "x"
type textarea "on site 6 am ORDERED FROM PARTSTOWN emailed parts, aw and sr to order - 9/4 - L…"
type textarea "x"
type textarea "S on site 6 am ORDERED FROM PARTSTOWN emailed parts, aw and sr to order - 9/4 -…"
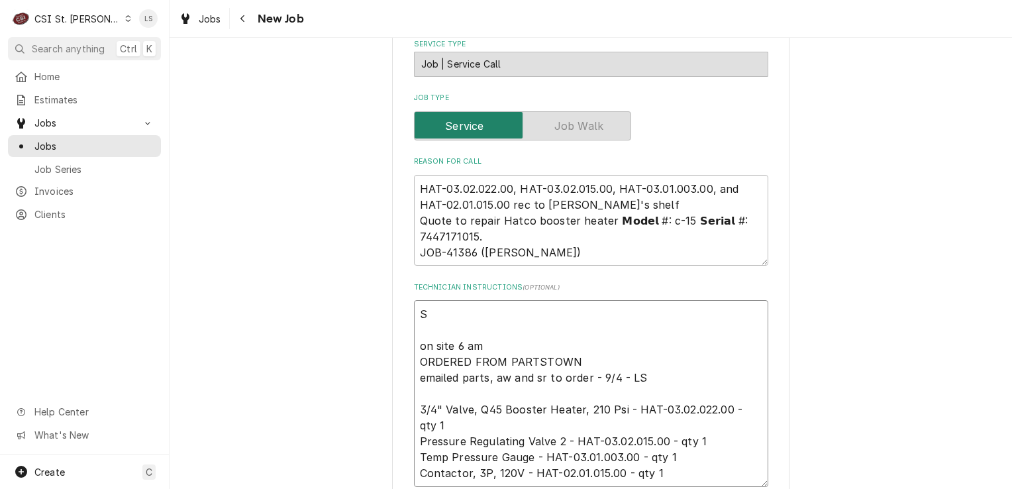
type textarea "x"
type textarea "Sp on site 6 am ORDERED FROM PARTSTOWN emailed parts, aw and sr to order - 9/4 …"
type textarea "x"
type textarea "Spo on site 6 am ORDERED FROM PARTSTOWN emailed parts, aw and sr to order - 9/4…"
type textarea "x"
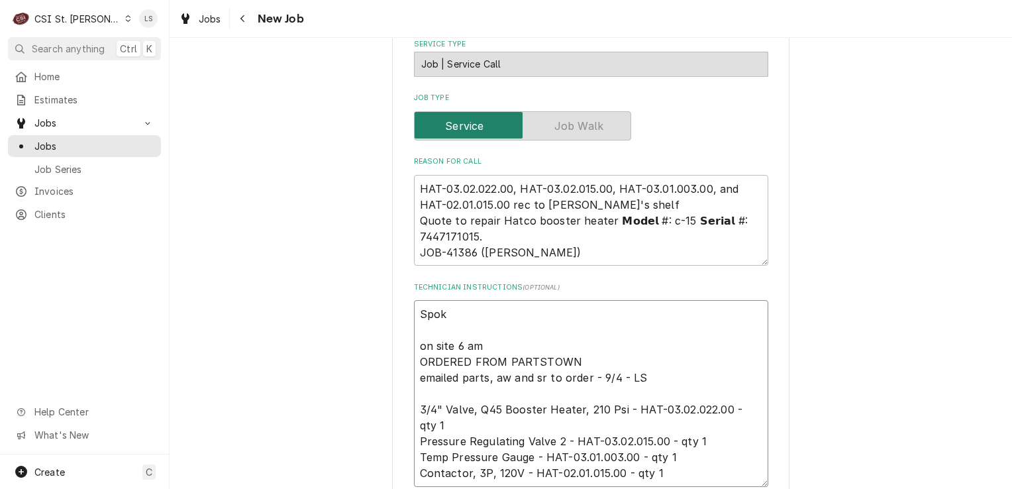
type textarea "Spoke on site 6 am ORDERED FROM PARTSTOWN emailed parts, aw and sr to order - 9…"
type textarea "x"
type textarea "Spoke on site 6 am ORDERED FROM PARTSTOWN emailed parts, aw and sr to order - 9…"
type textarea "x"
type textarea "Spoke t on site 6 am ORDERED FROM PARTSTOWN emailed parts, aw and sr to order -…"
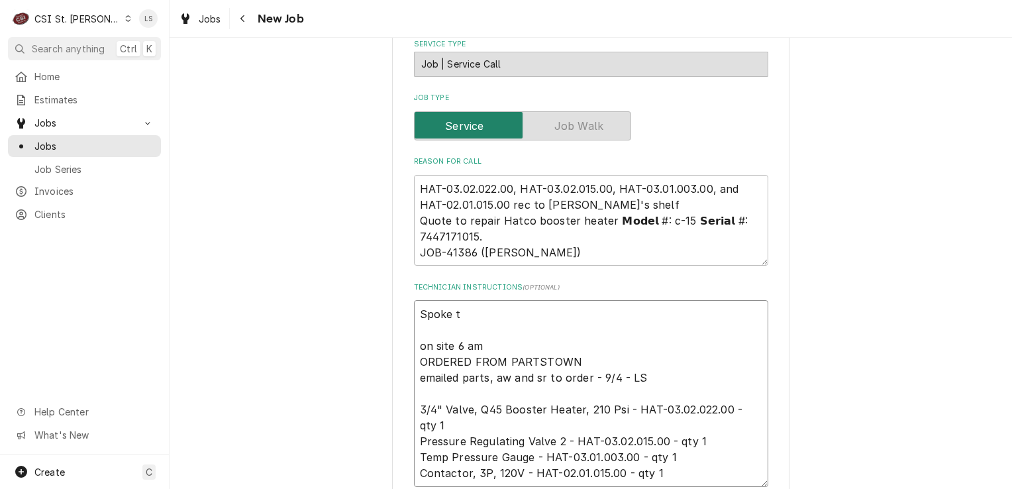
type textarea "x"
type textarea "Spoke to on site 6 am ORDERED FROM PARTSTOWN emailed parts, aw and sr to order …"
type textarea "x"
type textarea "Spoke to on site 6 am ORDERED FROM PARTSTOWN emailed parts, aw and sr to order …"
type textarea "x"
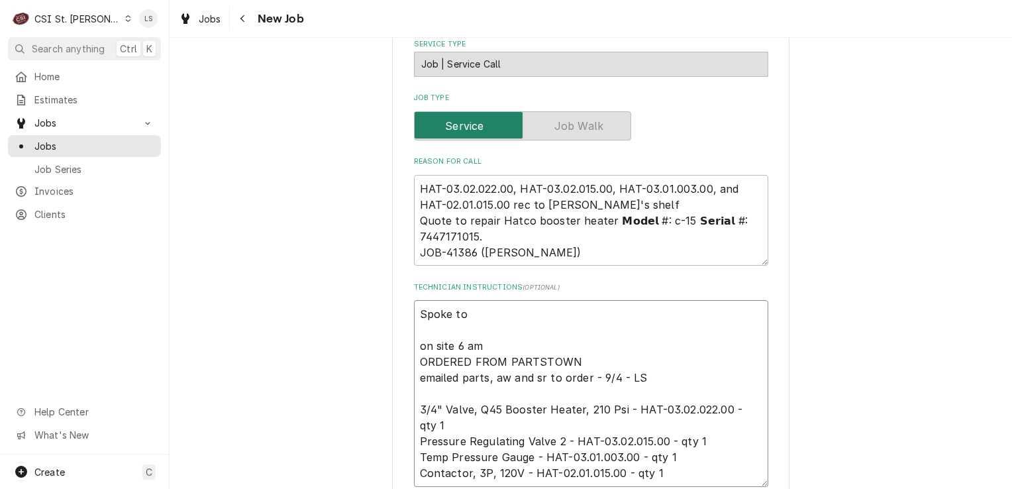
type textarea "Spoke to H on site 6 am ORDERED FROM PARTSTOWN emailed parts, aw and sr to orde…"
type textarea "x"
type textarea "Spoke to HS on site 6 am ORDERED FROM PARTSTOWN emailed parts, aw and sr to ord…"
type textarea "x"
type textarea "Spoke to H on site 6 am ORDERED FROM PARTSTOWN emailed parts, aw and sr to orde…"
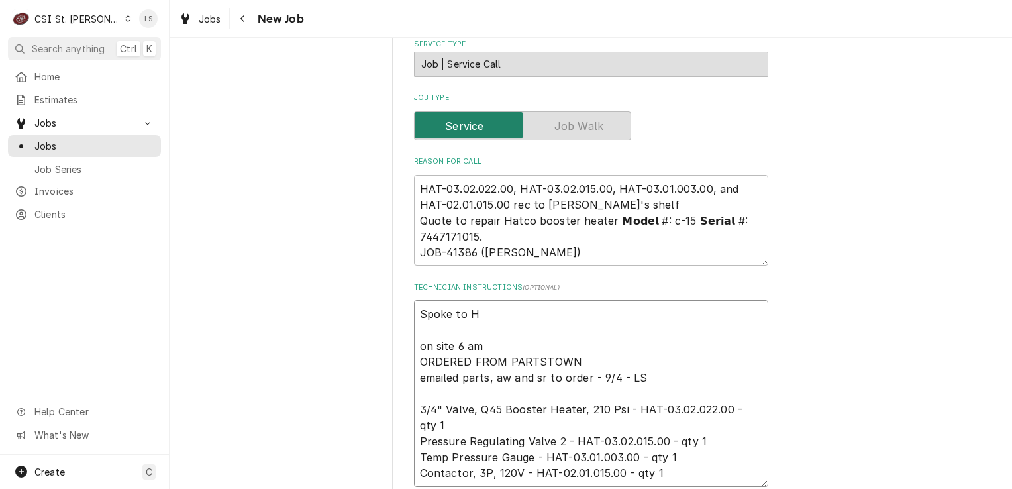
type textarea "x"
type textarea "Spoke to on site 6 am ORDERED FROM PARTSTOWN emailed parts, aw and sr to order …"
type textarea "x"
type textarea "Spoke to S on site 6 am ORDERED FROM PARTSTOWN emailed parts, aw and sr to orde…"
type textarea "x"
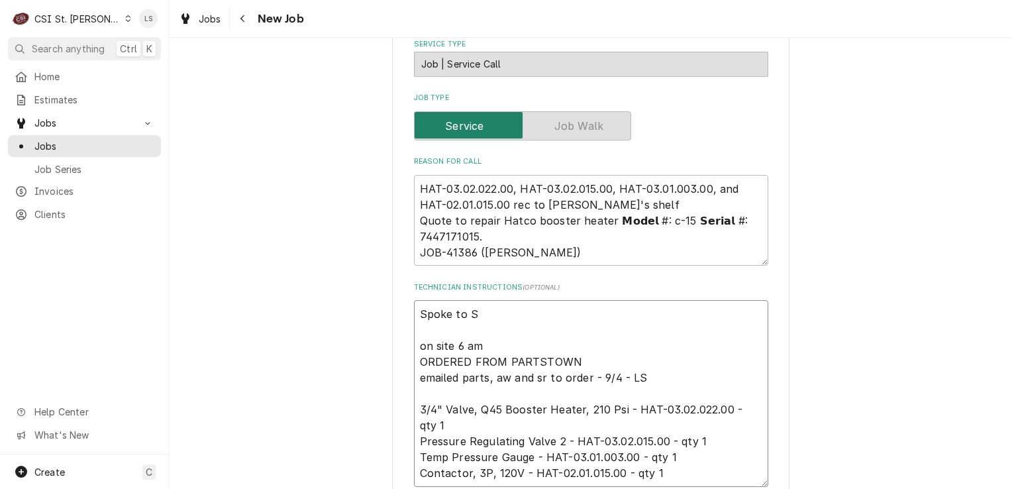
type textarea "Spoke to Sh on site 6 am ORDERED FROM PARTSTOWN emailed parts, aw and sr to ord…"
type textarea "x"
type textarea "Spoke to She on site 6 am ORDERED FROM PARTSTOWN emailed parts, aw and sr to or…"
type textarea "x"
type textarea "Spoke to Shei on site 6 am ORDERED FROM PARTSTOWN emailed parts, aw and sr to o…"
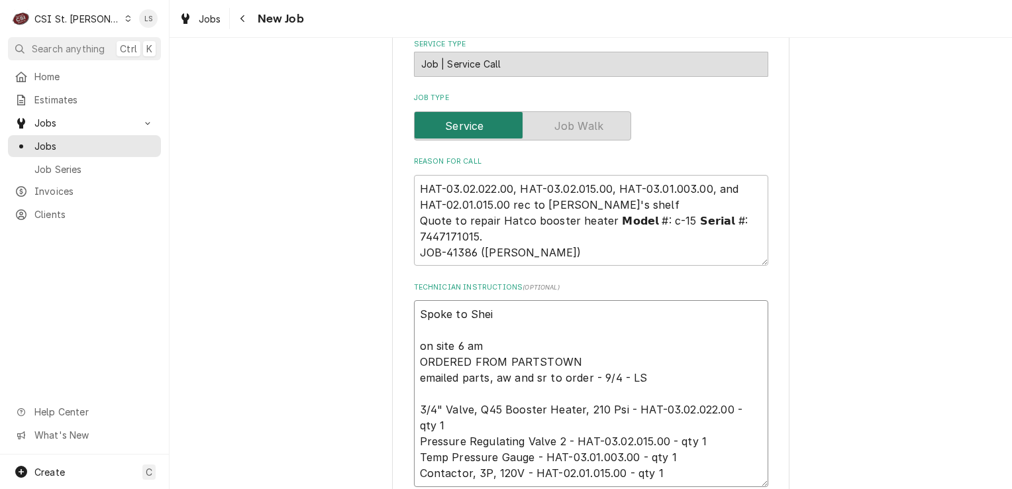
type textarea "x"
type textarea "Spoke to Sheil on site 6 am ORDERED FROM PARTSTOWN emailed parts, aw and sr to …"
type textarea "x"
type textarea "Spoke to Sheila on site 6 am ORDERED FROM PARTSTOWN emailed parts, aw and sr to…"
type textarea "x"
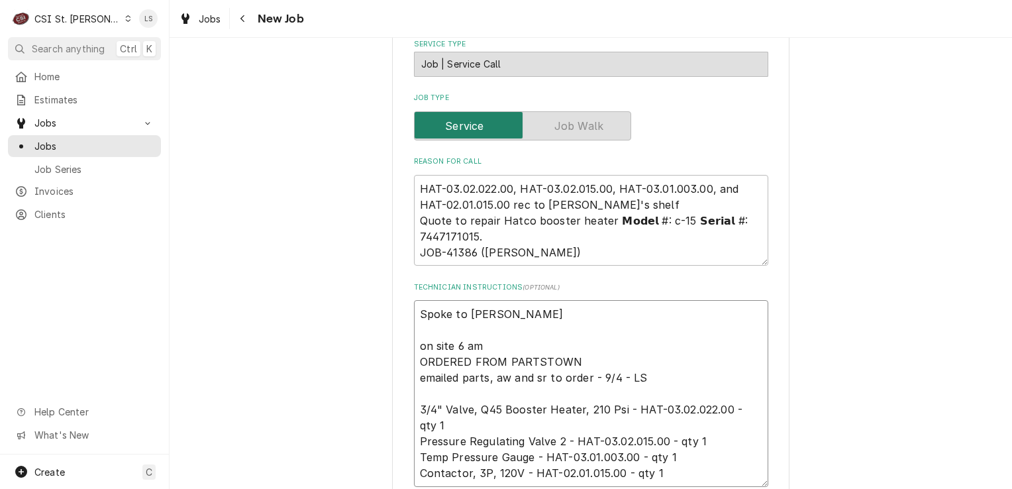
type textarea "Spoke to Sheila on site 6 am ORDERED FROM PARTSTOWN emailed parts, aw and sr to…"
type textarea "x"
type textarea "Spoke to Sheila a on site 6 am ORDERED FROM PARTSTOWN emailed parts, aw and sr …"
type textarea "x"
type textarea "Spoke to Sheila an on site 6 am ORDERED FROM PARTSTOWN emailed parts, aw and sr…"
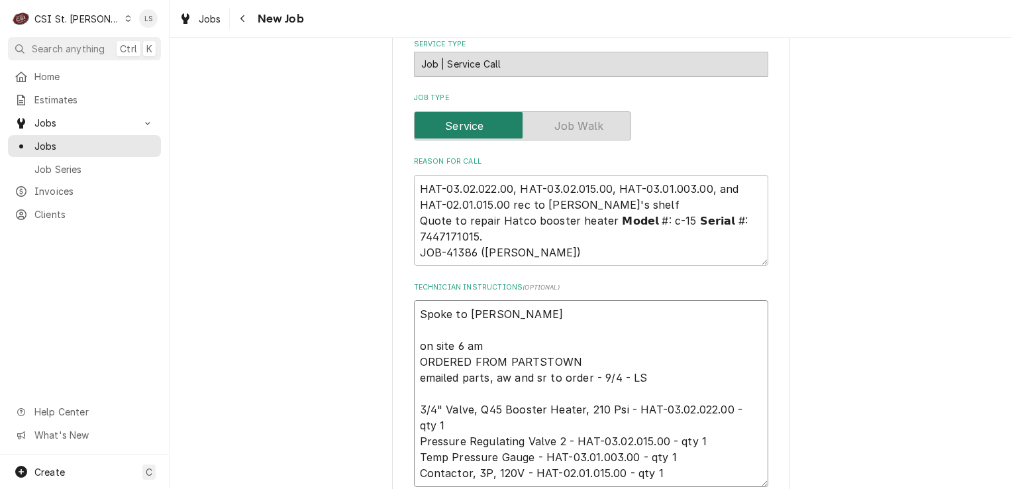
type textarea "x"
type textarea "Spoke to Sheila and on site 6 am ORDERED FROM PARTSTOWN emailed parts, aw and s…"
type textarea "x"
type textarea "Spoke to Sheila and on site 6 am ORDERED FROM PARTSTOWN emailed parts, aw and s…"
type textarea "x"
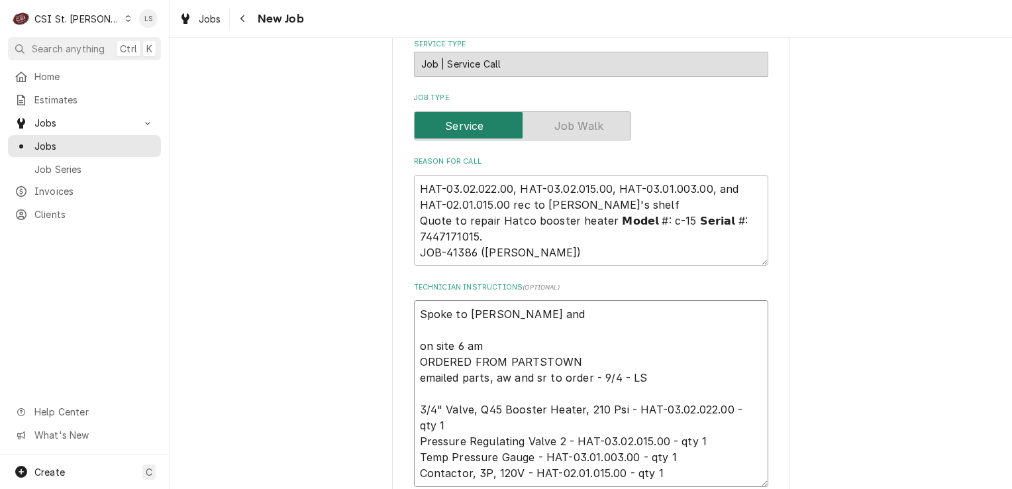
type textarea "Spoke to Sheila and c on site 6 am ORDERED FROM PARTSTOWN emailed parts, aw and…"
type textarea "x"
type textarea "Spoke to Sheila and co on site 6 am ORDERED FROM PARTSTOWN emailed parts, aw an…"
type textarea "x"
type textarea "Spoke to Sheila and con on site 6 am ORDERED FROM PARTSTOWN emailed parts, aw a…"
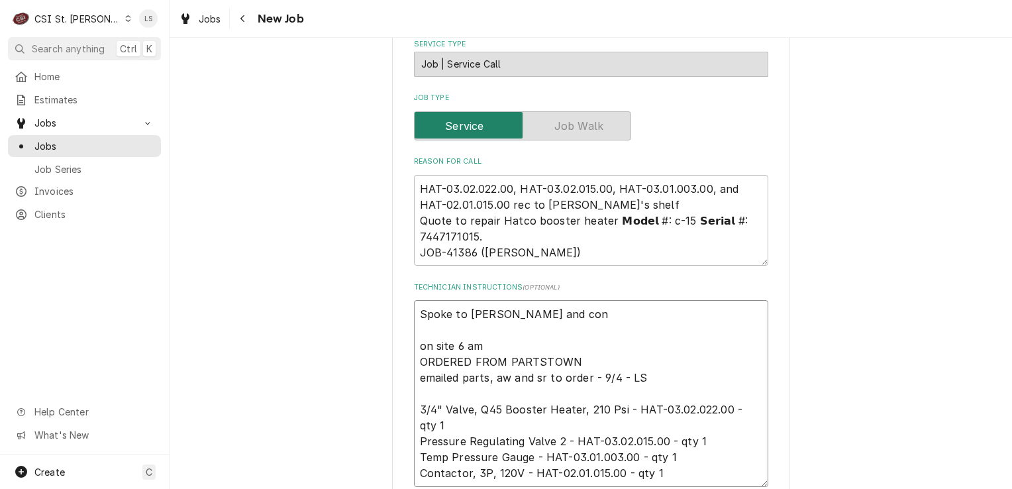
type textarea "x"
type textarea "Spoke to Sheila and conf on site 6 am ORDERED FROM PARTSTOWN emailed parts, aw …"
type textarea "x"
type textarea "Spoke to Sheila and confi on site 6 am ORDERED FROM PARTSTOWN emailed parts, aw…"
type textarea "x"
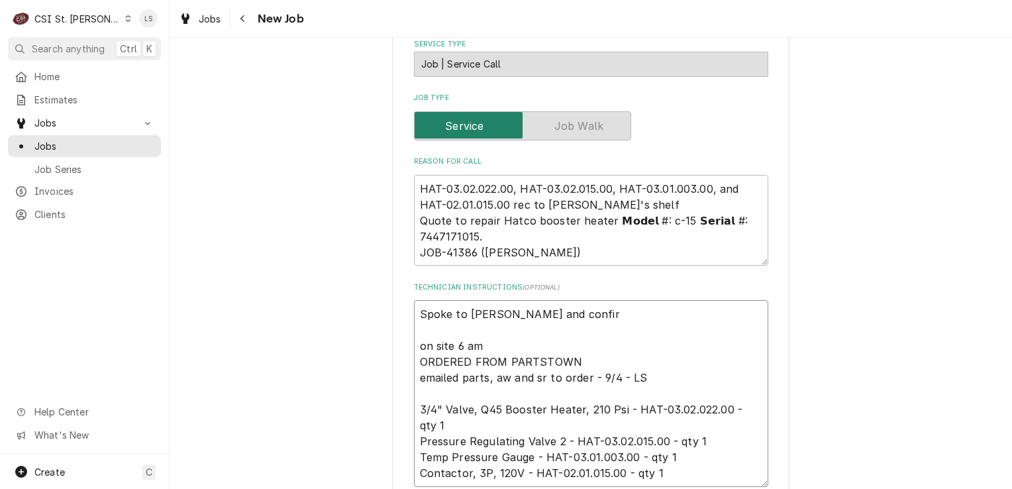
type textarea "Spoke to Sheila and confirm on site 6 am ORDERED FROM PARTSTOWN emailed parts, …"
type textarea "x"
type textarea "Spoke to Sheila and confirme on site 6 am ORDERED FROM PARTSTOWN emailed parts,…"
type textarea "x"
type textarea "Spoke to Sheila and confirm on site 6 am ORDERED FROM PARTSTOWN emailed parts, …"
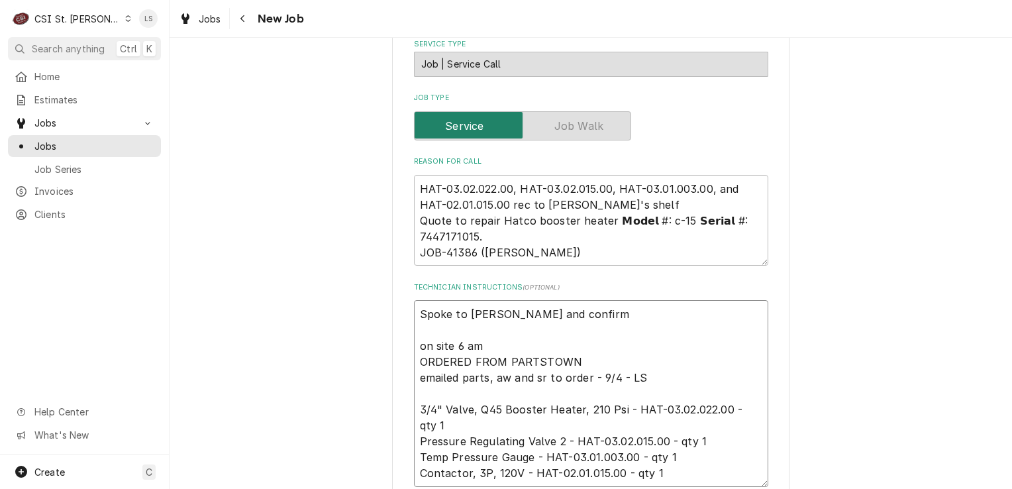
type textarea "x"
type textarea "Spoke to Sheila and confir on site 6 am ORDERED FROM PARTSTOWN emailed parts, a…"
type textarea "x"
type textarea "Spoke to Sheila and confirm on site 6 am ORDERED FROM PARTSTOWN emailed parts, …"
type textarea "x"
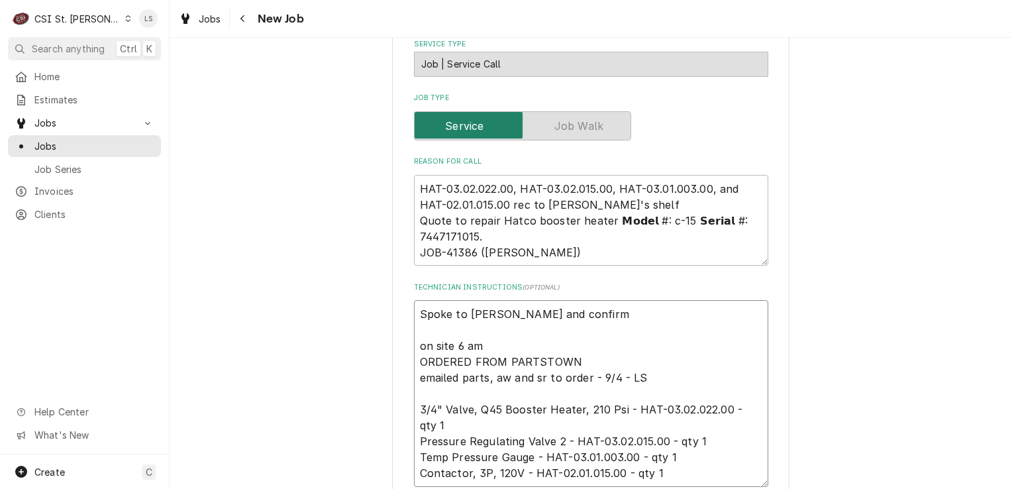
type textarea "Spoke to Sheila and confirme on site 6 am ORDERED FROM PARTSTOWN emailed parts,…"
type textarea "x"
type textarea "Spoke to Sheila and confirme on site 6 am ORDERED FROM PARTSTOWN emailed parts,…"
type textarea "x"
type textarea "Spoke to Sheila and confirme on site 6 am ORDERED FROM PARTSTOWN emailed parts,…"
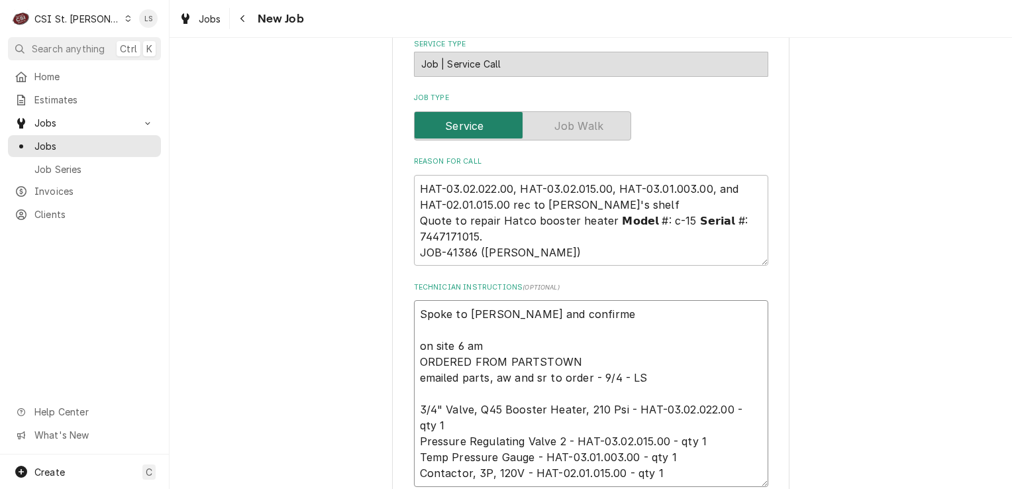
type textarea "x"
type textarea "Spoke to Sheila and confirmed on site 6 am ORDERED FROM PARTSTOWN emailed parts…"
type textarea "x"
type textarea "Spoke to Sheila and confirmed on site 6 am ORDERED FROM PARTSTOWN emailed parts…"
type textarea "x"
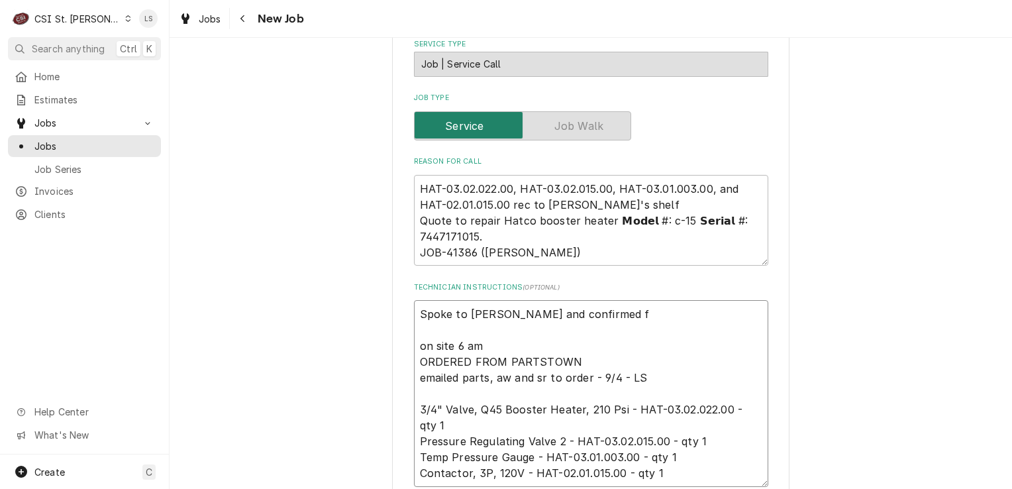
type textarea "Spoke to Sheila and confirmed fo on site 6 am ORDERED FROM PARTSTOWN emailed pa…"
type textarea "x"
type textarea "Spoke to Sheila and confirmed for on site 6 am ORDERED FROM PARTSTOWN emailed p…"
type textarea "x"
type textarea "Spoke to Sheila and confirmed for W on site 6 am ORDERED FROM PARTSTOWN emailed…"
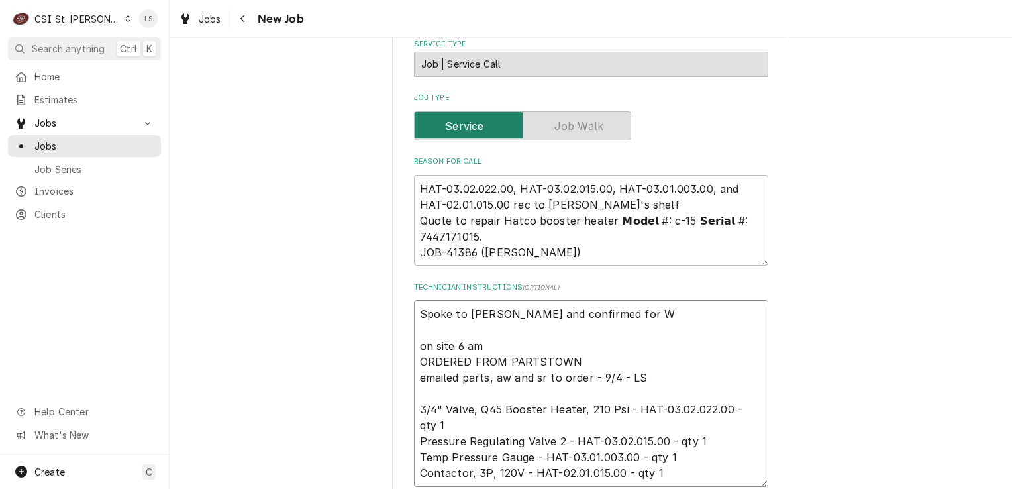
type textarea "x"
type textarea "Spoke to Sheila and confirmed for We on site 6 am ORDERED FROM PARTSTOWN emaile…"
type textarea "x"
type textarea "Spoke to Sheila and confirmed for Wed on site 6 am ORDERED FROM PARTSTOWN email…"
type textarea "x"
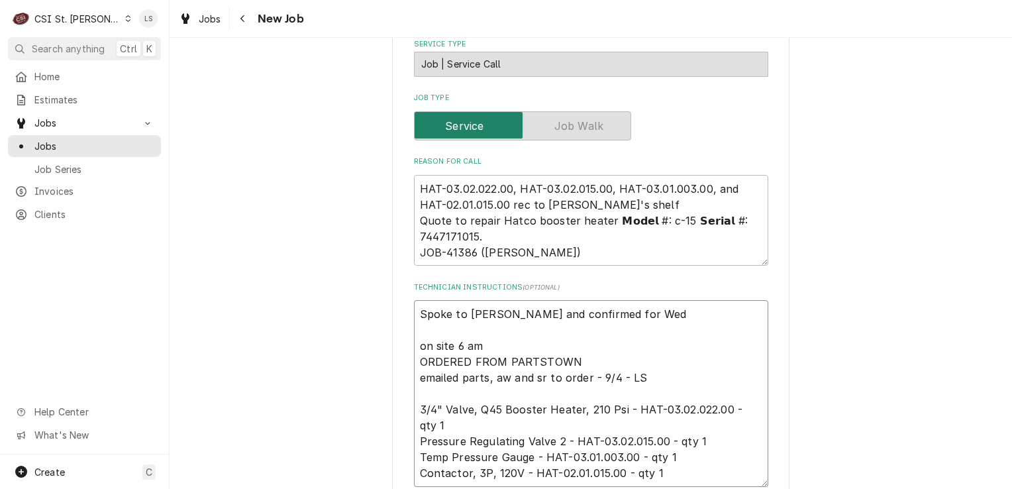
type textarea "Spoke to Sheila and confirmed for Wedn on site 6 am ORDERED FROM PARTSTOWN emai…"
type textarea "x"
type textarea "Spoke to Sheila and confirmed for Wedne on site 6 am ORDERED FROM PARTSTOWN ema…"
type textarea "x"
type textarea "Spoke to Sheila and confirmed for Wednes on site 6 am ORDERED FROM PARTSTOWN em…"
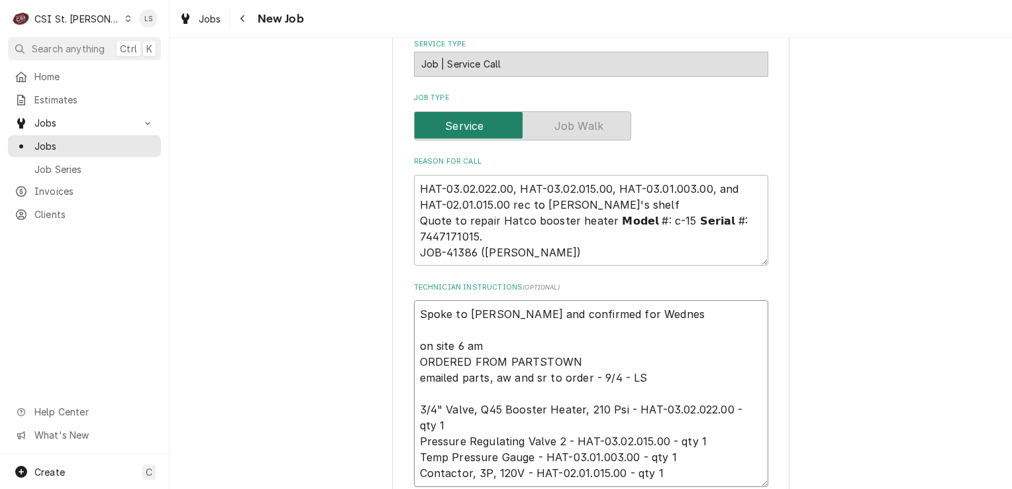
type textarea "x"
type textarea "Spoke to Sheila and confirmed for Wednesd on site 6 am ORDERED FROM PARTSTOWN e…"
type textarea "x"
type textarea "Spoke to Sheila and confirmed for Wednesday on site 6 am ORDERED FROM PARTSTOWN…"
type textarea "x"
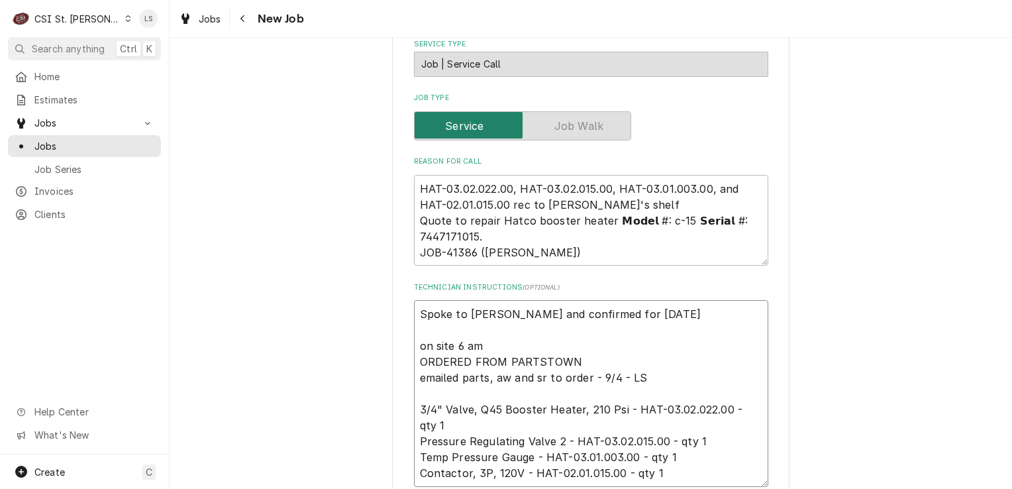
type textarea "Spoke to Sheila and confirmed for Wednesday on site 6 am ORDERED FROM PARTSTOWN…"
type textarea "x"
type textarea "Spoke to Sheila and confirmed for Wednesday 9 on site 6 am ORDERED FROM PARTSTO…"
type textarea "x"
type textarea "Spoke to Sheila and confirmed for Wednesday 9/ on site 6 am ORDERED FROM PARTST…"
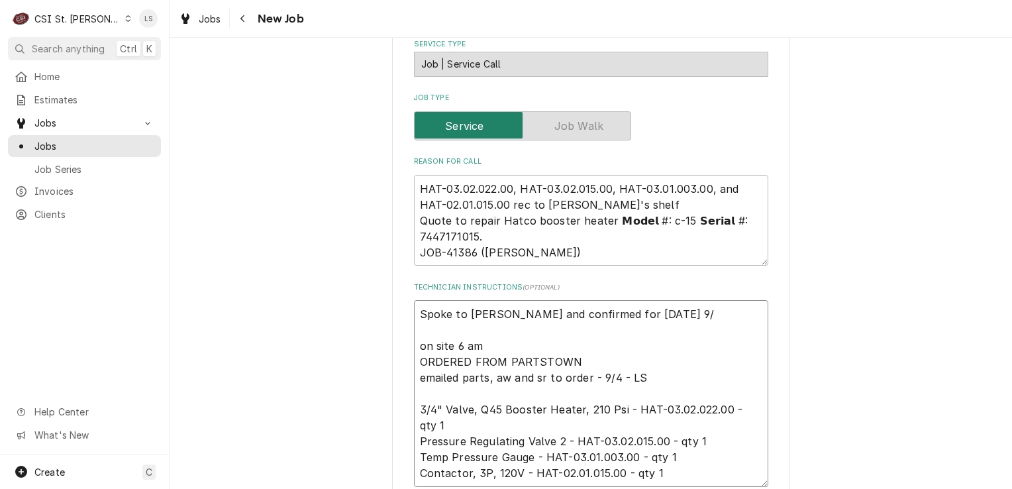
type textarea "x"
type textarea "Spoke to Sheila and confirmed for Wednesday 9/1 on site 6 am ORDERED FROM PARTS…"
type textarea "x"
type textarea "Spoke to Sheila and confirmed for Wednesday 9/17 on site 6 am ORDERED FROM PART…"
type textarea "x"
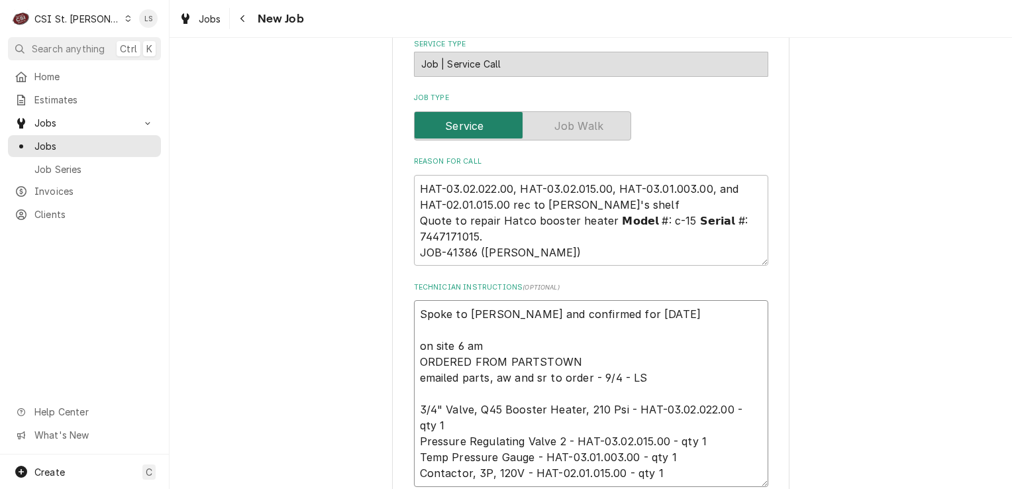
type textarea "Spoke to Sheila and confirmed for Wednesday 9/17 on site 6 am ORDERED FROM PART…"
type textarea "x"
type textarea "Spoke to Sheila and confirmed for Wednesday 9/17 a on site 6 am ORDERED FROM PA…"
type textarea "x"
type textarea "Spoke to Sheila and confirmed for Wednesday 9/17 ar on site 6 am ORDERED FROM P…"
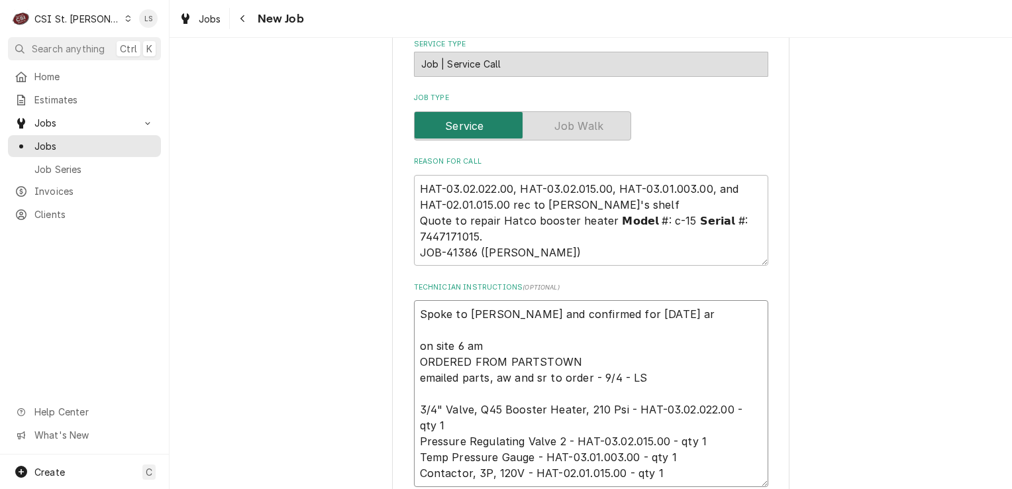
type textarea "x"
type textarea "Spoke to Sheila and confirmed for Wednesday 9/17 aro on site 6 am ORDERED FROM …"
type textarea "x"
type textarea "Spoke to Sheila and confirmed for Wednesday 9/17 arou on site 6 am ORDERED FROM…"
type textarea "x"
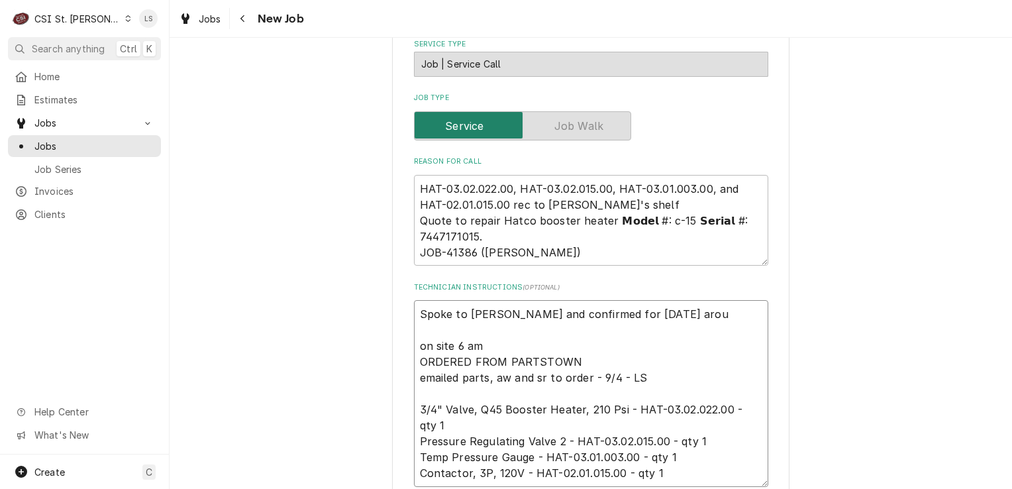
type textarea "Spoke to Sheila and confirmed for Wednesday 9/17 aroun on site 6 am ORDERED FRO…"
type textarea "x"
type textarea "Spoke to Sheila and confirmed for Wednesday 9/17 aroun on site 6 am ORDERED FRO…"
type textarea "x"
type textarea "Spoke to Sheila and confirmed for Wednesday 9/17 aroun on site 6 am ORDERED FRO…"
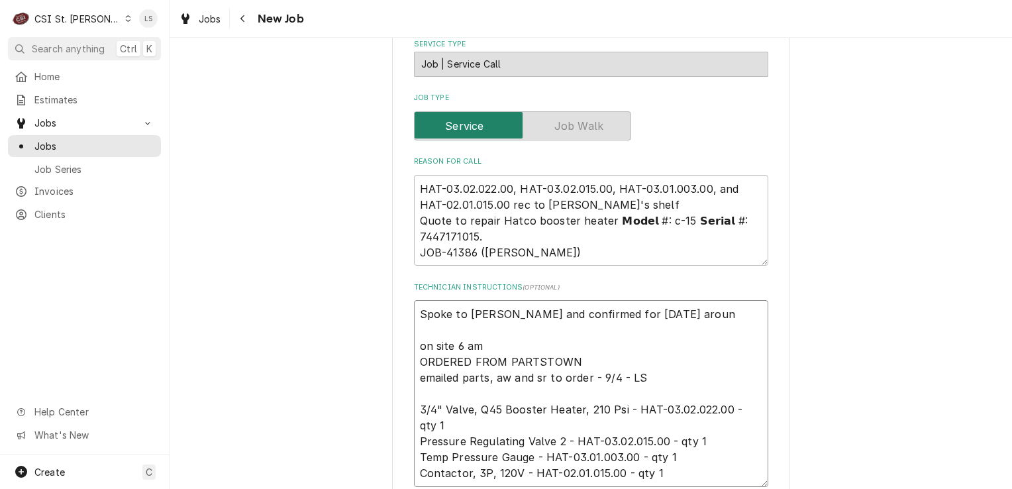
type textarea "x"
type textarea "Spoke to Sheila and confirmed for Wednesday 9/17 around on site 6 am ORDERED FR…"
type textarea "x"
type textarea "Spoke to Sheila and confirmed for Wednesday 9/17 around on site 6 am ORDERED FR…"
type textarea "x"
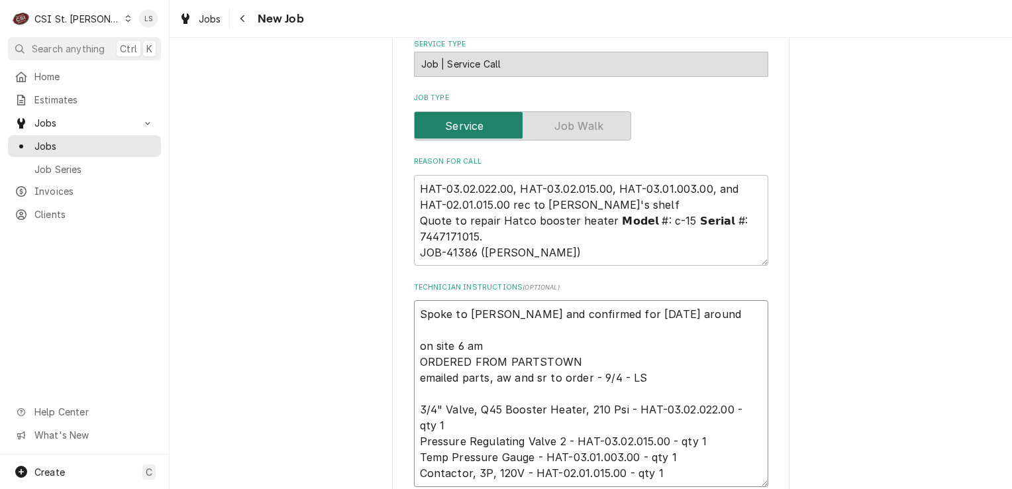
type textarea "Spoke to Sheila and confirmed for Wednesday 9/17 around 7 on site 6 am ORDERED …"
type textarea "x"
type textarea "Spoke to Sheila and confirmed for Wednesday 9/17 around 7: on site 6 am ORDERED…"
type textarea "x"
type textarea "Spoke to Sheila and confirmed for Wednesday 9/17 around 7:3 on site 6 am ORDERE…"
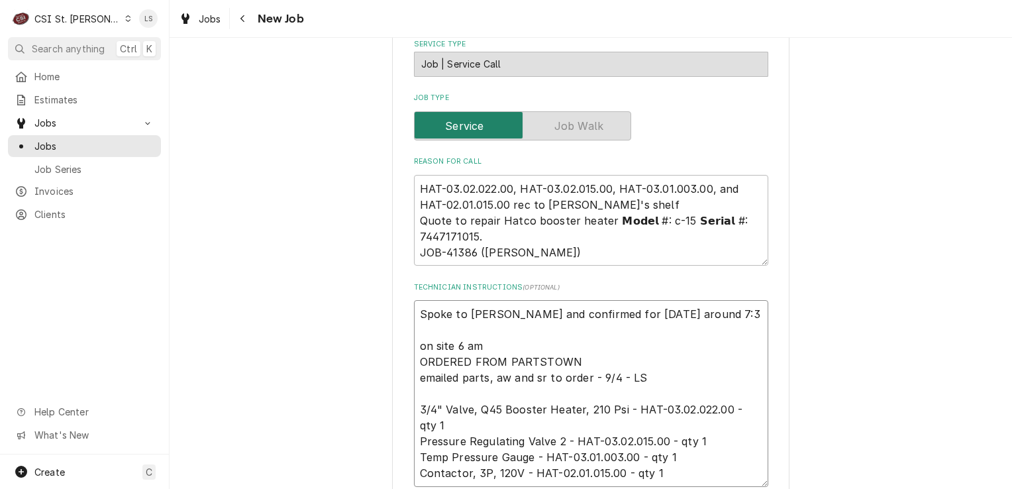
type textarea "x"
type textarea "Spoke to Sheila and confirmed for Wednesday 9/17 around 7:30 on site 6 am ORDER…"
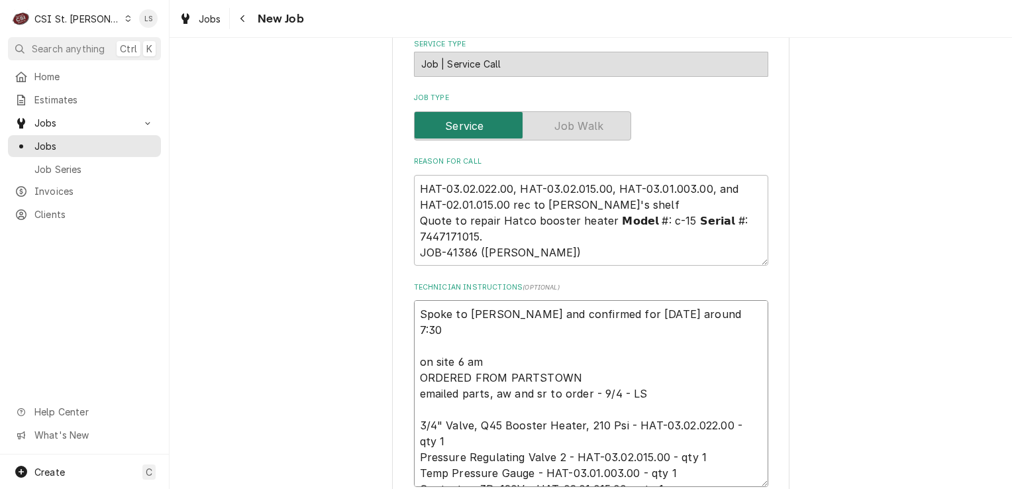
type textarea "x"
type textarea "Spoke to Sheila and confirmed for Wednesday 9/17 around 7:30/ on site 6 am ORDE…"
type textarea "x"
type textarea "Spoke to Sheila and confirmed for Wednesday 9/17 around 7:30/8 on site 6 am ORD…"
type textarea "x"
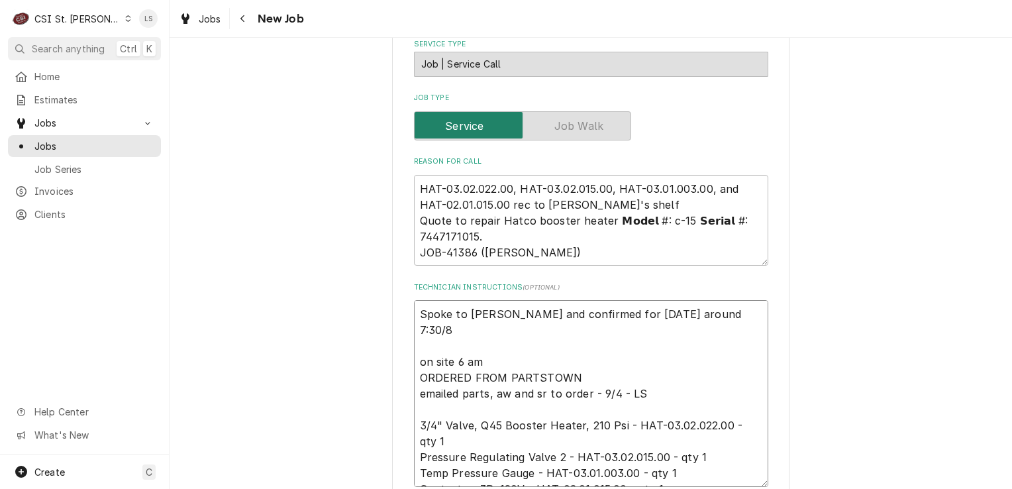
type textarea "Spoke to Sheila and confirmed for Wednesday 9/17 around 7:30/8a on site 6 am OR…"
type textarea "x"
type textarea "Spoke to Sheila and confirmed for Wednesday 9/17 around 7:30/8am on site 6 am O…"
type textarea "x"
type textarea "Spoke to Sheila and confirmed for Wednesday 9/17 around 7:30/8am on site 6 am O…"
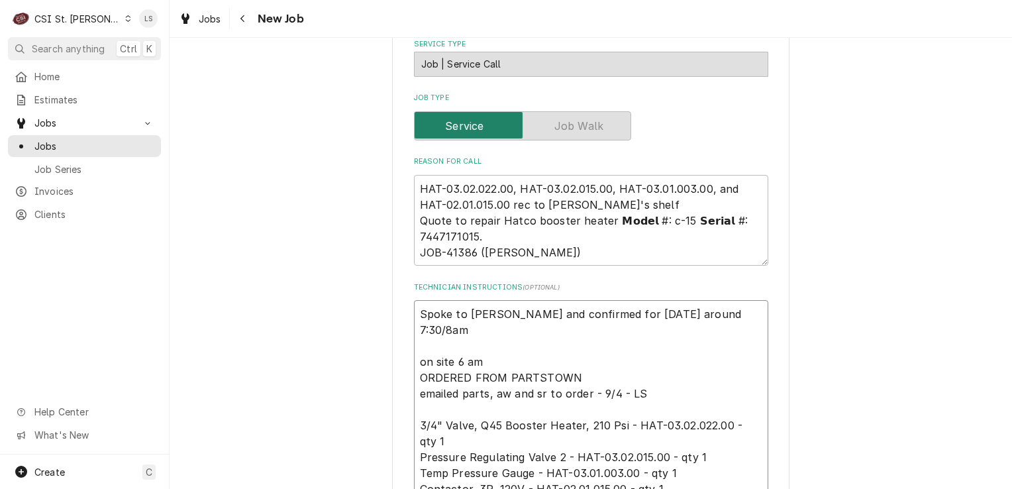
type textarea "x"
type textarea "Spoke to Sheila and confirmed for Wednesday 9/17 around 7:30/8am 0 on site 6 am…"
type textarea "x"
type textarea "Spoke to Sheila and confirmed for Wednesday 9/17 around 7:30/8am 0 on site 6 am…"
type textarea "x"
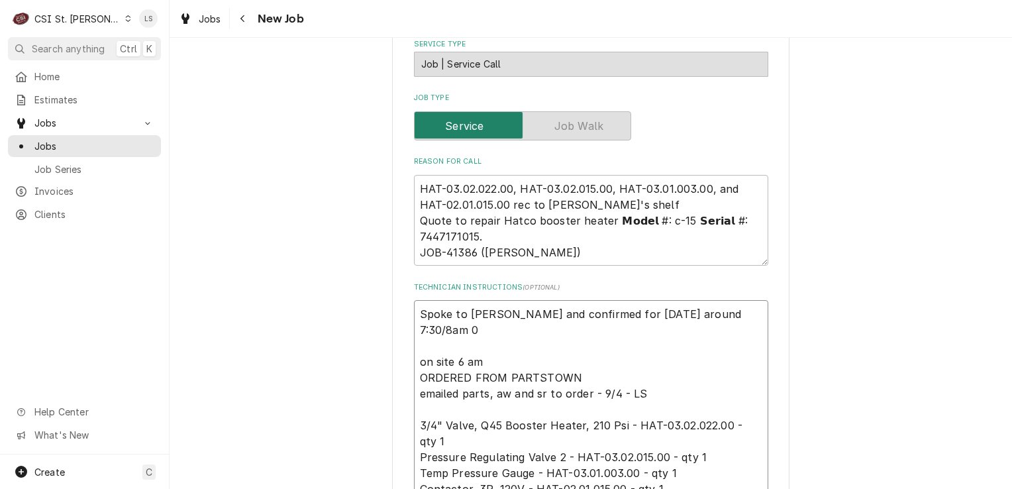
type textarea "Spoke to Sheila and confirmed for Wednesday 9/17 around 7:30/8am 0 9 on site 6 …"
type textarea "x"
type textarea "Spoke to Sheila and confirmed for Wednesday 9/17 around 7:30/8am 0 9/ on site 6…"
type textarea "x"
type textarea "Spoke to Sheila and confirmed for Wednesday 9/17 around 7:30/8am 0 9/1 on site …"
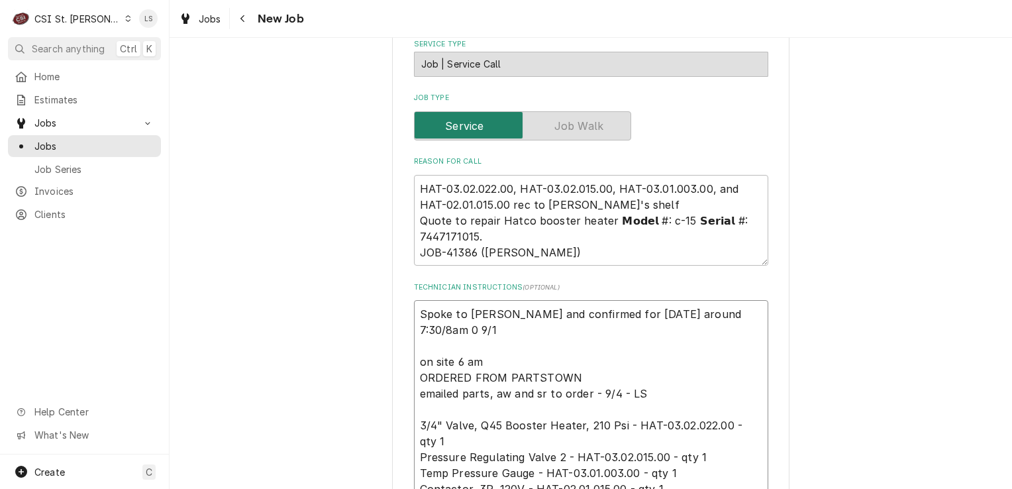
type textarea "x"
type textarea "Spoke to Sheila and confirmed for Wednesday 9/17 around 7:30/8am 0 9/16 on site…"
type textarea "x"
type textarea "Spoke to Sheila and confirmed for Wednesday 9/17 around 7:30/8am 0 9/16 on site…"
type textarea "x"
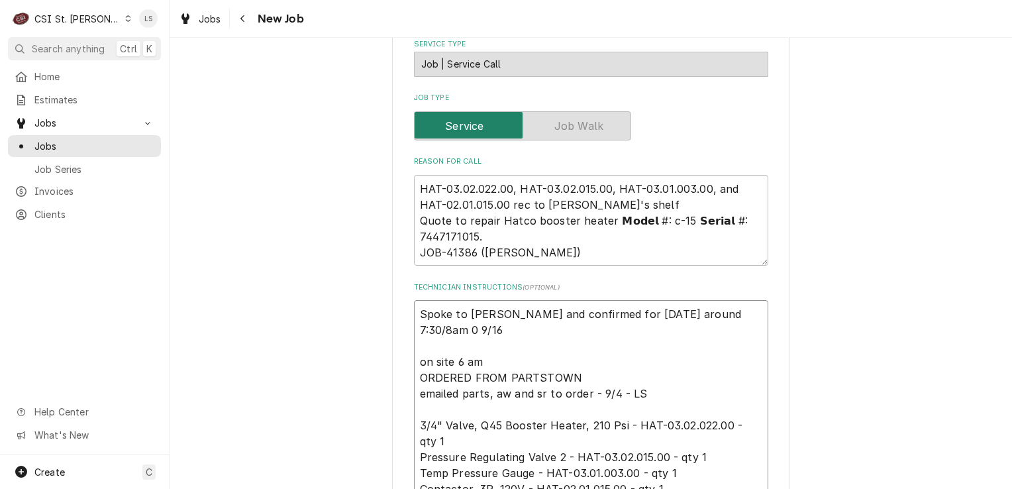
type textarea "Spoke to Sheila and confirmed for Wednesday 9/17 around 7:30/8am 0 9/16 0 on si…"
type textarea "x"
type textarea "Spoke to Sheila and confirmed for Wednesday 9/17 around 7:30/8am 0 9/16 0 on si…"
type textarea "x"
type textarea "Spoke to Sheila and confirmed for Wednesday 9/17 around 7:30/8am 0 9/16 0 on si…"
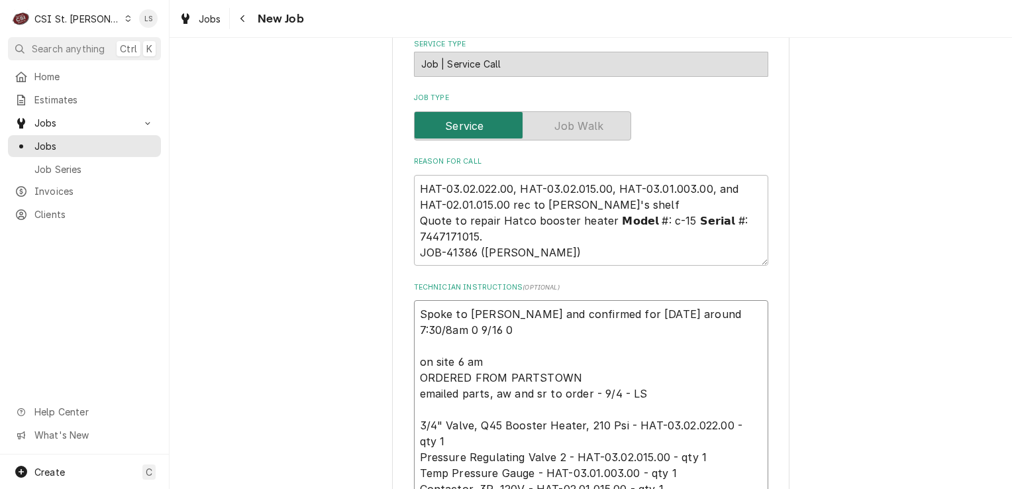
type textarea "x"
type textarea "Spoke to Sheila and confirmed for Wednesday 9/17 around 7:30/8am 0 9/16 on site…"
type textarea "x"
type textarea "Spoke to Sheila and confirmed for Wednesday 9/17 around 7:30/8am 0 9/16 on site…"
type textarea "x"
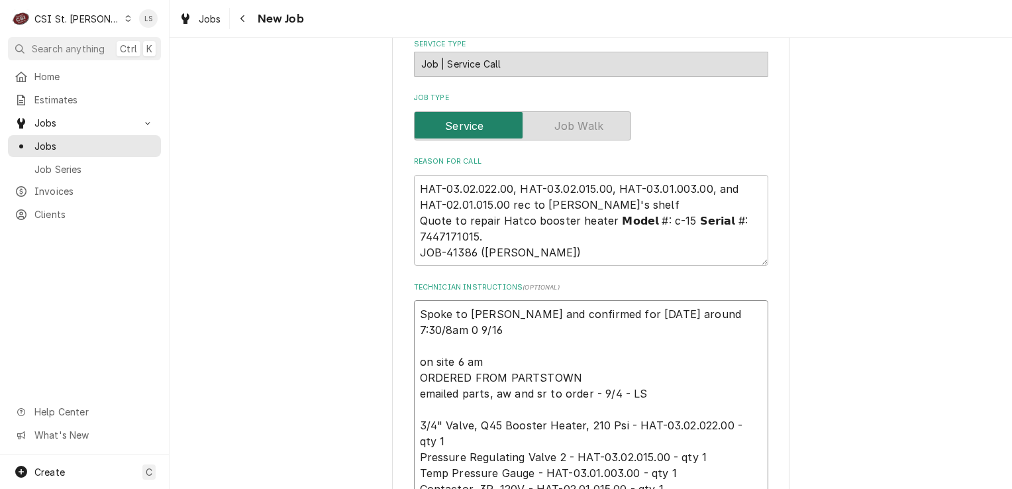
type textarea "Spoke to Sheila and confirmed for Wednesday 9/17 around 7:30/8am 0 9/1 on site …"
type textarea "x"
type textarea "Spoke to Sheila and confirmed for Wednesday 9/17 around 7:30/8am 0 9/ on site 6…"
type textarea "x"
type textarea "Spoke to Sheila and confirmed for Wednesday 9/17 around 7:30/8am 0 9 on site 6 …"
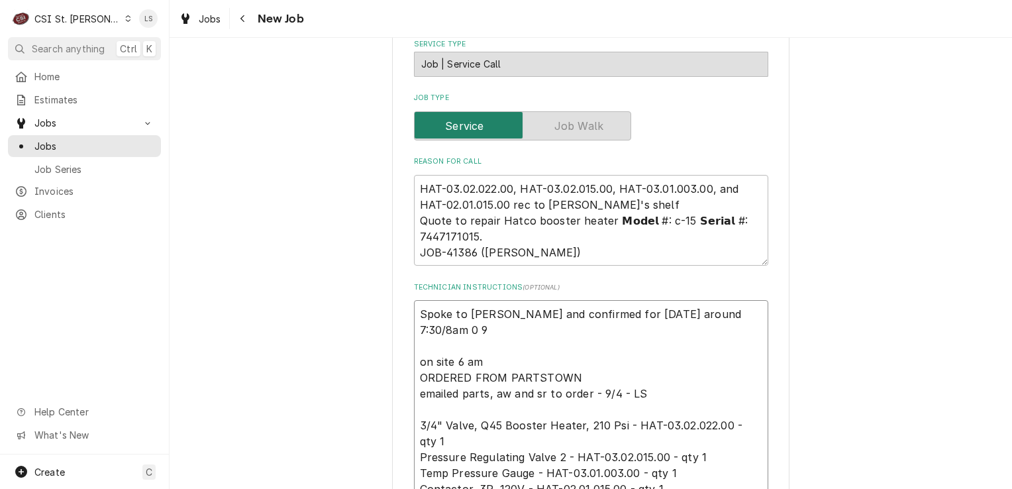
type textarea "x"
type textarea "Spoke to Sheila and confirmed for Wednesday 9/17 around 7:30/8am 0 on site 6 am…"
type textarea "x"
type textarea "Spoke to Sheila and confirmed for Wednesday 9/17 around 7:30/8am 0 on site 6 am…"
type textarea "x"
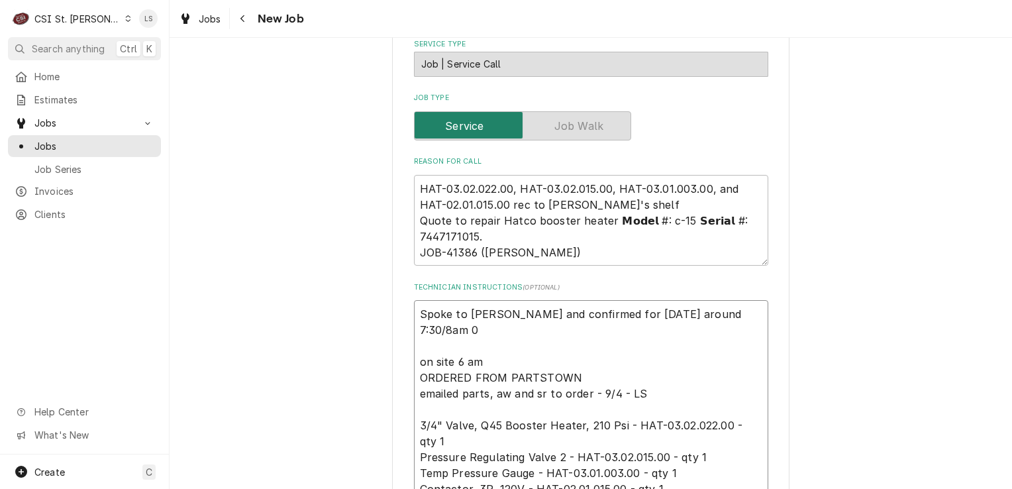
type textarea "Spoke to Sheila and confirmed for Wednesday 9/17 around 7:30/8am on site 6 am O…"
type textarea "x"
type textarea "Spoke to Sheila and confirmed for Wednesday 9/17 around 7:30/8am on site 6 am O…"
type textarea "x"
type textarea "Spoke to Sheila and confirmed for Wednesday 9/17 around 7:30/8am on site 6 am O…"
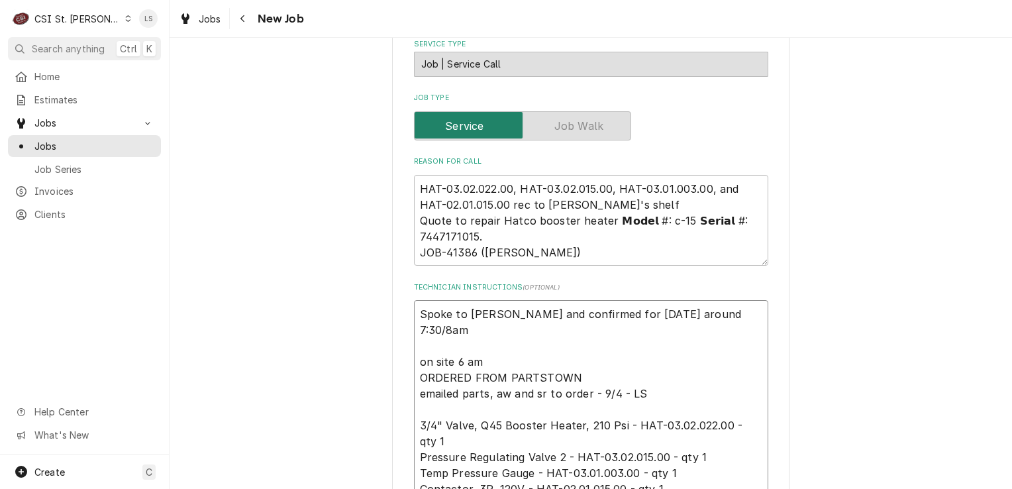
type textarea "x"
type textarea "Spoke to Sheila and confirmed for Wednesday 9/17 around 7:30/8am - on site 6 am…"
type textarea "x"
type textarea "Spoke to Sheila and confirmed for Wednesday 9/17 around 7:30/8am - on site 6 am…"
type textarea "x"
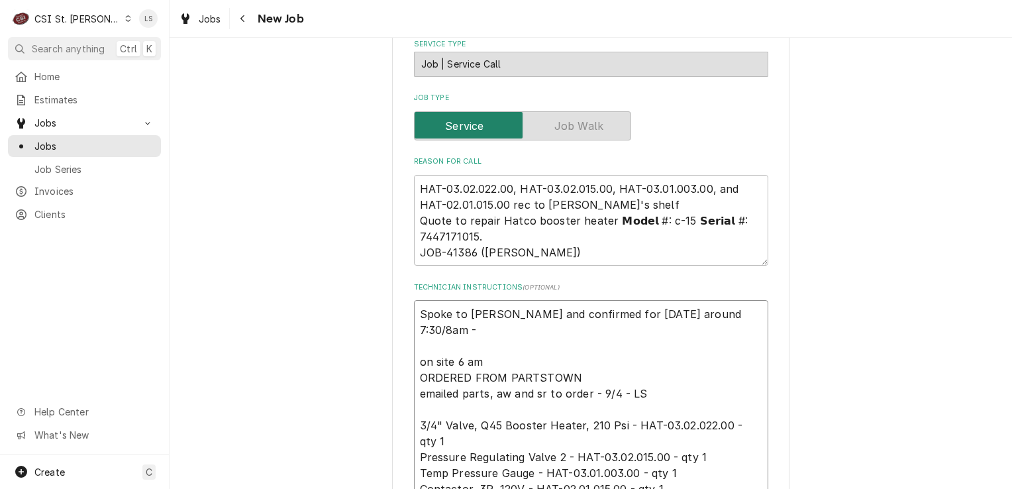
type textarea "Spoke to Sheila and confirmed for Wednesday 9/17 around 7:30/8am - 9 on site 6 …"
type textarea "x"
type textarea "Spoke to Sheila and confirmed for Wednesday 9/17 around 7:30/8am - 9/ on site 6…"
type textarea "x"
type textarea "Spoke to Sheila and confirmed for Wednesday 9/17 around 7:30/8am - 9/1 on site …"
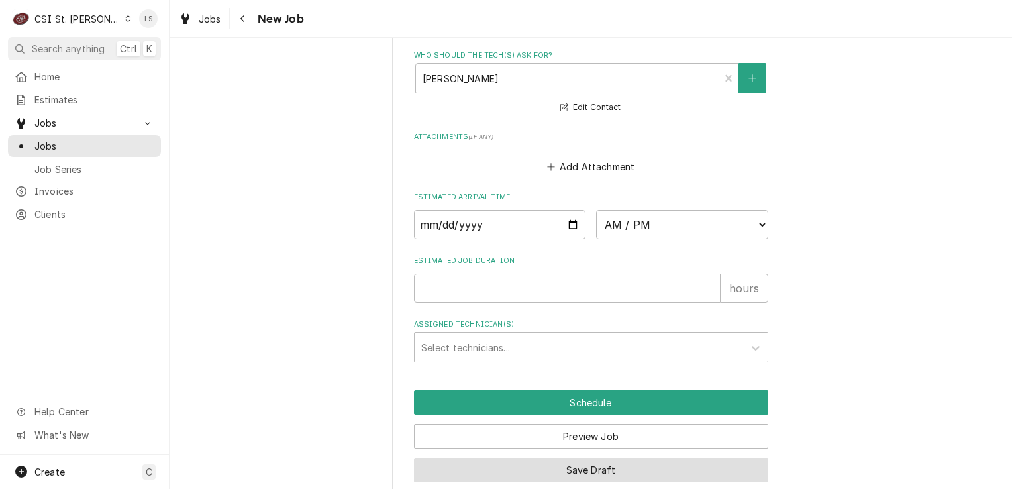
click at [602, 458] on button "Save Draft" at bounding box center [591, 470] width 354 height 25
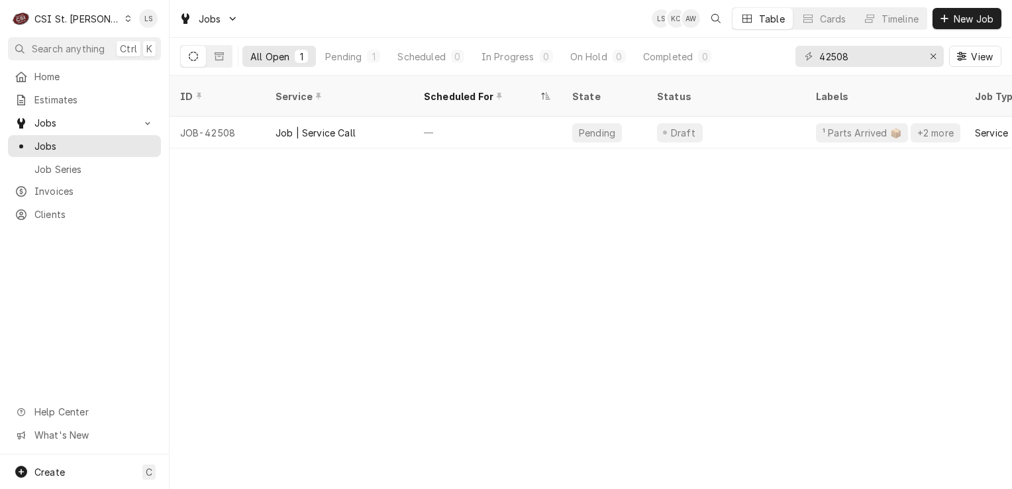
click at [126, 17] on icon "Dynamic Content Wrapper" at bounding box center [128, 18] width 5 height 7
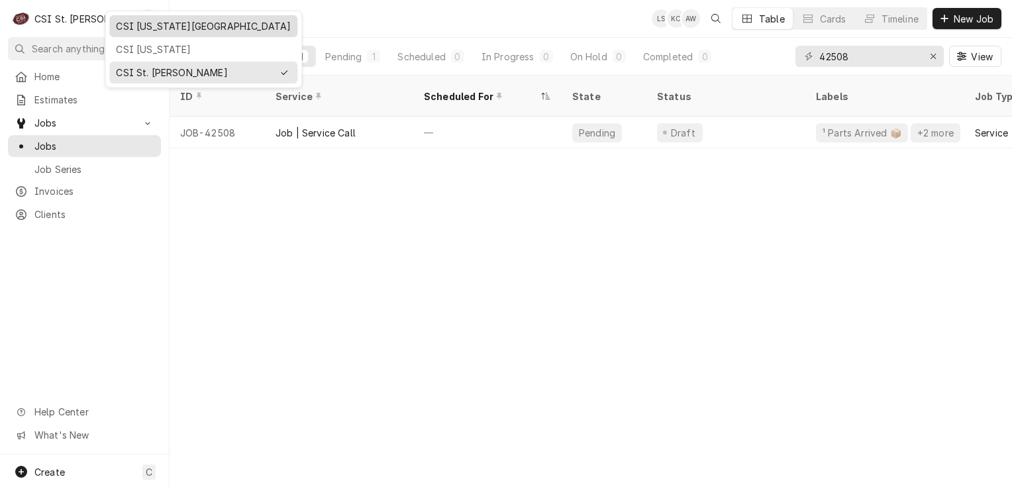
click at [148, 26] on div "CSI [US_STATE][GEOGRAPHIC_DATA]" at bounding box center [203, 26] width 175 height 14
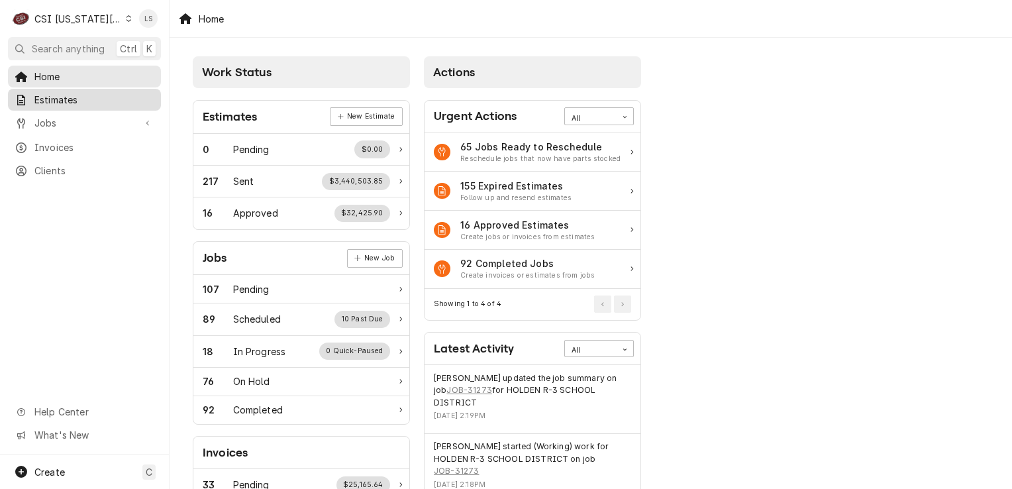
click at [42, 93] on span "Estimates" at bounding box center [94, 100] width 120 height 14
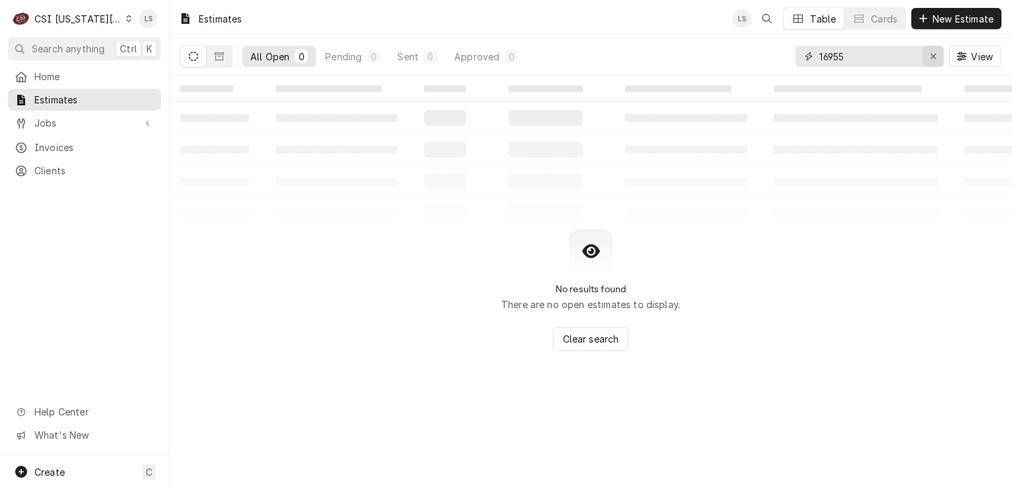
click at [933, 58] on icon "Erase input" at bounding box center [933, 56] width 7 height 9
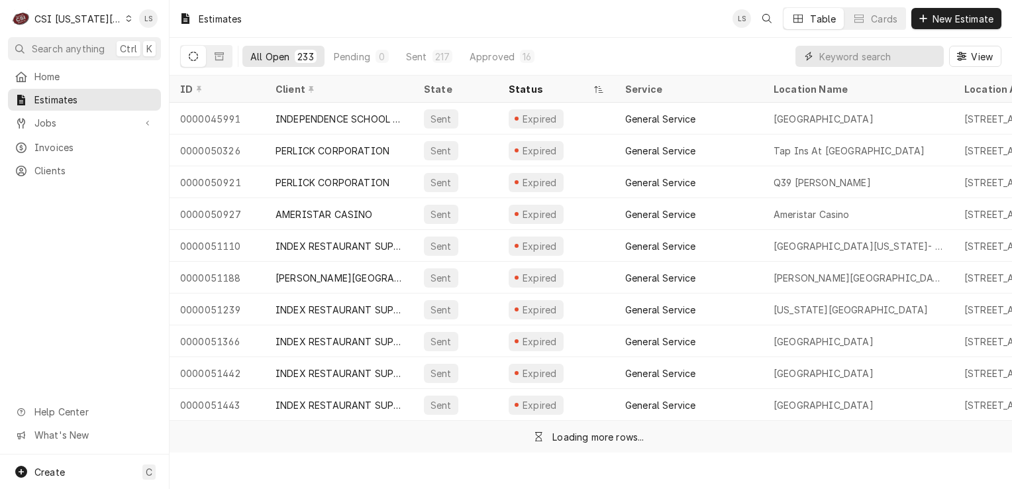
paste input "300683"
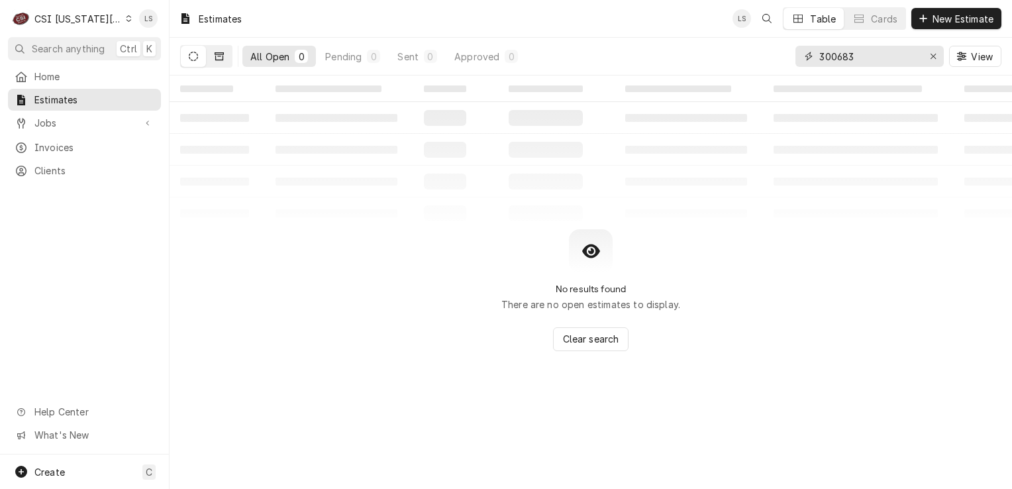
type input "300683"
click at [222, 57] on icon "Dynamic Content Wrapper" at bounding box center [219, 56] width 9 height 9
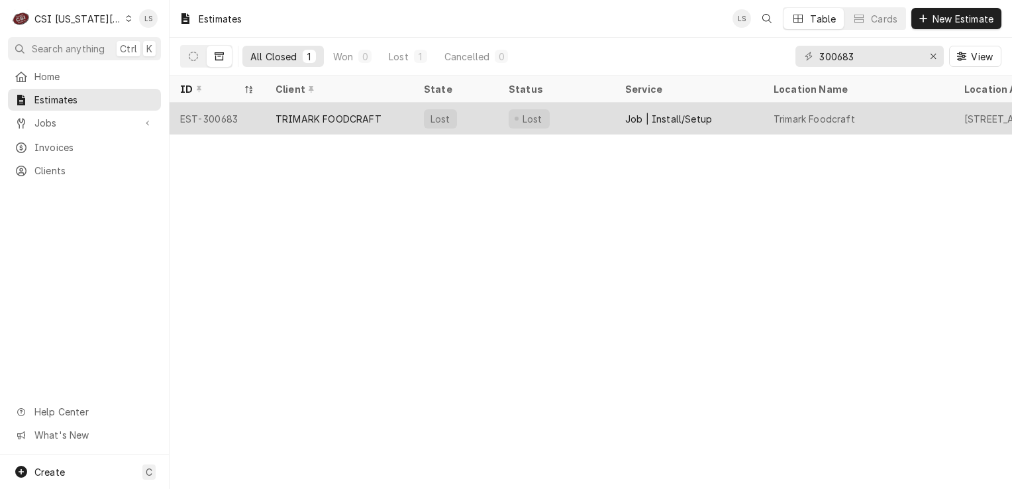
click at [224, 114] on div "EST-300683" at bounding box center [217, 119] width 95 height 32
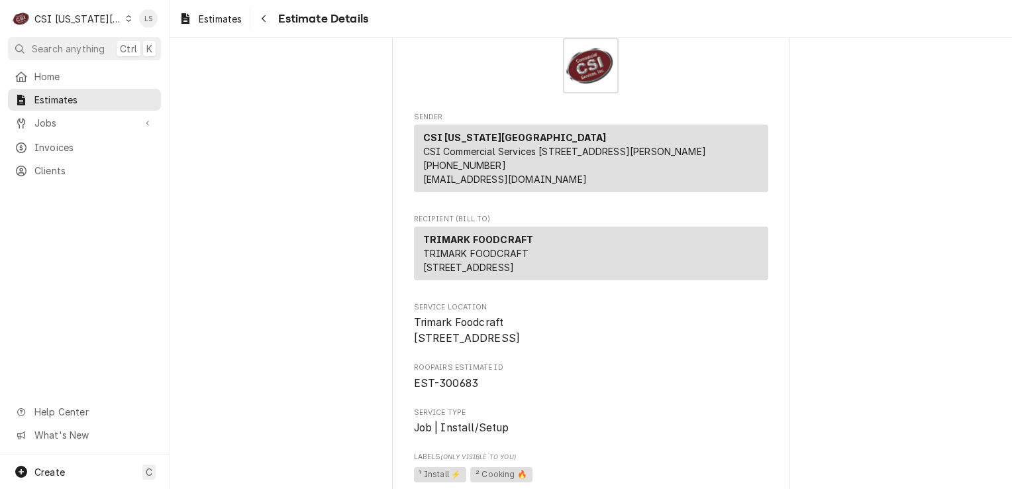
scroll to position [132, 0]
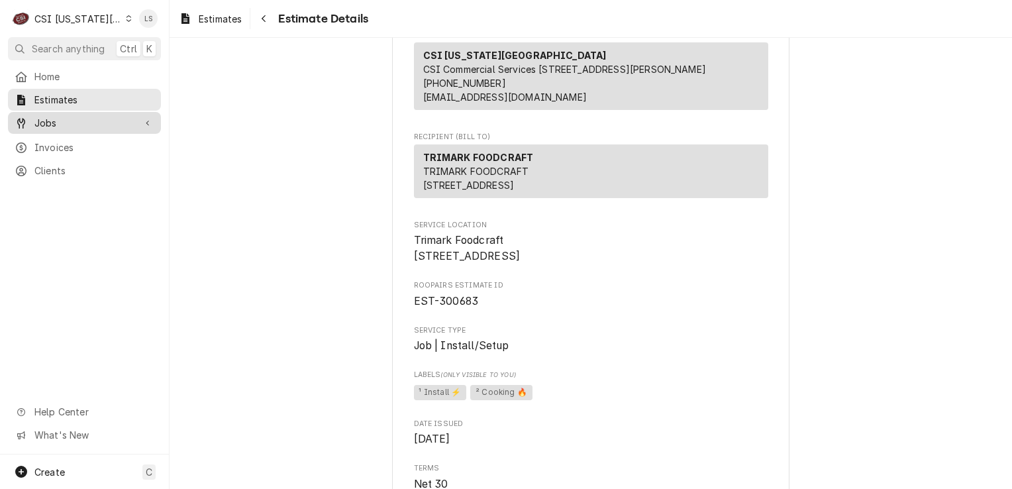
click at [66, 116] on span "Jobs" at bounding box center [84, 123] width 100 height 14
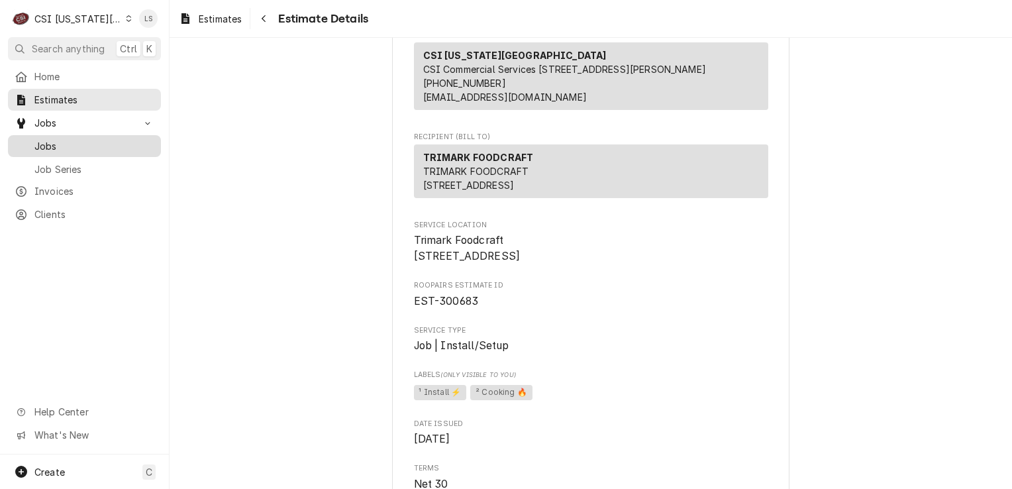
click at [63, 135] on link "Jobs" at bounding box center [84, 146] width 153 height 22
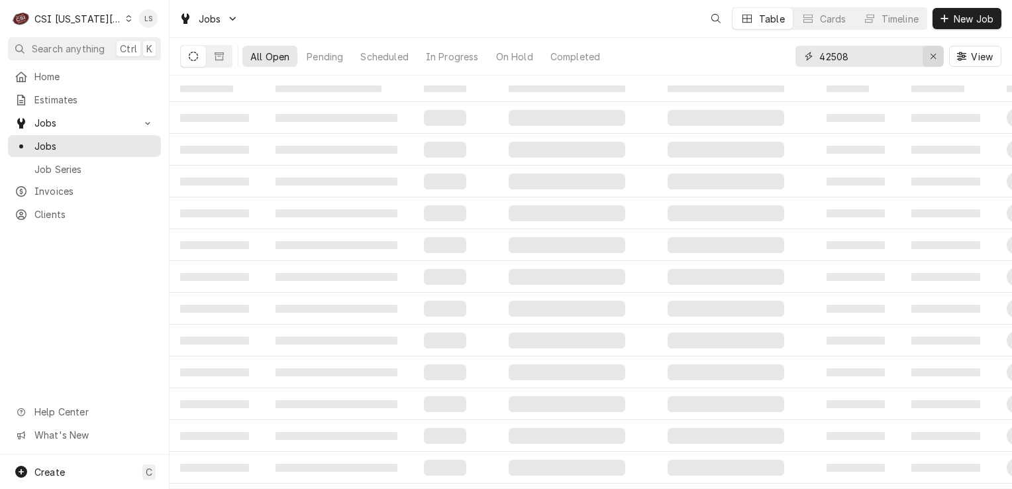
click at [934, 59] on icon "Erase input" at bounding box center [933, 56] width 7 height 9
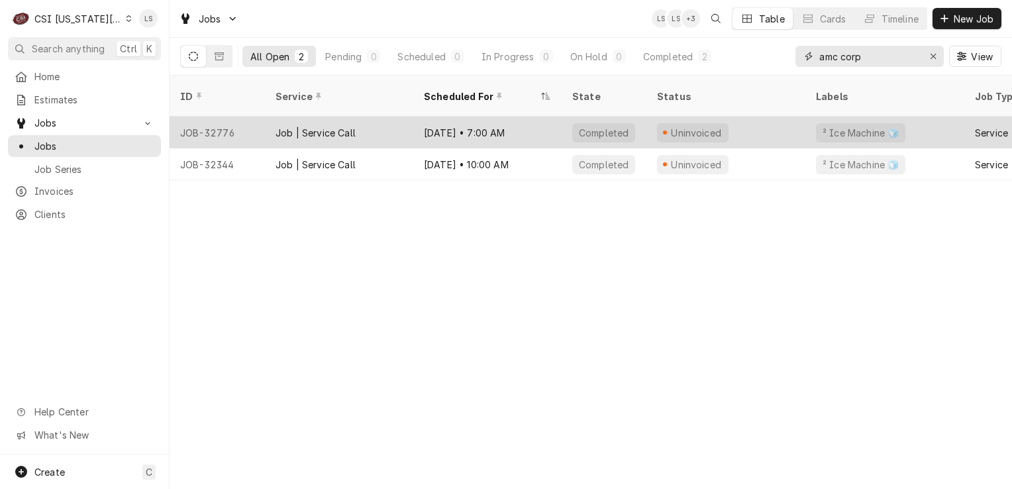
type input "amc corp"
click at [229, 119] on div "JOB-32776" at bounding box center [217, 133] width 95 height 32
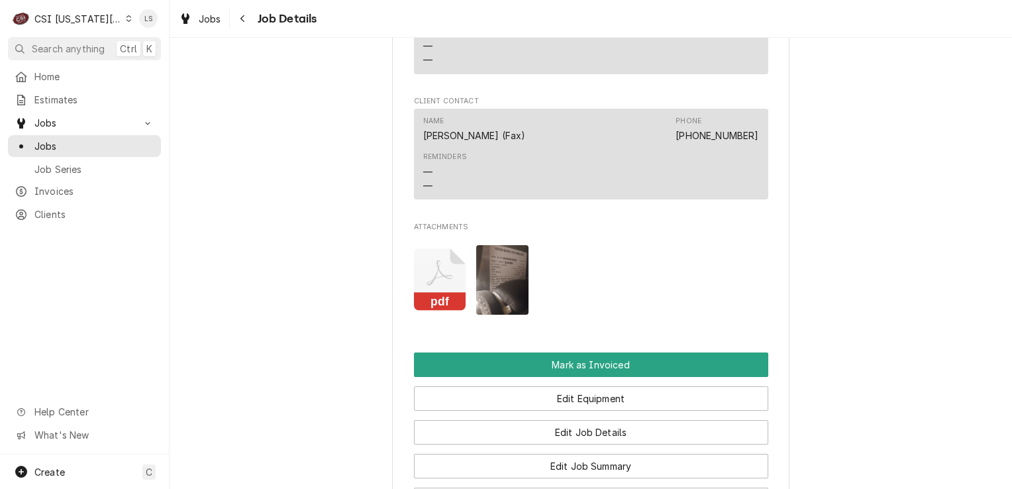
scroll to position [1523, 0]
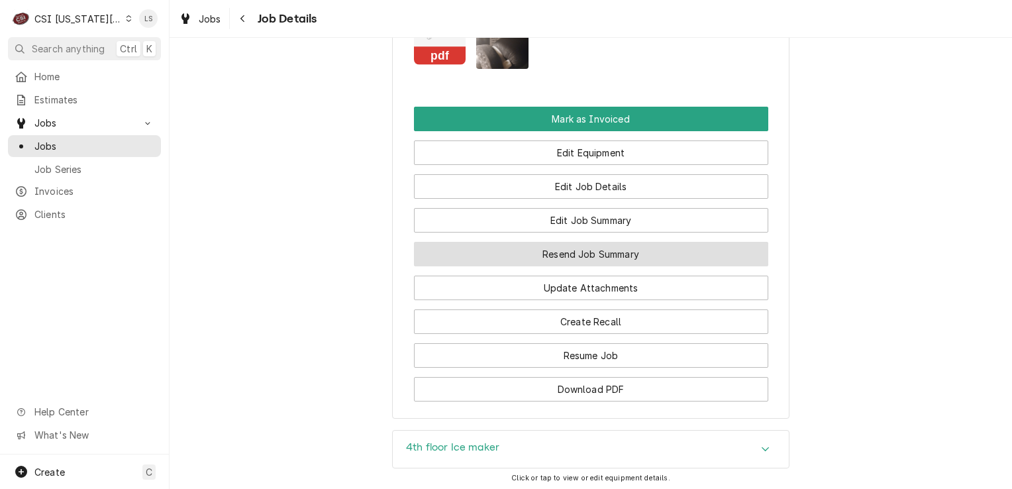
click at [595, 242] on button "Resend Job Summary" at bounding box center [591, 254] width 354 height 25
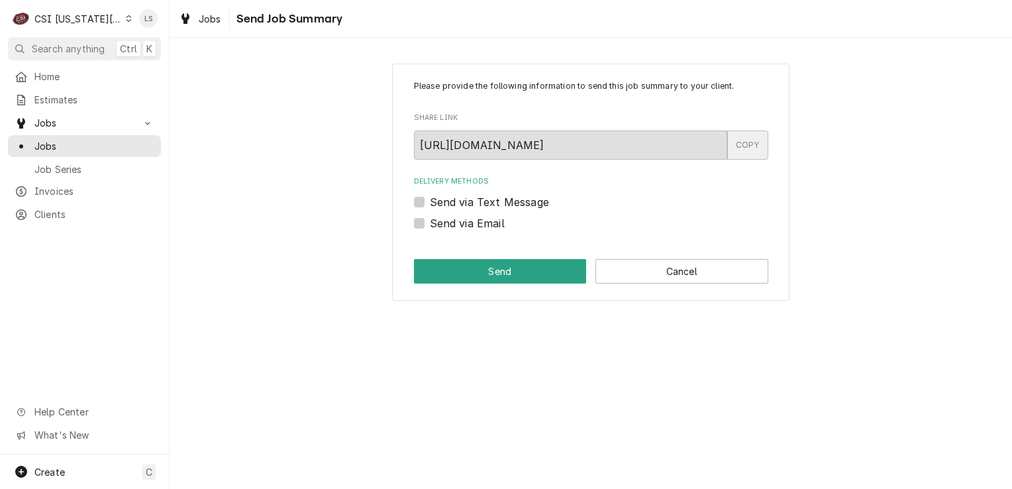
click at [752, 146] on div "COPY" at bounding box center [747, 144] width 41 height 29
click at [84, 144] on span "Jobs" at bounding box center [94, 146] width 120 height 14
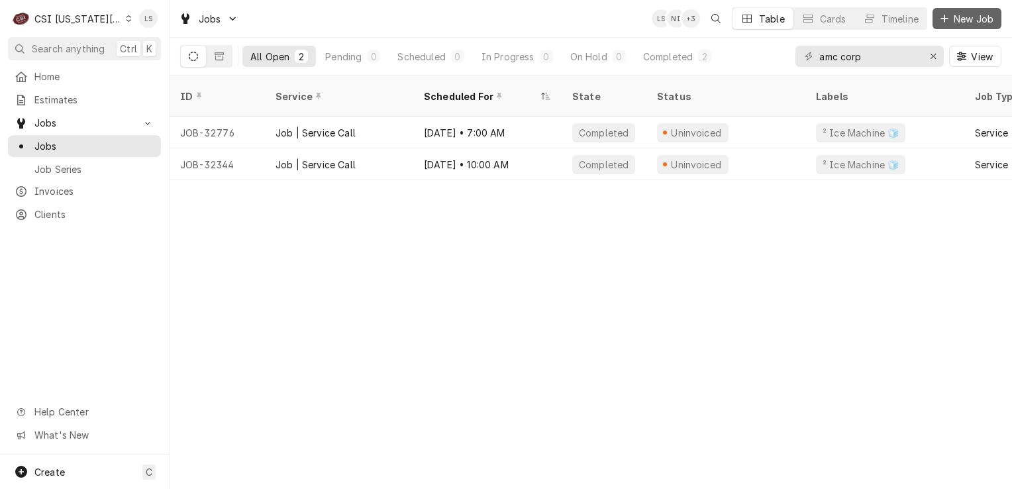
click at [974, 13] on span "New Job" at bounding box center [973, 19] width 45 height 14
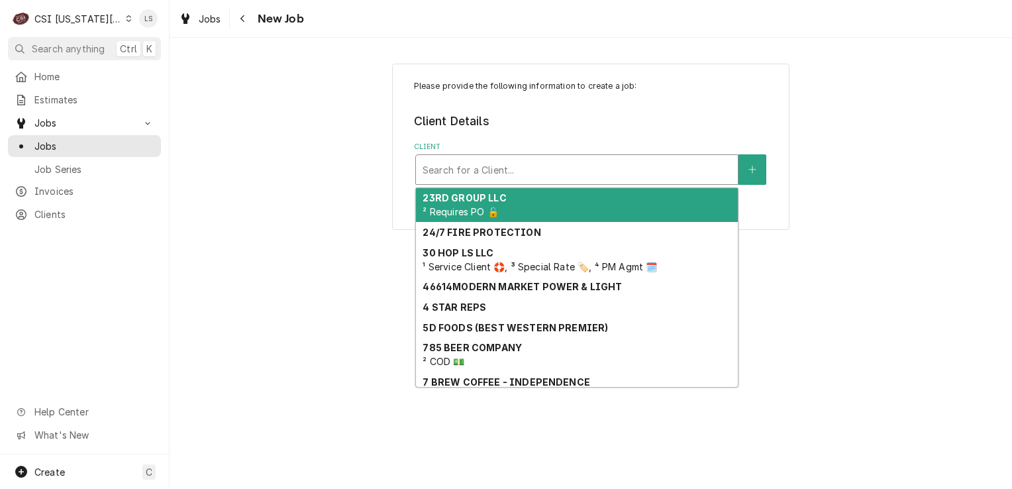
click at [498, 178] on div "Client" at bounding box center [577, 170] width 309 height 24
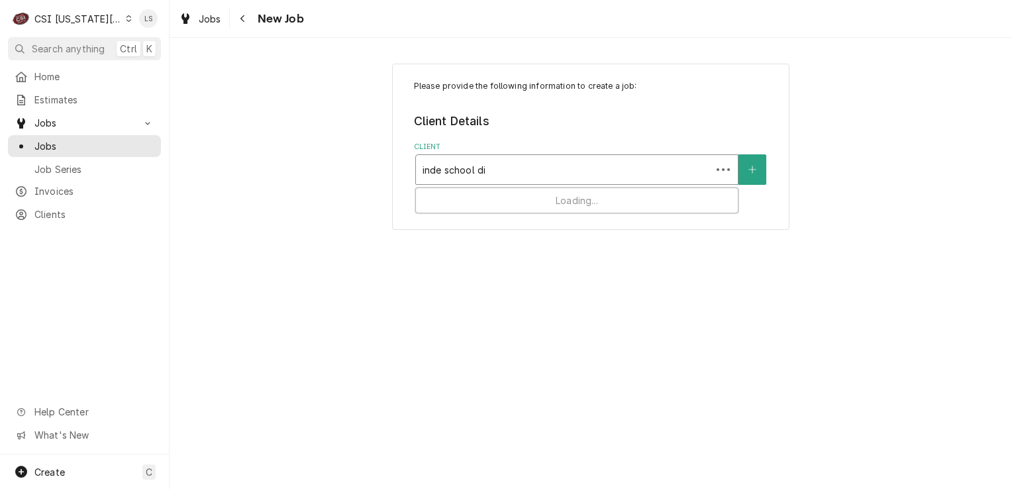
type input "inde school dis"
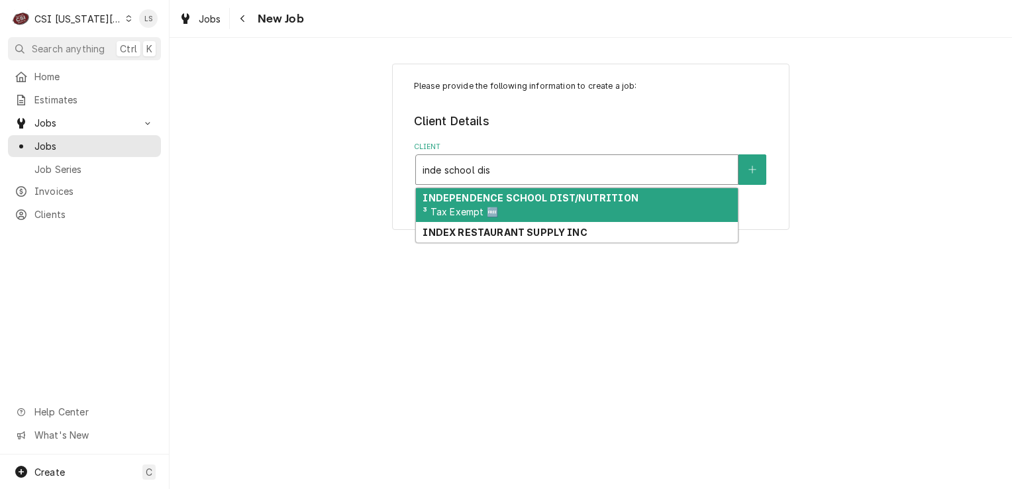
click at [515, 211] on div "INDEPENDENCE SCHOOL DIST/NUTRITION ³ Tax Exempt 🆓" at bounding box center [577, 205] width 322 height 34
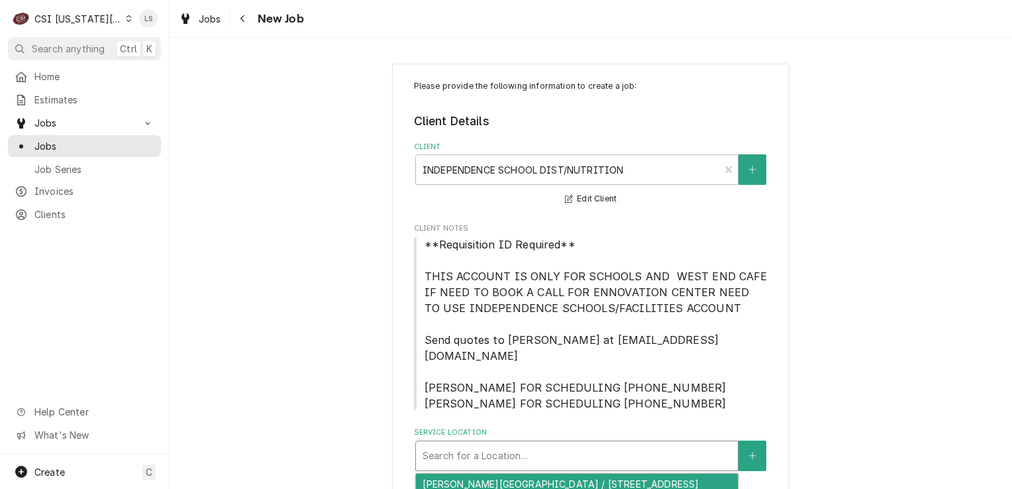
click at [551, 444] on div "Service Location" at bounding box center [577, 456] width 309 height 24
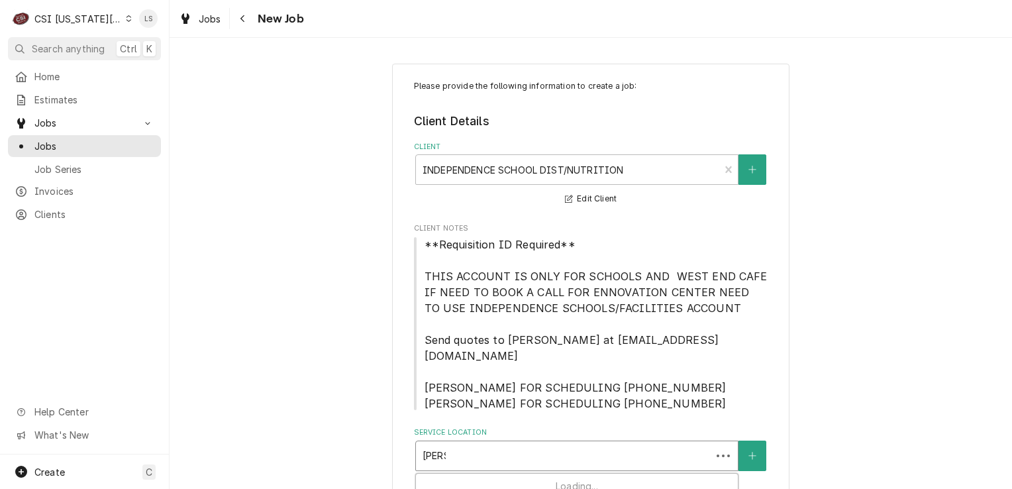
type input "james"
click at [535, 474] on div "James Bridger Middle School / 18200 East Mo 78 Highway, Independence, MO 64057" at bounding box center [577, 484] width 322 height 21
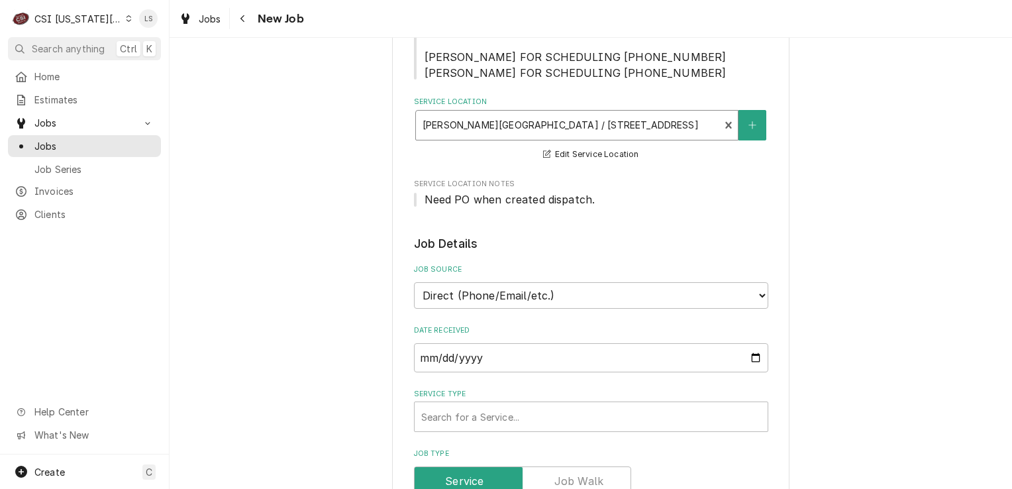
scroll to position [331, 0]
drag, startPoint x: 479, startPoint y: 277, endPoint x: 479, endPoint y: 291, distance: 14.6
click at [479, 281] on select "Direct (Phone/Email/etc.) Service Channel Corrigo Ecotrak Other" at bounding box center [591, 294] width 354 height 26
select select "100"
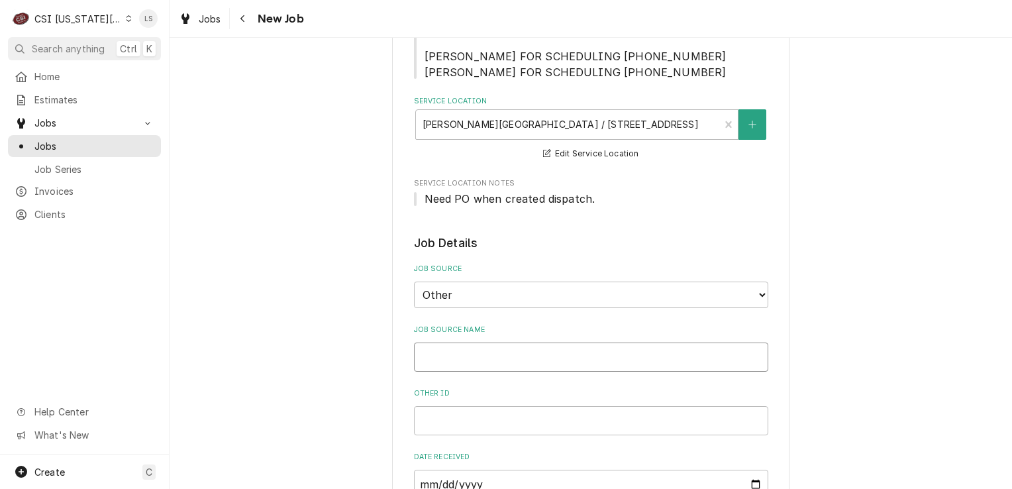
click at [432, 342] on input "Job Source Name" at bounding box center [591, 356] width 354 height 29
type textarea "x"
type input "F"
type textarea "x"
type input "Fa"
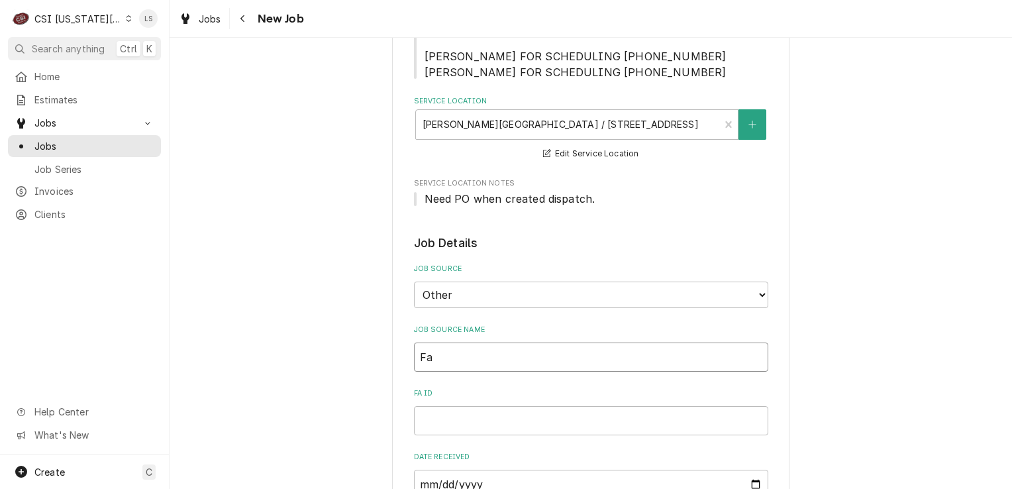
type textarea "x"
type input "Fac"
type textarea "x"
type input "Faci"
type textarea "x"
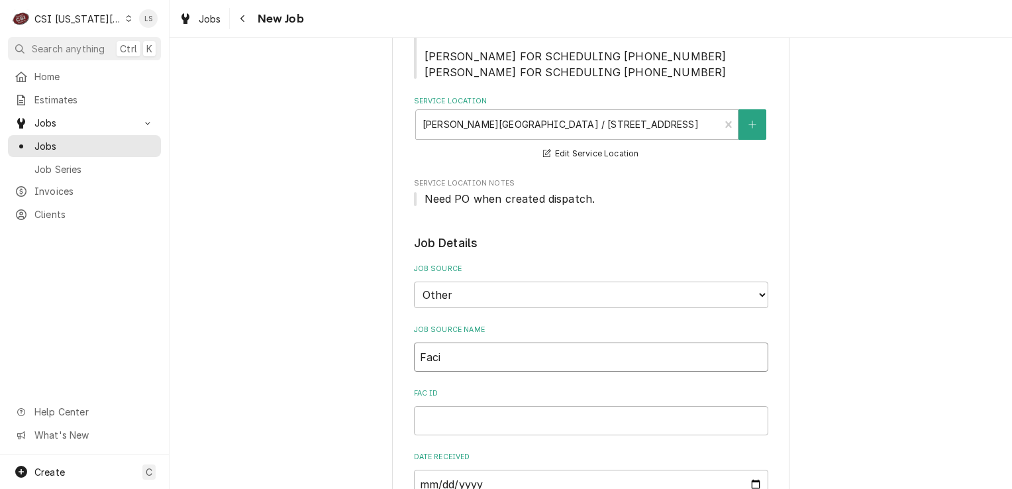
type input "Facil"
type textarea "x"
type input "Facili"
type textarea "x"
type input "Facilit"
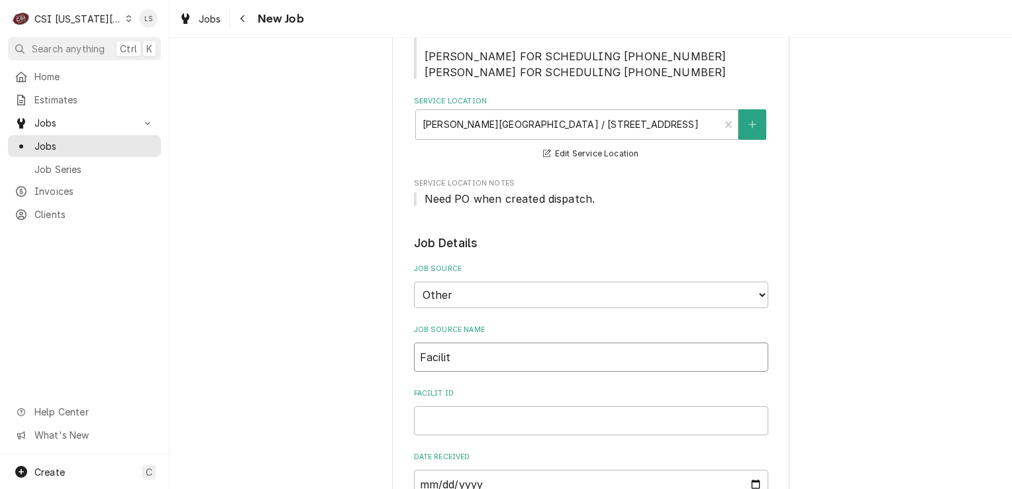
type textarea "x"
type input "Facilitr"
type textarea "x"
type input "Facilitro"
type textarea "x"
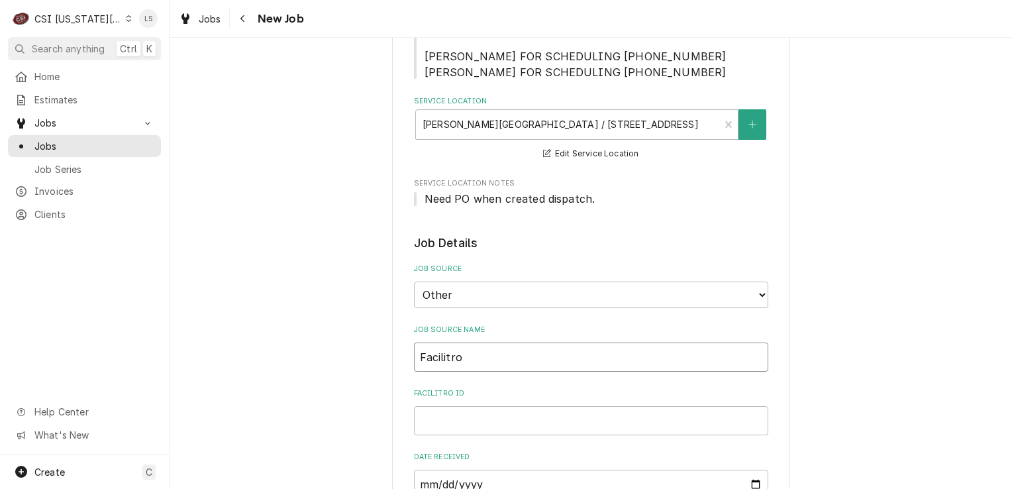
type input "Facilitron"
type textarea "x"
type input "Facilitron"
type textarea "x"
type input "Facilitron P"
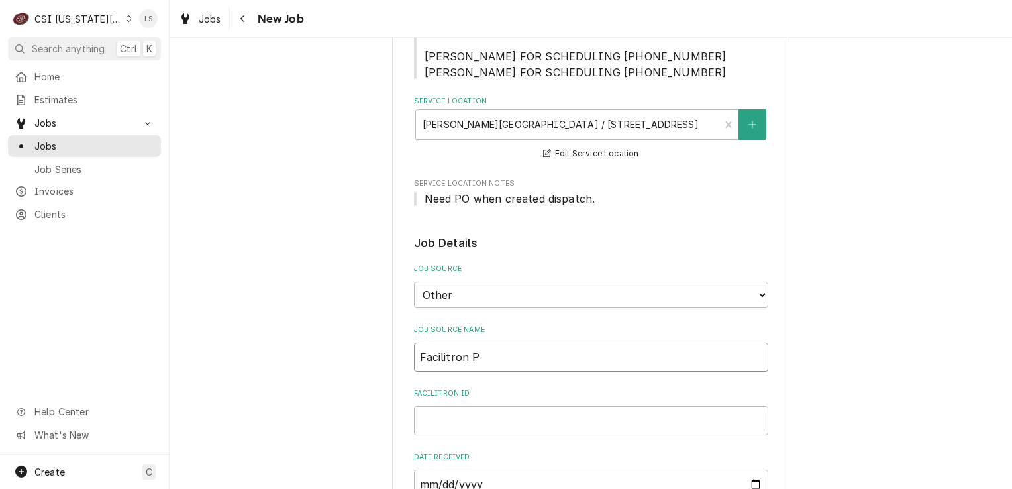
type textarea "x"
type input "Facilitron PO"
type textarea "x"
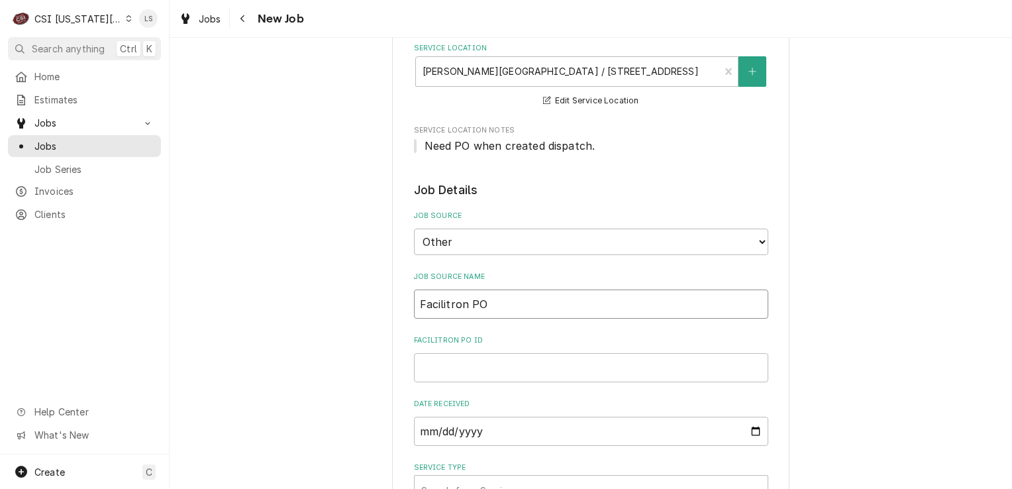
scroll to position [596, 0]
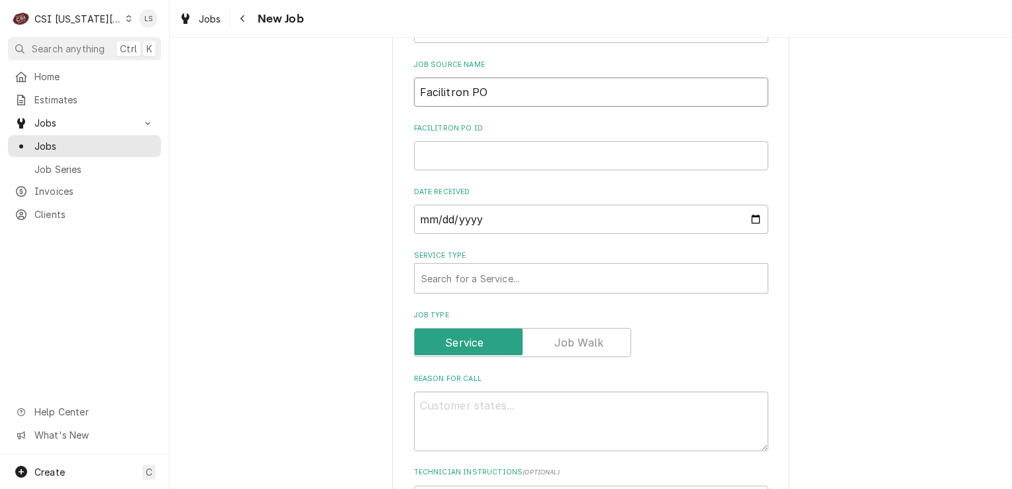
type input "Facilitron PO"
paste input "FY25-26-24719"
type textarea "x"
type input "FY25-26-24719"
click at [450, 267] on div "Service Type" at bounding box center [591, 278] width 340 height 24
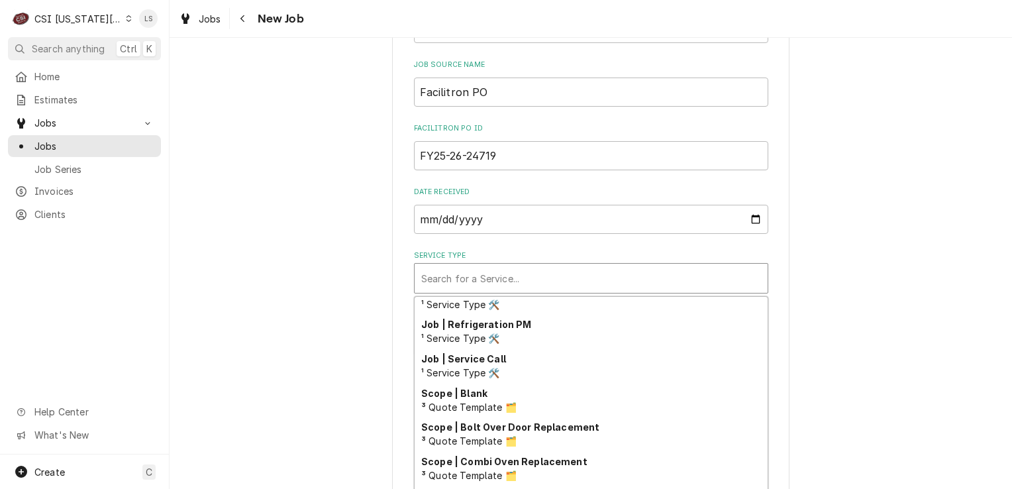
scroll to position [826, 0]
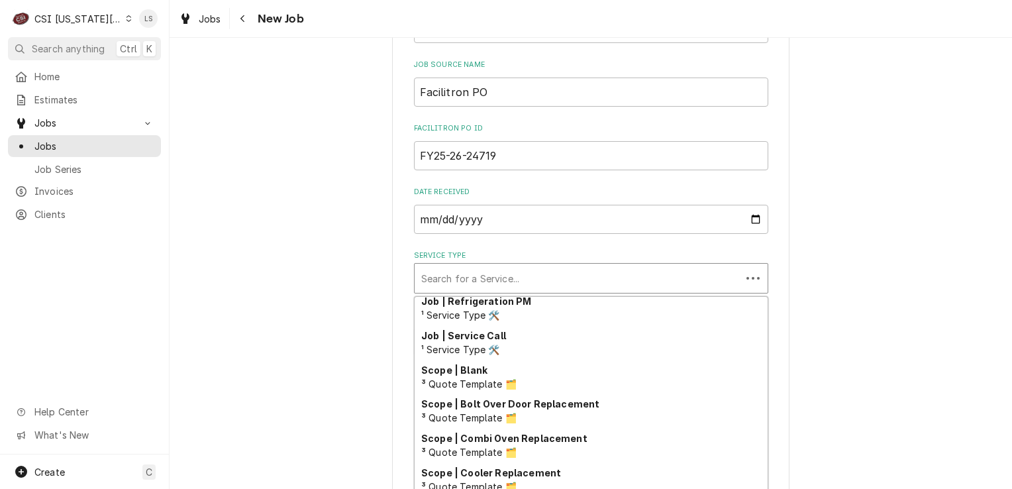
click at [461, 344] on span "¹ Service Type 🛠️" at bounding box center [460, 349] width 79 height 11
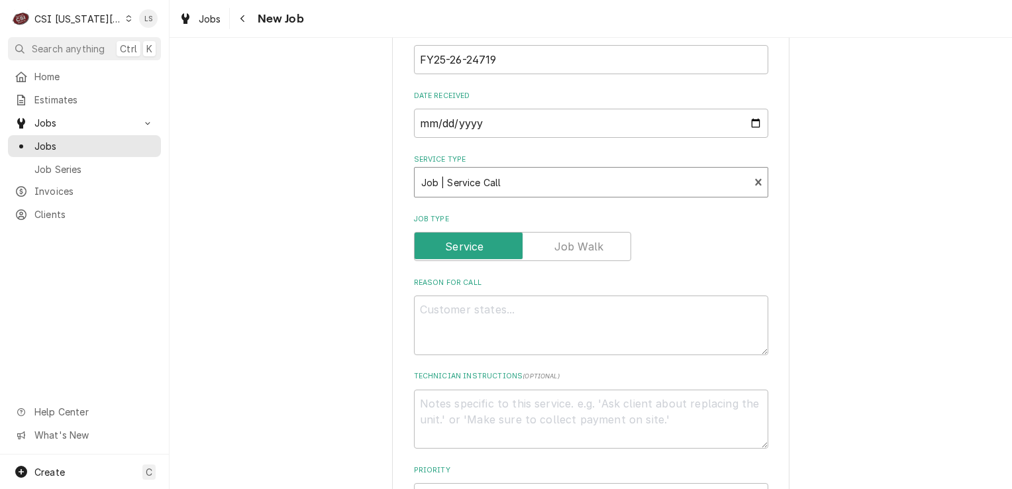
scroll to position [861, 0]
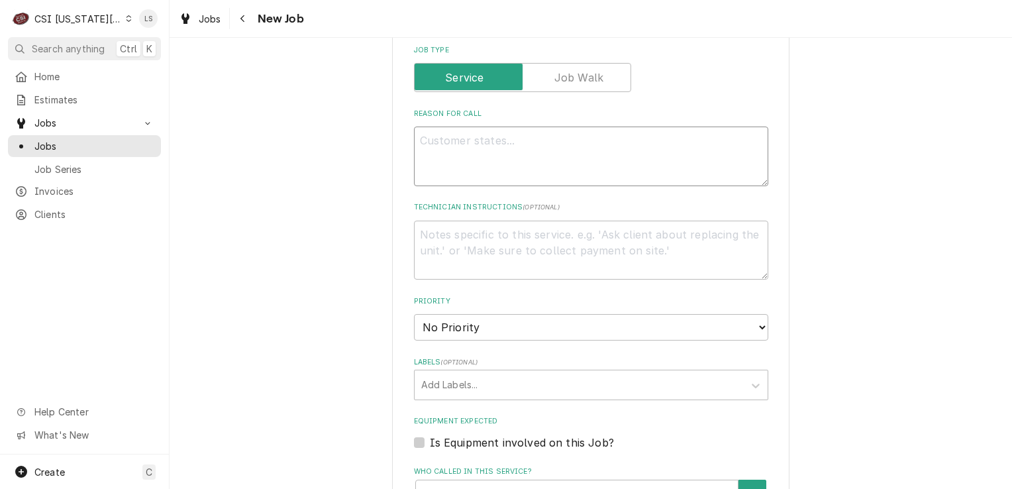
paste textarea "One of the doors on my three door cooler does not seal tightly. When you close …"
type textarea "x"
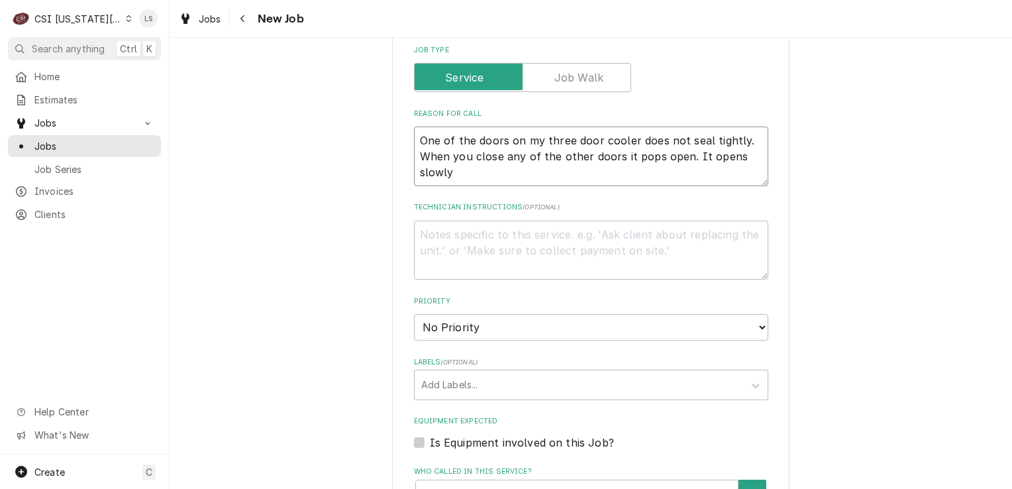
type textarea "One of the doors on my three door cooler does not seal tightly. When you close …"
click at [436, 314] on select "No Priority Urgent High Medium Low" at bounding box center [591, 327] width 354 height 26
type textarea "x"
select select "2"
click at [414, 314] on select "No Priority Urgent High Medium Low" at bounding box center [591, 327] width 354 height 26
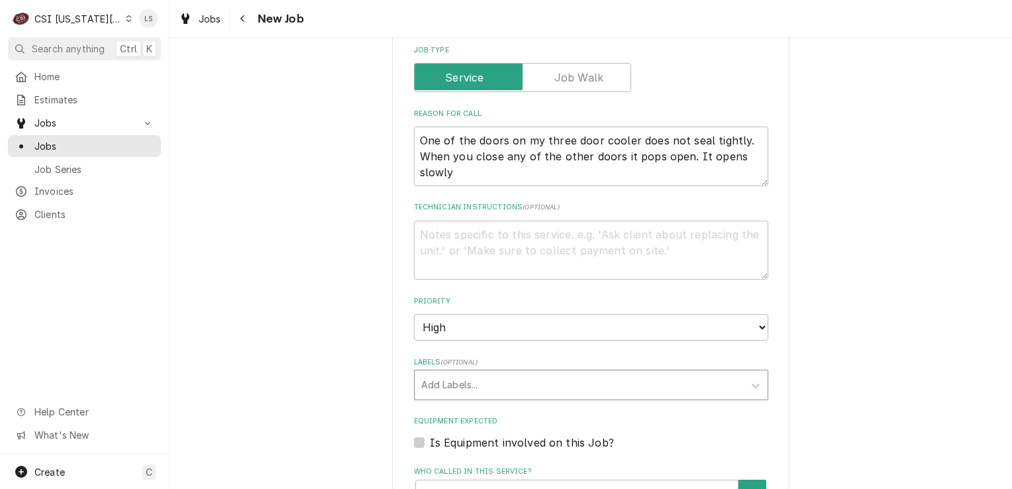
click at [424, 373] on div "Labels" at bounding box center [579, 385] width 316 height 24
type textarea "x"
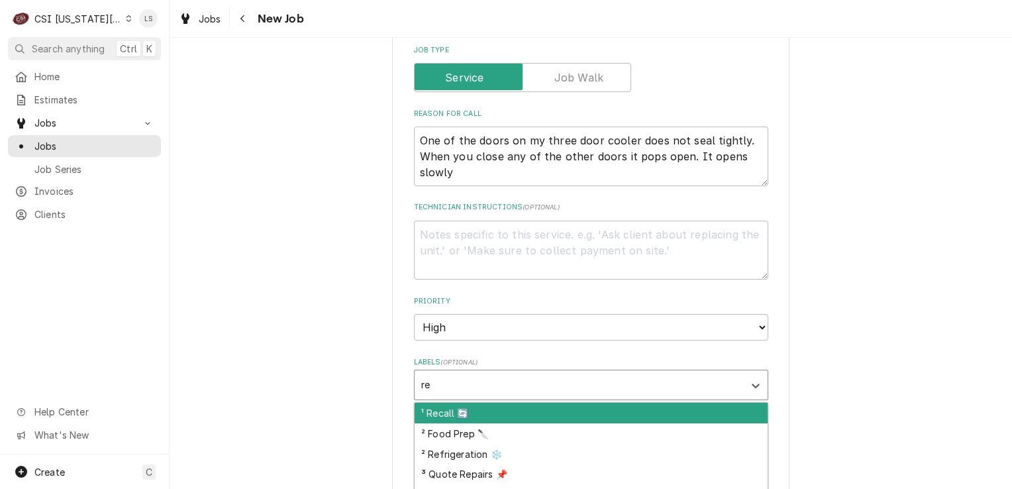
type input "ref"
type textarea "x"
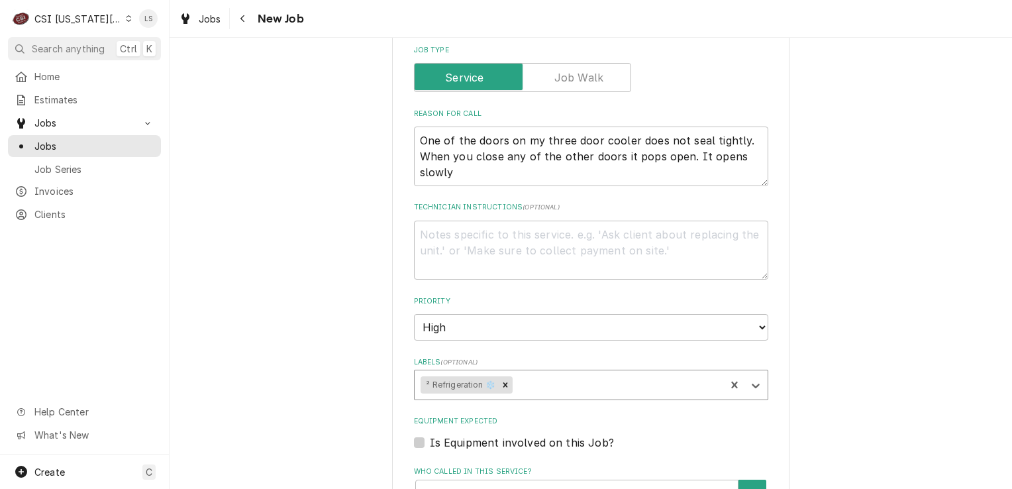
type textarea "x"
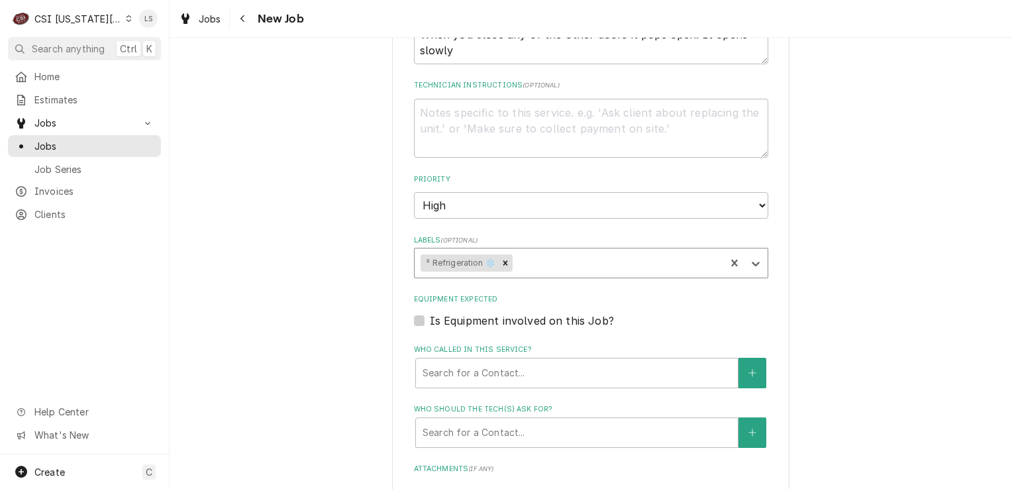
scroll to position [1126, 0]
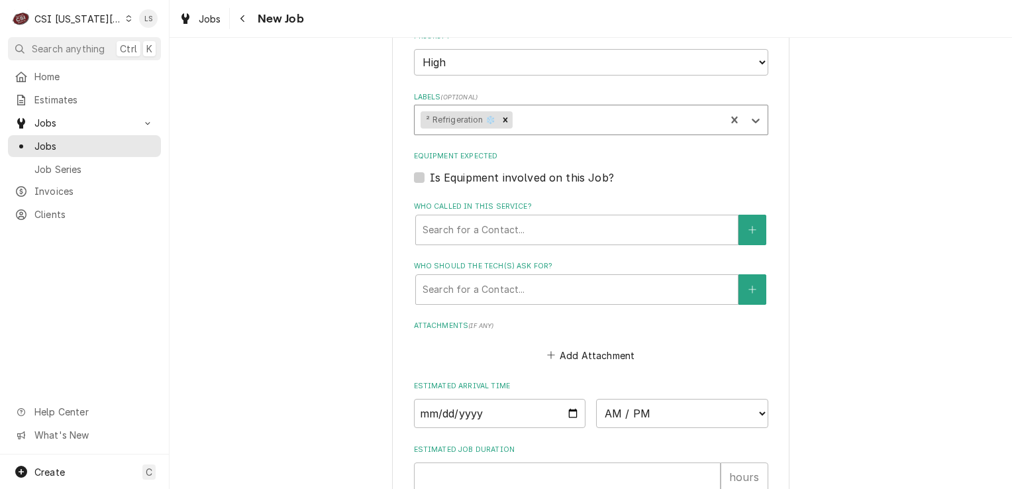
click at [430, 170] on label "Is Equipment involved on this Job?" at bounding box center [522, 178] width 184 height 16
click at [430, 170] on input "Equipment Expected" at bounding box center [607, 184] width 354 height 29
checkbox input "true"
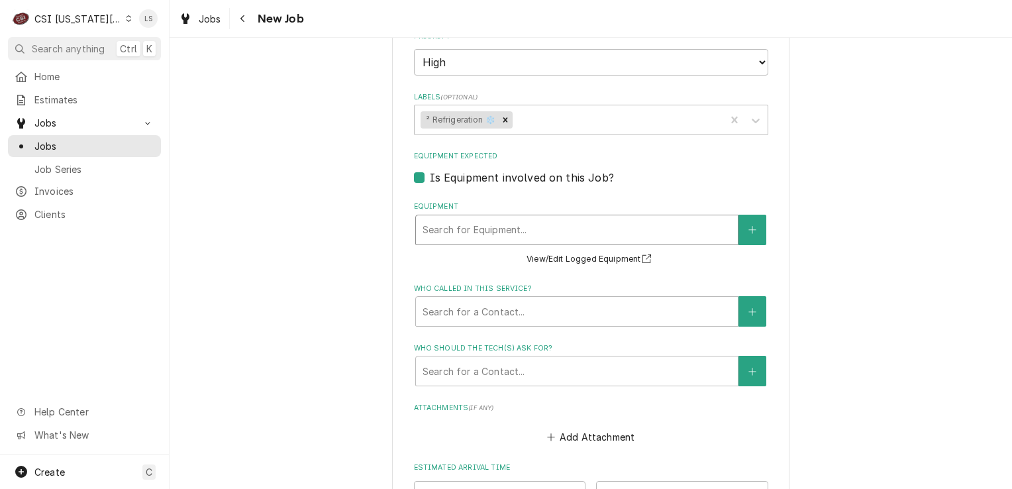
click at [462, 218] on div "Equipment" at bounding box center [577, 230] width 309 height 24
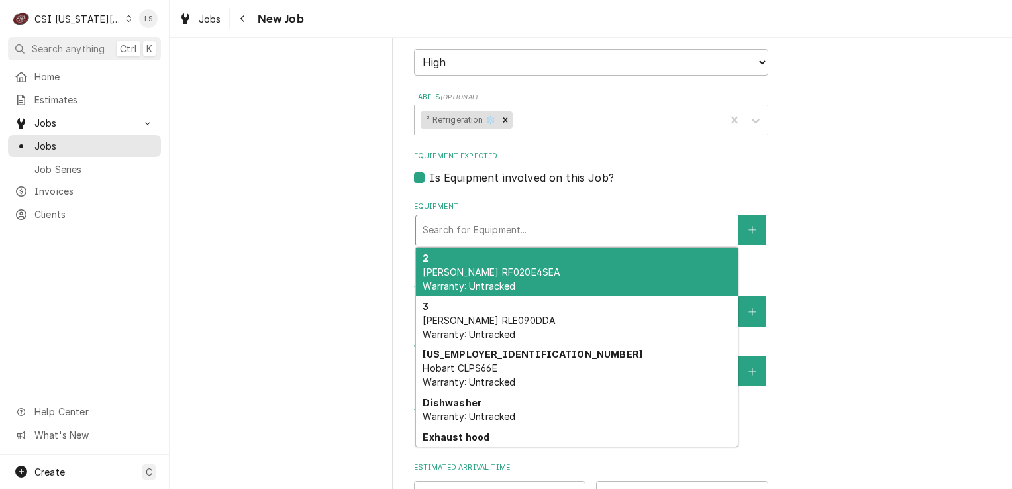
type textarea "x"
type input "r"
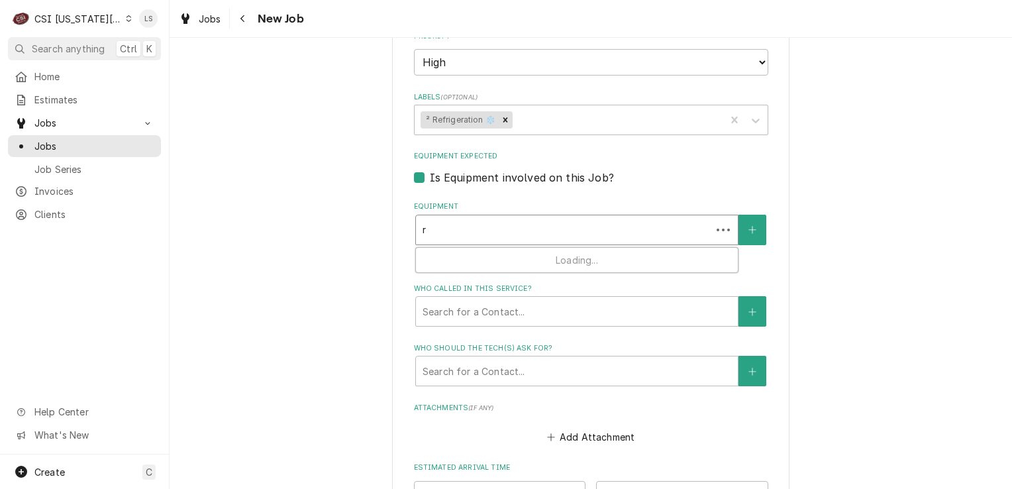
type textarea "x"
type input "ri"
type textarea "x"
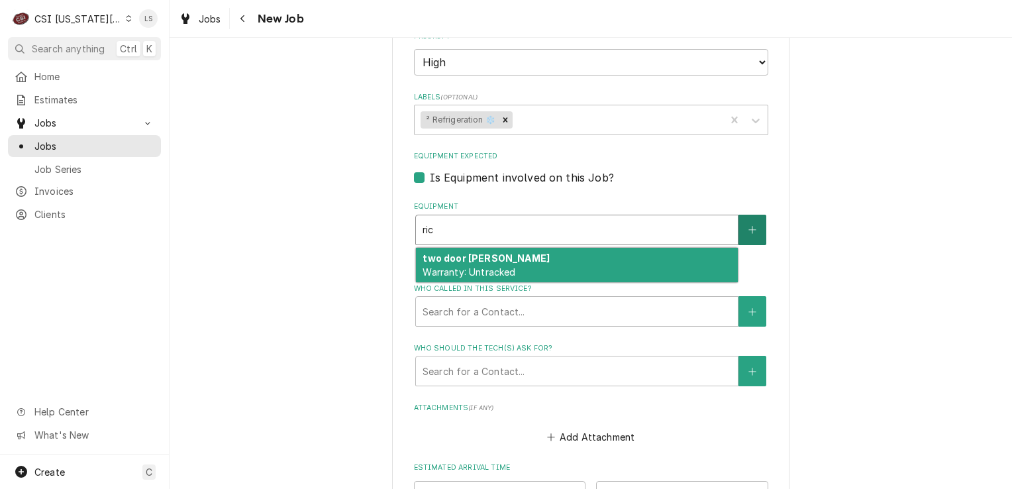
type input "ric"
click at [753, 215] on button "Equipment" at bounding box center [752, 230] width 28 height 30
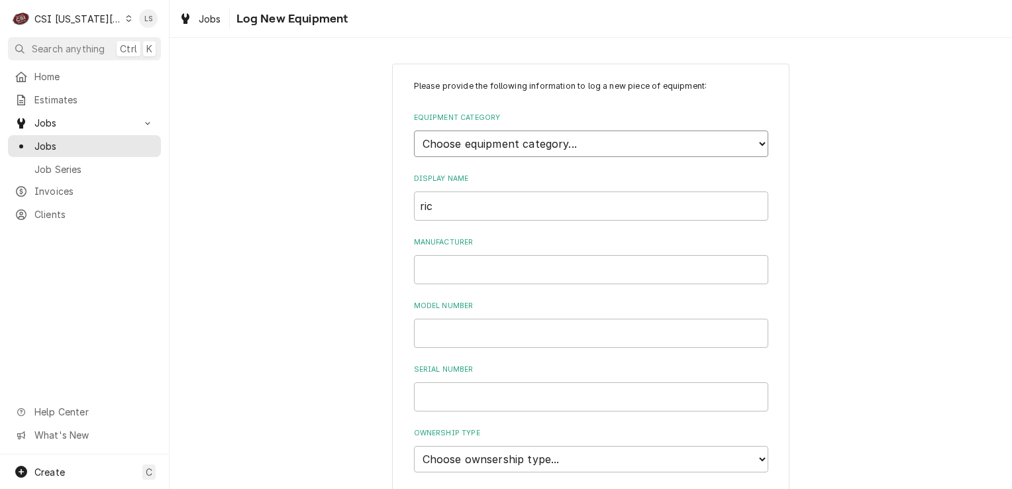
click at [491, 148] on select "Choose equipment category... Cooking Equipment Fryers Ice Machines Ovens and Ra…" at bounding box center [591, 143] width 354 height 26
select select "8"
click at [414, 130] on select "Choose equipment category... Cooking Equipment Fryers Ice Machines Ovens and Ra…" at bounding box center [591, 143] width 354 height 26
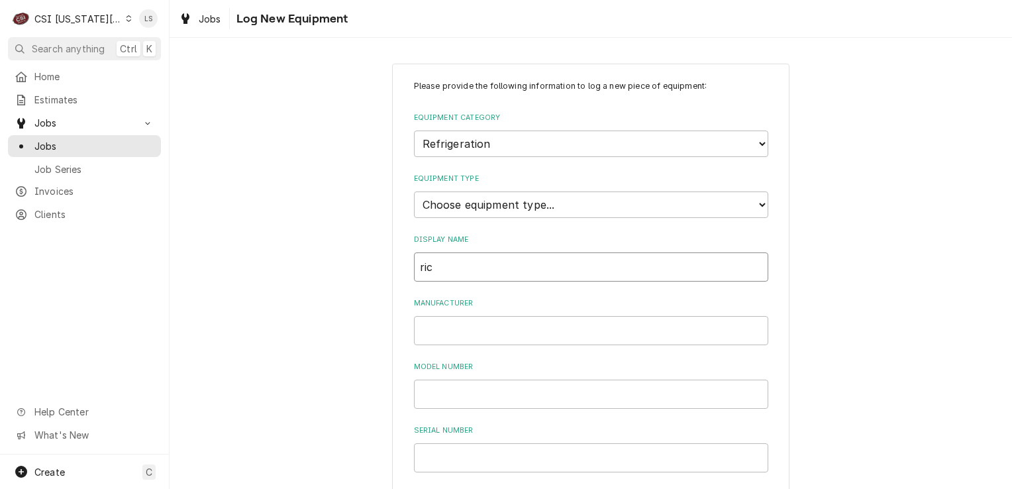
drag, startPoint x: 395, startPoint y: 260, endPoint x: 384, endPoint y: 262, distance: 10.7
click at [384, 262] on div "Please provide the following information to log a new piece of equipment: Equip…" at bounding box center [591, 473] width 842 height 843
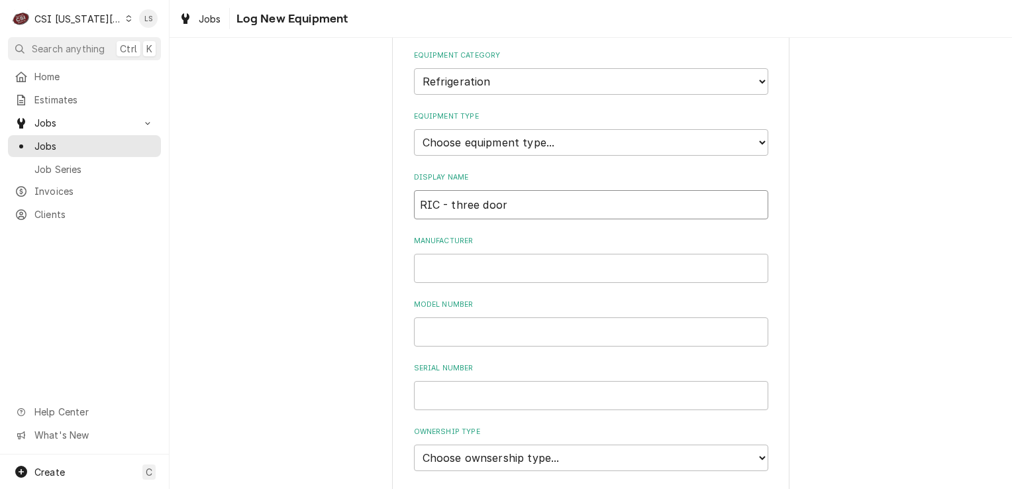
scroll to position [265, 0]
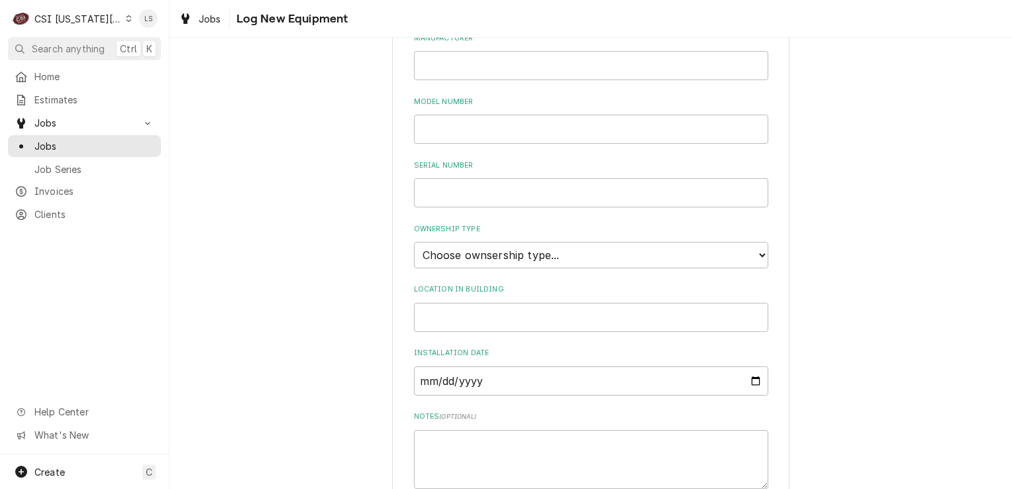
type input "RIC - three door"
drag, startPoint x: 429, startPoint y: 256, endPoint x: 435, endPoint y: 266, distance: 11.6
click at [429, 256] on select "Choose ownsership type... Unknown Owned Leased Rented" at bounding box center [591, 255] width 354 height 26
select select "1"
click at [414, 242] on select "Choose ownsership type... Unknown Owned Leased Rented" at bounding box center [591, 255] width 354 height 26
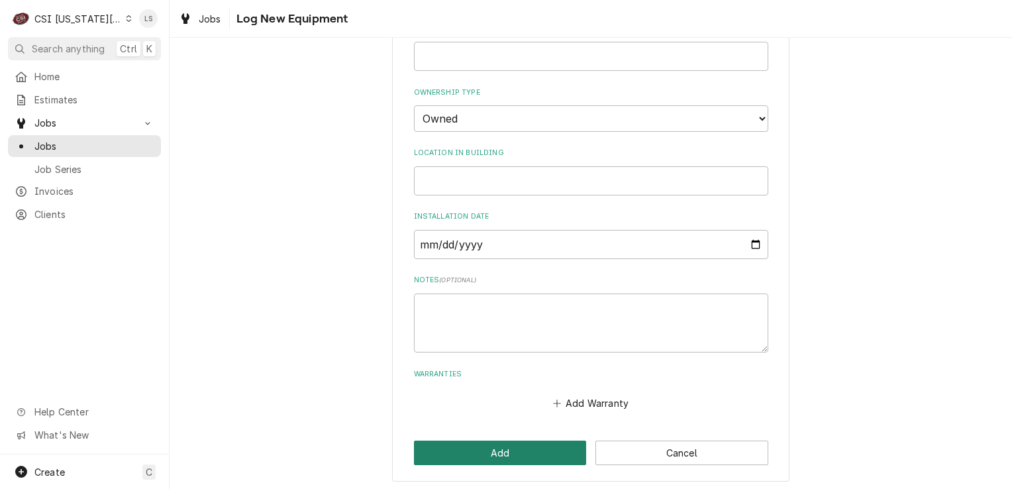
click at [481, 450] on button "Add" at bounding box center [500, 452] width 173 height 25
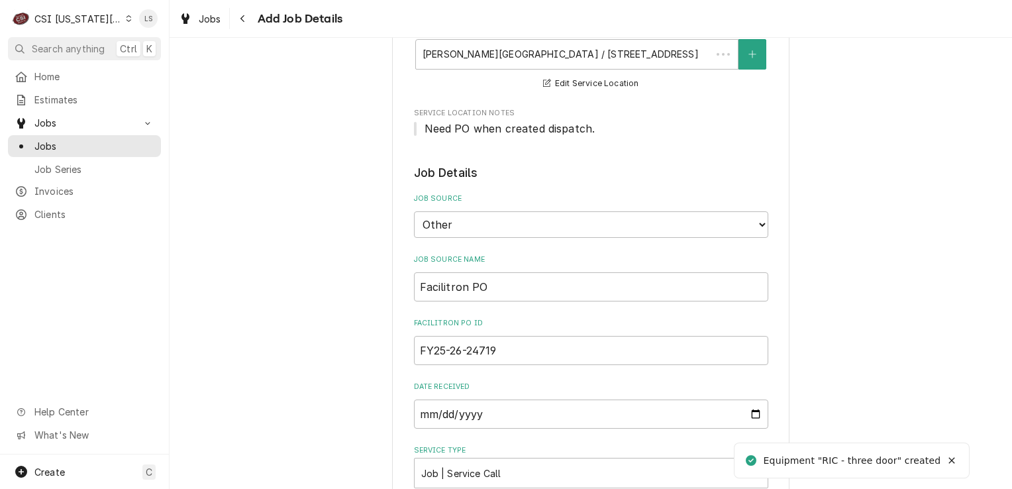
scroll to position [1126, 0]
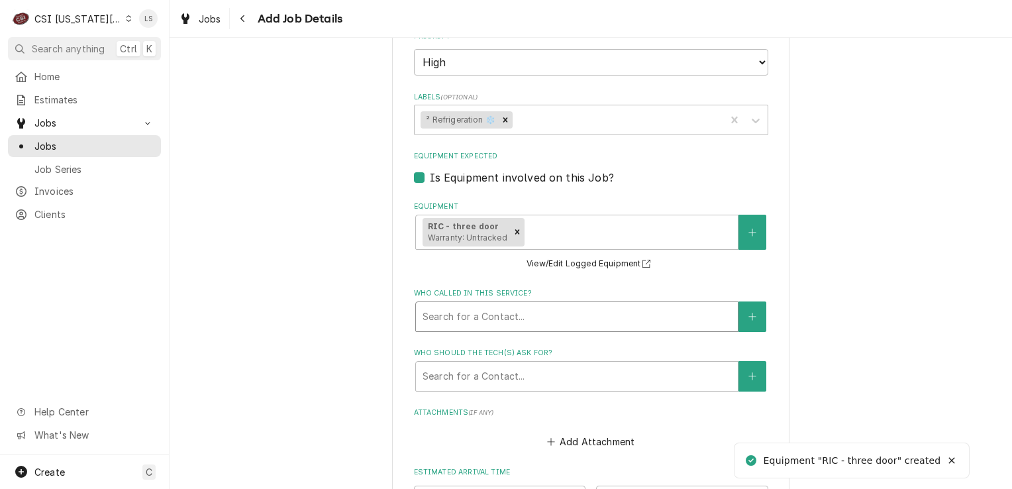
type textarea "x"
click at [739, 301] on button "Who called in this service?" at bounding box center [752, 316] width 28 height 30
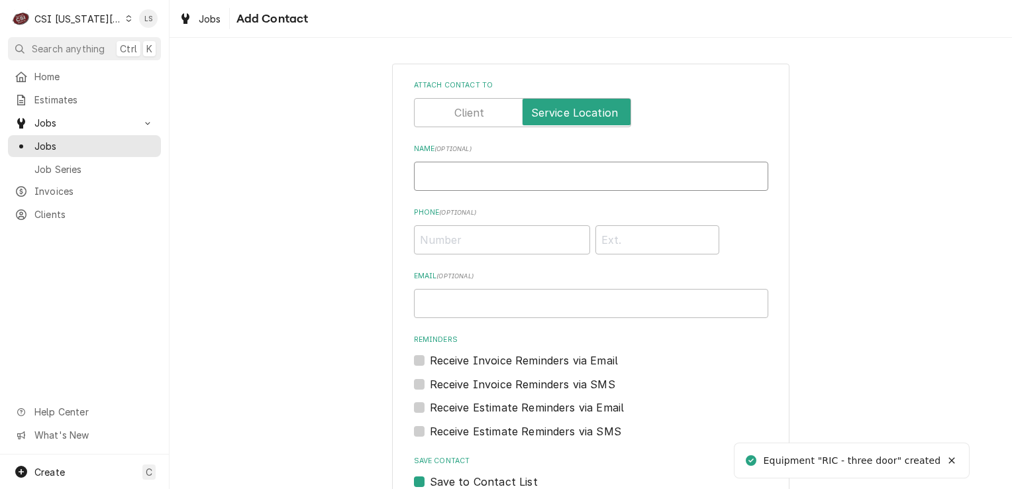
click at [503, 179] on input "Name ( optional )" at bounding box center [591, 176] width 354 height 29
type input "f"
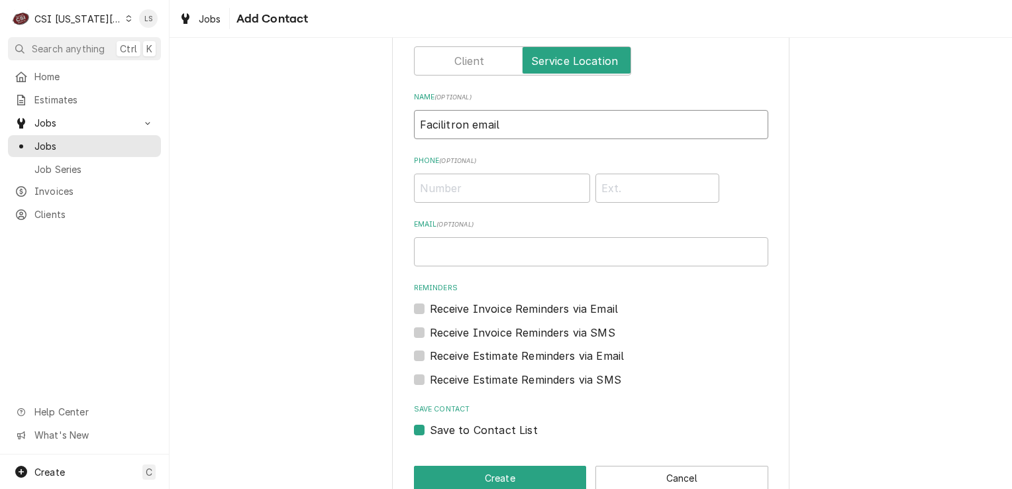
scroll to position [80, 0]
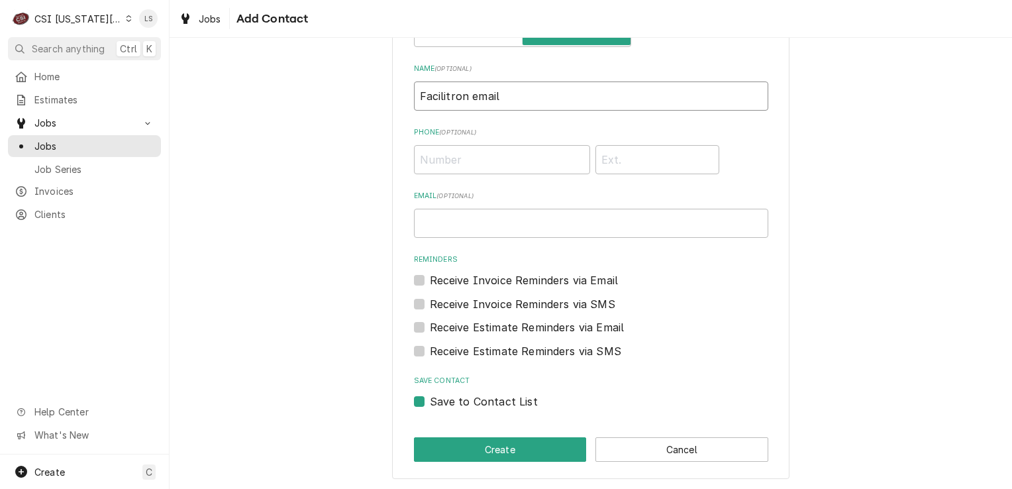
type input "Facilitron email"
click at [430, 399] on label "Save to Contact List" at bounding box center [484, 401] width 108 height 16
click at [430, 399] on input "Save to Contact List" at bounding box center [607, 407] width 354 height 29
checkbox input "false"
click at [454, 454] on button "Create" at bounding box center [500, 449] width 173 height 25
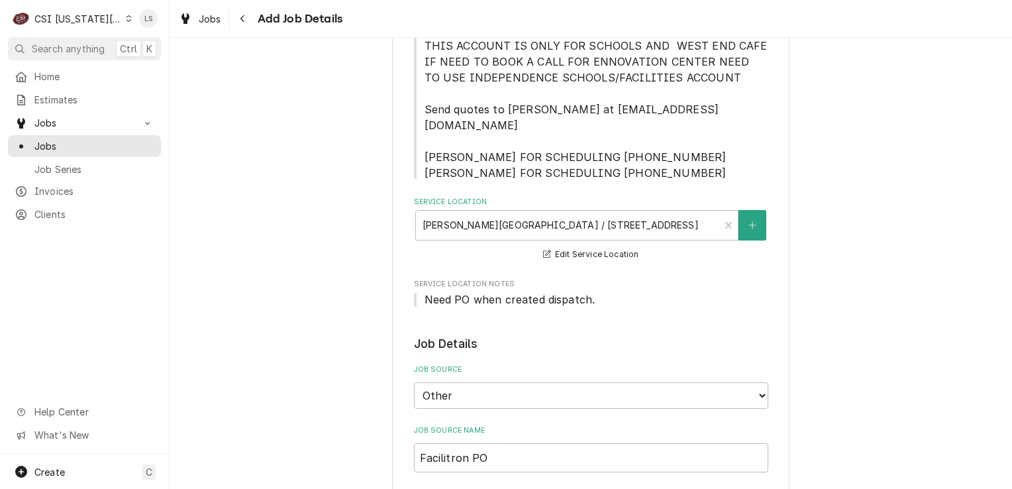
scroll to position [132, 0]
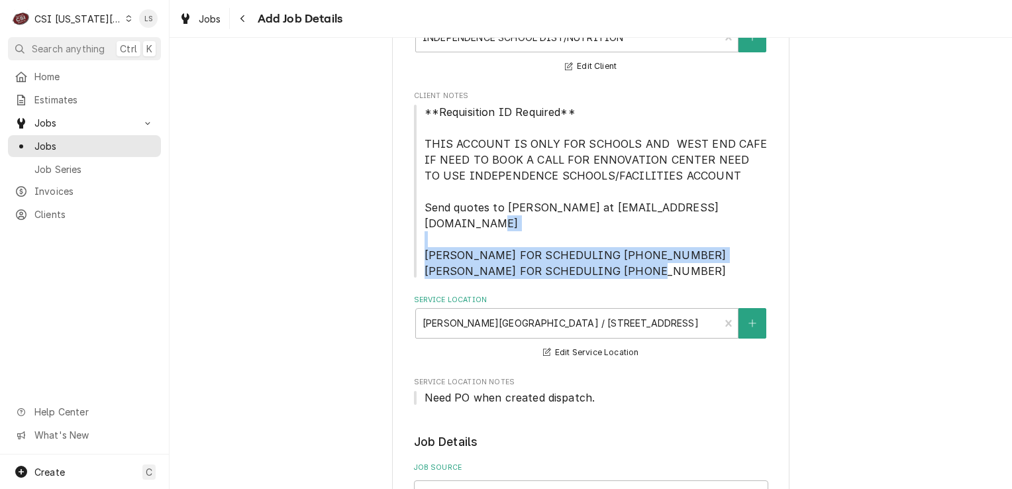
drag, startPoint x: 695, startPoint y: 256, endPoint x: 421, endPoint y: 235, distance: 274.3
click at [421, 235] on span "**Requisition ID Required** THIS ACCOUNT IS ONLY FOR SCHOOLS AND WEST END CAFE …" at bounding box center [591, 191] width 354 height 175
copy span "BRAD KRAMER FOR SCHEDULING 816-352-6239 GUSTAVO BATEMEN FOR SCHEDULING 816-918-…"
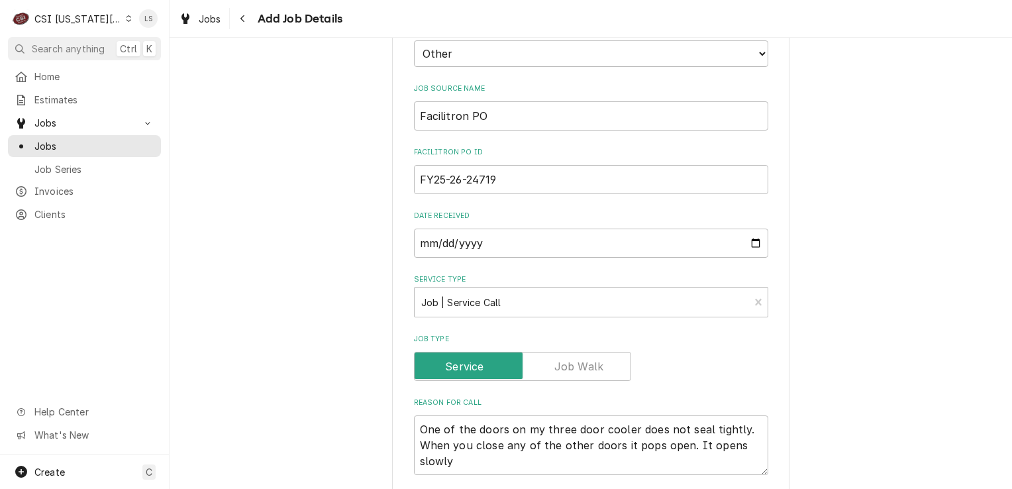
scroll to position [728, 0]
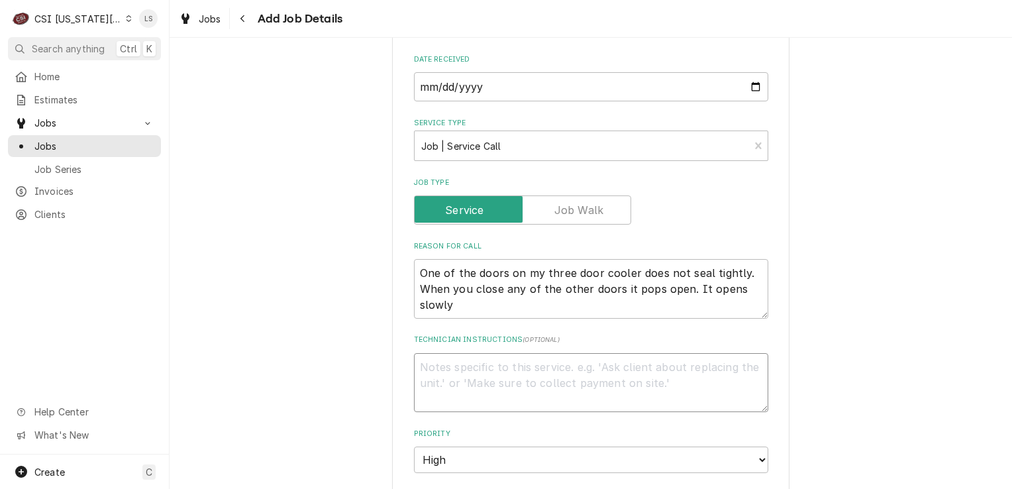
paste textarea "BRAD KRAMER FOR SCHEDULING 816-352-6239 GUSTAVO BATEMEN FOR SCHEDULING 816-918-…"
type textarea "x"
type textarea "BRAD KRAMER FOR SCHEDULING 816-352-6239 GUSTAVO BATEMEN FOR SCHEDULING 816-918-…"
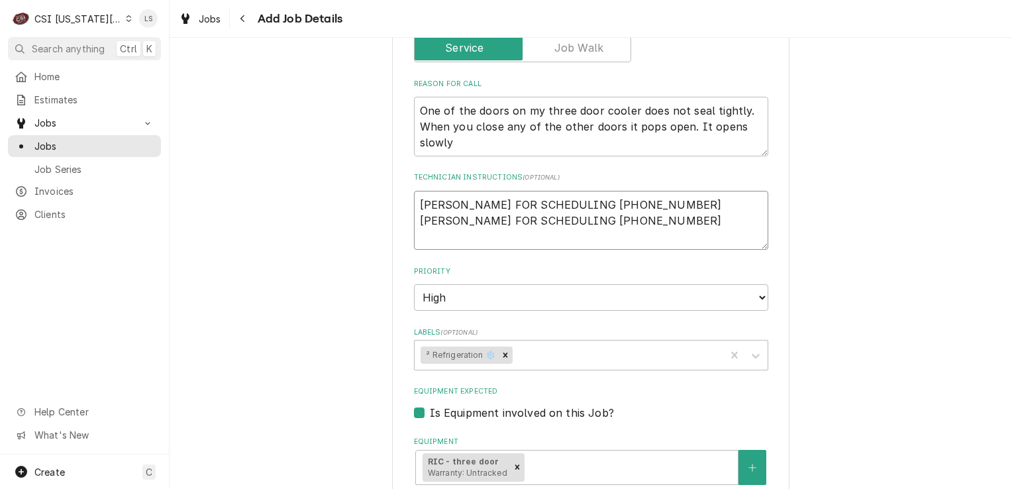
type textarea "x"
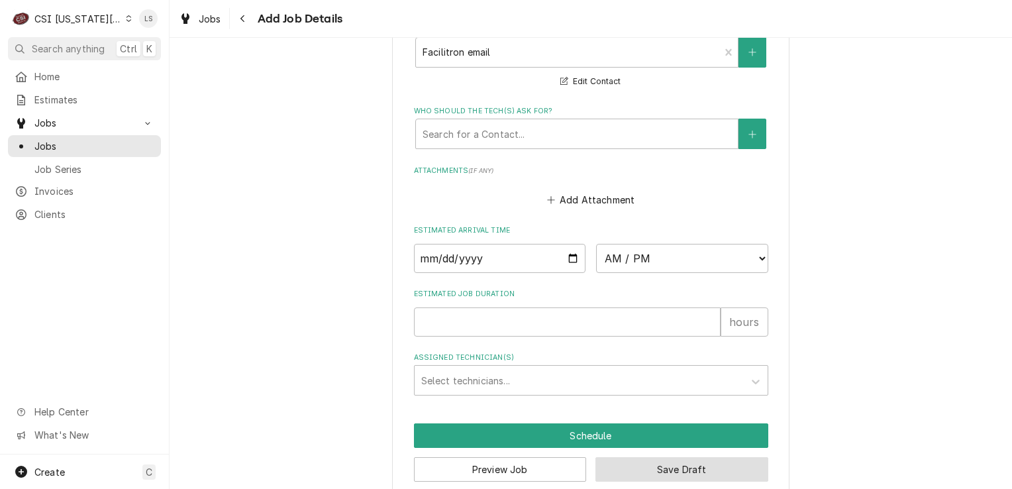
type textarea "BRAD KRAMER FOR SCHEDULING 816-352-6239 GUSTAVO BATEMEN FOR SCHEDULING 816-918-…"
click at [654, 457] on button "Save Draft" at bounding box center [681, 469] width 173 height 25
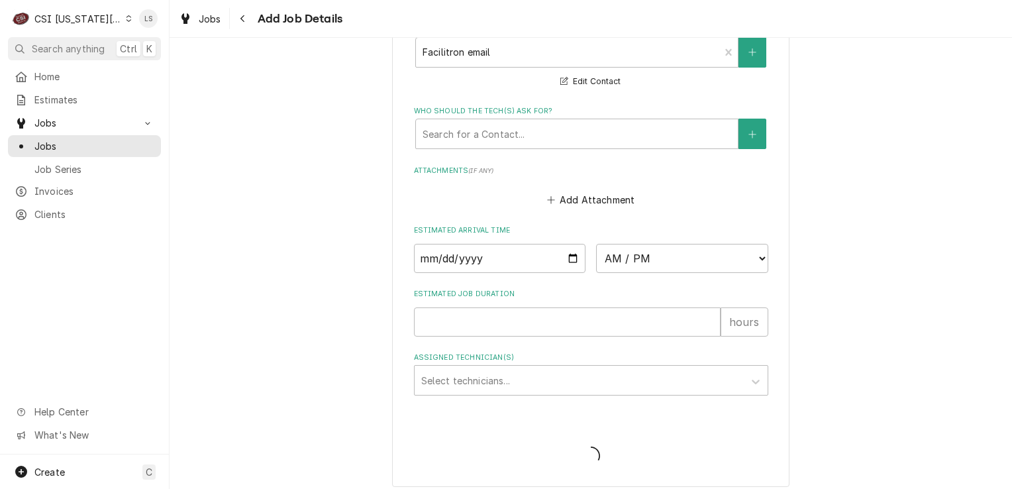
scroll to position [1379, 0]
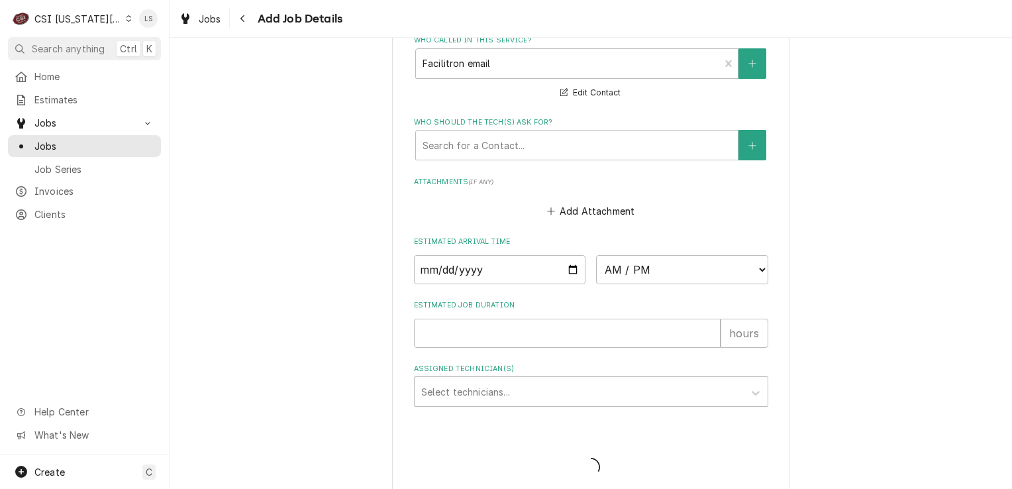
type textarea "x"
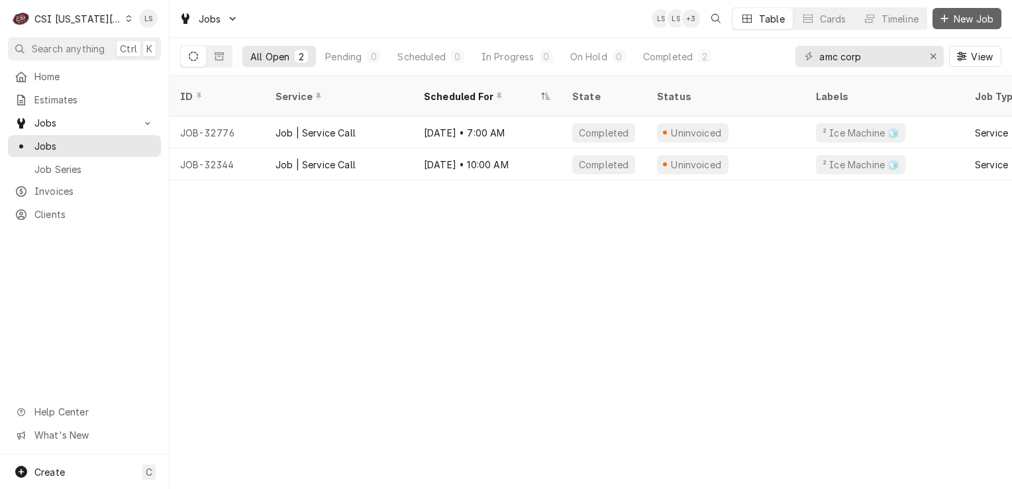
click at [962, 13] on span "New Job" at bounding box center [973, 19] width 45 height 14
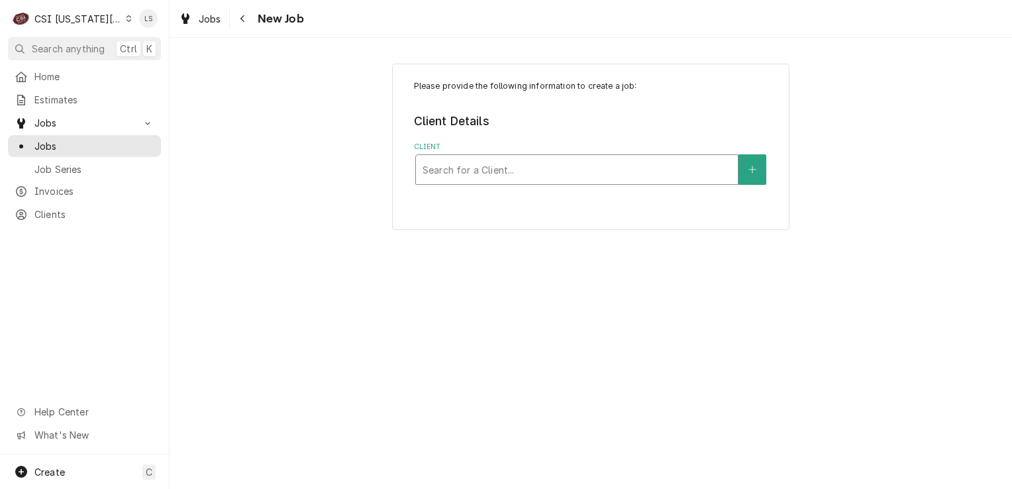
click at [466, 176] on div "Client" at bounding box center [577, 170] width 309 height 24
type input "inde school dis"
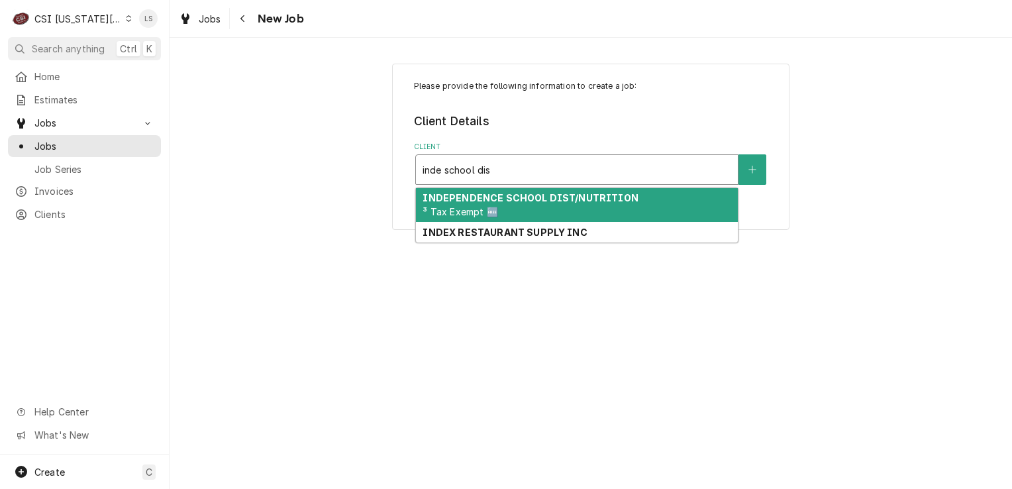
click at [491, 206] on span "³ Tax Exempt 🆓" at bounding box center [460, 211] width 75 height 11
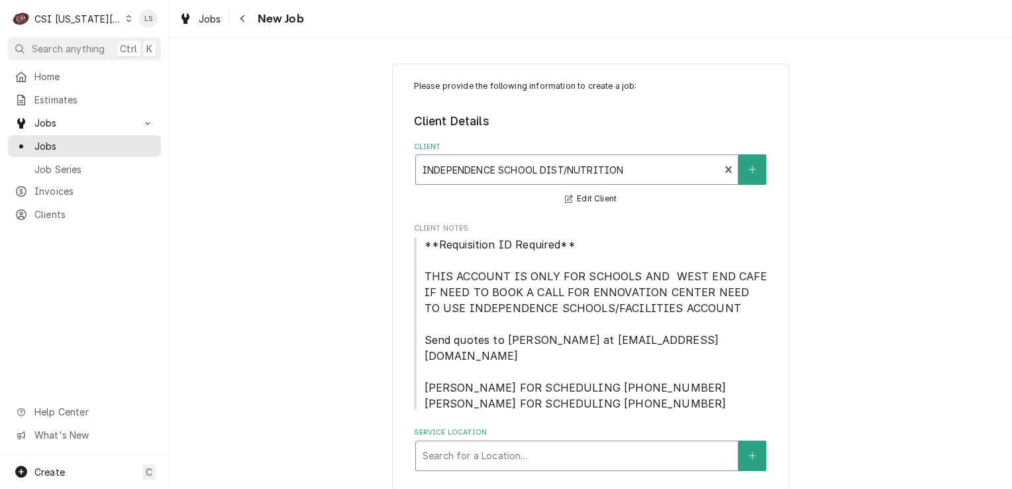
click at [537, 444] on div "Service Location" at bounding box center [577, 456] width 309 height 24
type input "william ch"
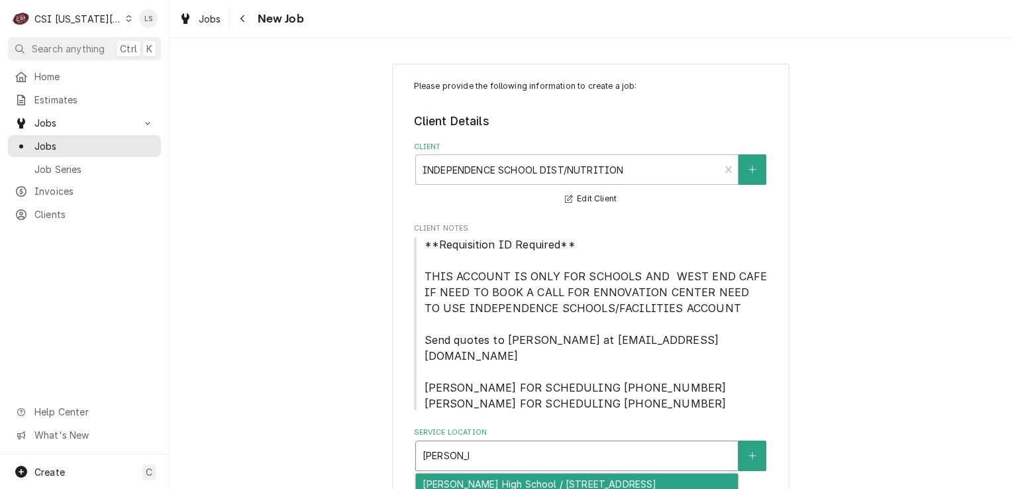
click at [543, 474] on div "William Chrisman High School / 1223 North Noland Road, Independence, MO 64050" at bounding box center [577, 491] width 322 height 34
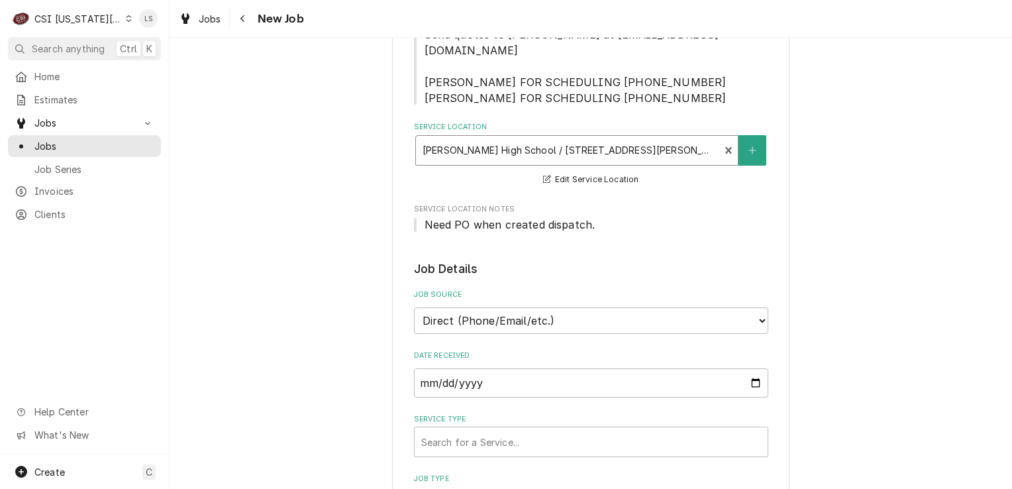
scroll to position [397, 0]
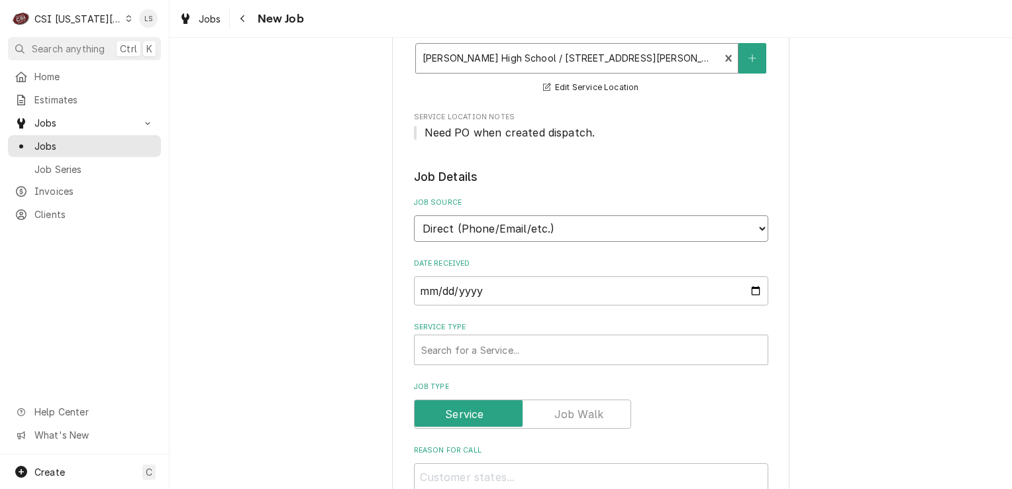
drag, startPoint x: 491, startPoint y: 209, endPoint x: 489, endPoint y: 217, distance: 8.2
click at [491, 215] on select "Direct (Phone/Email/etc.) Service Channel Corrigo Ecotrak Other" at bounding box center [591, 228] width 354 height 26
select select "100"
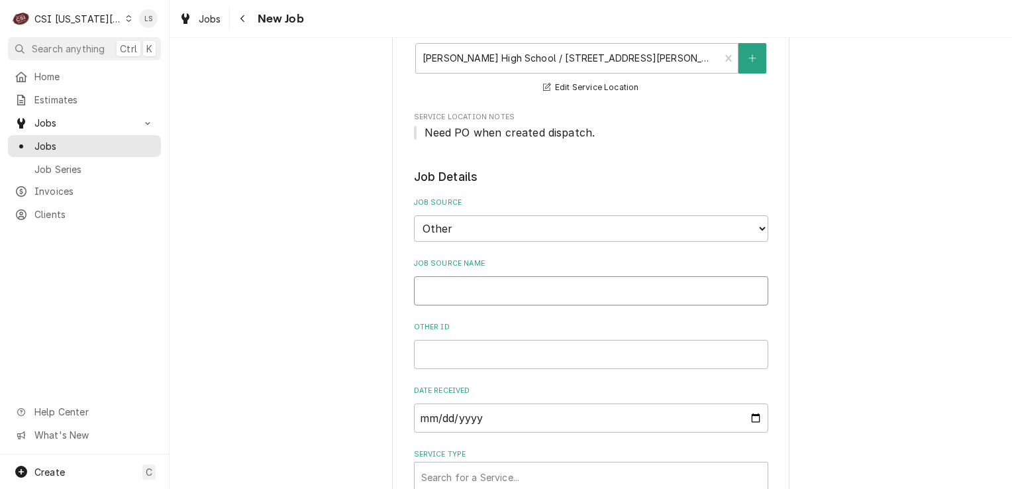
click at [439, 279] on input "Job Source Name" at bounding box center [591, 290] width 354 height 29
type textarea "x"
type input "F"
type textarea "x"
type input "Fa"
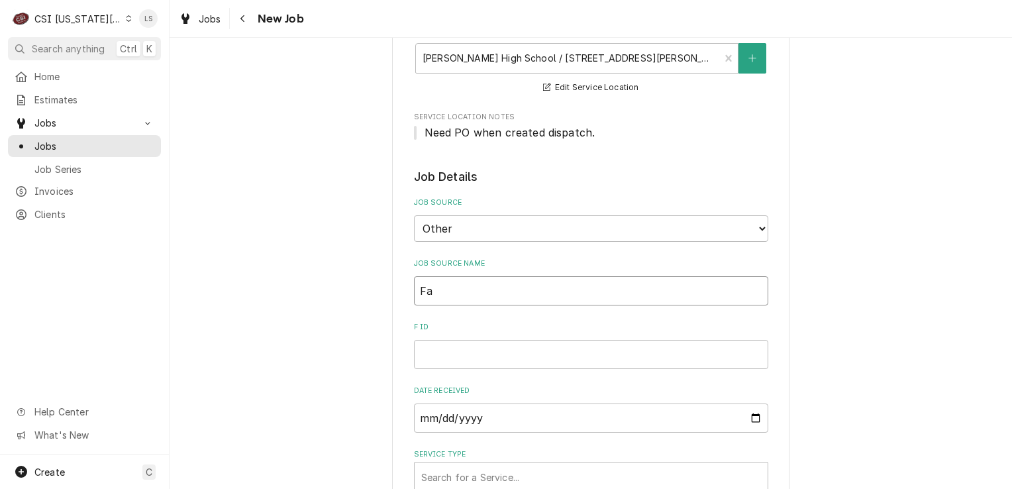
type textarea "x"
type input "Fac"
type textarea "x"
type input "Faci"
type textarea "x"
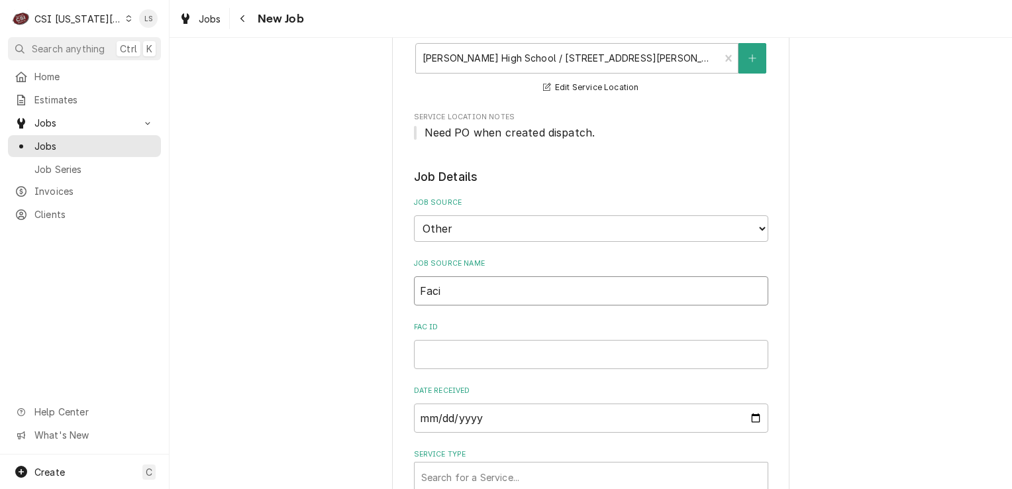
type input "Facil"
type textarea "x"
type input "Facili"
type textarea "x"
type input "Facilit"
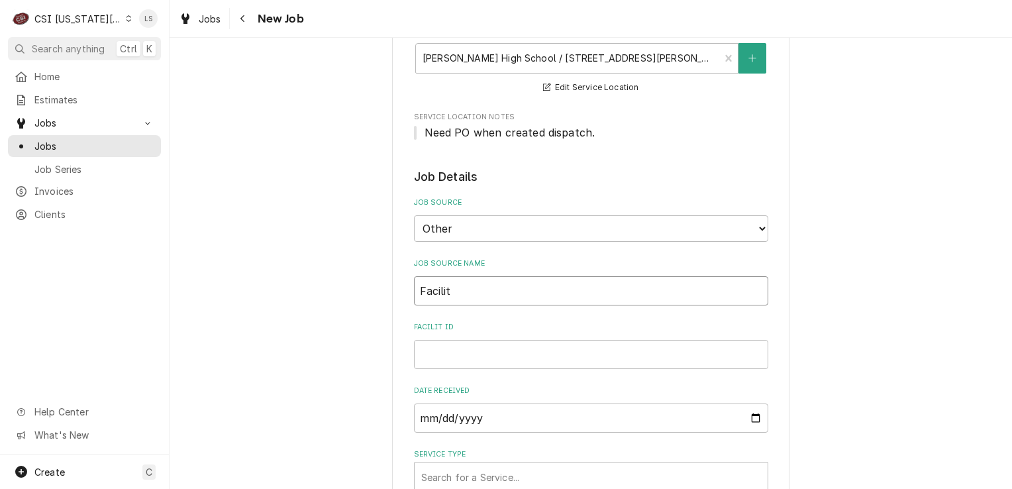
type textarea "x"
type input "Facilitr"
type textarea "x"
type input "Facilitro"
type textarea "x"
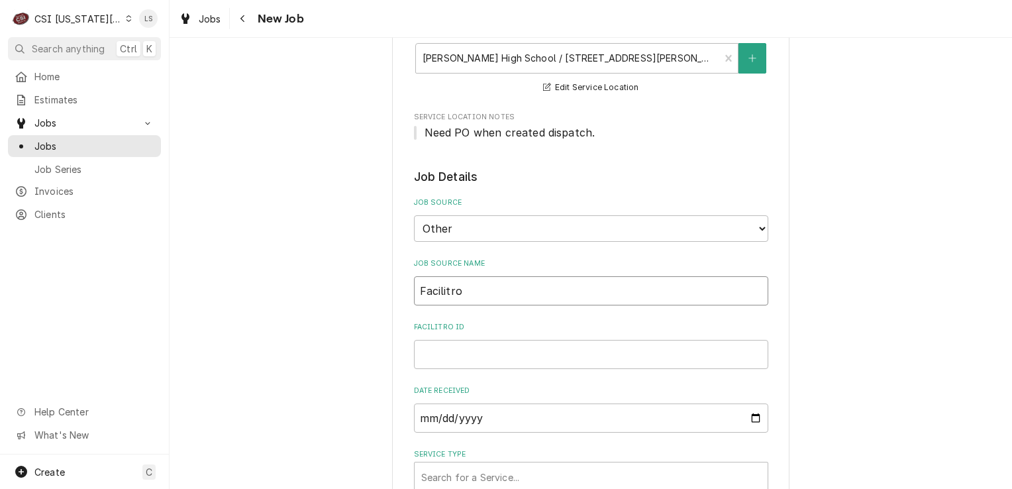
type input "Facilitron"
type textarea "x"
type input "Facilitron"
type textarea "x"
type input "Facilitron P"
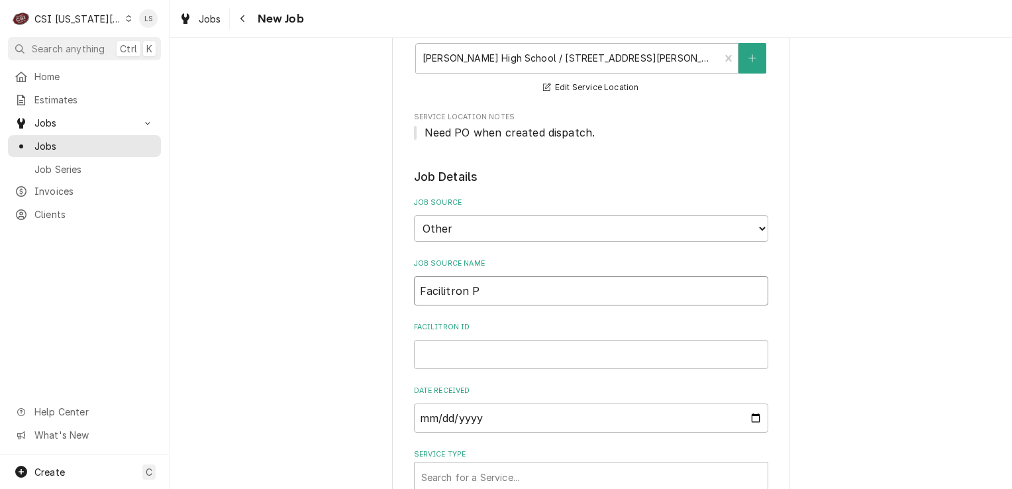
type textarea "x"
type input "Facilitron PO"
type textarea "x"
type input "Facilitron PO"
paste input "FY25-26-24703"
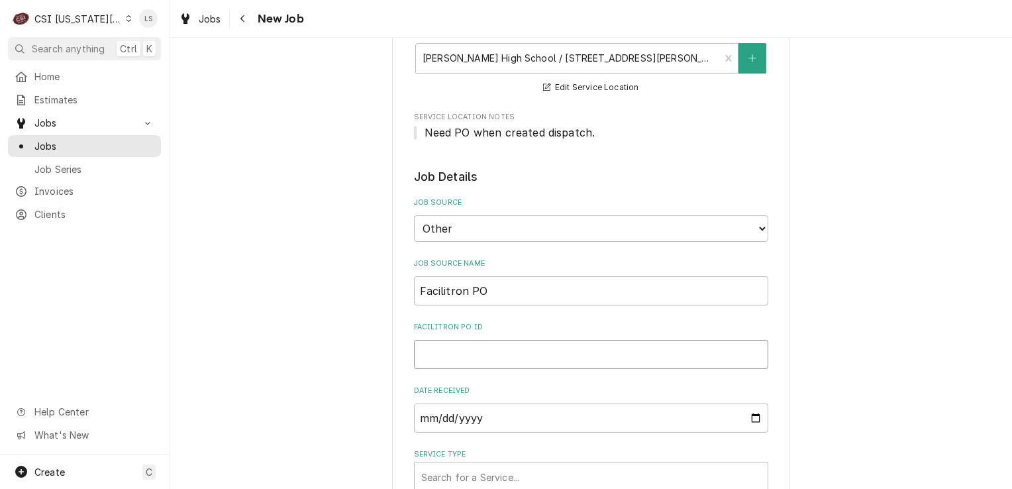
type textarea "x"
type input "FY25-26-24703"
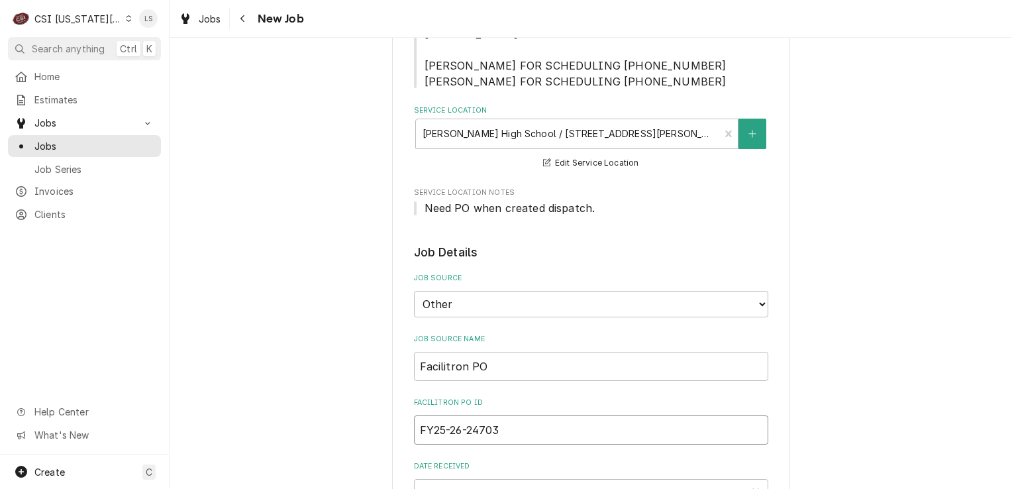
type textarea "x"
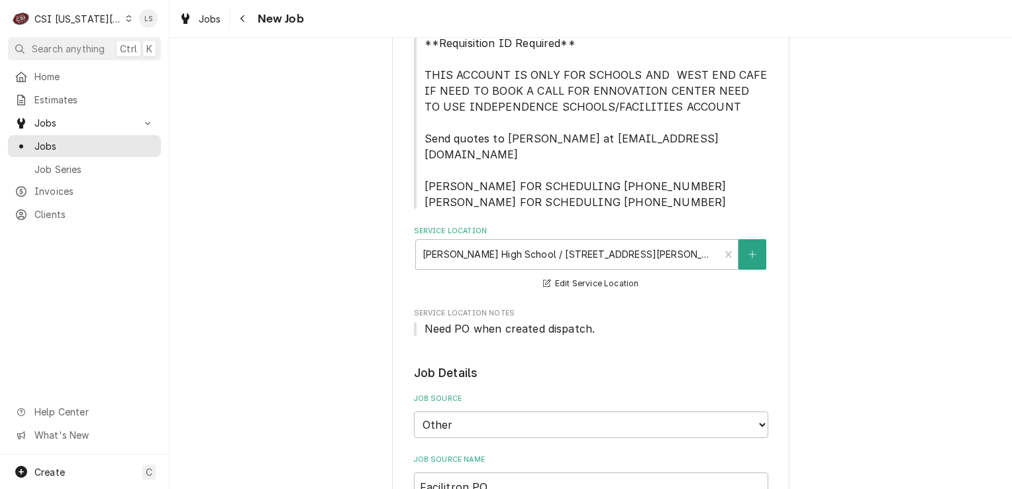
scroll to position [132, 0]
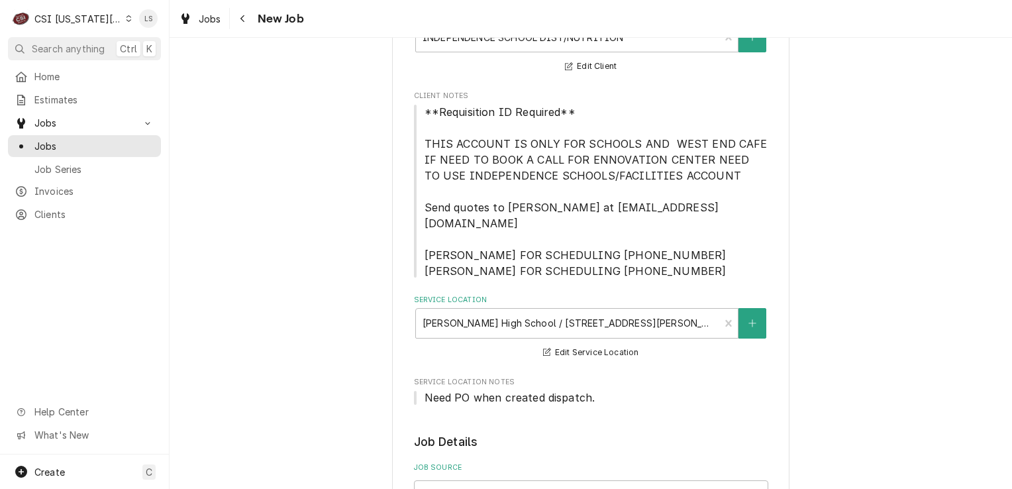
type input "FY25-26-24703"
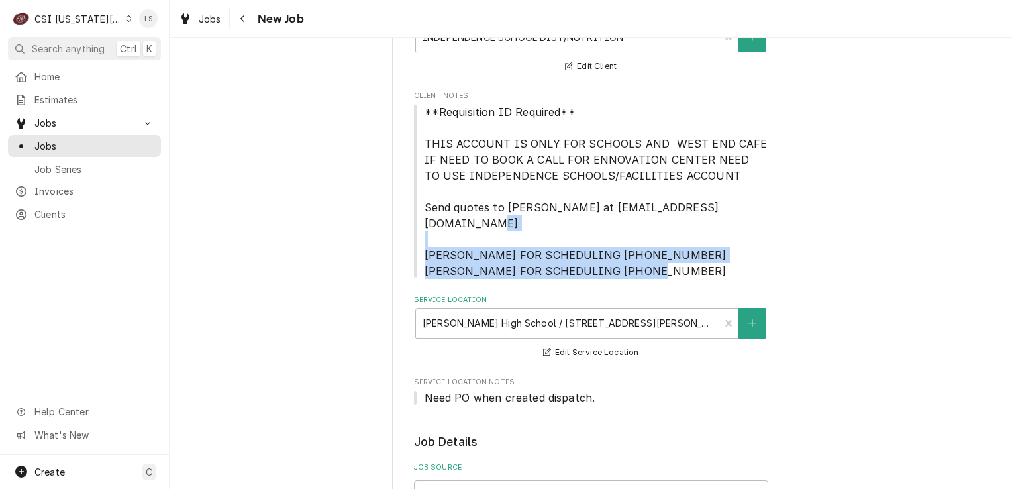
drag, startPoint x: 693, startPoint y: 256, endPoint x: 408, endPoint y: 239, distance: 285.9
click at [414, 239] on span "**Requisition ID Required** THIS ACCOUNT IS ONLY FOR SCHOOLS AND WEST END CAFE …" at bounding box center [591, 191] width 354 height 175
copy span "BRAD KRAMER FOR SCHEDULING 816-352-6239 GUSTAVO BATEMEN FOR SCHEDULING 816-918-…"
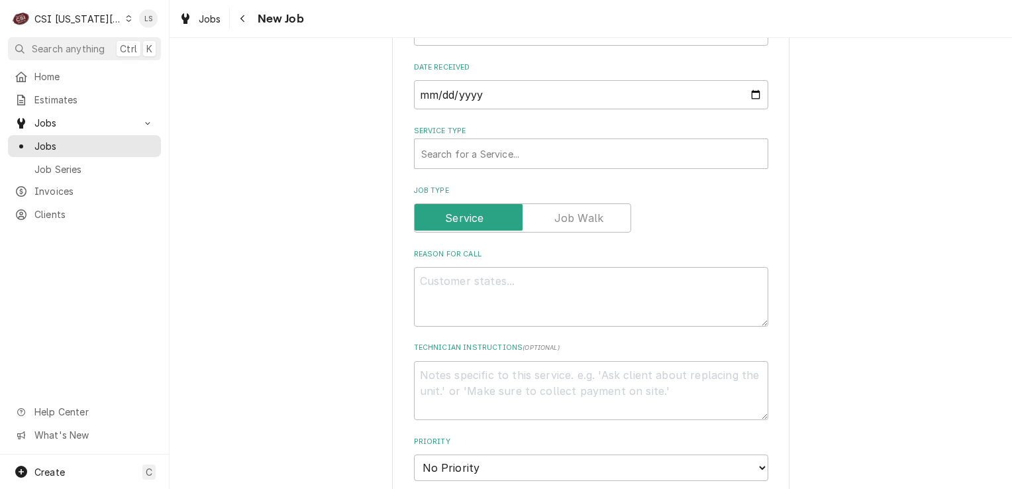
scroll to position [861, 0]
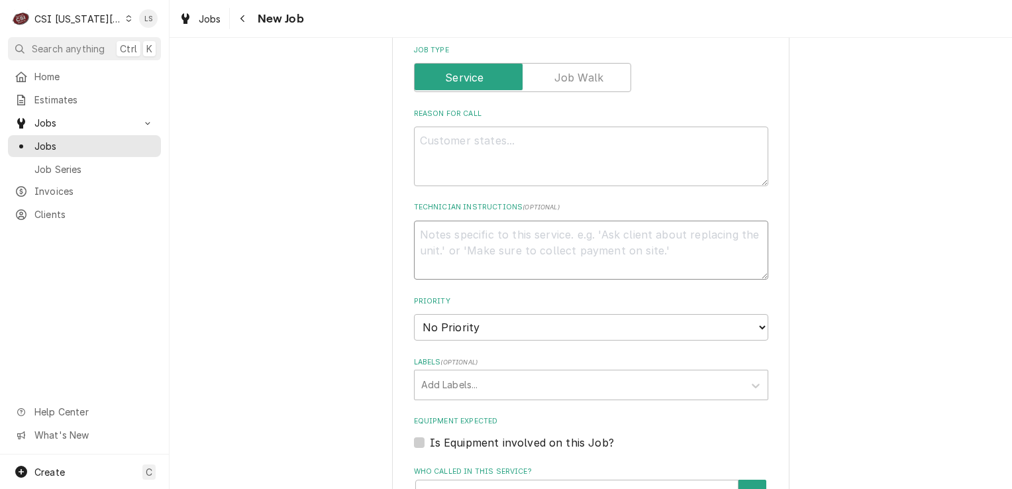
paste textarea "BRAD KRAMER FOR SCHEDULING 816-352-6239 GUSTAVO BATEMEN FOR SCHEDULING 816-918-…"
type textarea "x"
type textarea "BRAD KRAMER FOR SCHEDULING 816-352-6239 GUSTAVO BATEMEN FOR SCHEDULING 816-918-…"
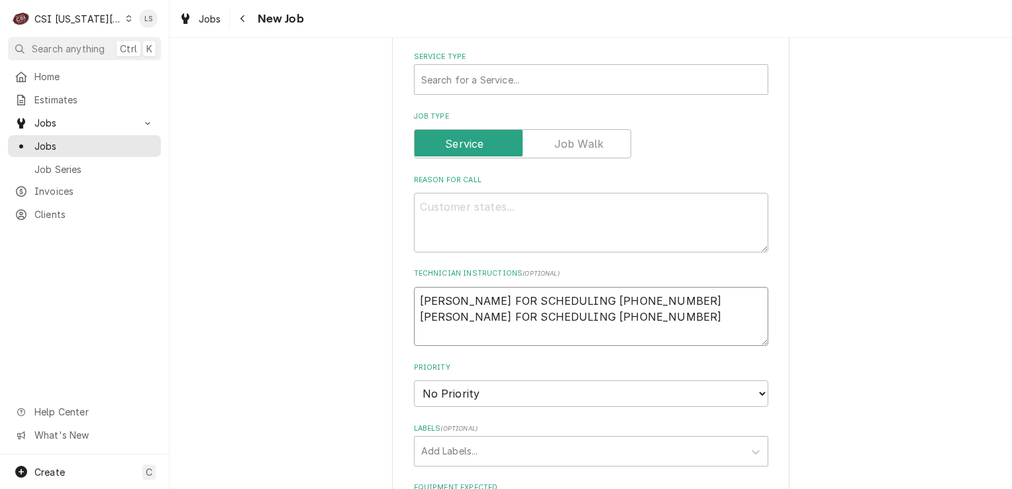
type textarea "x"
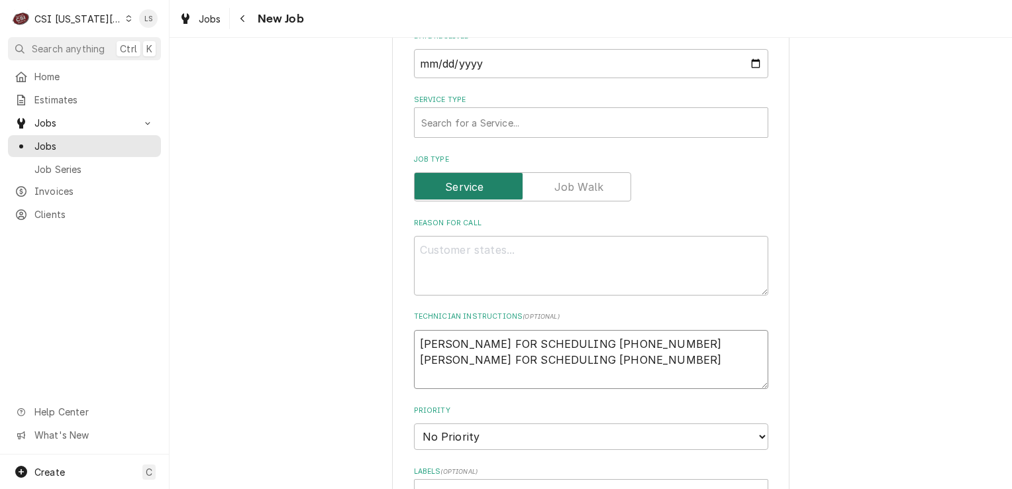
scroll to position [728, 0]
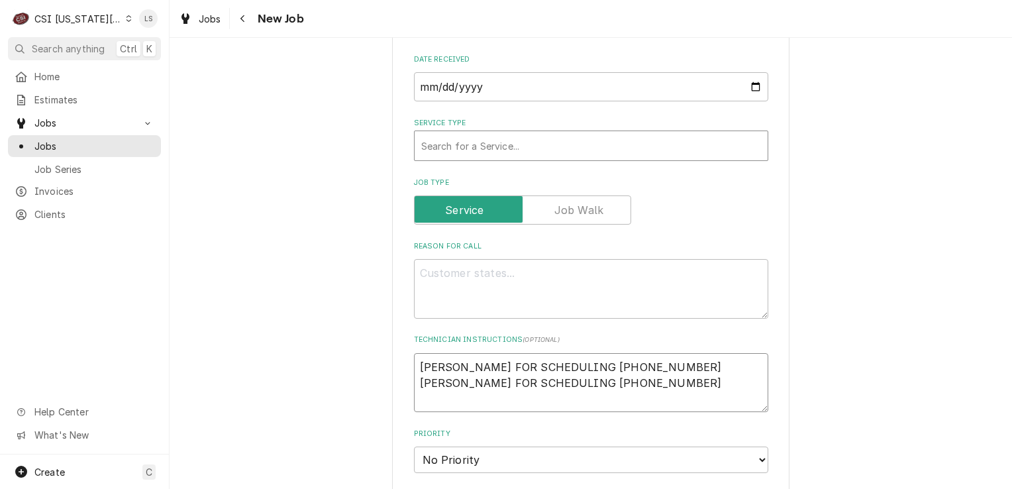
type textarea "BRAD KRAMER FOR SCHEDULING 816-352-6239 GUSTAVO BATEMEN FOR SCHEDULING 816-918-…"
click at [445, 135] on div "Service Type" at bounding box center [591, 146] width 340 height 24
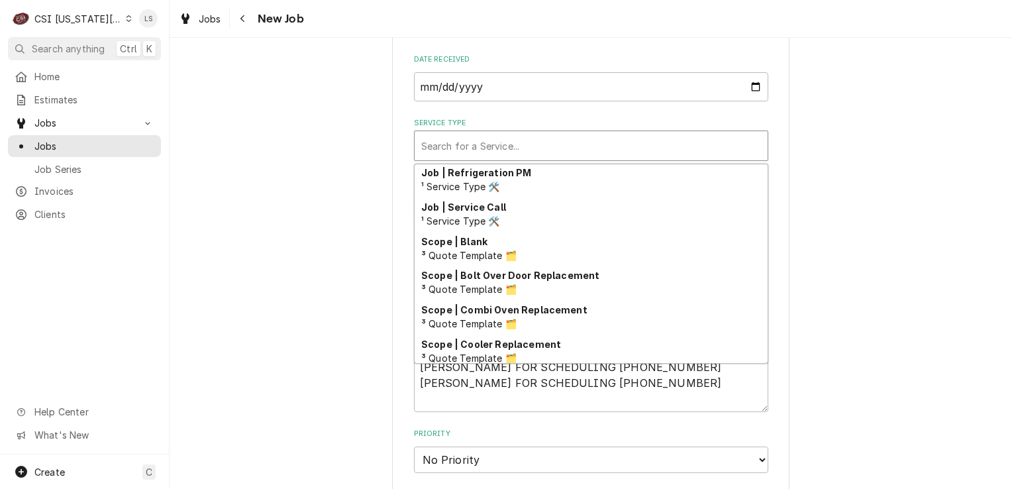
scroll to position [826, 0]
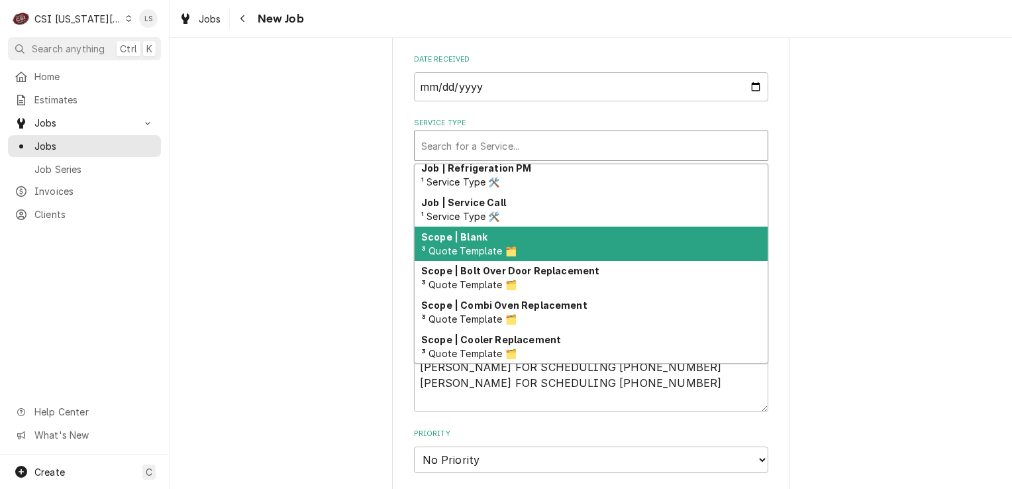
click at [474, 231] on strong "Scope | Blank" at bounding box center [454, 236] width 66 height 11
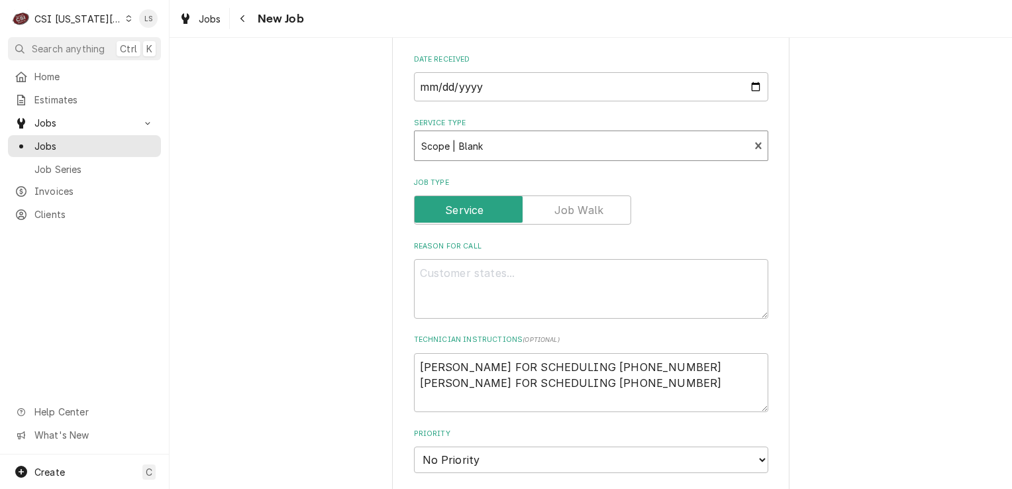
click at [446, 134] on div "Service Type" at bounding box center [582, 146] width 322 height 24
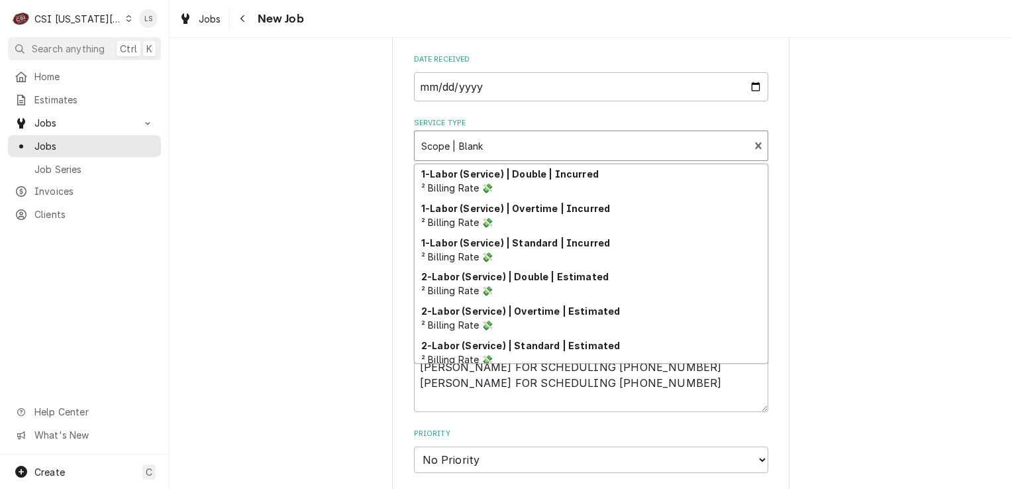
scroll to position [736, 0]
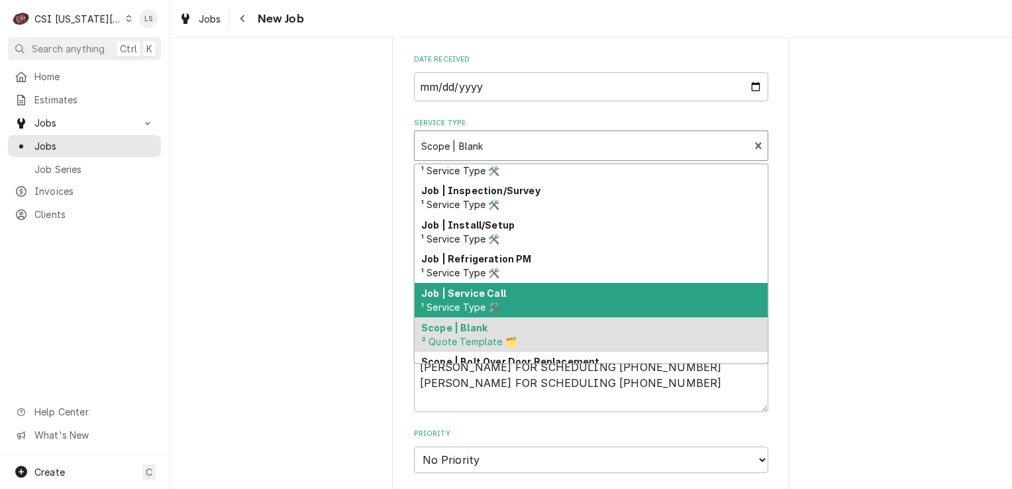
click at [465, 301] on span "¹ Service Type 🛠️" at bounding box center [460, 306] width 79 height 11
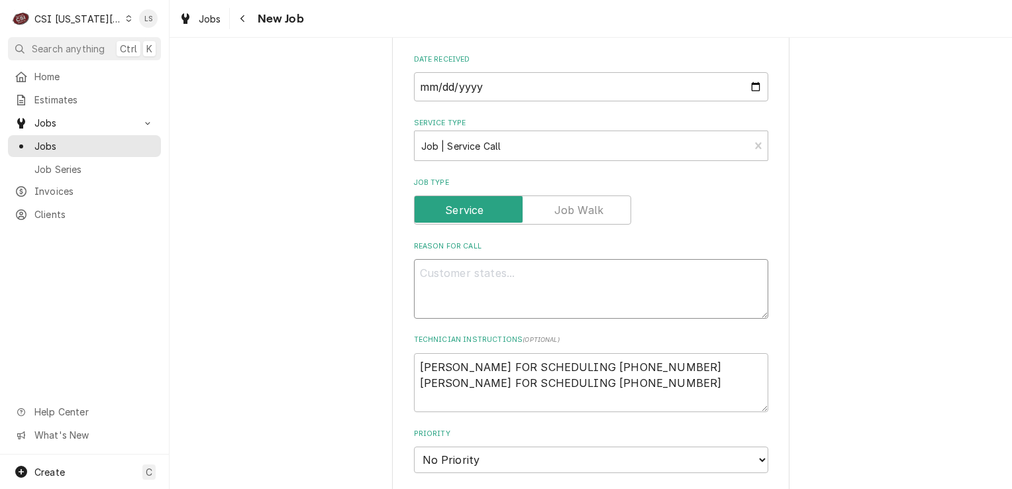
click at [461, 277] on textarea "Reason For Call" at bounding box center [591, 289] width 354 height 60
paste textarea "The ice maker is leaker in the back, down by the drain pipe"
type textarea "x"
type textarea "The ice maker is leaker in the back, down by the drain pipe"
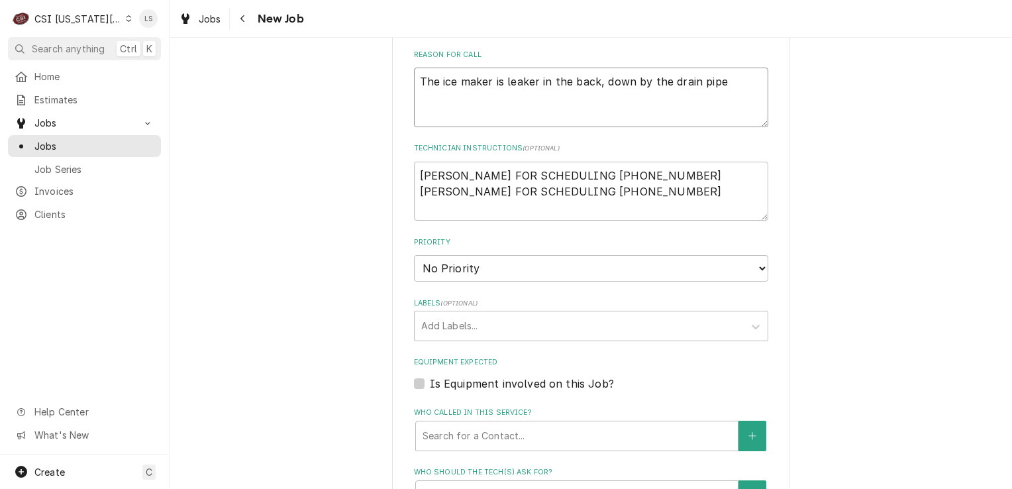
type textarea "x"
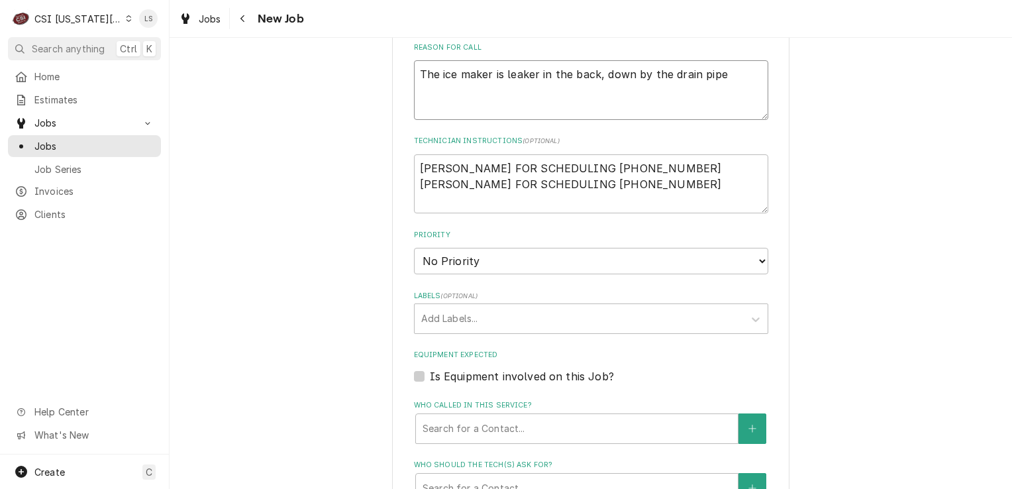
type textarea "The ice maker is leaker in the back, down by the drain pipe"
click at [445, 248] on select "No Priority Urgent High Medium Low" at bounding box center [591, 261] width 354 height 26
select select "2"
click at [414, 248] on select "No Priority Urgent High Medium Low" at bounding box center [591, 261] width 354 height 26
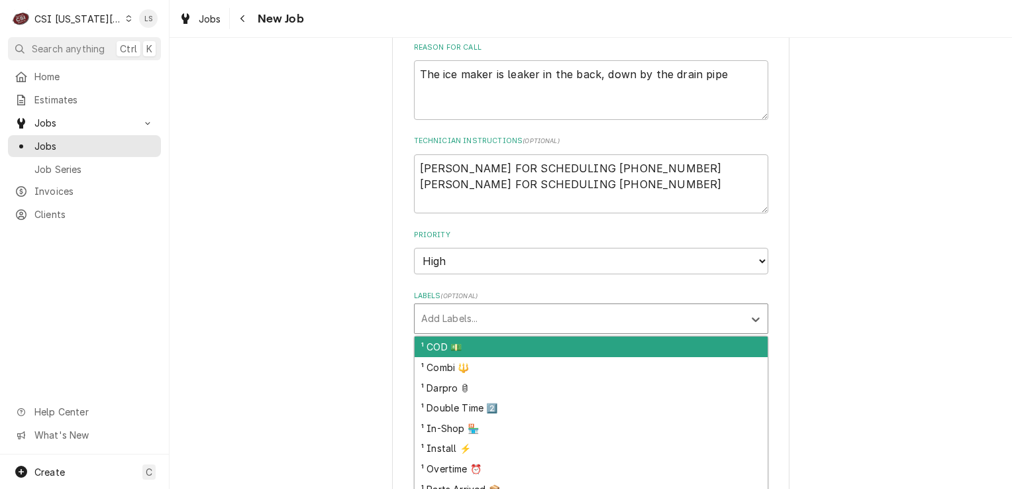
click at [441, 307] on div "Labels" at bounding box center [579, 319] width 316 height 24
type textarea "x"
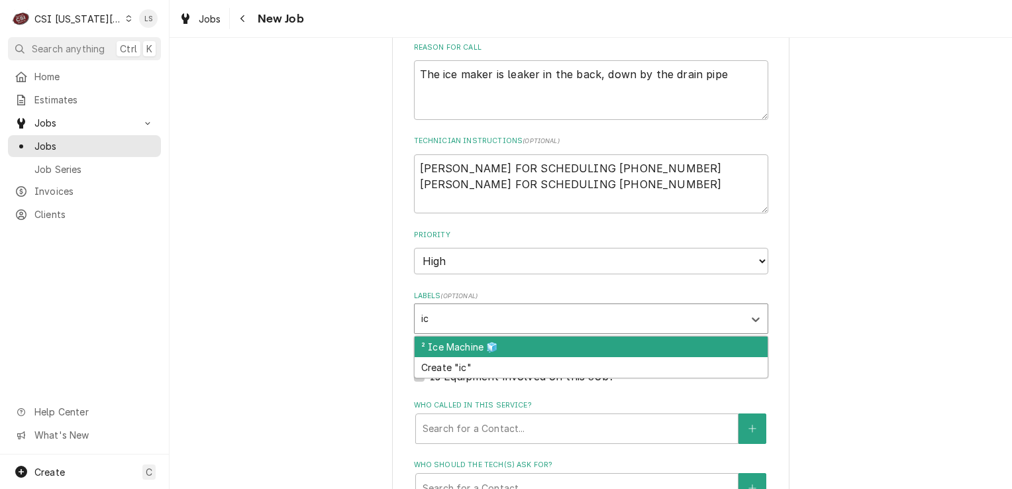
type input "ice"
type textarea "x"
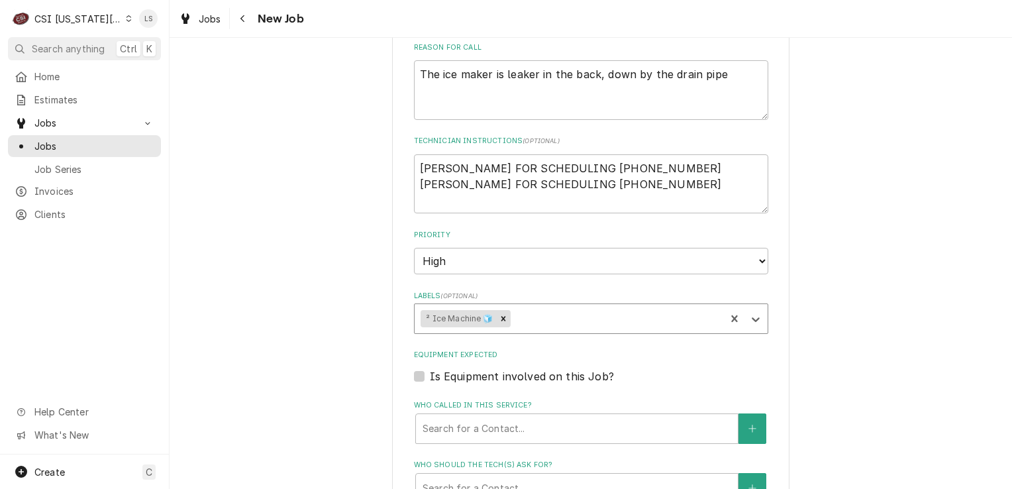
type textarea "x"
click at [430, 368] on label "Is Equipment involved on this Job?" at bounding box center [522, 376] width 184 height 16
click at [430, 368] on input "Equipment Expected" at bounding box center [607, 382] width 354 height 29
checkbox input "true"
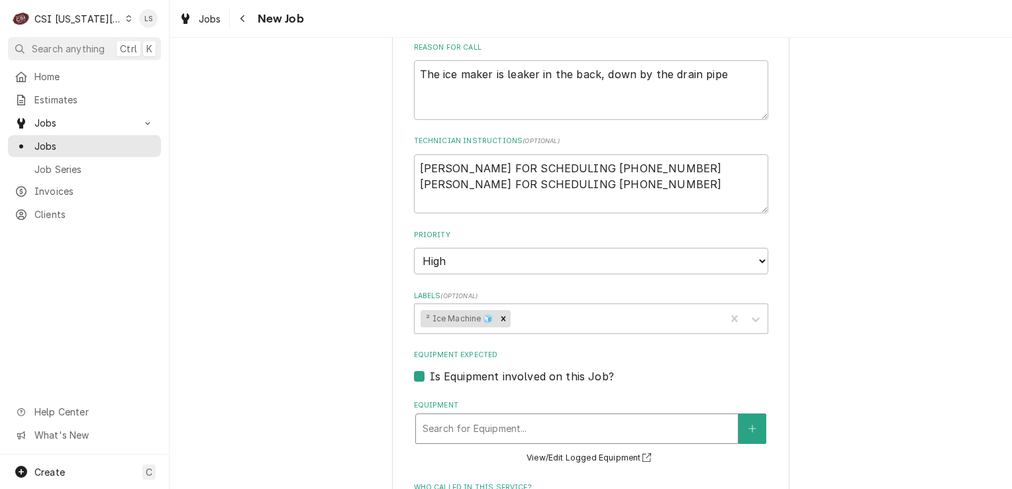
click at [465, 417] on div "Equipment" at bounding box center [577, 429] width 309 height 24
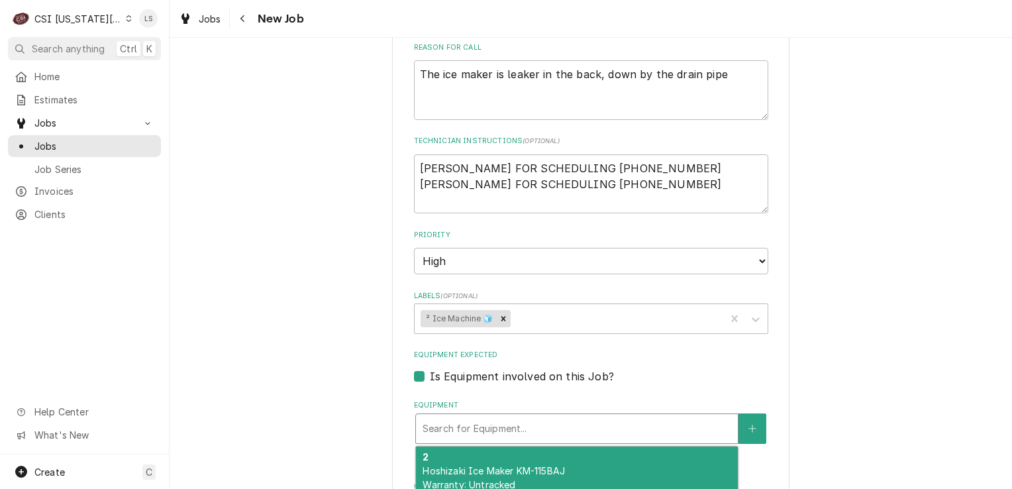
type textarea "x"
type input "i"
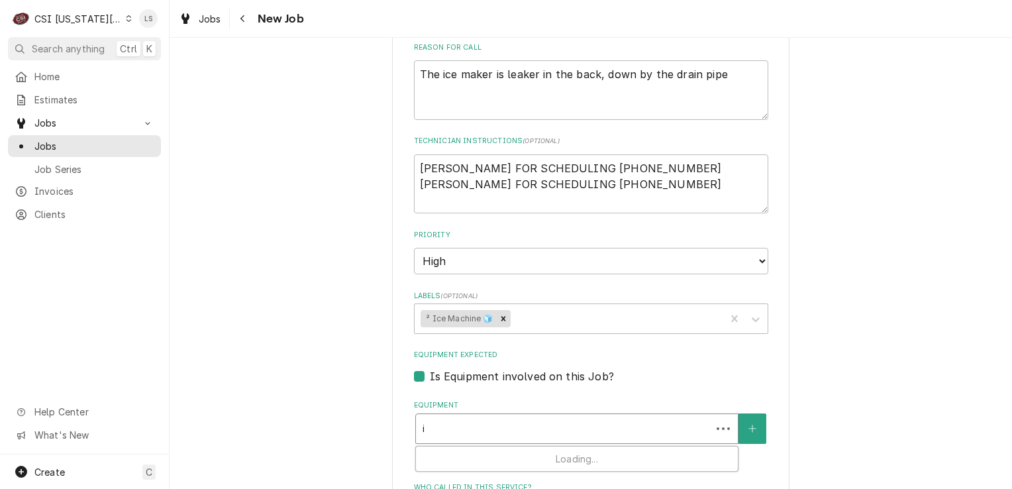
type textarea "x"
type input "ic"
type textarea "x"
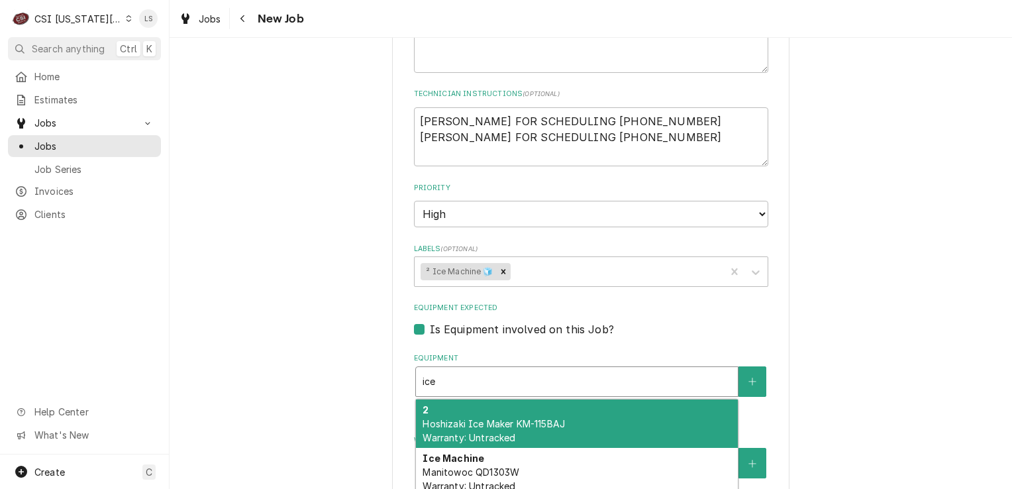
scroll to position [993, 0]
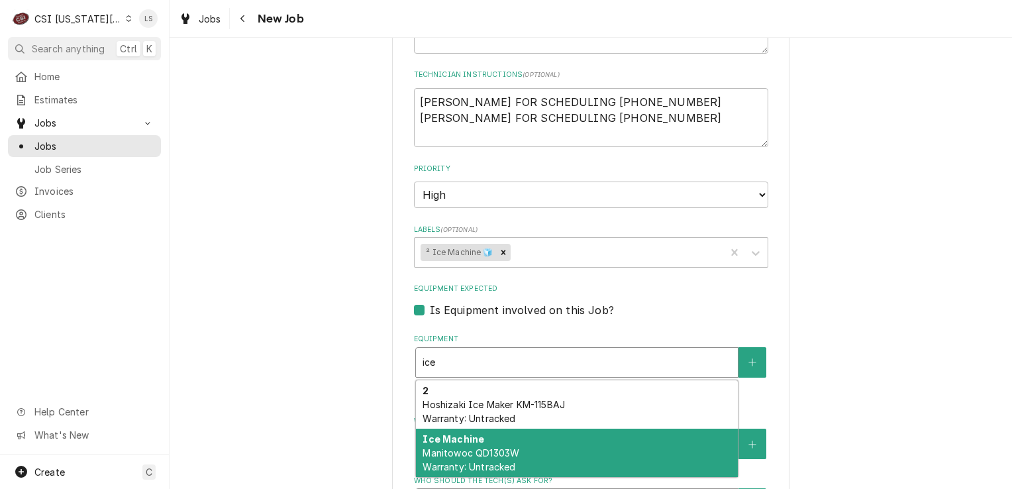
type input "ice"
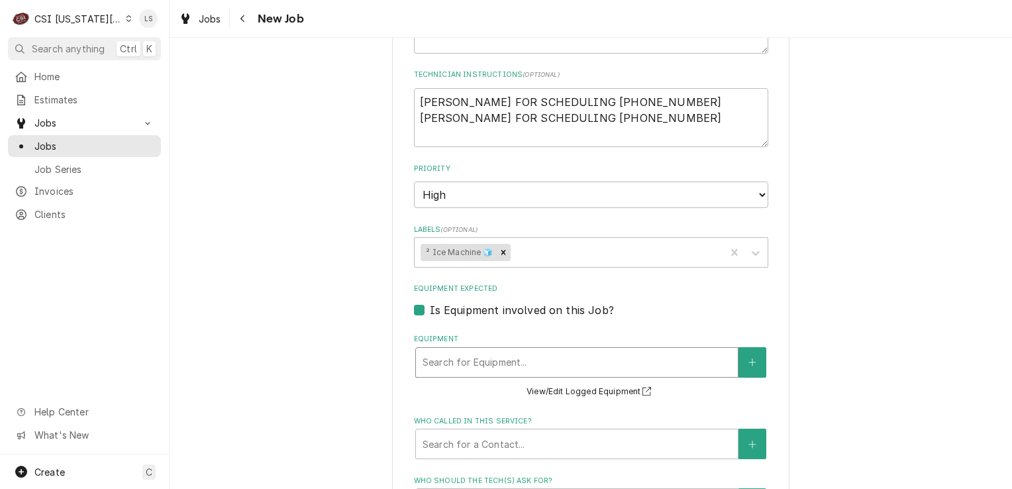
type textarea "x"
type input "i"
type textarea "x"
type input "ic"
type textarea "x"
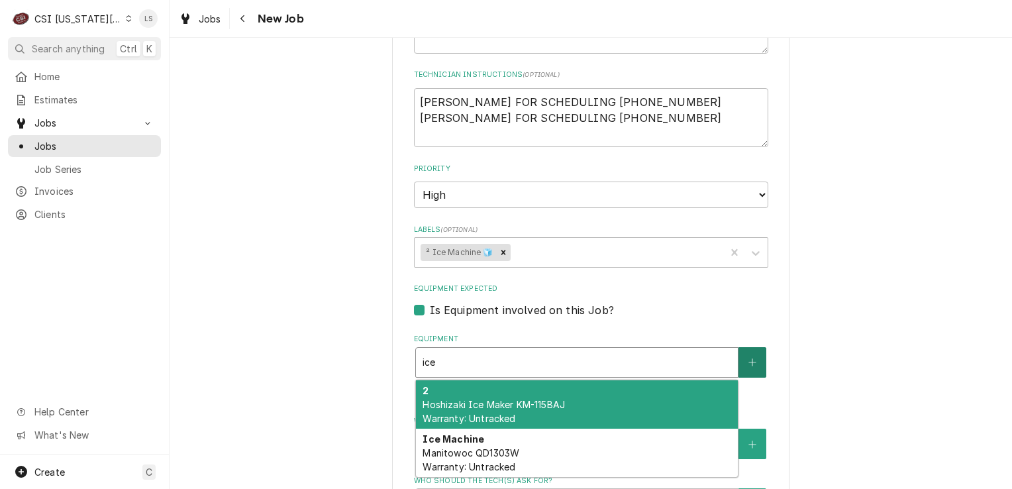
type input "ice"
click at [738, 348] on button "Equipment" at bounding box center [752, 362] width 28 height 30
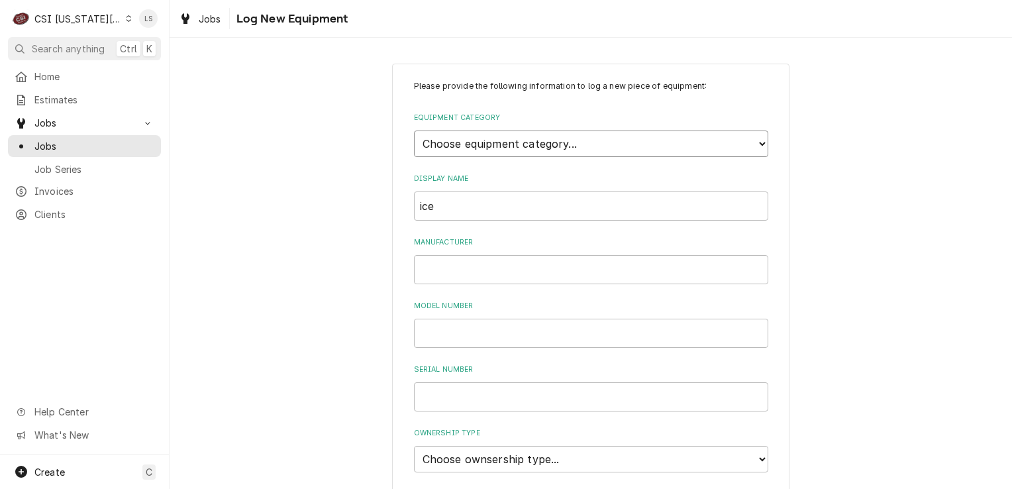
click at [466, 145] on select "Choose equipment category... Cooking Equipment Fryers Ice Machines Ovens and Ra…" at bounding box center [591, 143] width 354 height 26
select select "3"
click at [414, 130] on select "Choose equipment category... Cooking Equipment Fryers Ice Machines Ovens and Ra…" at bounding box center [591, 143] width 354 height 26
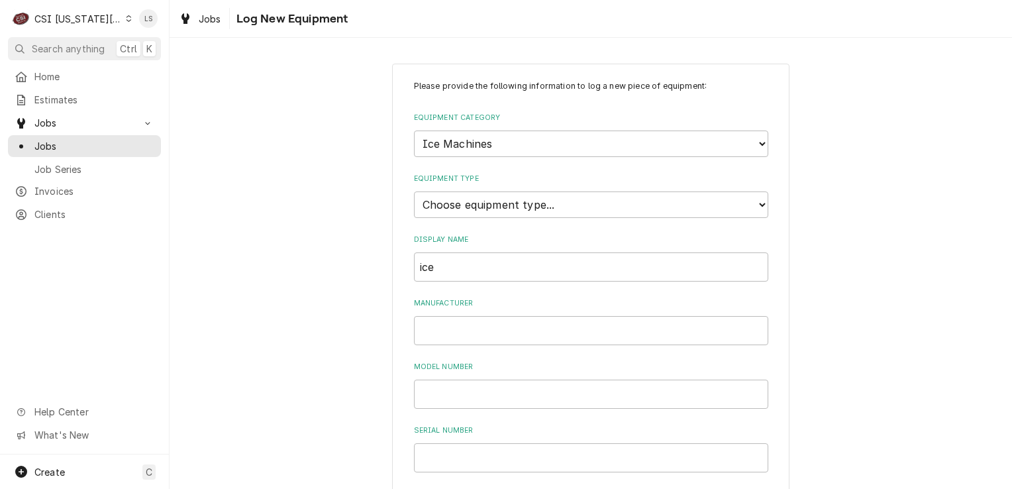
drag, startPoint x: 461, startPoint y: 249, endPoint x: 388, endPoint y: 253, distance: 73.0
click at [392, 253] on div "Please provide the following information to log a new piece of equipment: Equip…" at bounding box center [590, 474] width 397 height 820
drag, startPoint x: 433, startPoint y: 262, endPoint x: 377, endPoint y: 282, distance: 59.9
click at [377, 282] on div "Please provide the following information to log a new piece of equipment: Equip…" at bounding box center [591, 473] width 842 height 843
type input "Ice machine"
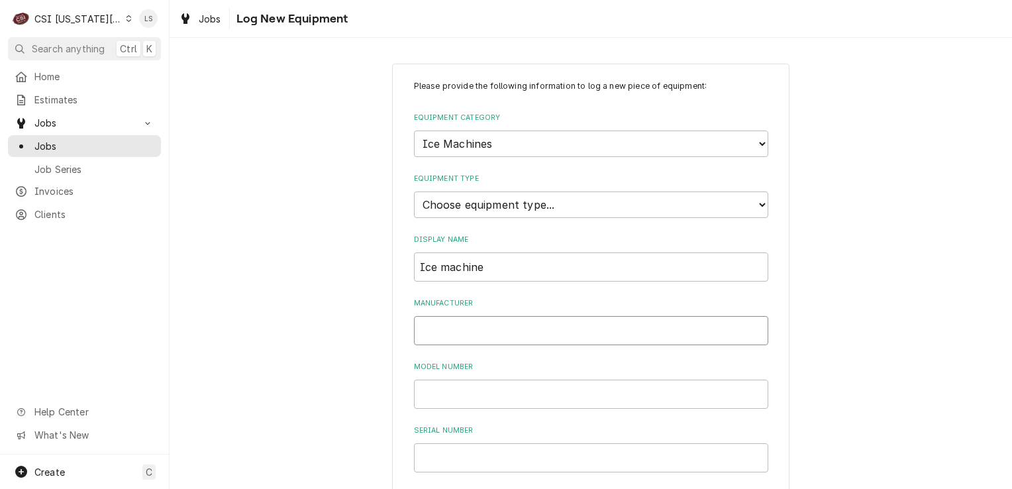
click at [540, 316] on input "Manufacturer" at bounding box center [591, 330] width 354 height 29
type input "Ice O Matic"
paste input "CIM0320HA5"
type input "CIM0320HA5"
paste input "21121280011520"
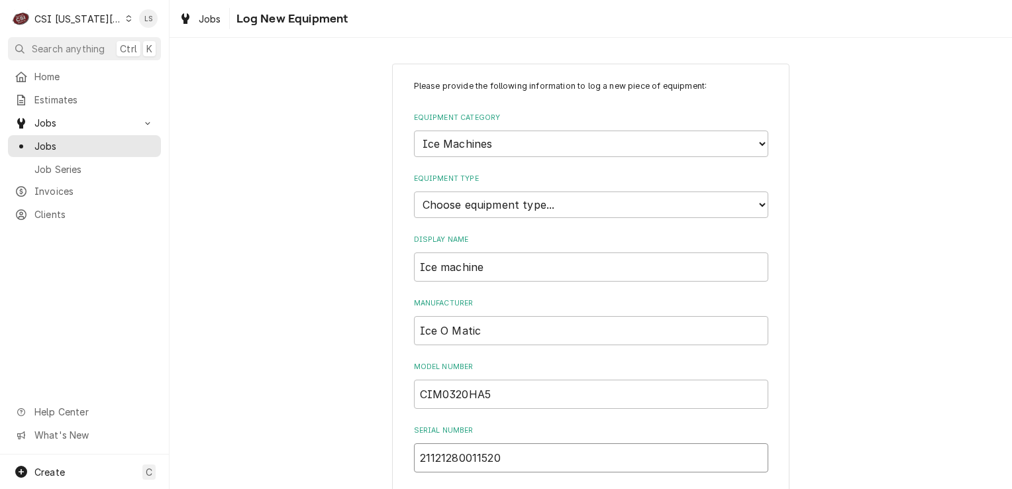
type input "21121280011520"
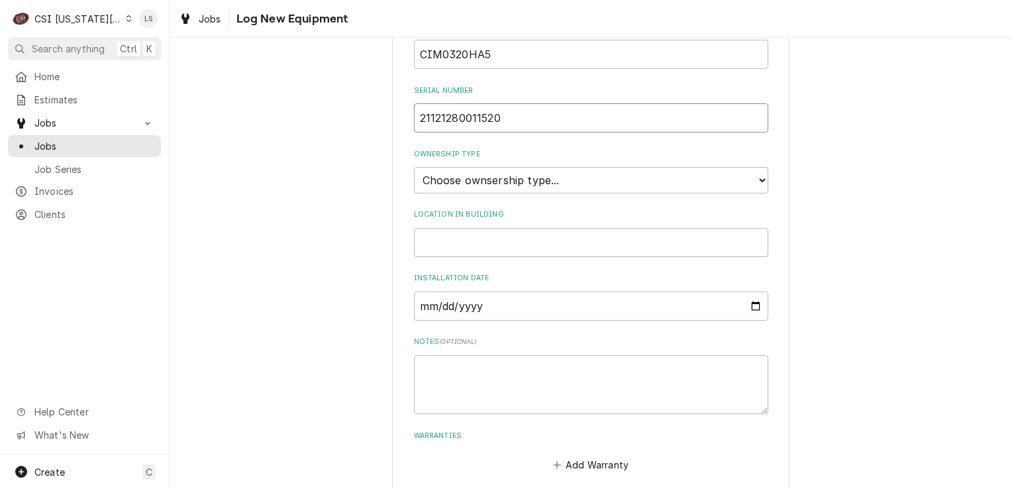
scroll to position [397, 0]
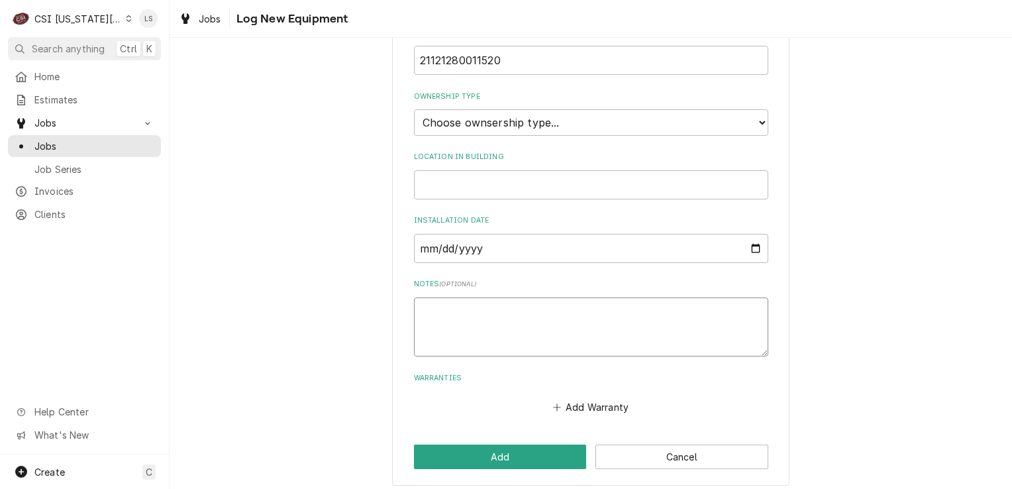
paste textarea "13038935"
type textarea "x"
type textarea "13038935"
click at [460, 128] on select "Choose ownsership type... Unknown Owned Leased Rented" at bounding box center [591, 122] width 354 height 26
type textarea "x"
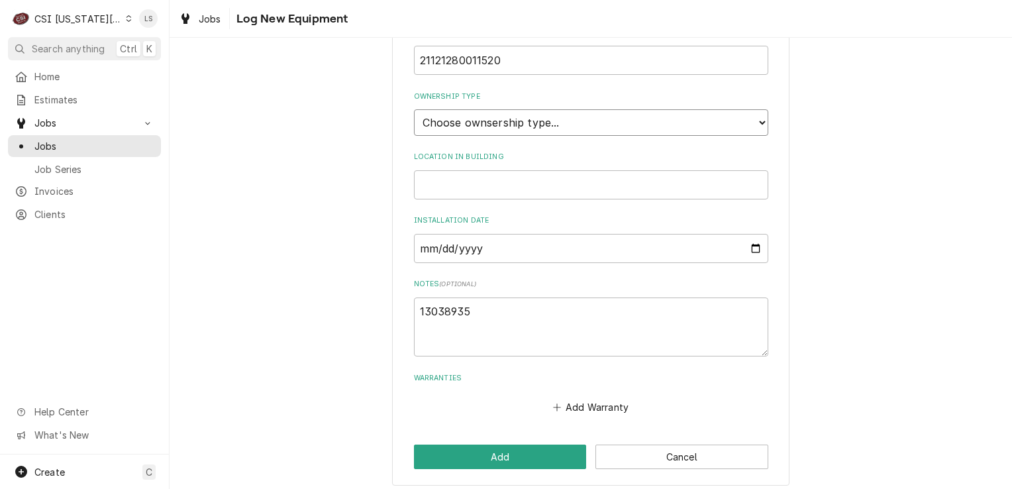
select select "1"
click at [414, 109] on select "Choose ownsership type... Unknown Owned Leased Rented" at bounding box center [591, 122] width 354 height 26
click at [479, 449] on button "Add" at bounding box center [500, 456] width 173 height 25
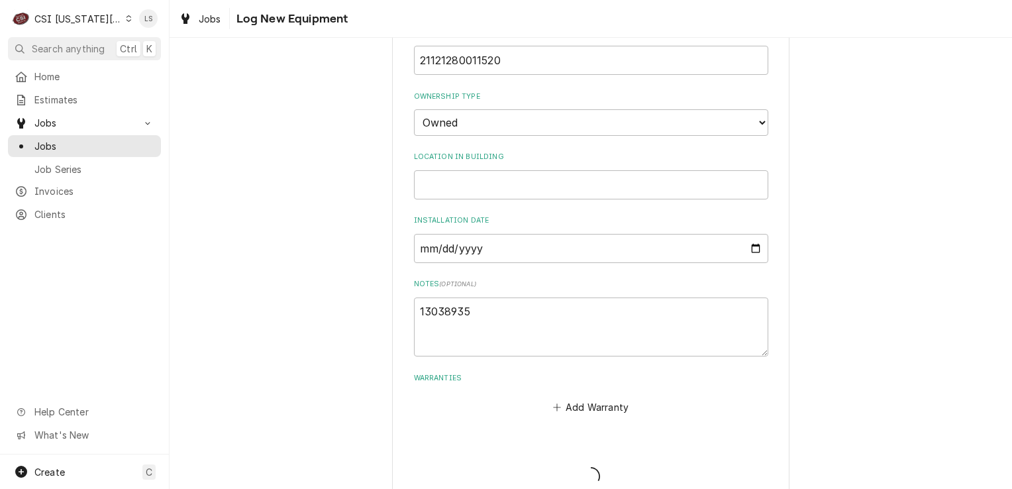
scroll to position [194, 0]
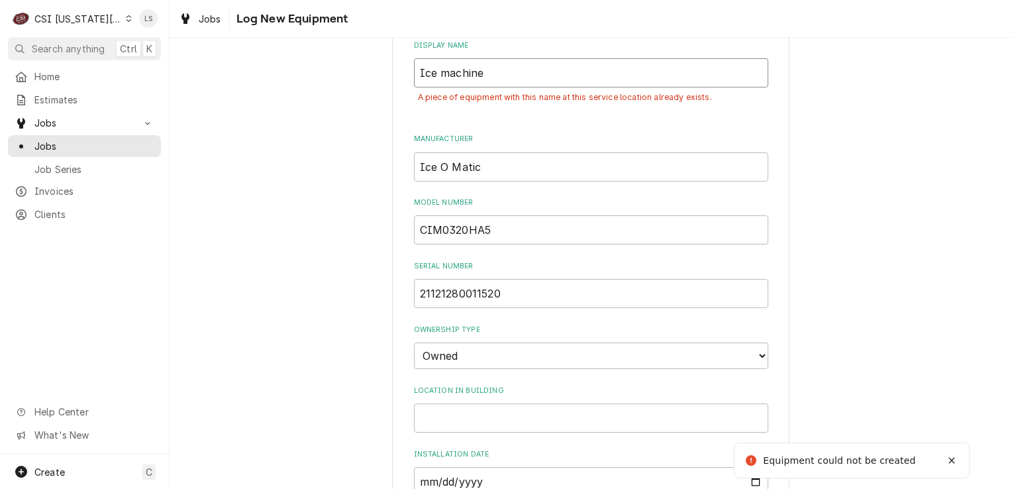
click at [505, 67] on input "Ice machine" at bounding box center [591, 72] width 354 height 29
type textarea "x"
type input "Ice machine"
type textarea "x"
type input "Ice machine-"
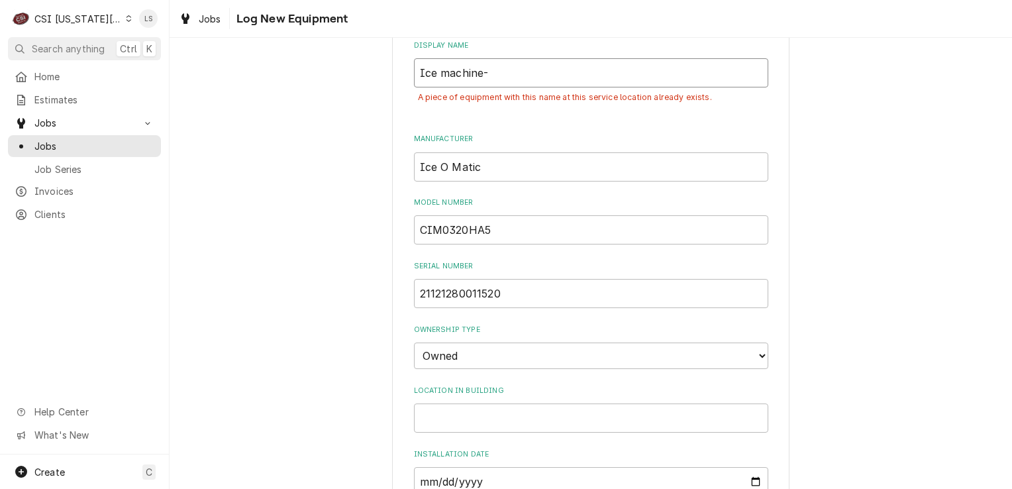
type textarea "x"
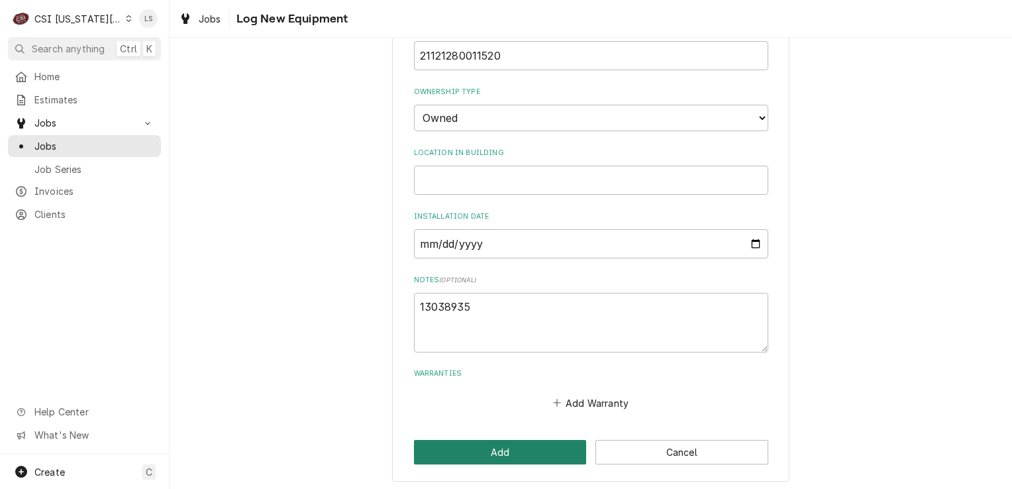
type input "Ice machine-"
click at [479, 440] on button "Add" at bounding box center [500, 452] width 173 height 25
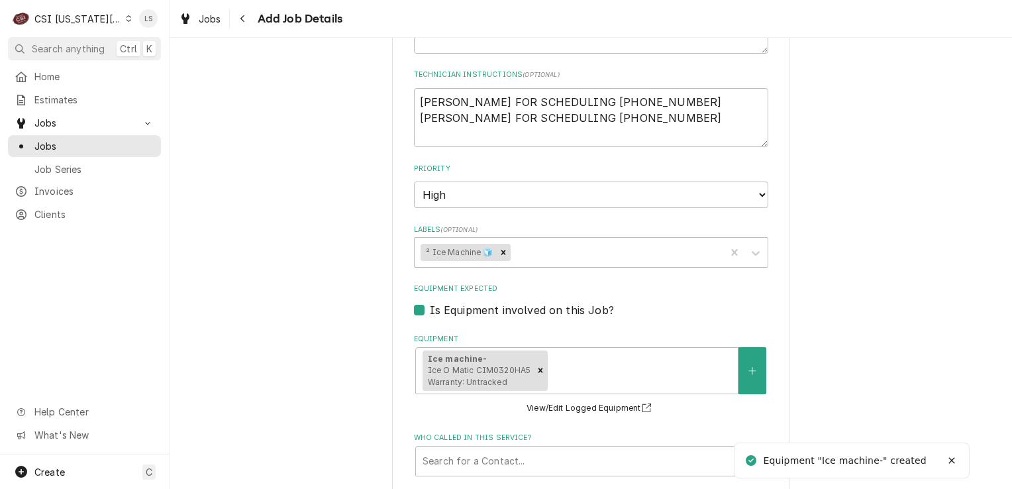
type textarea "x"
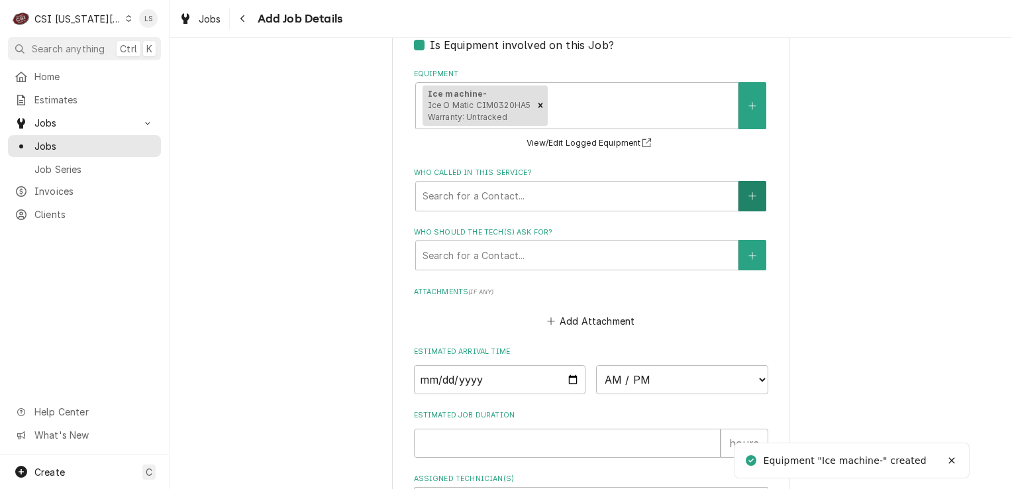
click at [748, 191] on icon "Create New Contact" at bounding box center [752, 195] width 8 height 9
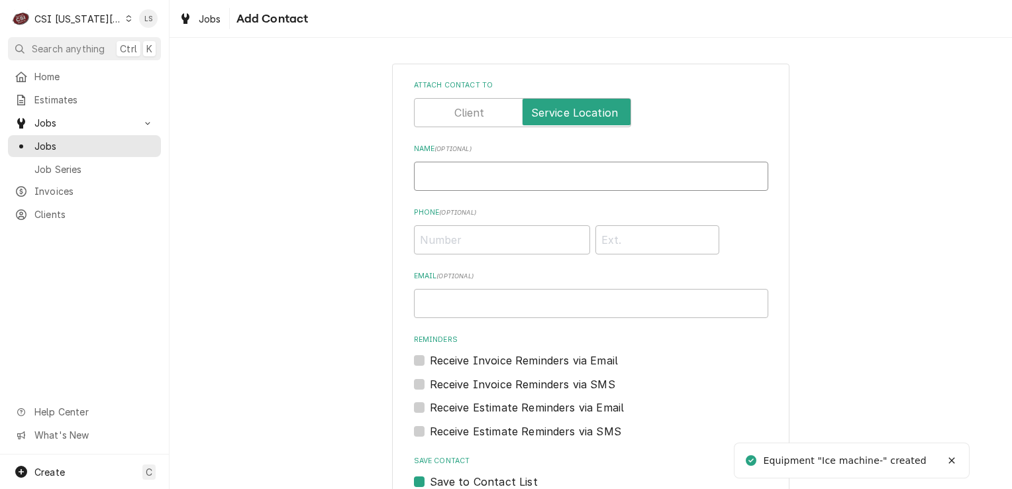
click at [530, 174] on input "Name ( optional )" at bounding box center [591, 176] width 354 height 29
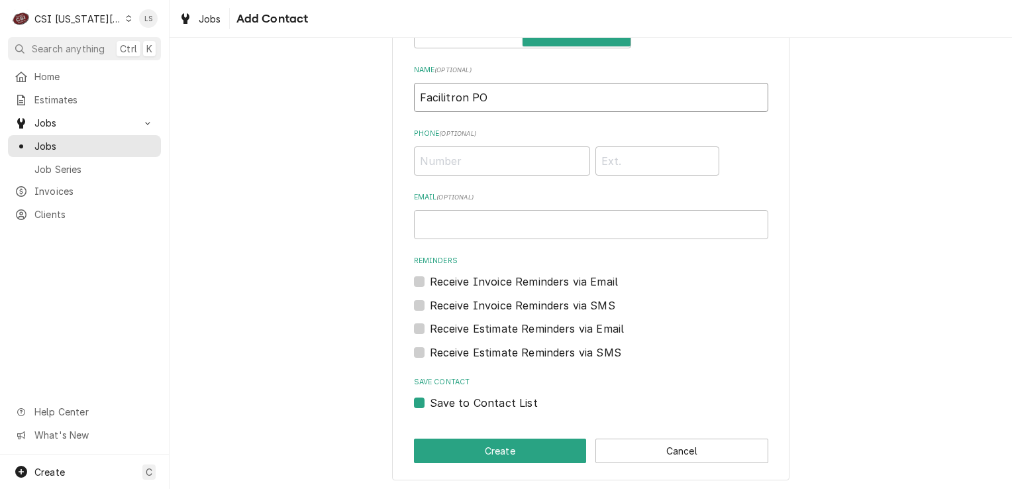
scroll to position [80, 0]
type input "Facilitron PO"
click at [430, 401] on label "Save to Contact List" at bounding box center [484, 401] width 108 height 16
click at [430, 401] on input "Save to Contact List" at bounding box center [607, 407] width 354 height 29
checkbox input "false"
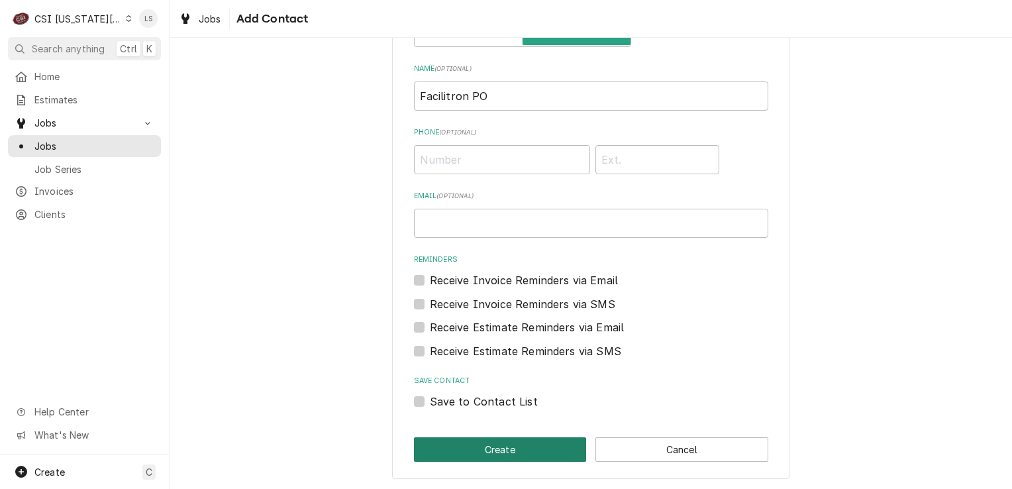
click at [466, 444] on button "Create" at bounding box center [500, 449] width 173 height 25
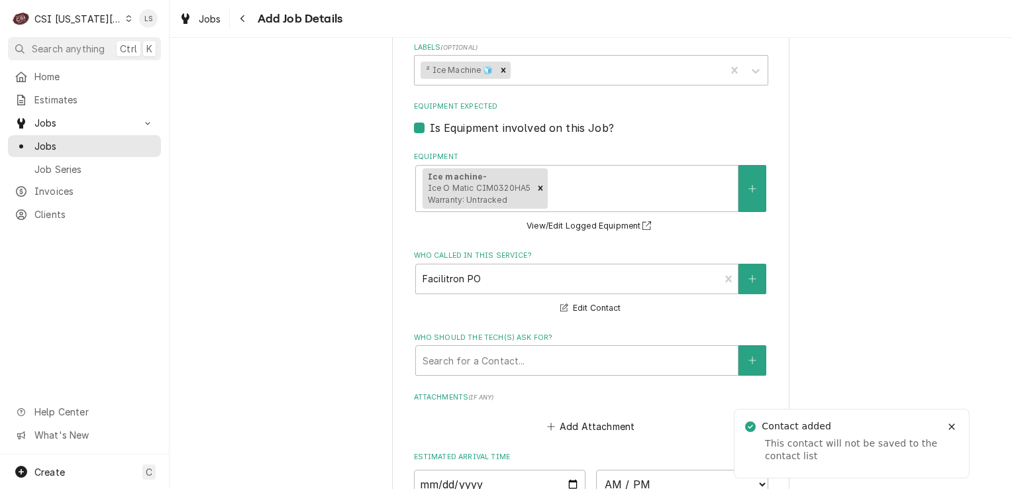
scroll to position [1401, 0]
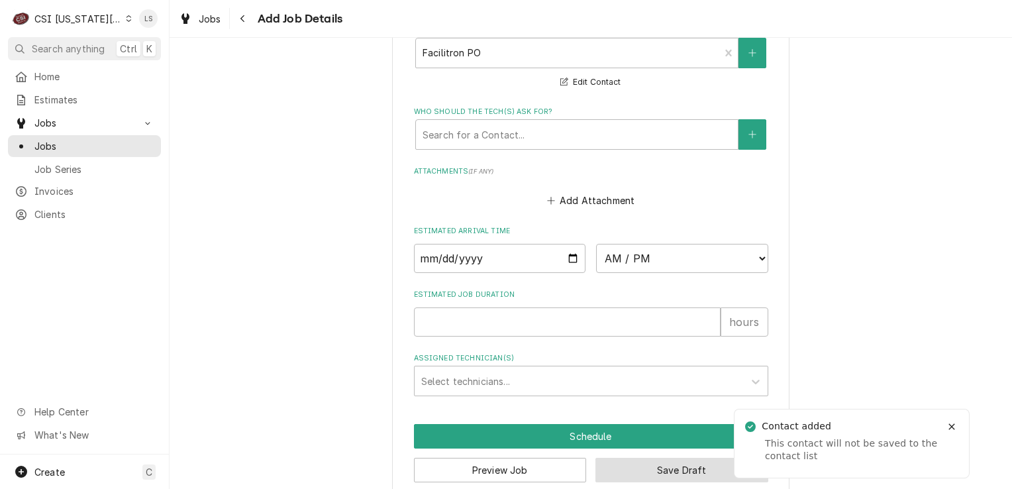
click at [657, 458] on button "Save Draft" at bounding box center [681, 470] width 173 height 25
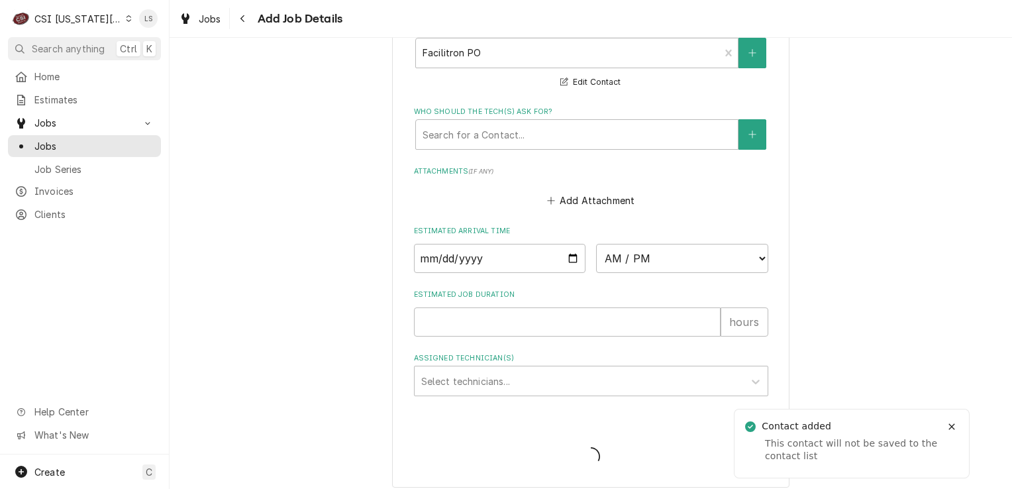
scroll to position [1391, 0]
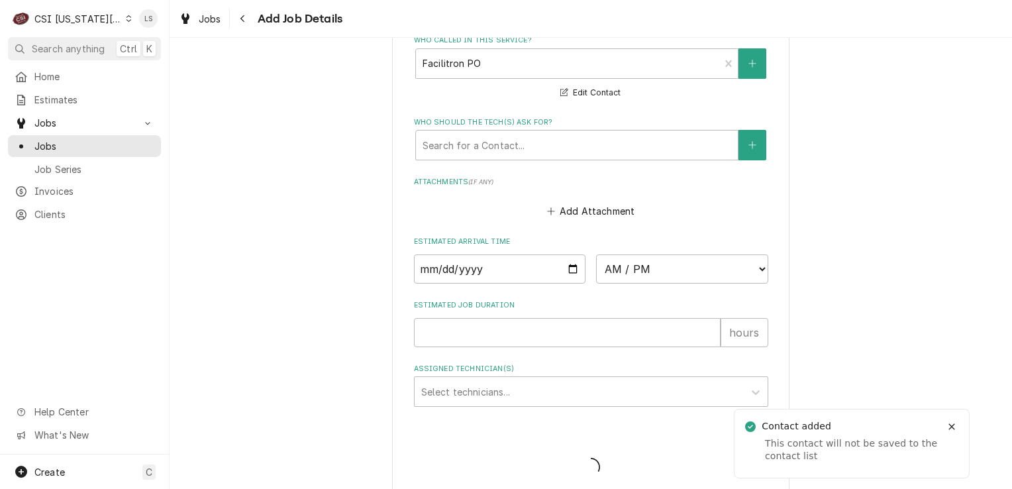
type textarea "x"
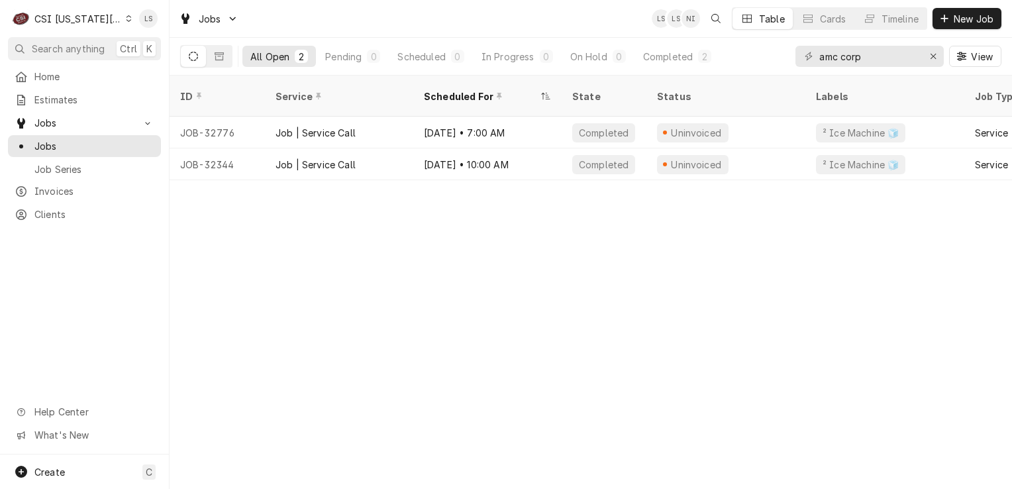
click at [126, 17] on div "Dynamic Content Wrapper" at bounding box center [129, 18] width 6 height 9
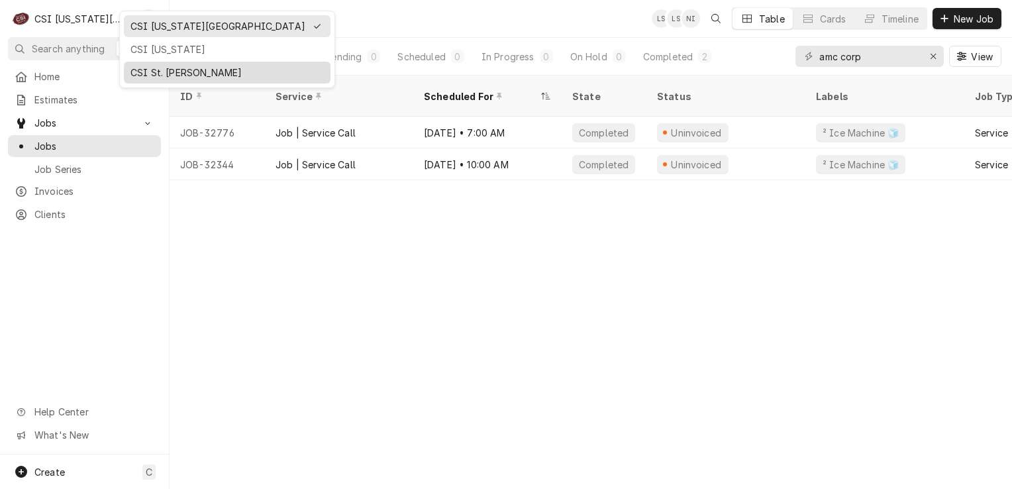
click at [164, 67] on div "CSI St. [PERSON_NAME]" at bounding box center [226, 73] width 193 height 14
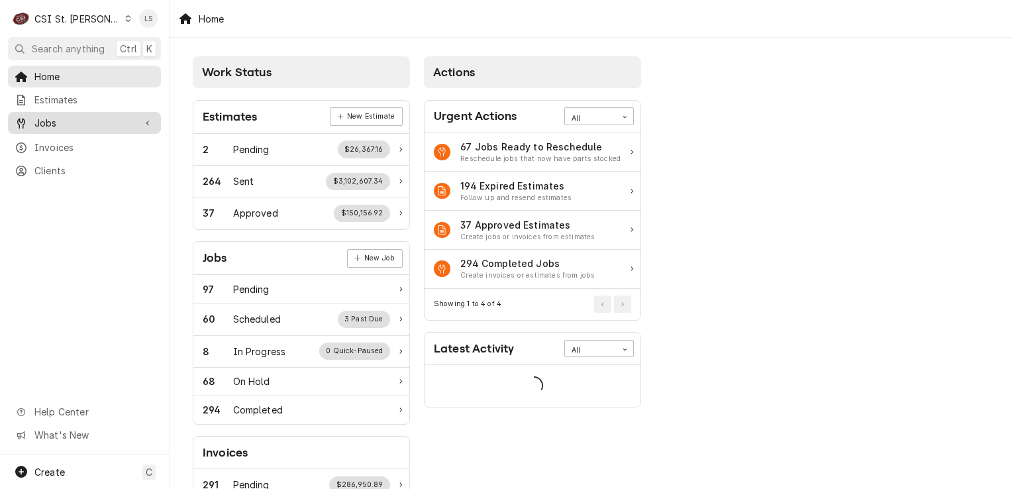
click at [93, 126] on div "Jobs" at bounding box center [85, 123] width 148 height 17
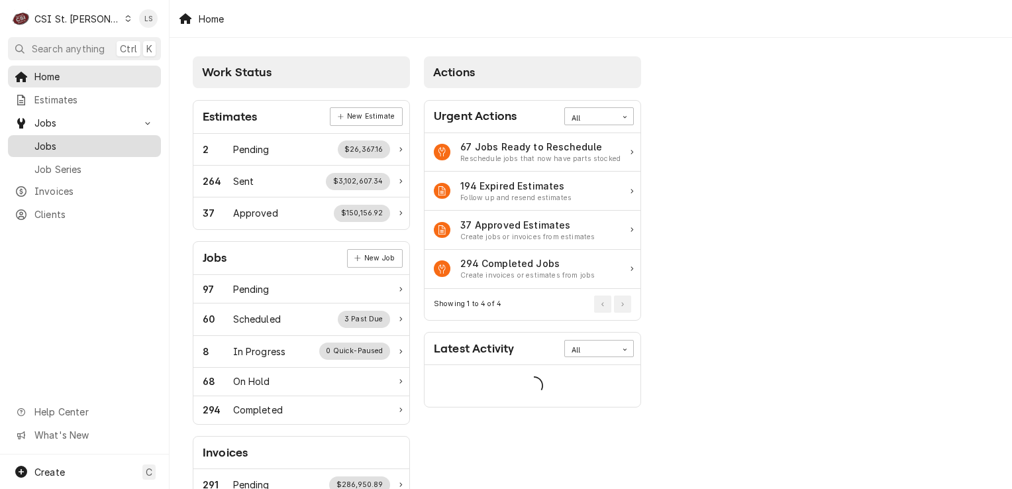
click at [67, 142] on span "Jobs" at bounding box center [94, 146] width 120 height 14
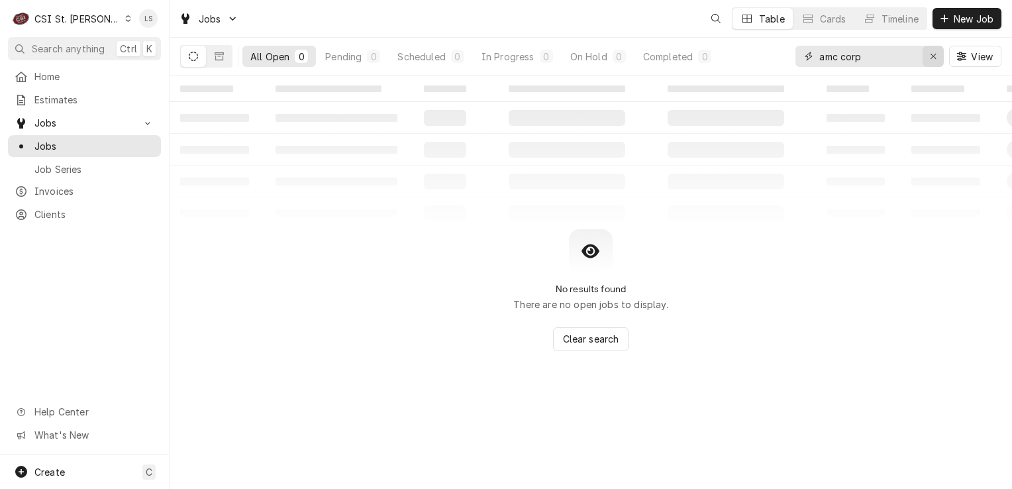
click at [932, 57] on icon "Erase input" at bounding box center [932, 56] width 5 height 5
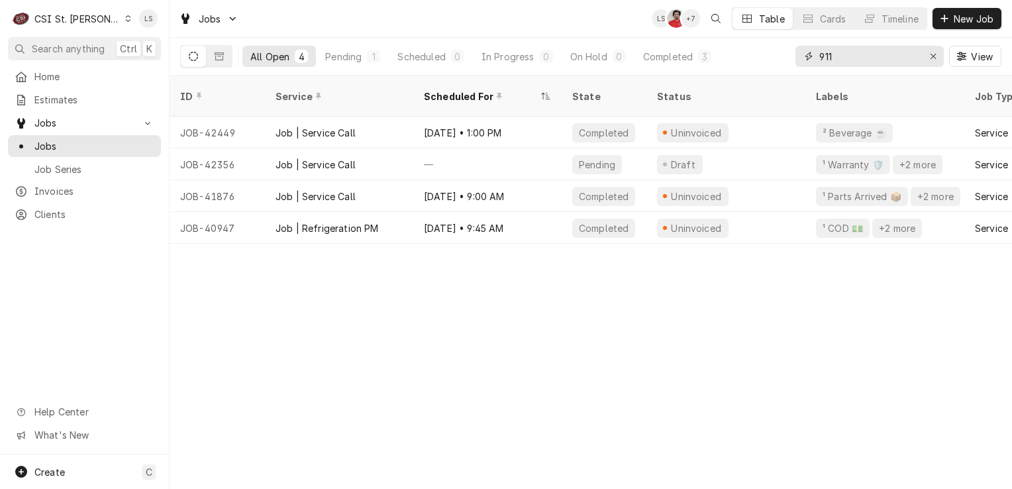
type input "911"
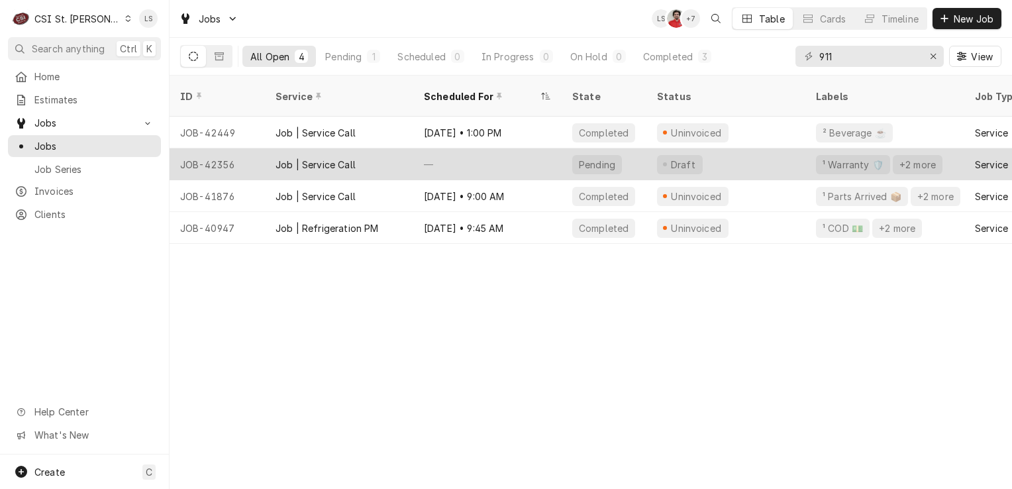
click at [189, 150] on div "JOB-42356" at bounding box center [217, 164] width 95 height 32
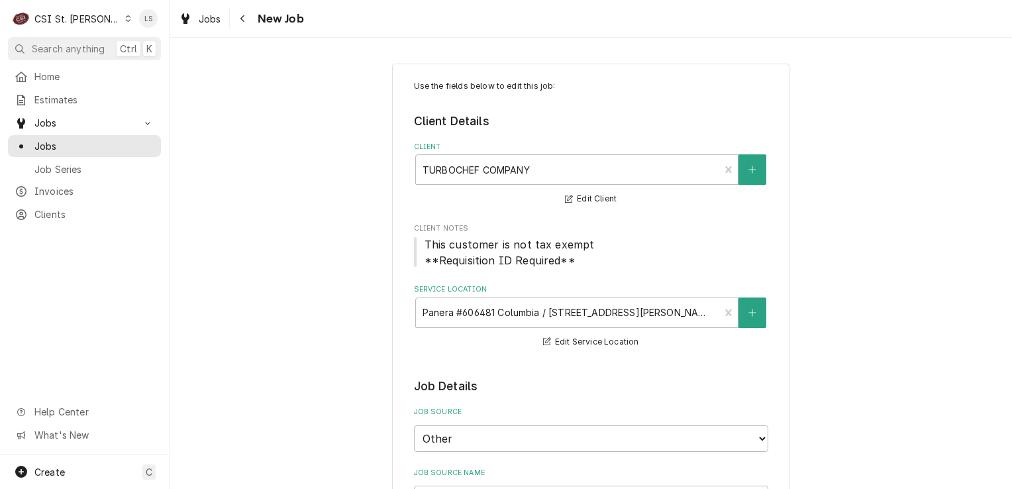
type textarea "x"
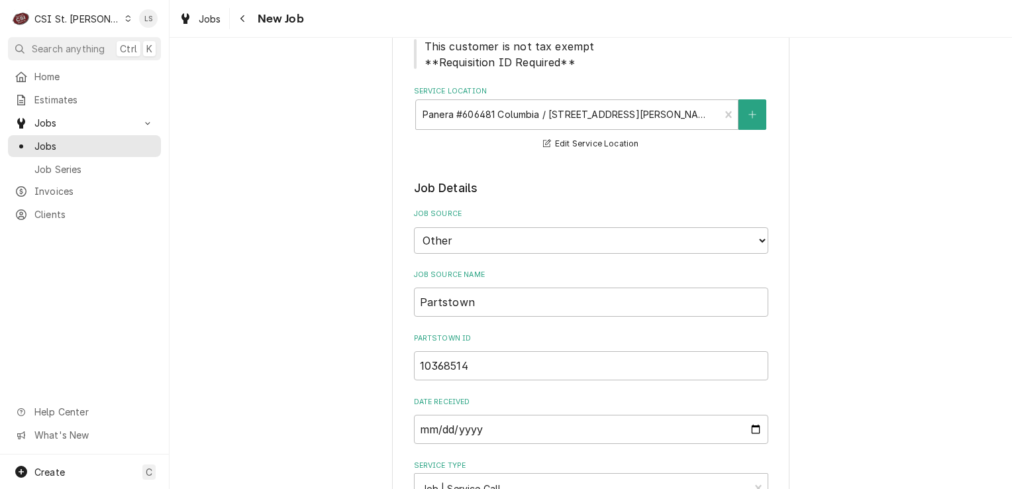
scroll to position [199, 0]
click at [107, 152] on link "Jobs" at bounding box center [84, 146] width 153 height 22
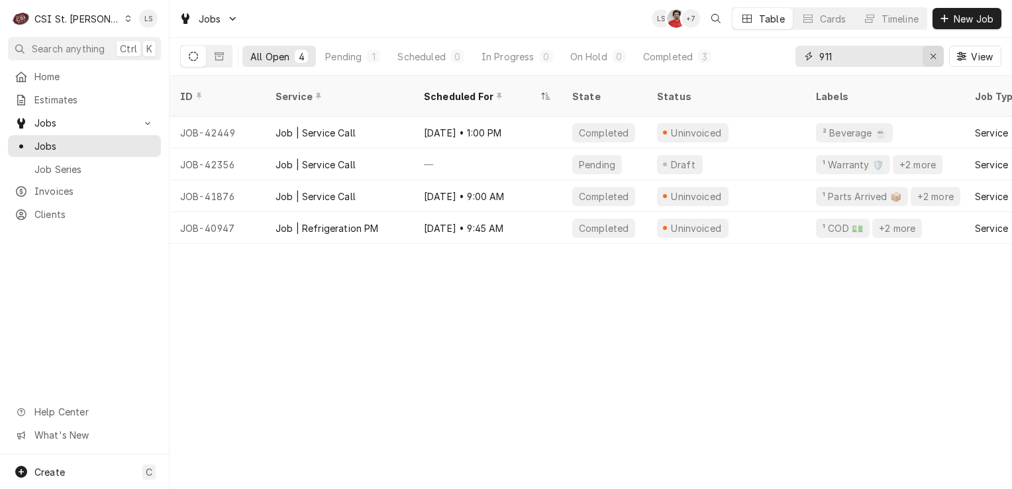
click at [925, 57] on button "Erase input" at bounding box center [933, 56] width 21 height 21
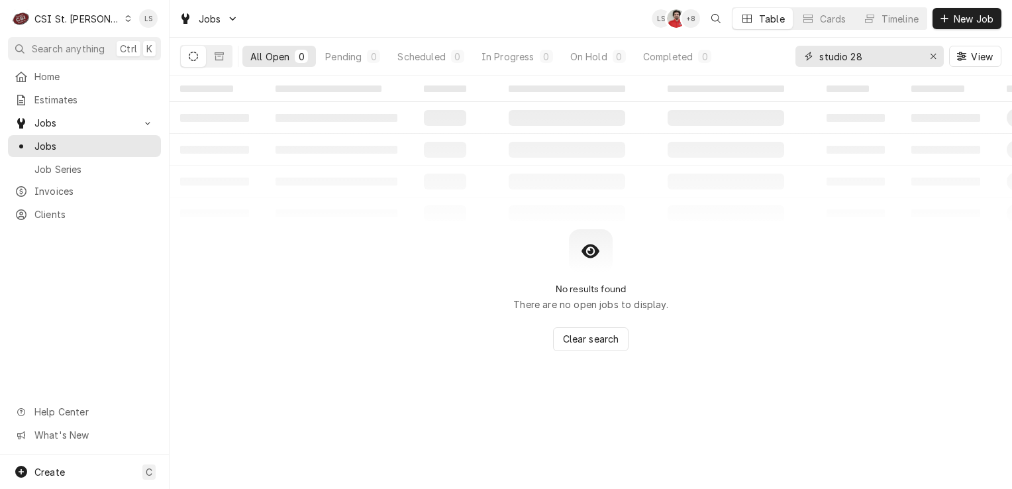
type input "studio 28"
click at [125, 20] on div "Dynamic Content Wrapper" at bounding box center [128, 18] width 7 height 9
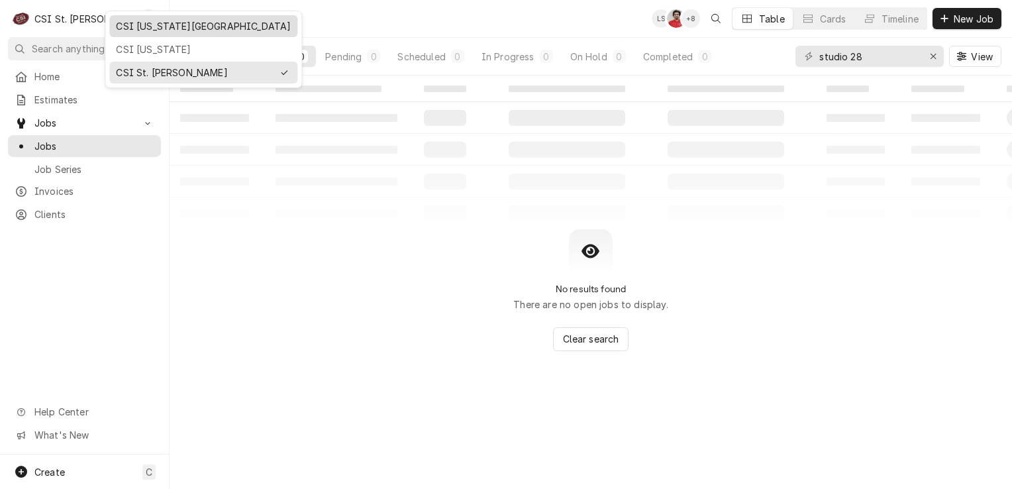
click at [124, 28] on div "CSI [US_STATE][GEOGRAPHIC_DATA]" at bounding box center [203, 26] width 175 height 14
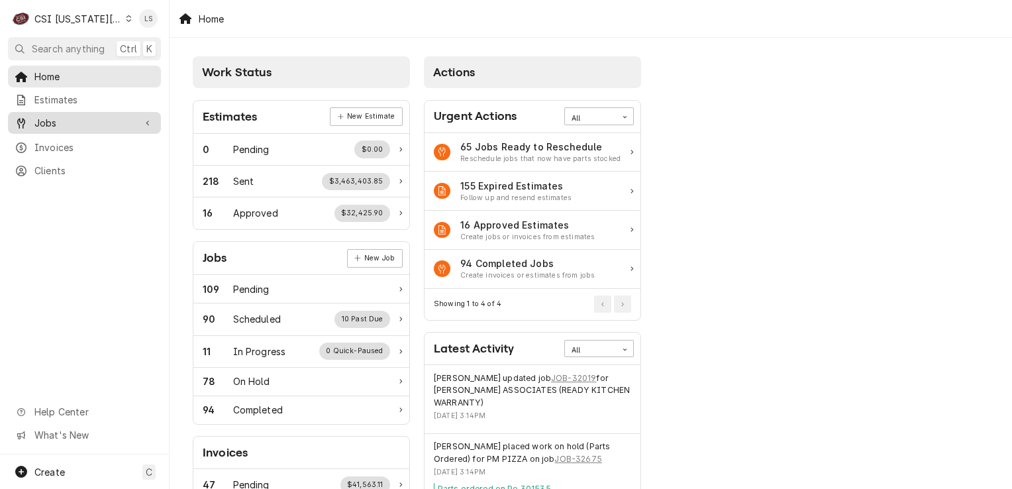
click at [33, 125] on div "Jobs" at bounding box center [75, 123] width 120 height 14
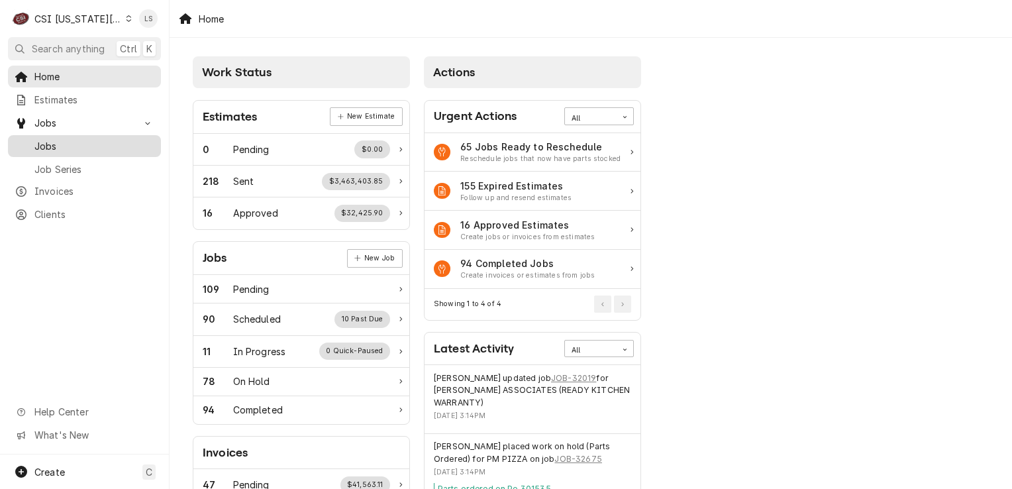
click at [69, 146] on span "Jobs" at bounding box center [94, 146] width 120 height 14
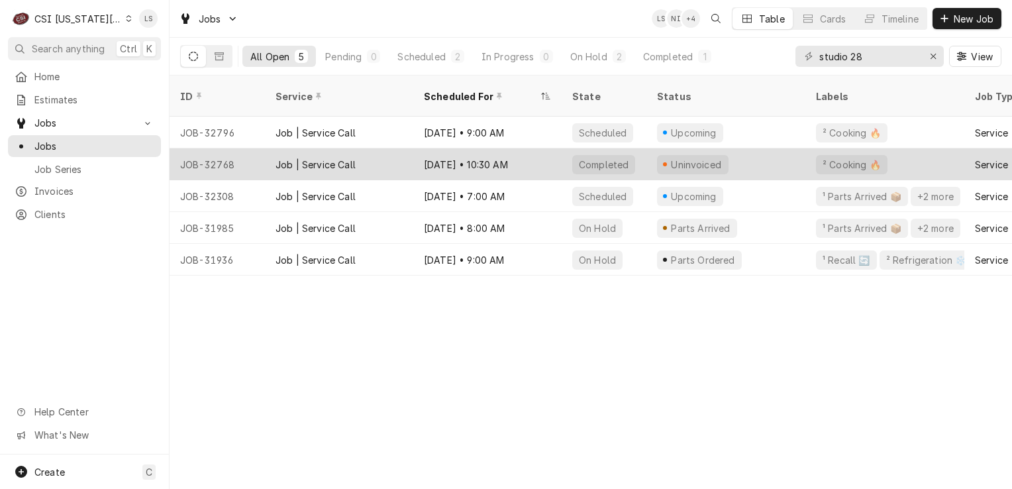
click at [209, 148] on div "JOB-32768" at bounding box center [217, 164] width 95 height 32
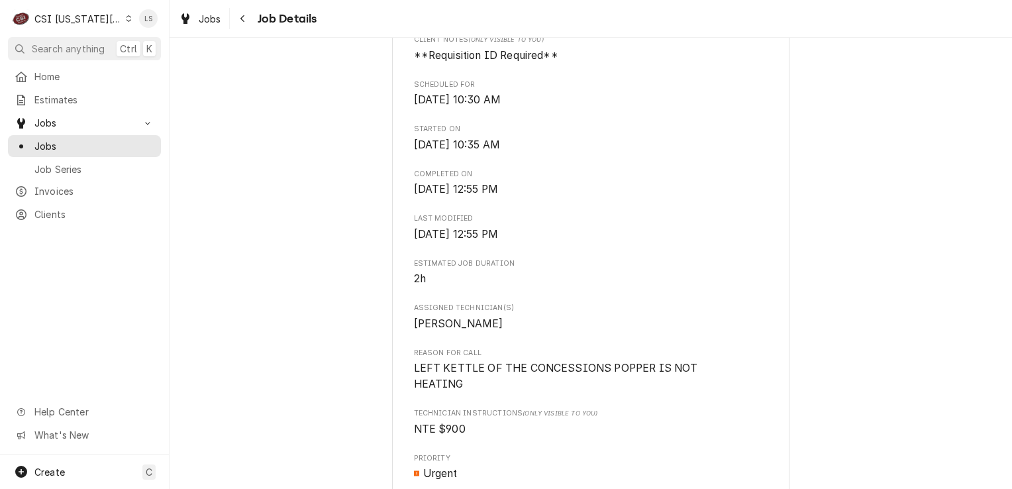
scroll to position [464, 0]
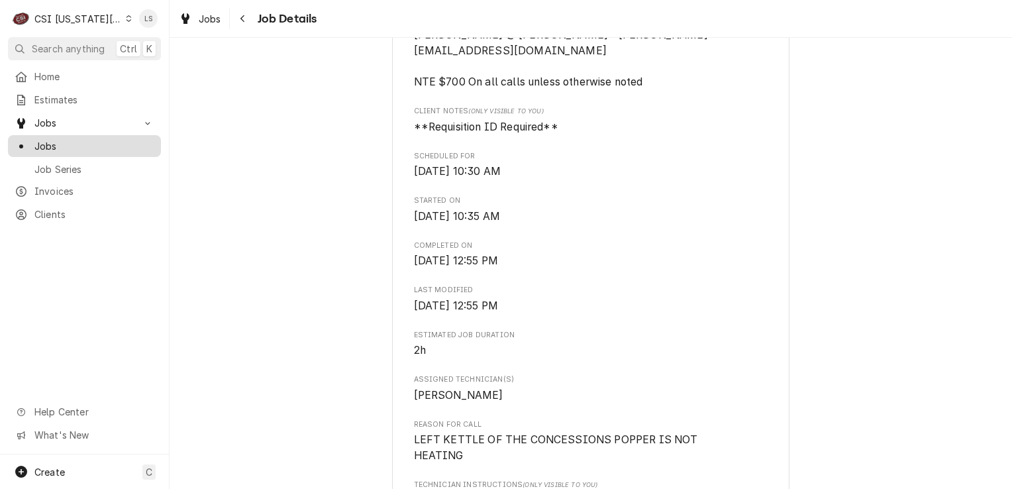
click at [95, 142] on span "Jobs" at bounding box center [94, 146] width 120 height 14
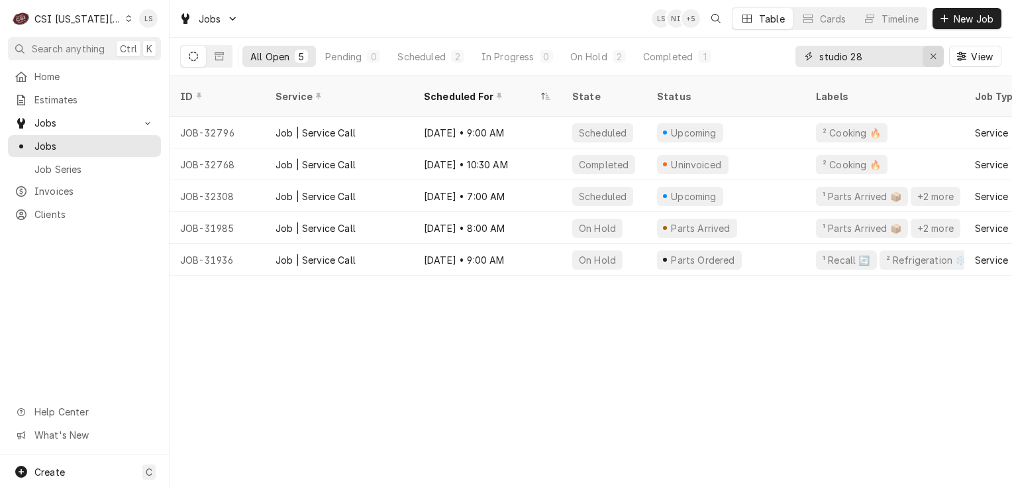
click at [942, 54] on button "Erase input" at bounding box center [933, 56] width 21 height 21
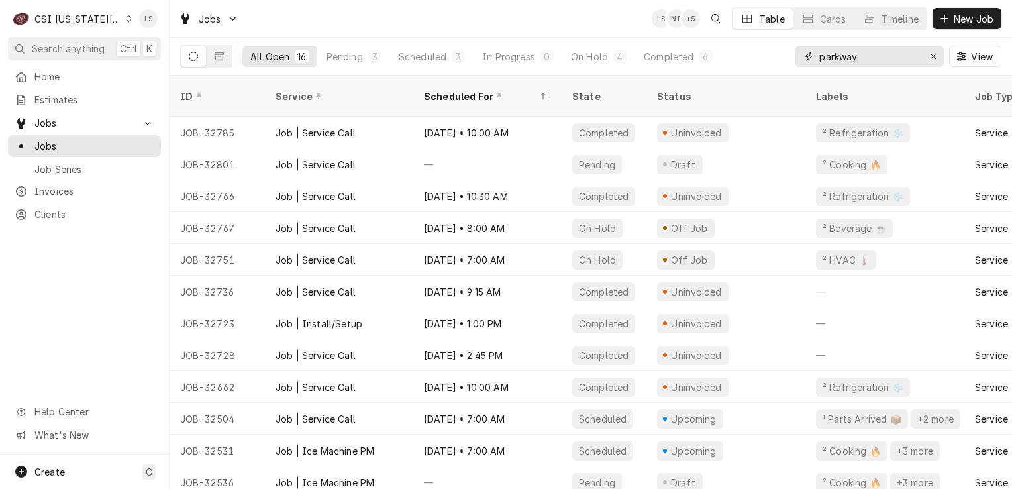
type input "parkway"
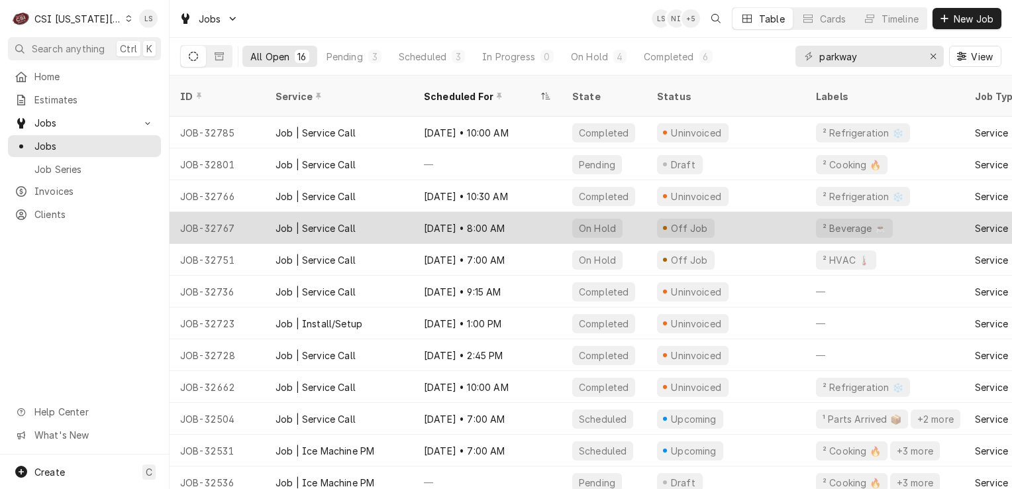
click at [236, 214] on div "JOB-32767" at bounding box center [217, 228] width 95 height 32
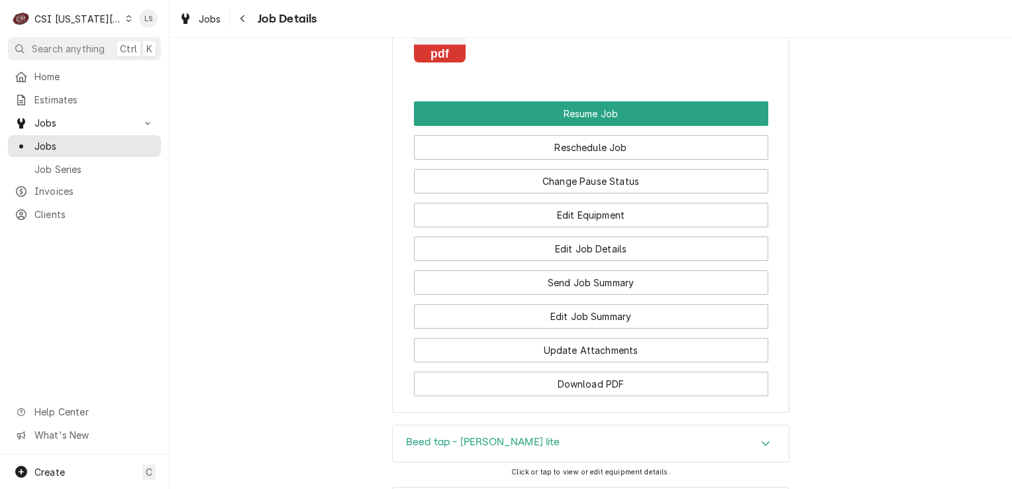
scroll to position [1952, 0]
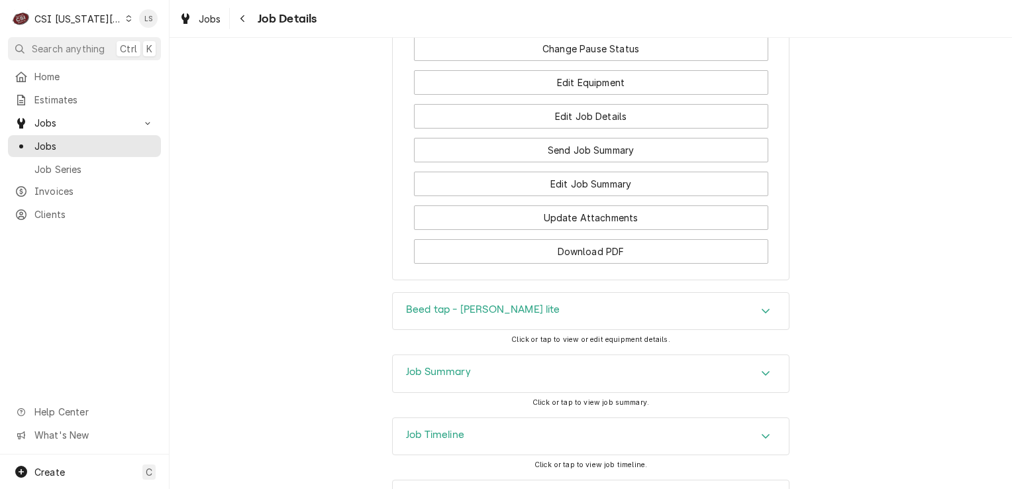
click at [762, 368] on icon "Accordion Header" at bounding box center [765, 373] width 9 height 11
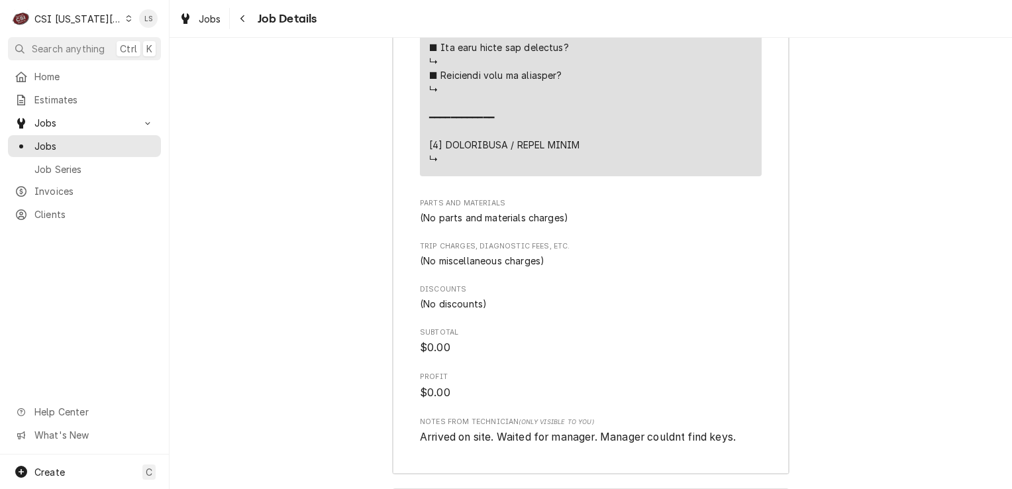
scroll to position [3642, 0]
